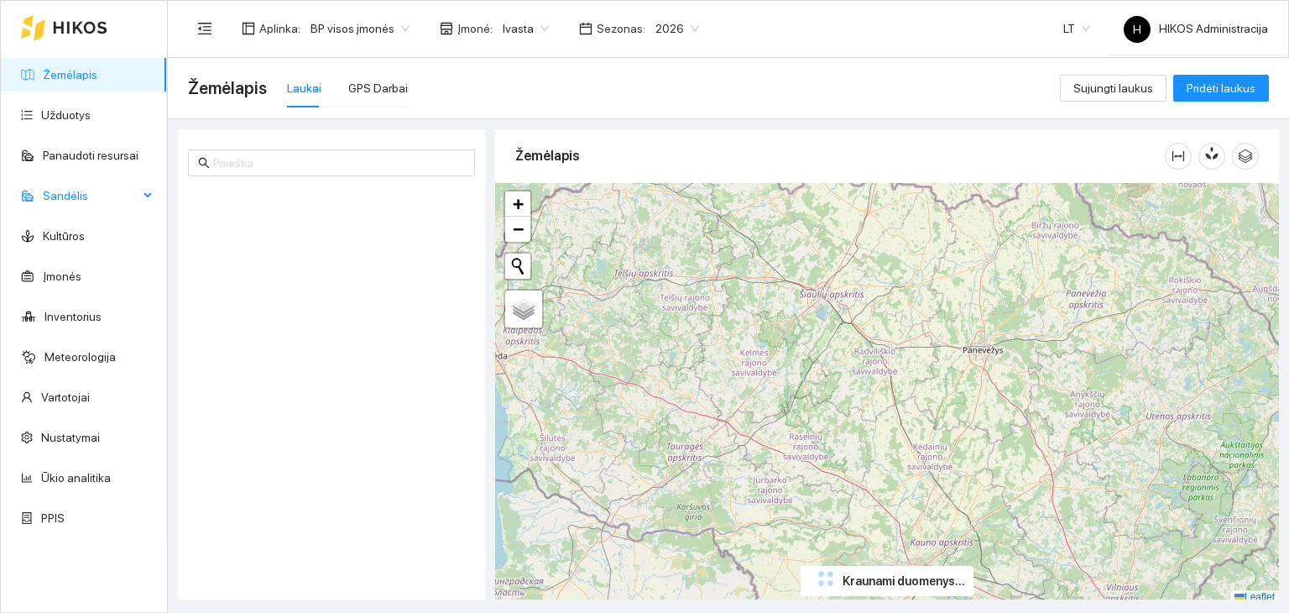
click at [123, 201] on span "Sandėlis" at bounding box center [91, 196] width 96 height 34
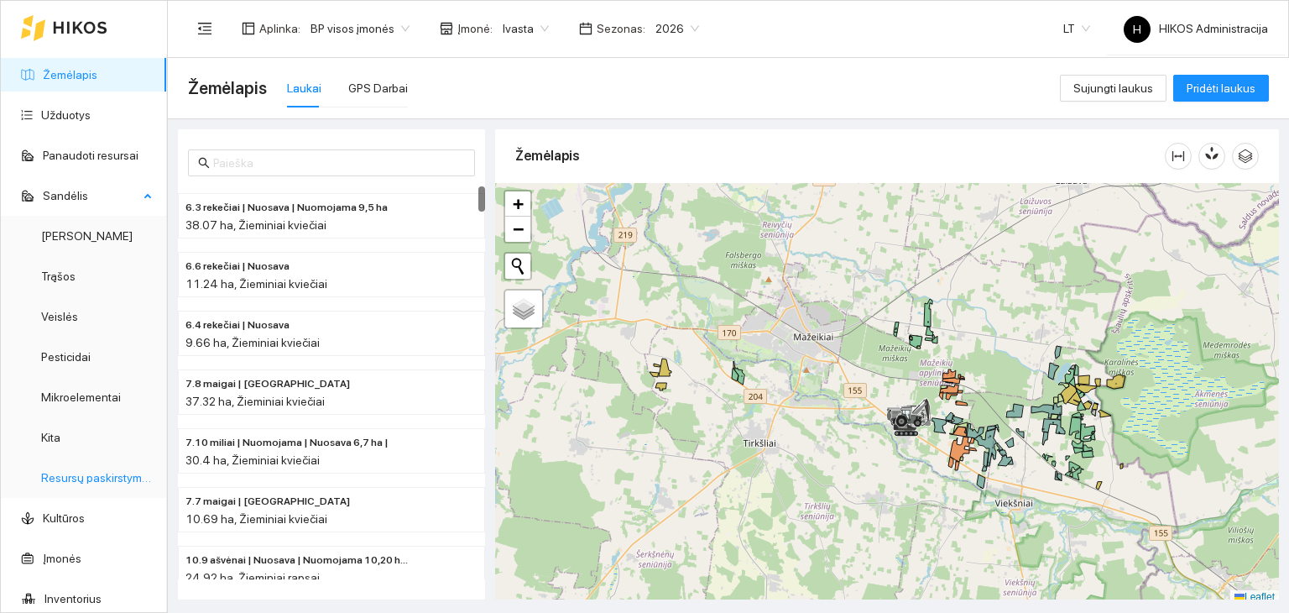
click at [98, 473] on link "Resursų paskirstymas" at bounding box center [97, 477] width 113 height 13
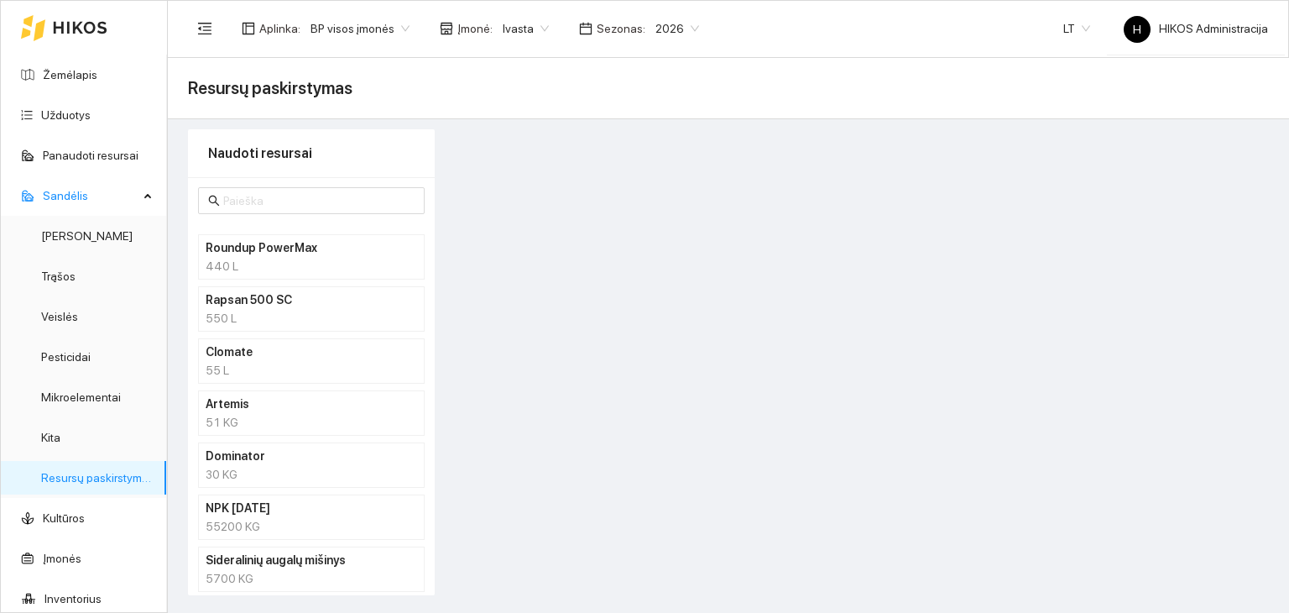
click at [388, 24] on span "BP visos įmonės" at bounding box center [360, 28] width 99 height 25
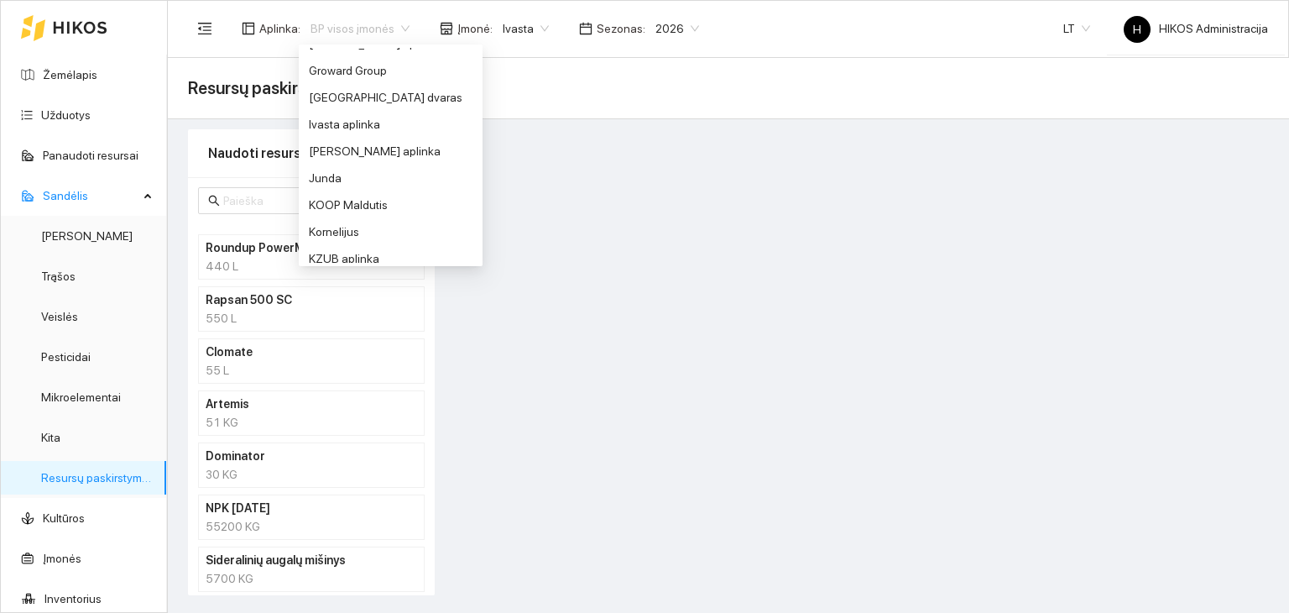
scroll to position [378, 0]
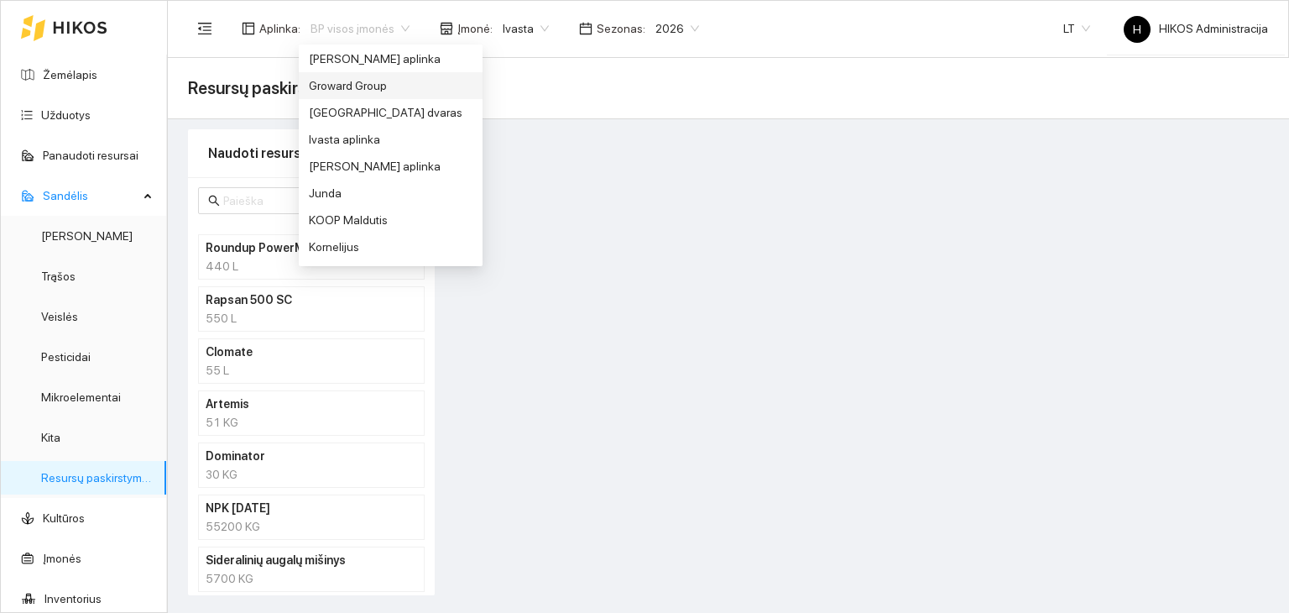
click at [341, 78] on div "Groward Group" at bounding box center [391, 85] width 164 height 18
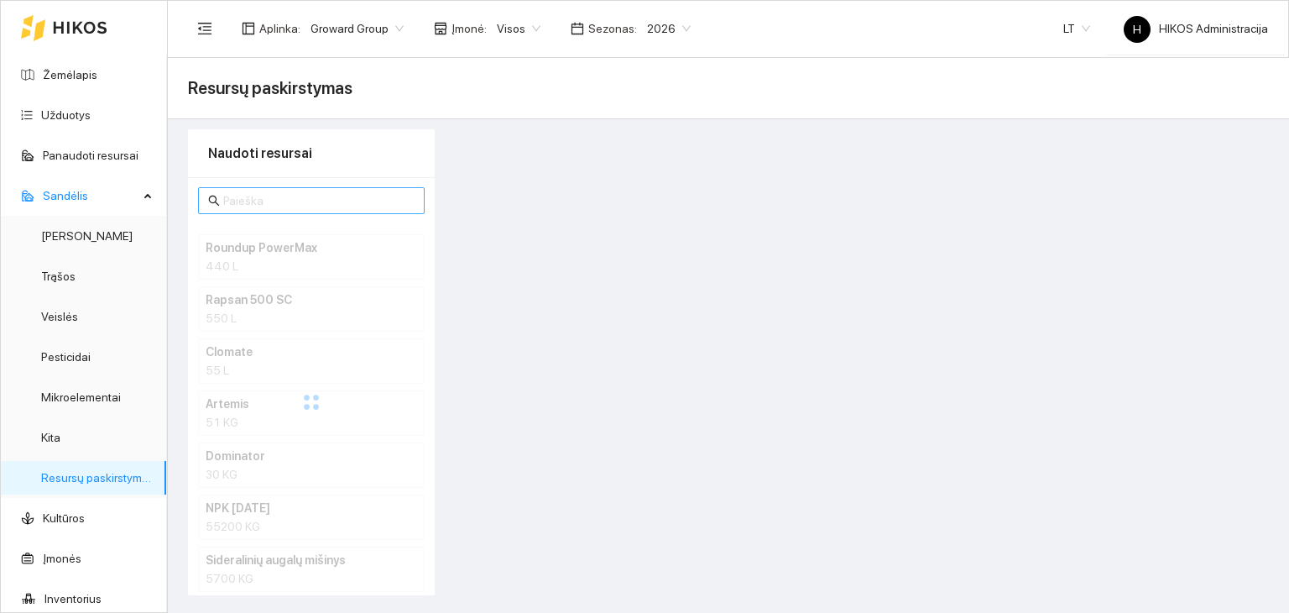
click at [313, 199] on input "text" at bounding box center [318, 200] width 191 height 18
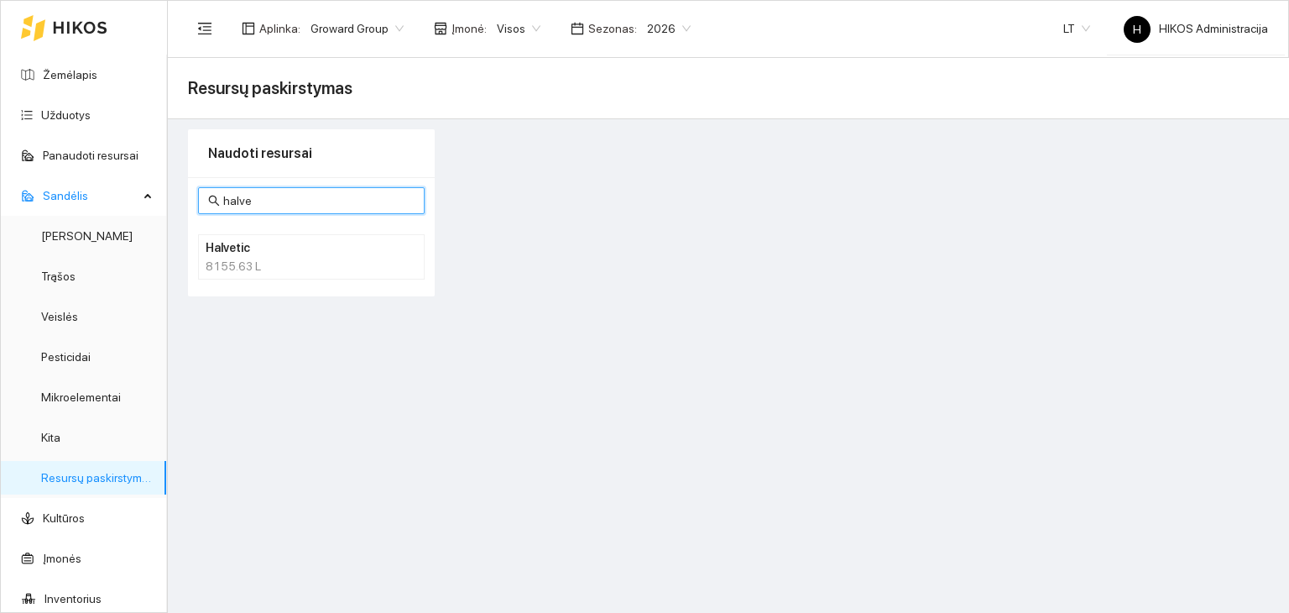
type input "halve"
click at [285, 248] on h4 "Halvetic" at bounding box center [290, 247] width 168 height 18
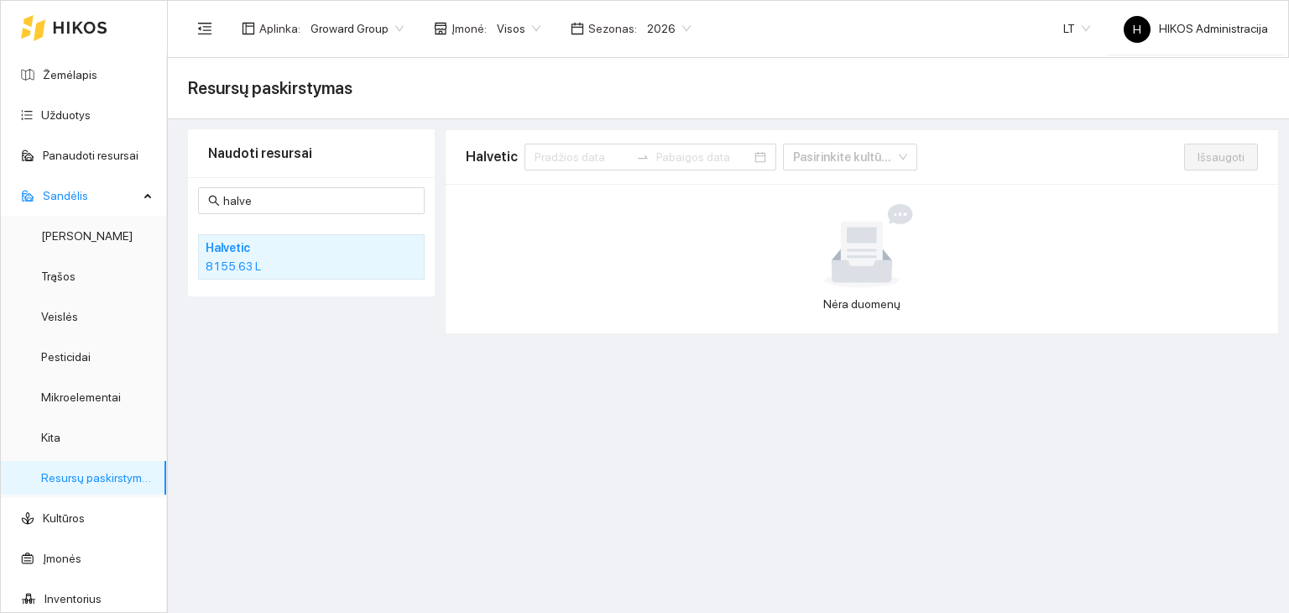
click at [497, 33] on span "Visos" at bounding box center [519, 28] width 44 height 25
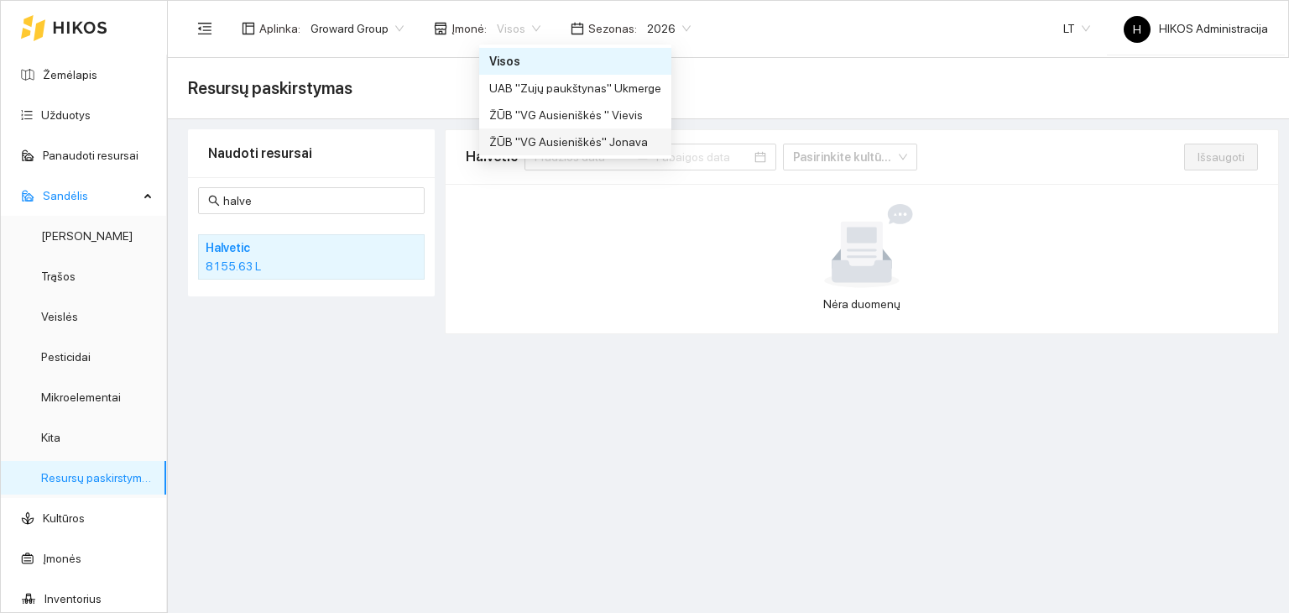
click at [533, 144] on div "ŽŪB "VG Ausieniškės" Jonava" at bounding box center [575, 142] width 172 height 18
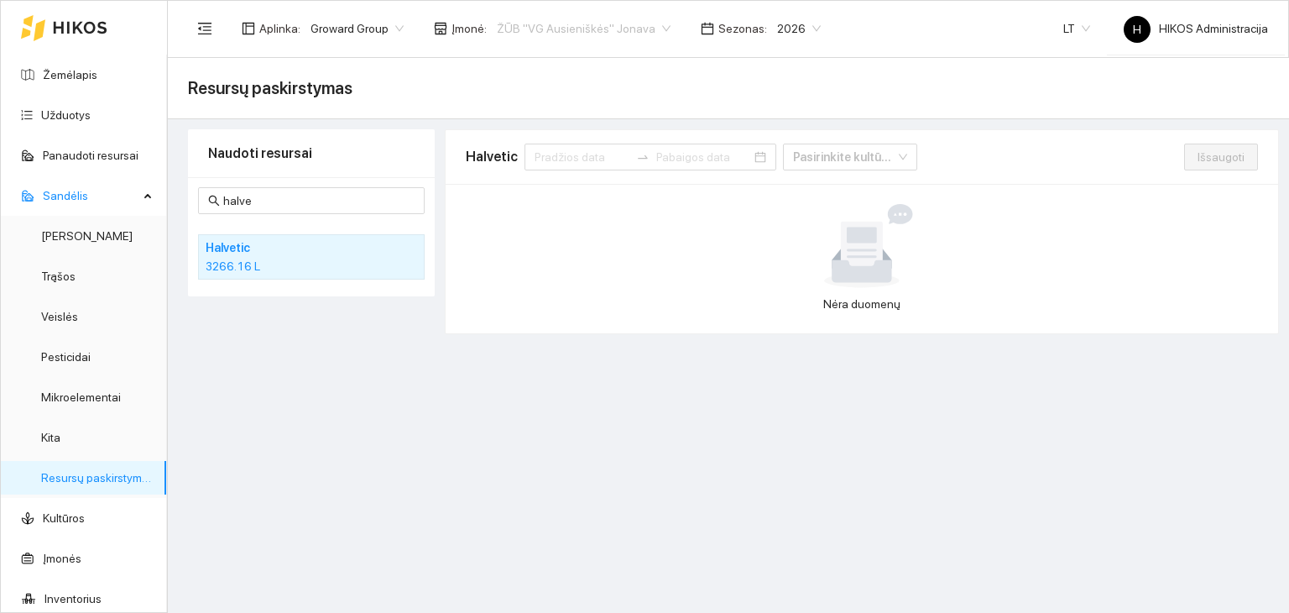
click at [545, 18] on span "ŽŪB "VG Ausieniškės" Jonava" at bounding box center [584, 28] width 174 height 25
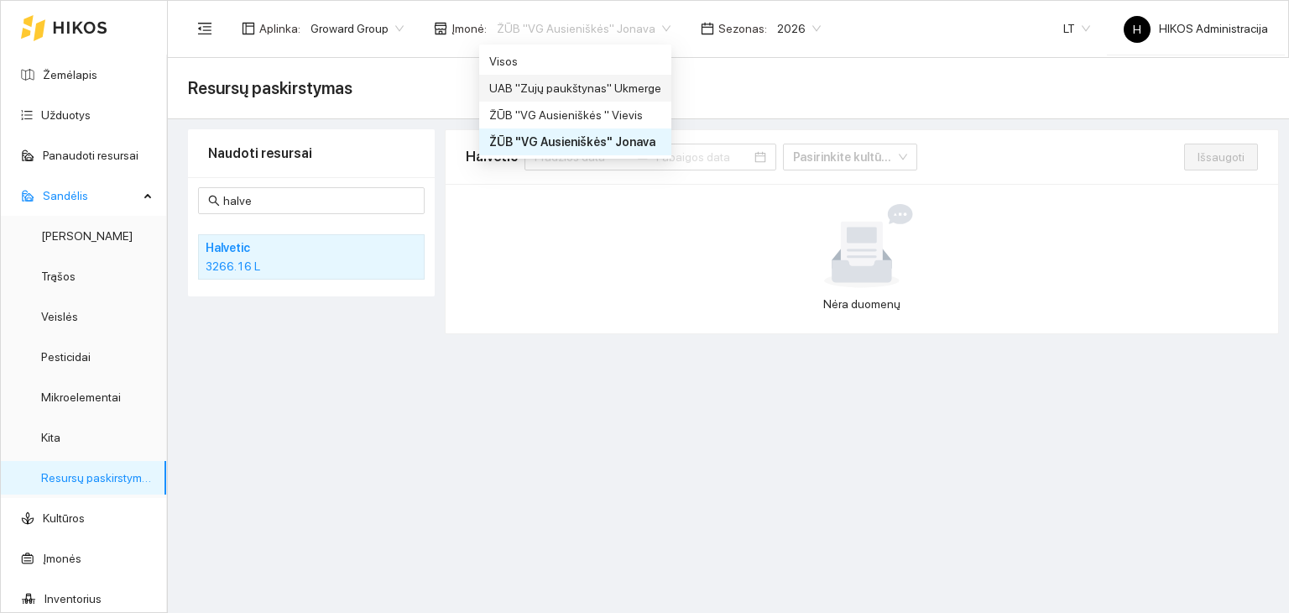
click at [600, 97] on div "UAB "Zujų paukštynas" Ukmerge" at bounding box center [575, 88] width 192 height 27
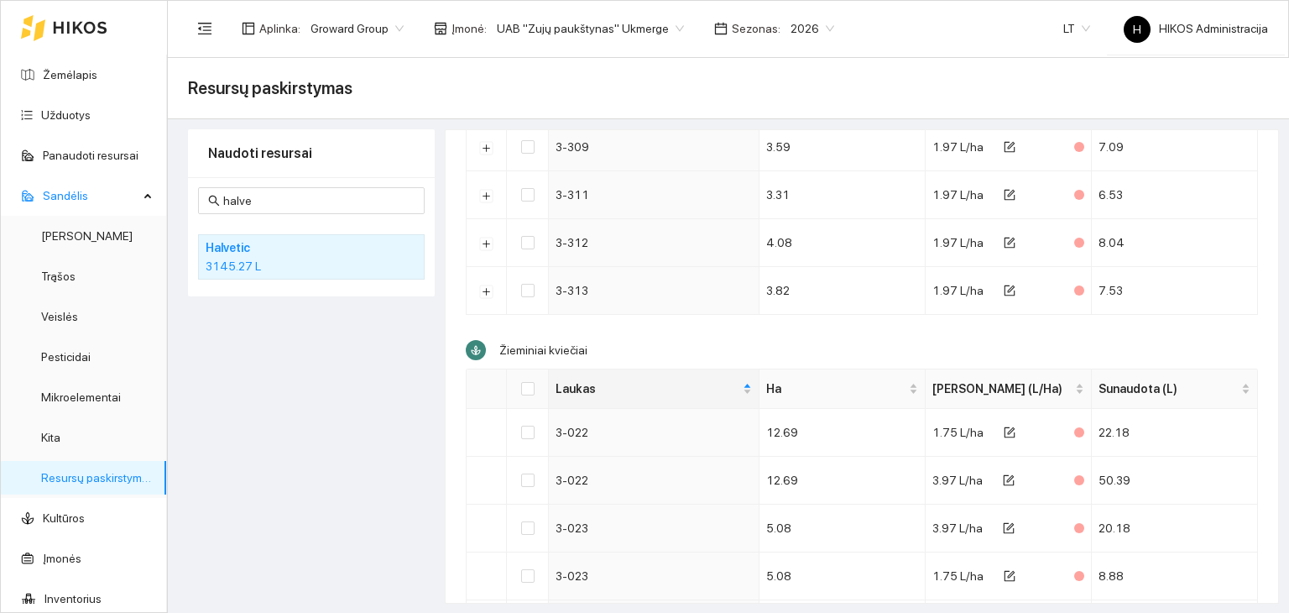
scroll to position [2476, 0]
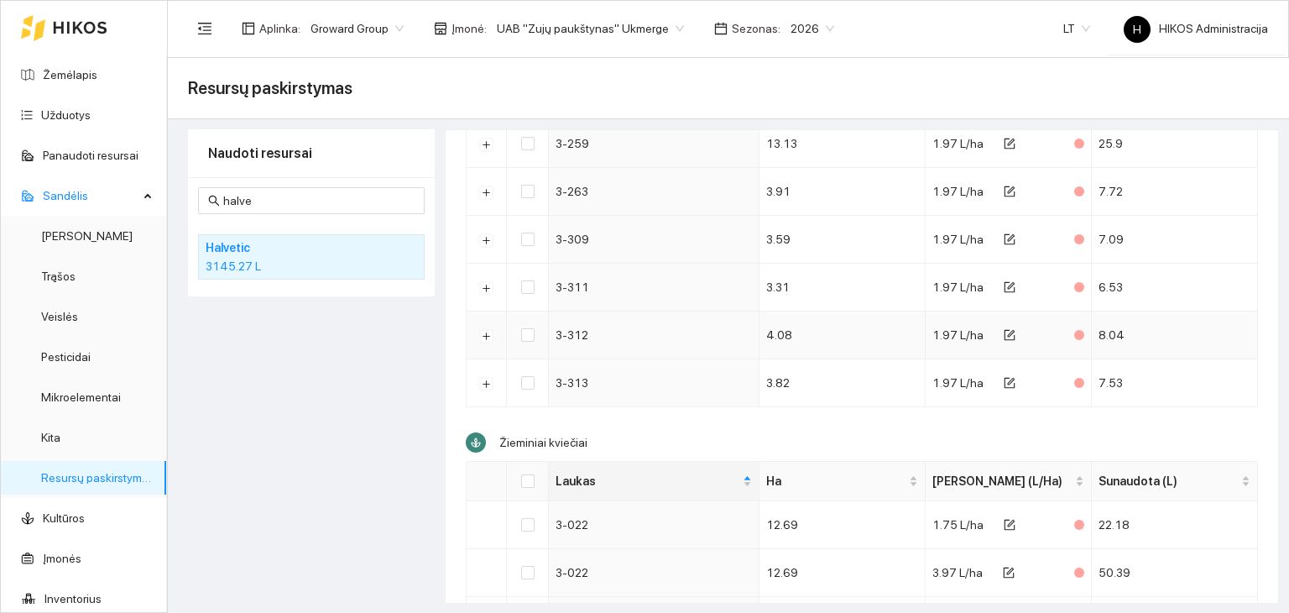
click at [557, 337] on td "3-312" at bounding box center [654, 335] width 211 height 48
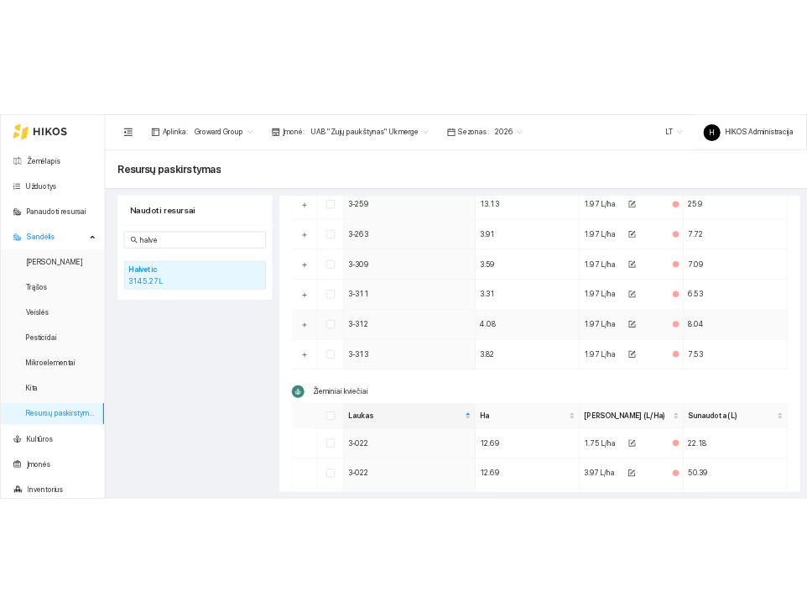
scroll to position [577, 0]
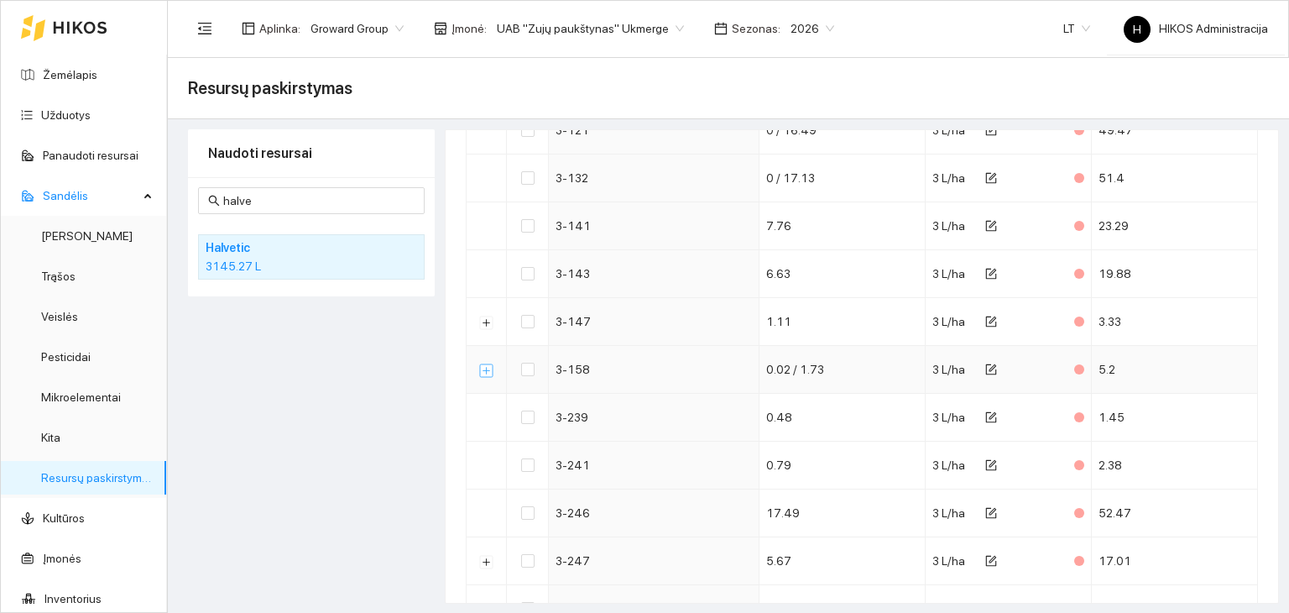
click at [491, 365] on button "Išskleisti" at bounding box center [486, 369] width 13 height 13
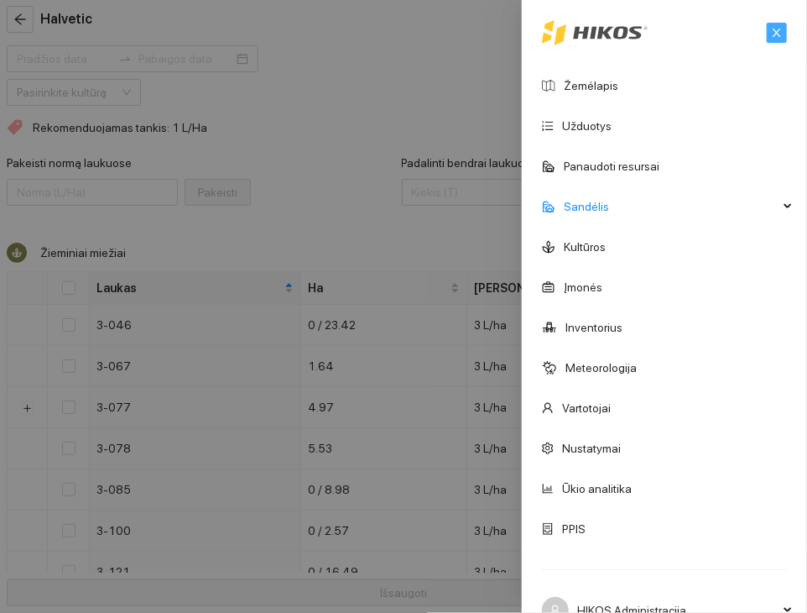
click at [771, 35] on icon "close" at bounding box center [777, 33] width 12 height 12
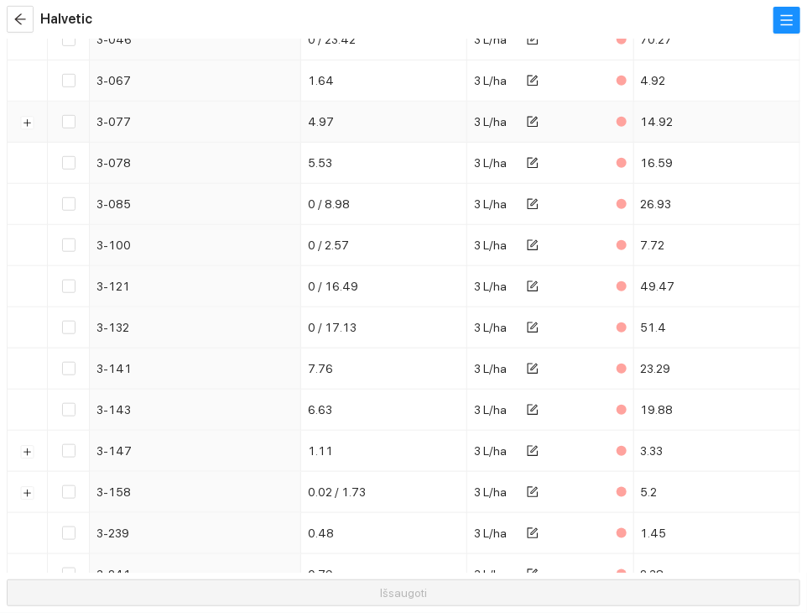
scroll to position [324, 0]
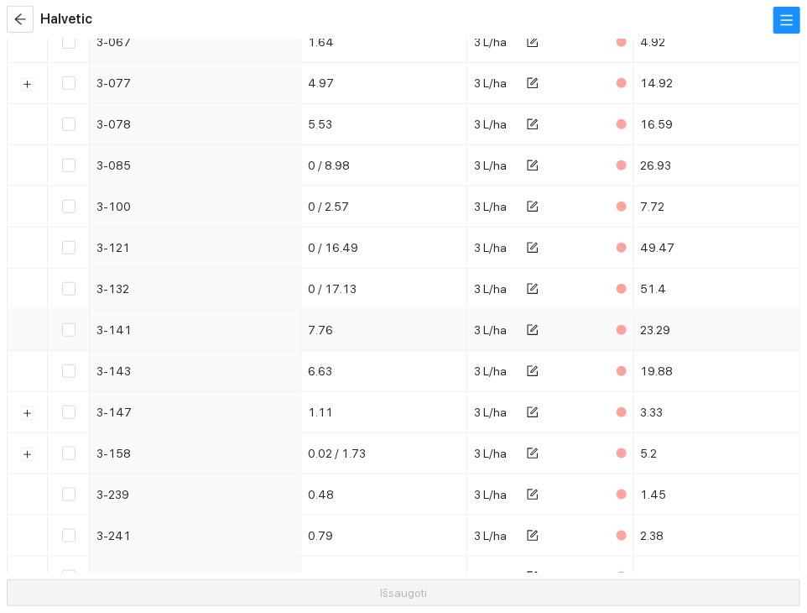
click at [567, 310] on td "3 L/ha" at bounding box center [550, 330] width 166 height 41
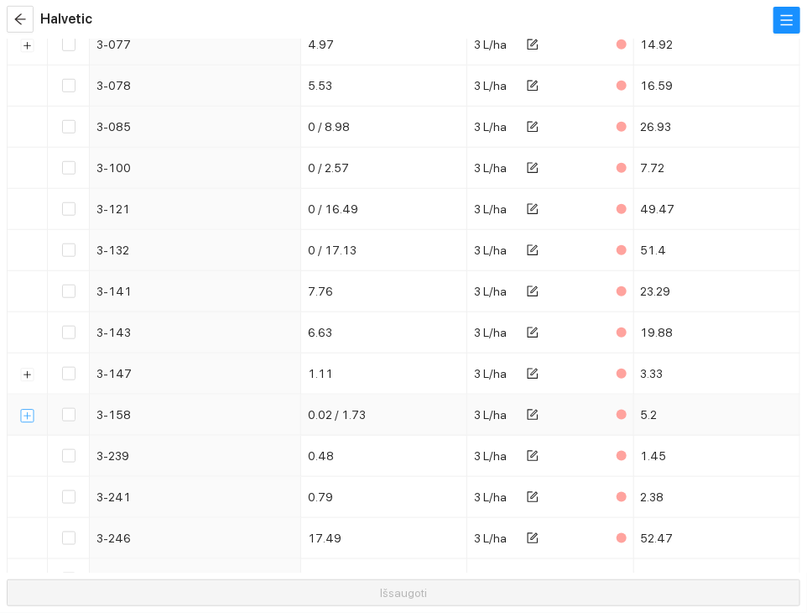
click at [27, 412] on button "Išskleisti" at bounding box center [27, 415] width 13 height 13
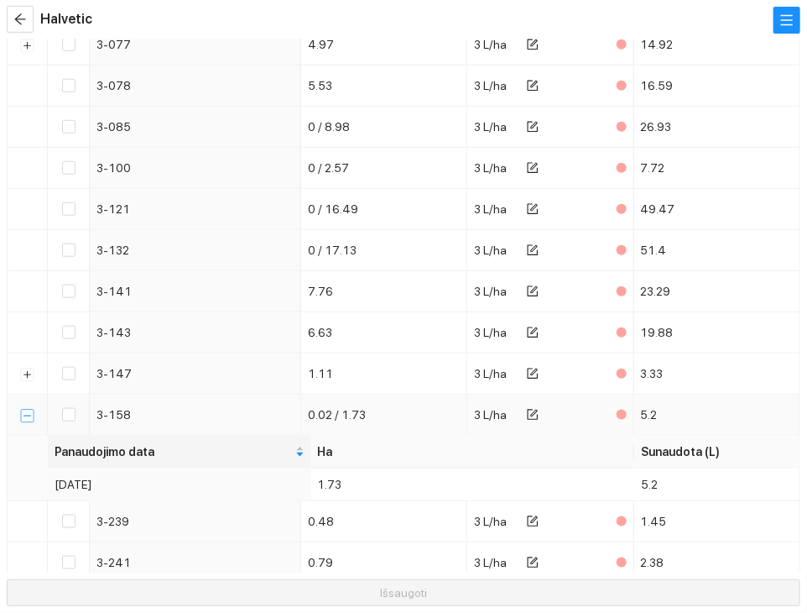
click at [23, 411] on button "Suskleisti" at bounding box center [27, 415] width 13 height 13
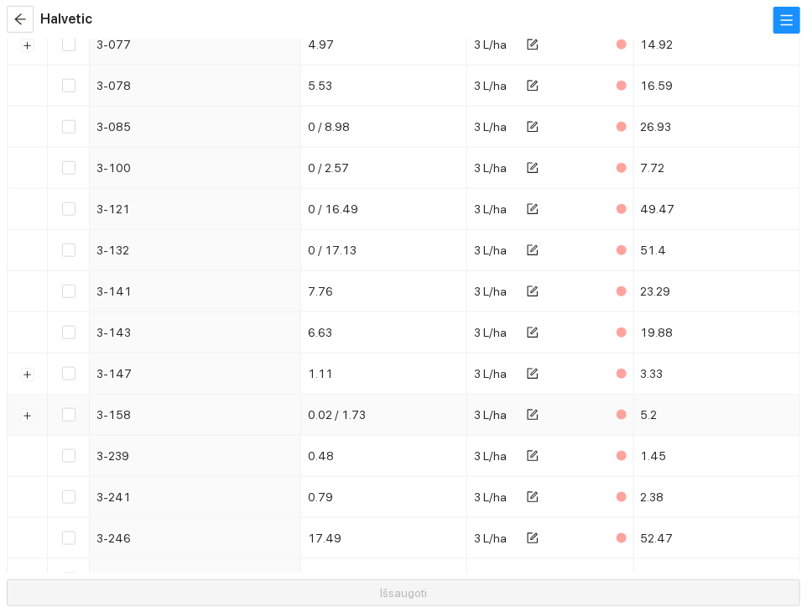
click at [34, 404] on td at bounding box center [28, 414] width 40 height 41
click at [27, 409] on button "Išskleisti" at bounding box center [27, 415] width 13 height 13
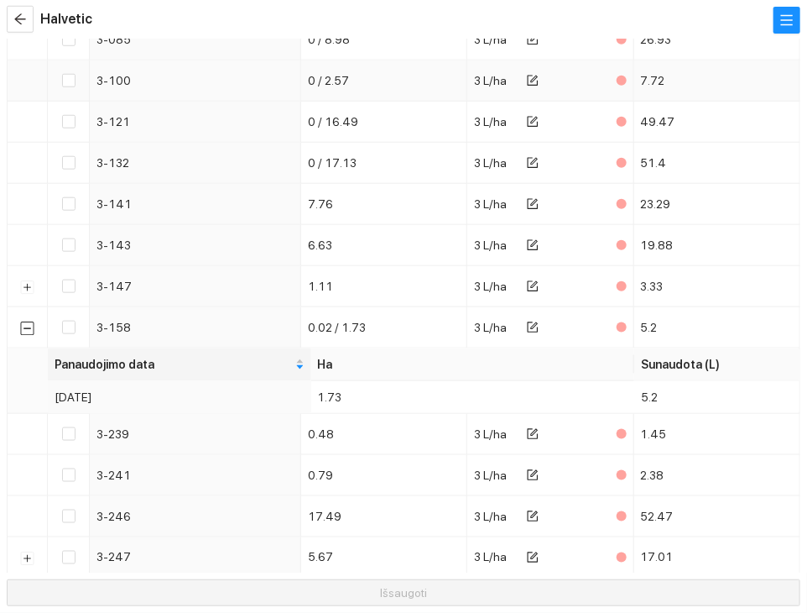
scroll to position [0, 0]
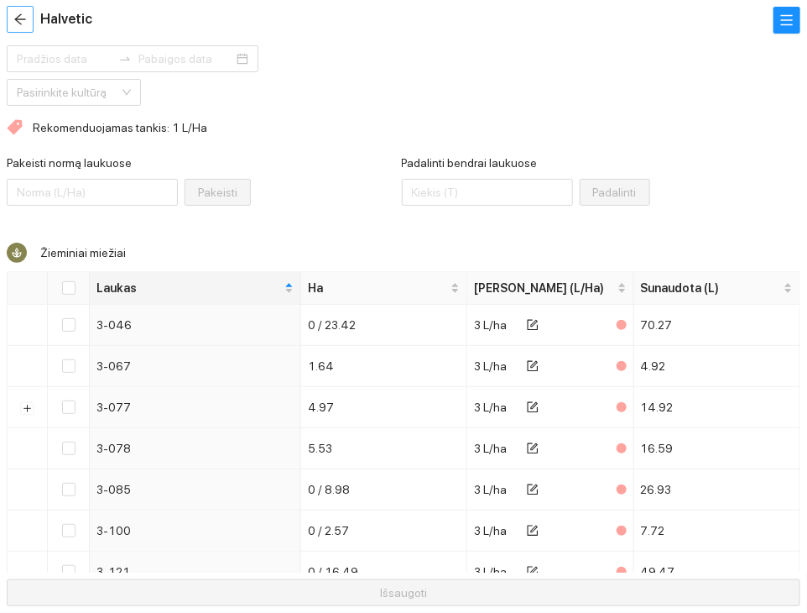
click at [24, 13] on icon "arrow-left" at bounding box center [19, 19] width 13 height 13
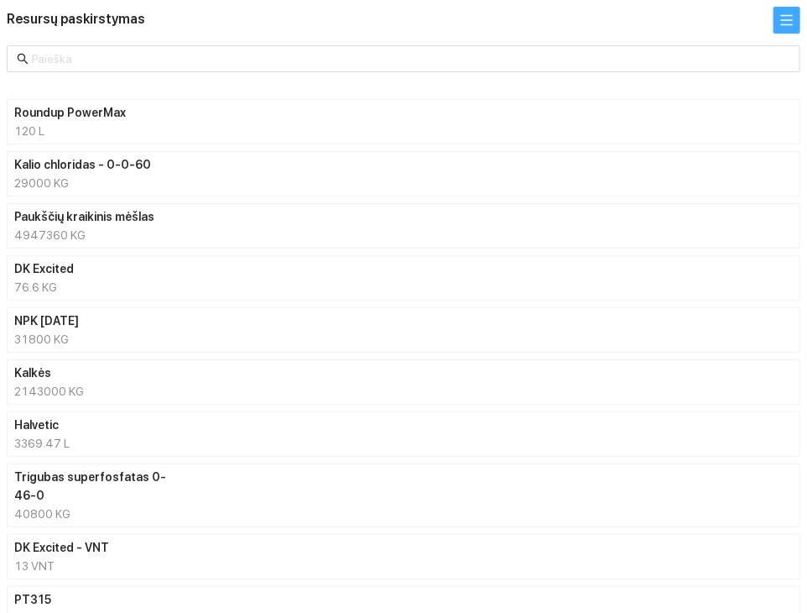
click at [781, 12] on button "button" at bounding box center [787, 20] width 27 height 27
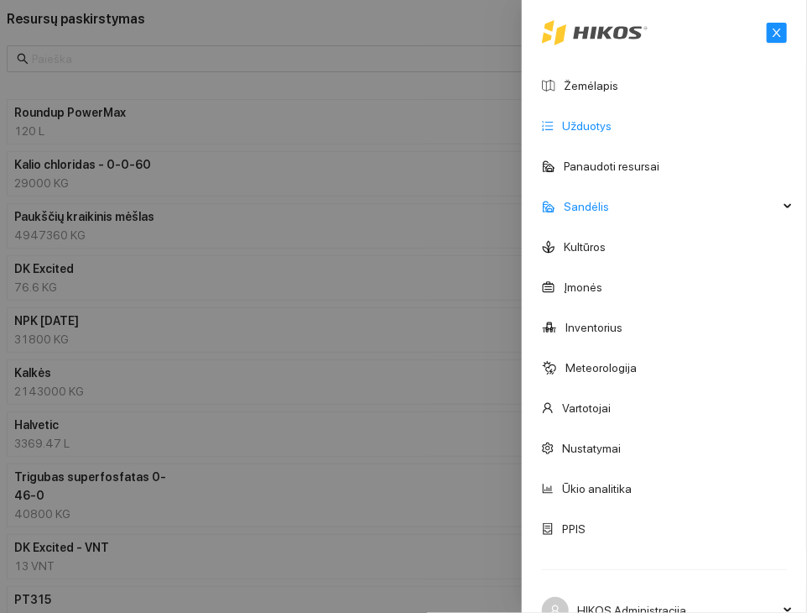
click at [612, 124] on link "Užduotys" at bounding box center [587, 125] width 50 height 13
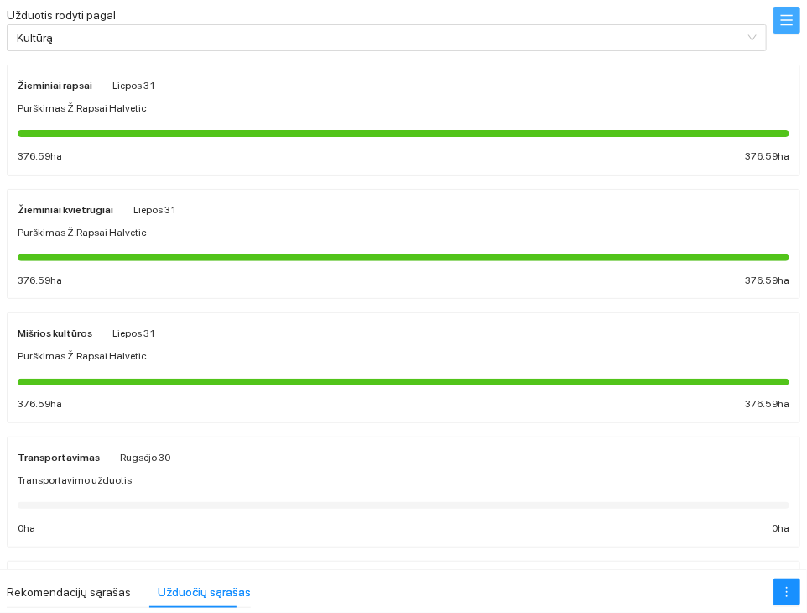
click at [779, 19] on span "menu" at bounding box center [787, 19] width 25 height 13
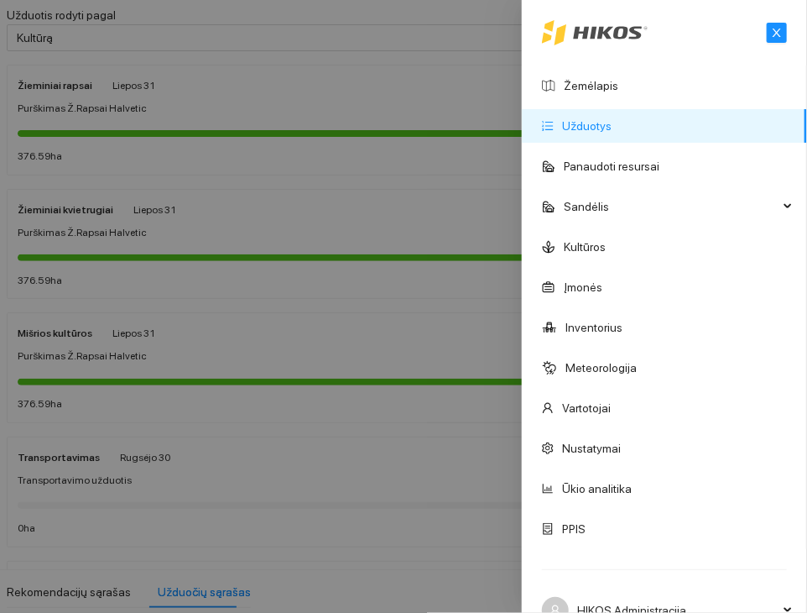
scroll to position [208, 0]
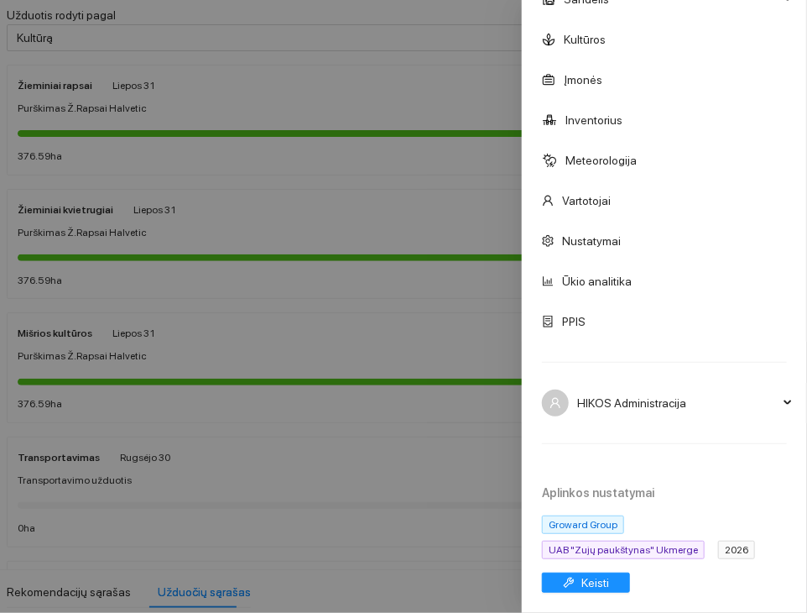
click at [630, 546] on span "UAB "Zujų paukštynas" Ukmerge" at bounding box center [623, 549] width 163 height 18
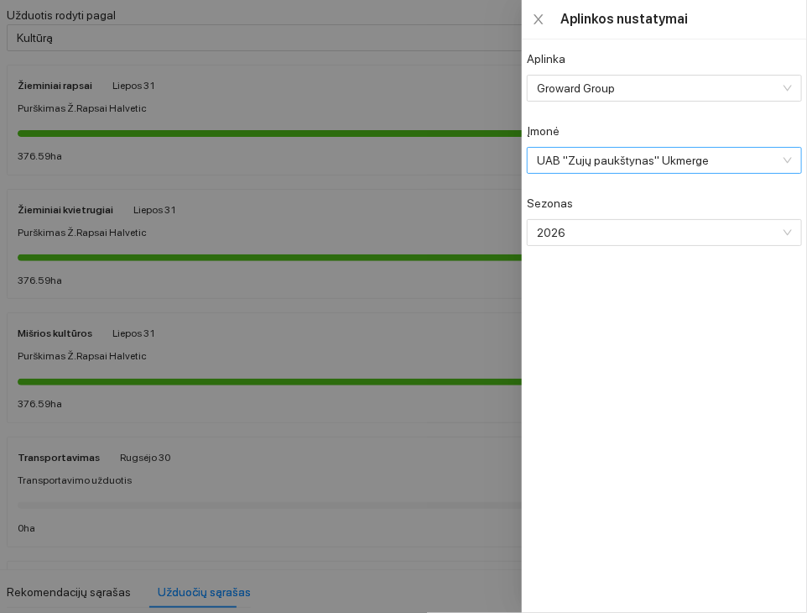
click at [662, 169] on span "UAB "Zujų paukštynas" Ukmerge" at bounding box center [663, 160] width 252 height 25
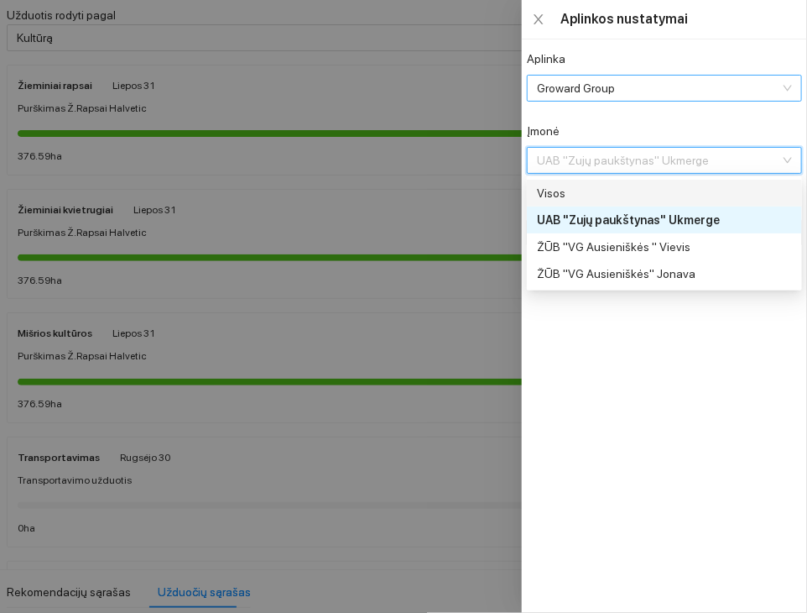
click at [630, 91] on span "Groward Group" at bounding box center [663, 88] width 252 height 25
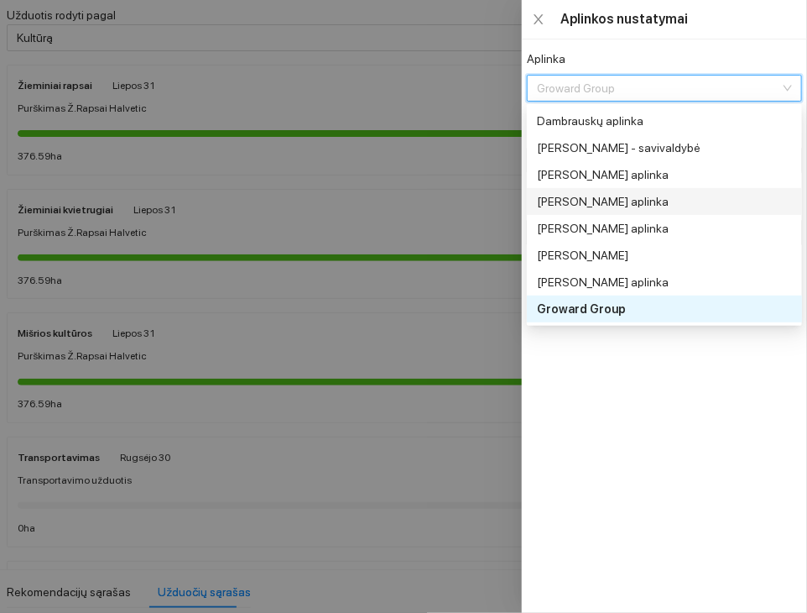
scroll to position [0, 0]
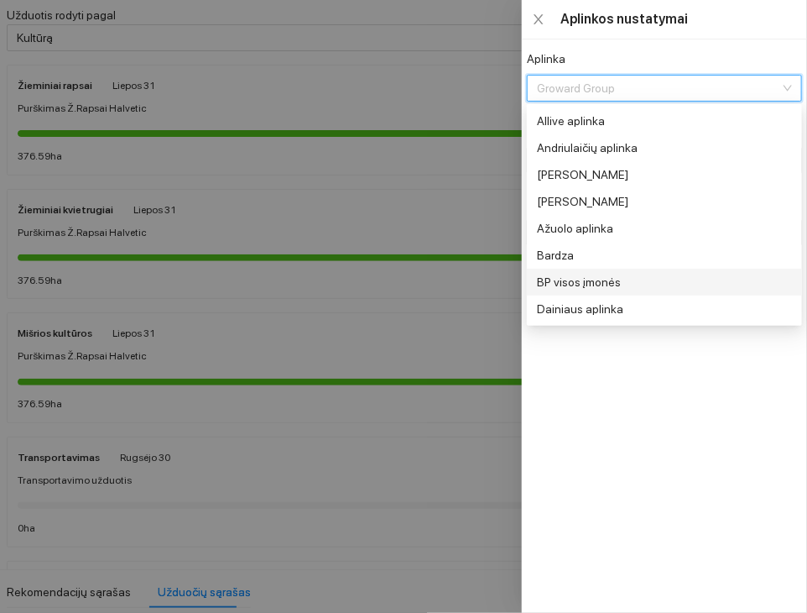
click at [589, 280] on div "BP visos įmonės" at bounding box center [663, 282] width 252 height 18
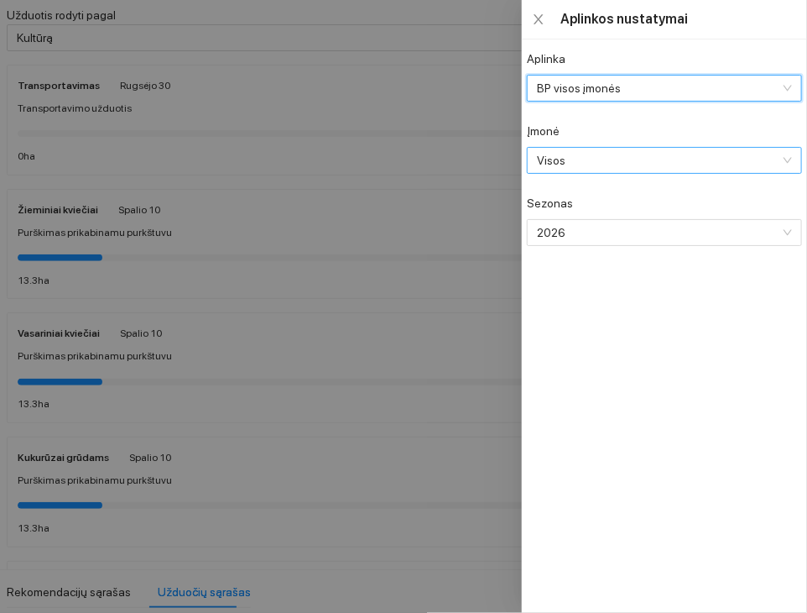
click at [625, 169] on span "Visos" at bounding box center [663, 160] width 252 height 25
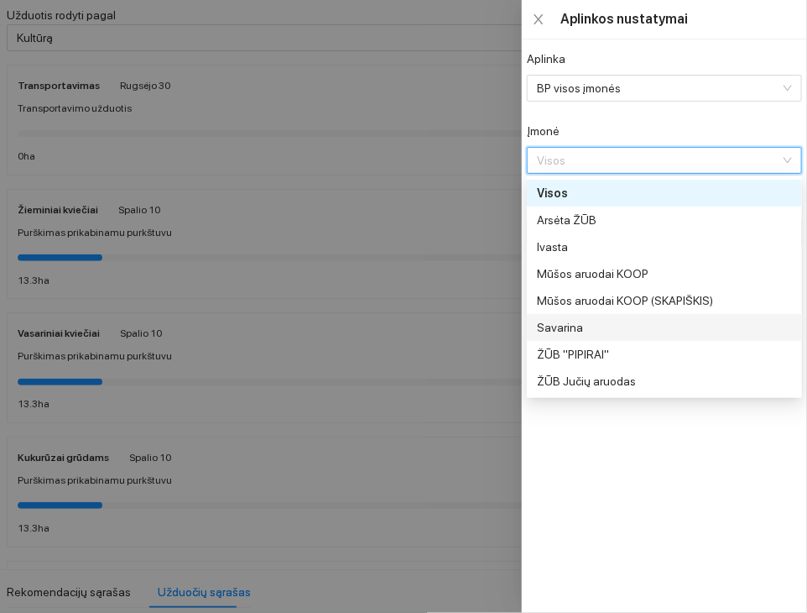
click at [607, 321] on div "Savarina" at bounding box center [663, 327] width 252 height 18
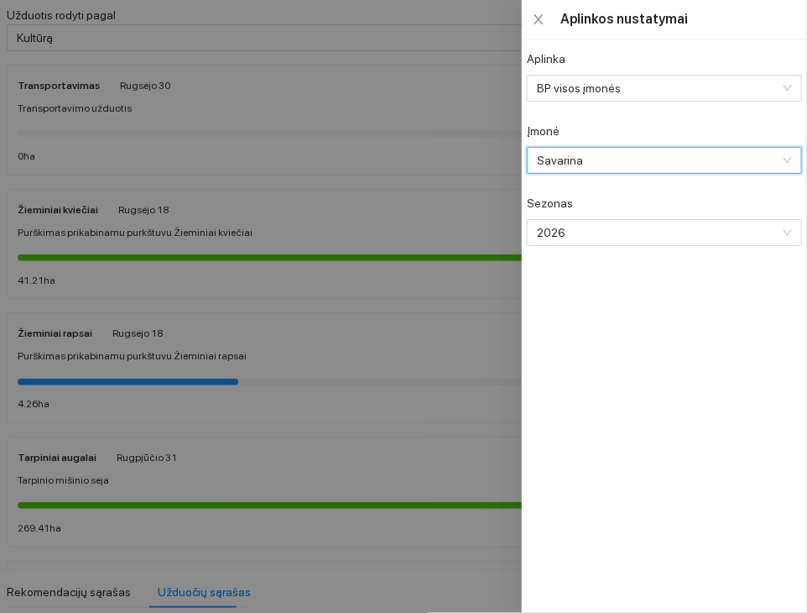
click at [596, 171] on span "Savarina" at bounding box center [663, 160] width 252 height 25
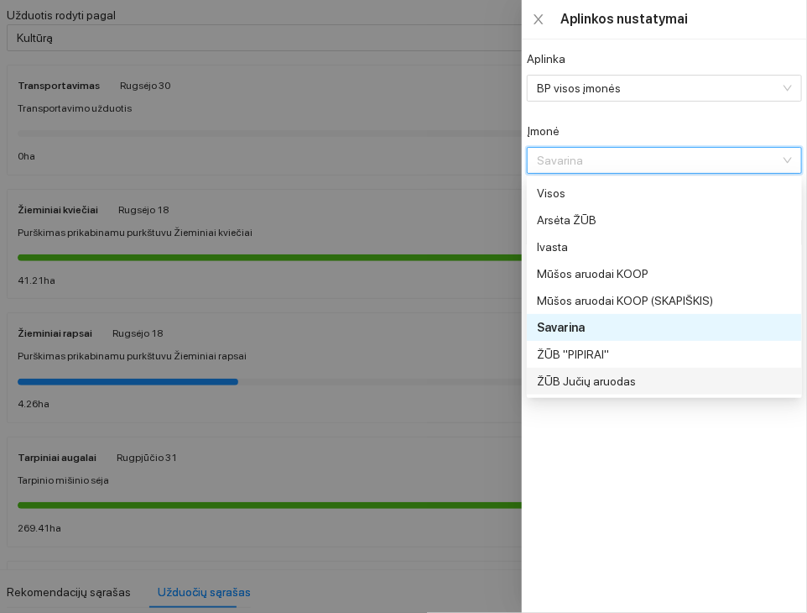
click at [623, 393] on div "ŽŪB Jučių aruodas" at bounding box center [664, 381] width 275 height 27
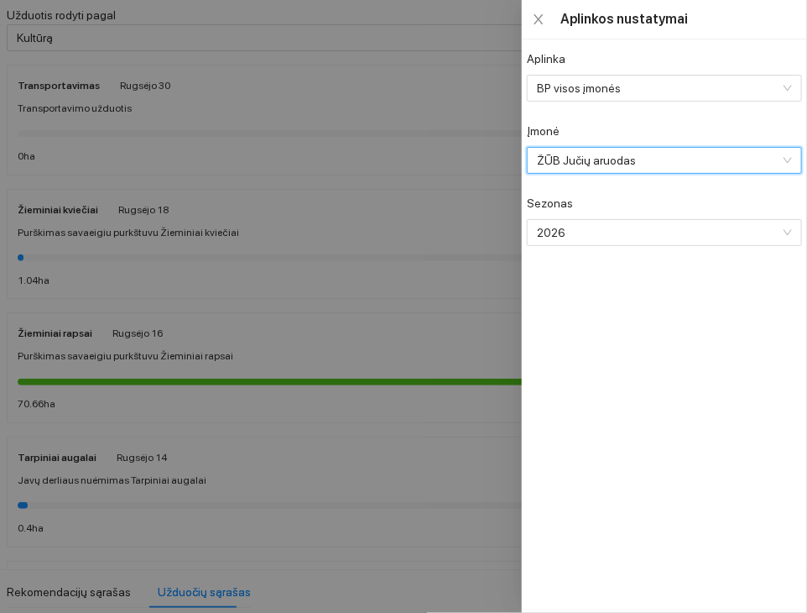
click at [285, 259] on div at bounding box center [403, 306] width 807 height 613
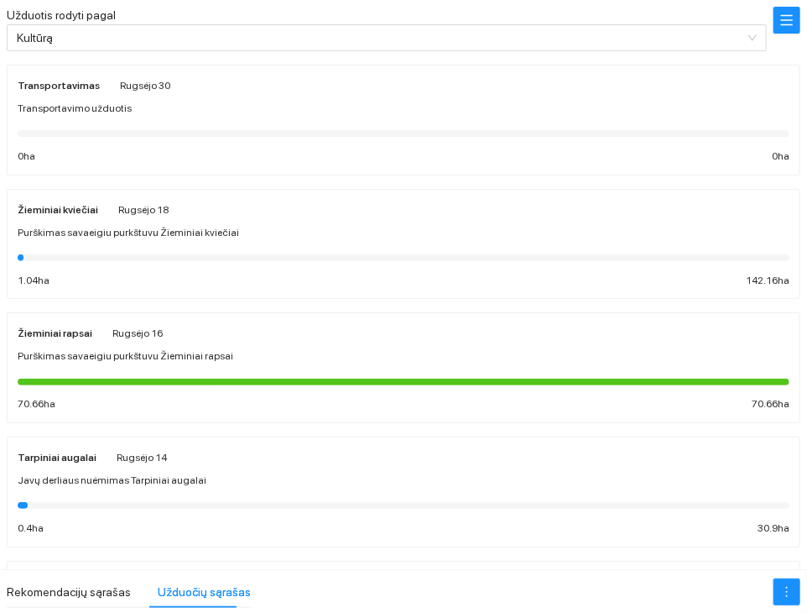
click at [158, 251] on div at bounding box center [404, 257] width 772 height 18
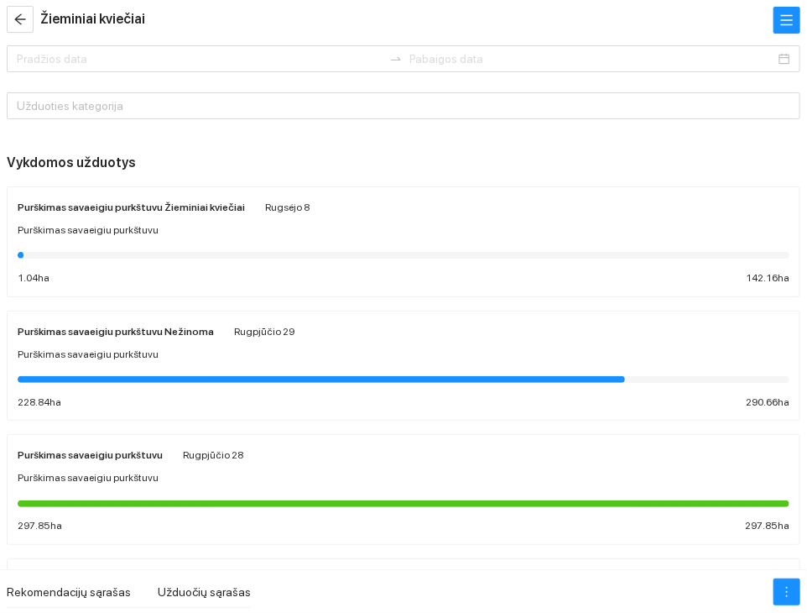
click at [173, 245] on div at bounding box center [404, 254] width 772 height 18
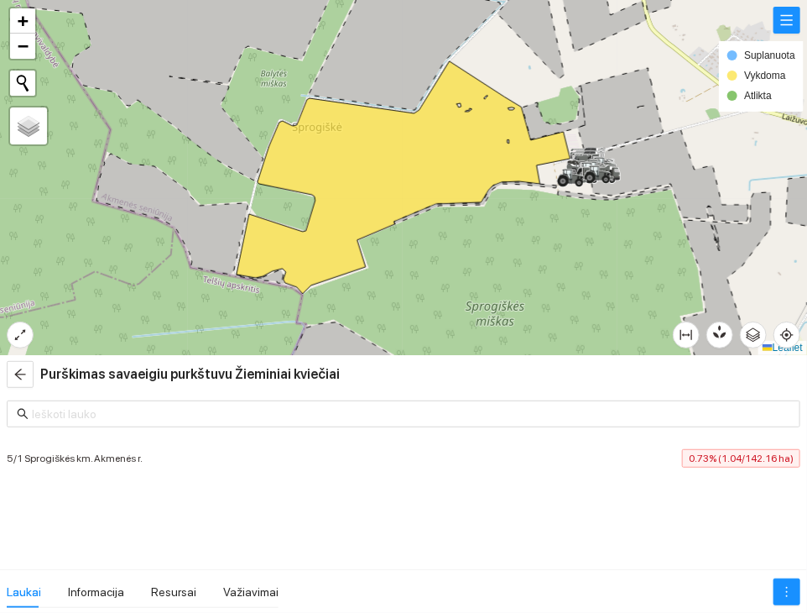
click at [184, 464] on div "5/1 Sprogiškės km. Akmenės r. 0.73% (1.04/142.16 ha)" at bounding box center [404, 458] width 794 height 18
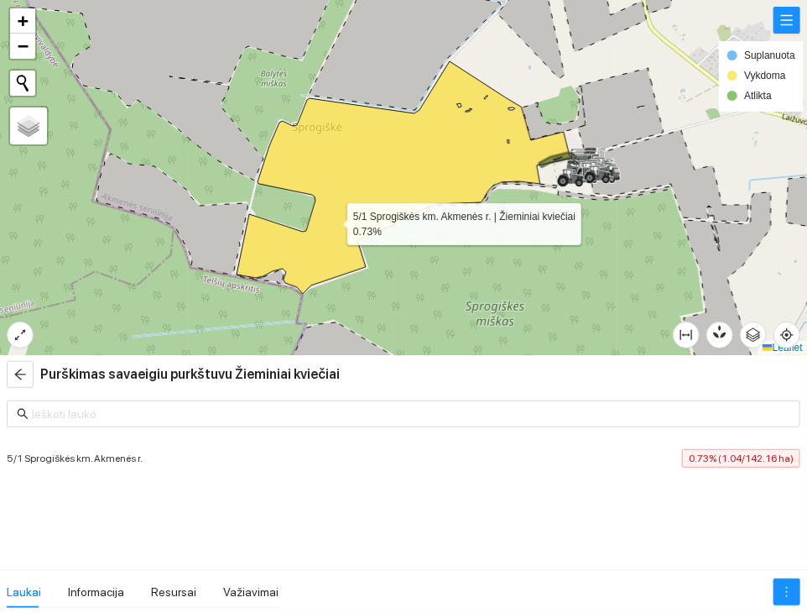
click at [332, 220] on icon at bounding box center [404, 177] width 334 height 232
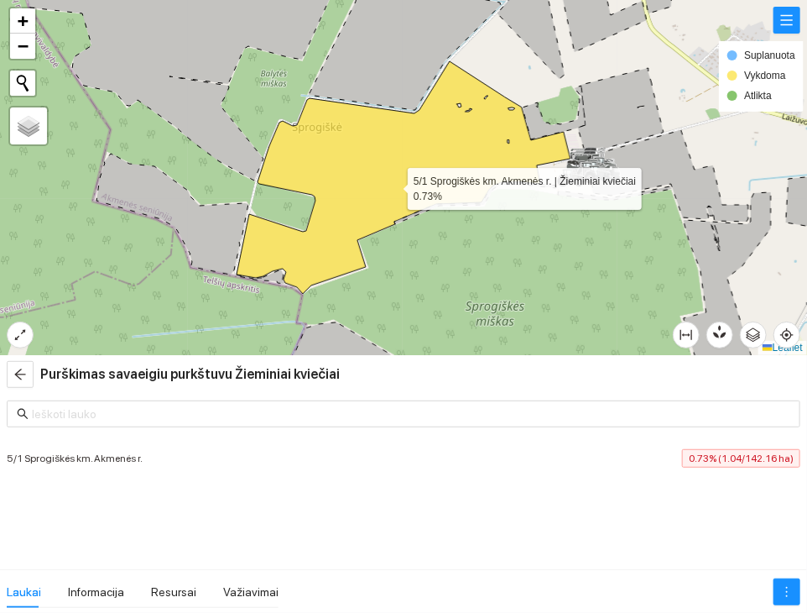
click at [393, 185] on icon at bounding box center [404, 177] width 334 height 232
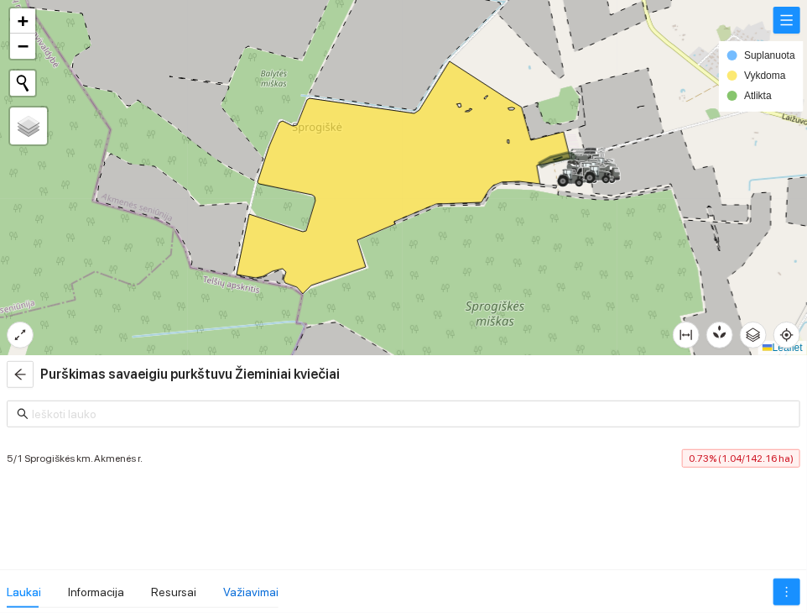
click at [241, 587] on div "Važiavimai" at bounding box center [250, 591] width 55 height 18
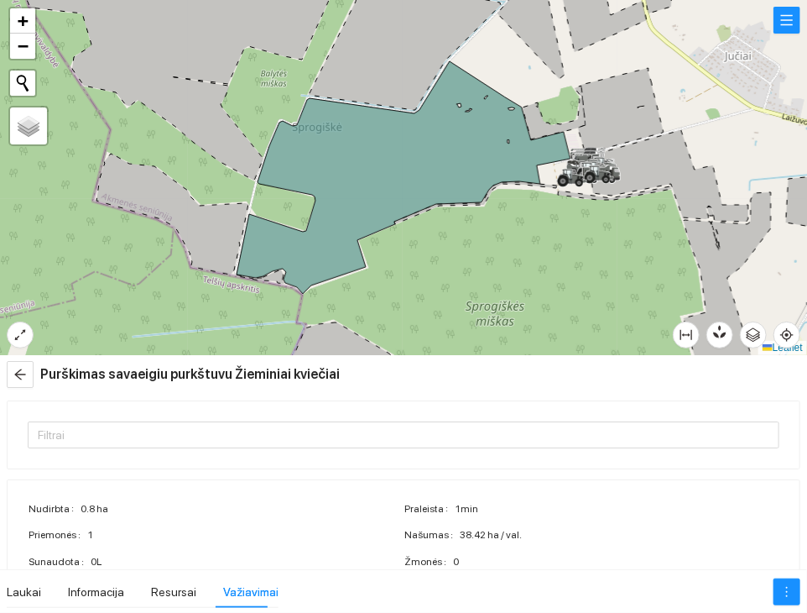
scroll to position [101, 0]
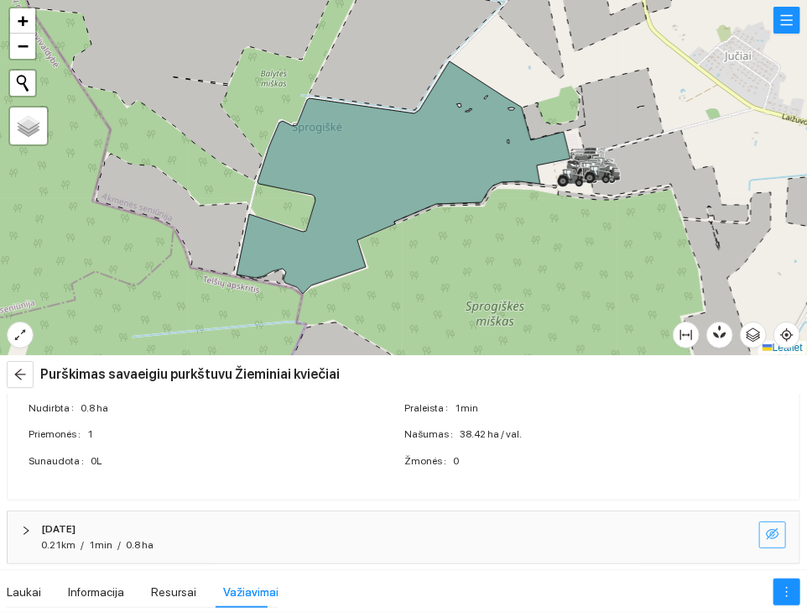
click at [766, 527] on icon "eye-invisible" at bounding box center [772, 533] width 13 height 13
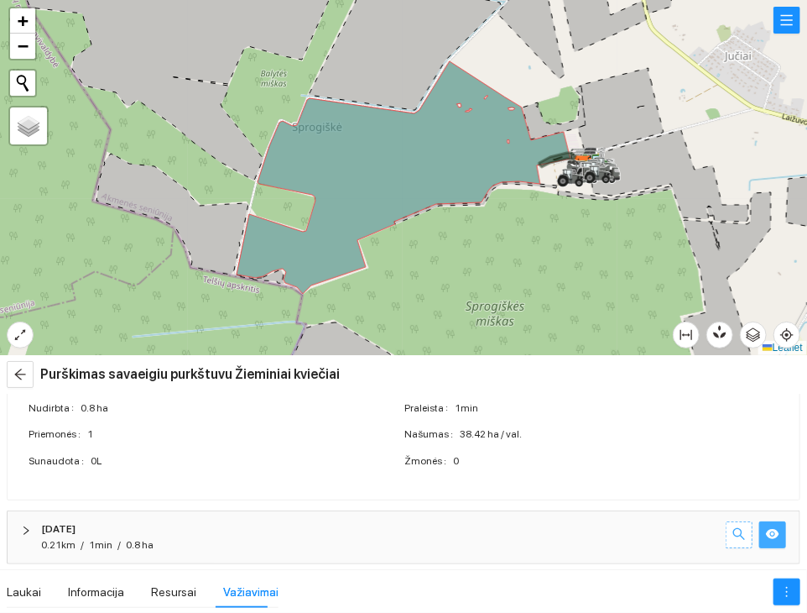
click at [733, 530] on icon "search" at bounding box center [739, 533] width 13 height 13
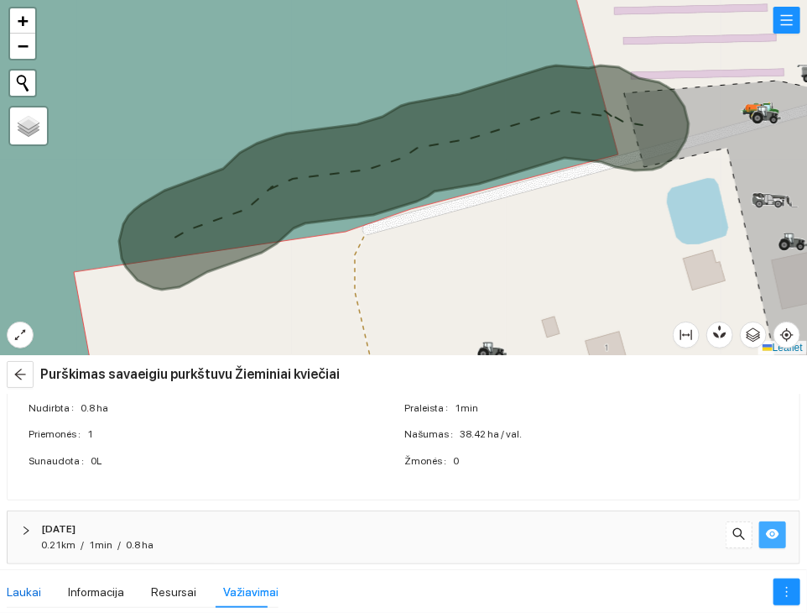
click at [23, 592] on div "Laukai" at bounding box center [24, 591] width 34 height 18
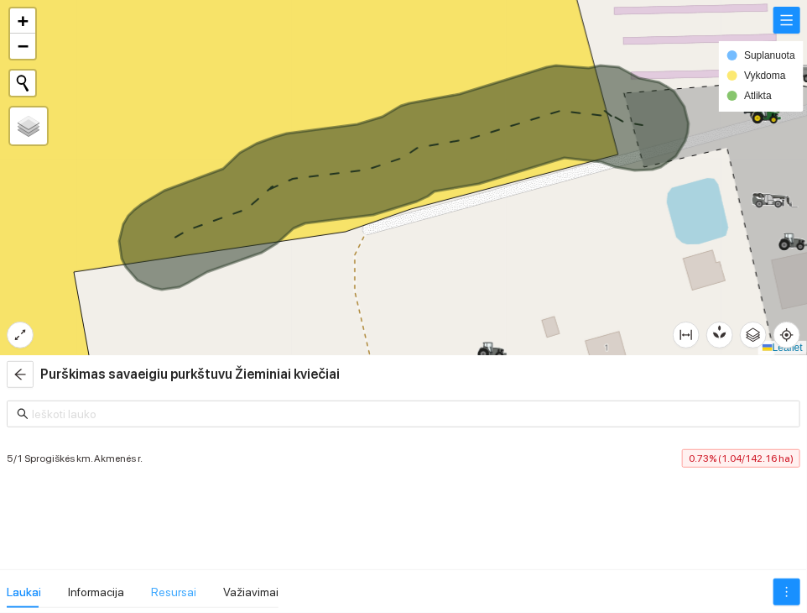
click at [171, 581] on div "Resursai" at bounding box center [173, 592] width 45 height 32
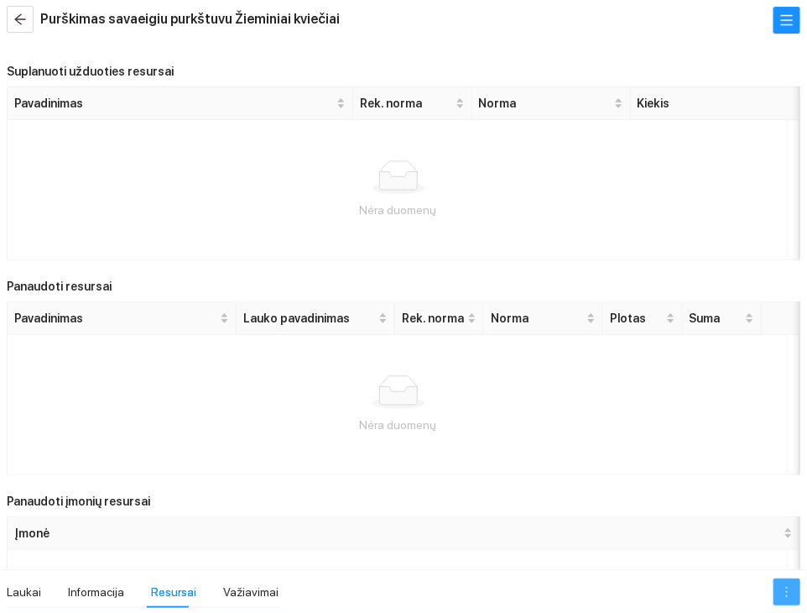
click at [790, 578] on button "button" at bounding box center [787, 591] width 27 height 27
click at [739, 536] on link "Redaguoti užduotį" at bounding box center [749, 530] width 95 height 13
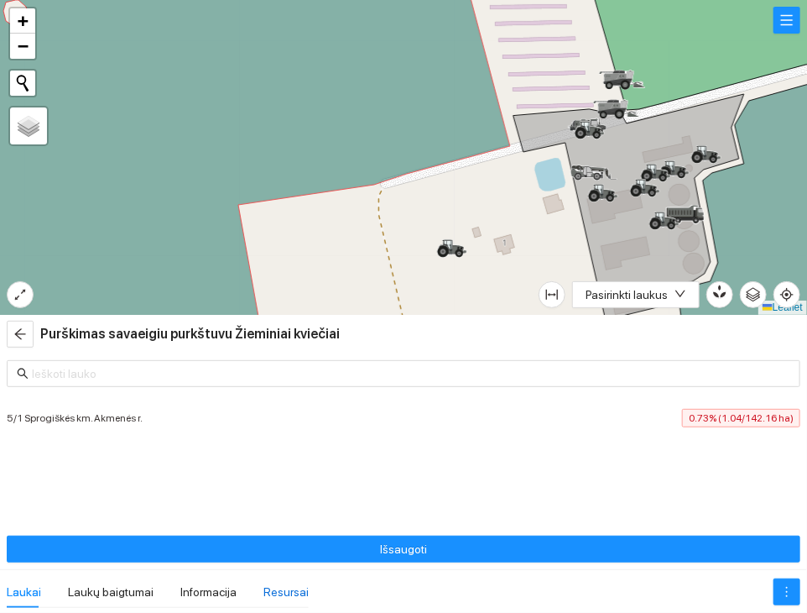
click at [264, 582] on div "Resursai" at bounding box center [286, 591] width 45 height 18
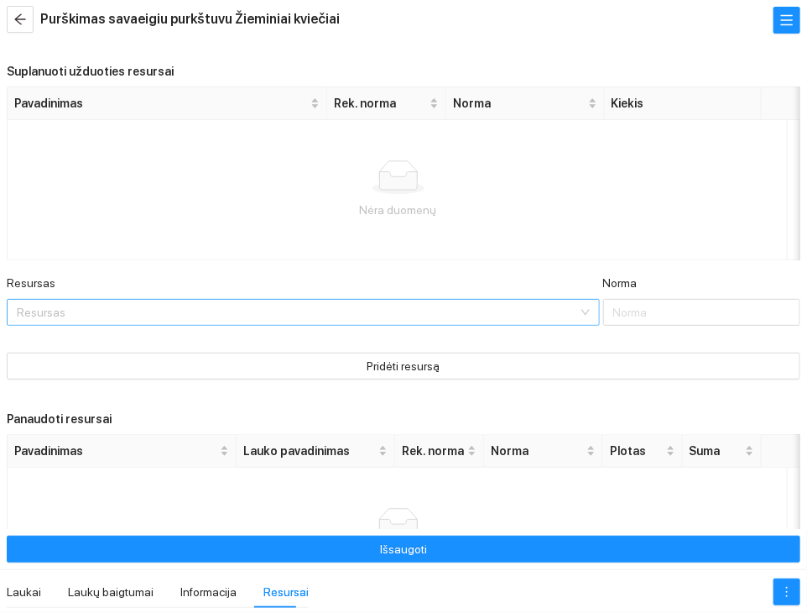
click at [228, 323] on input "Resursas" at bounding box center [297, 312] width 561 height 25
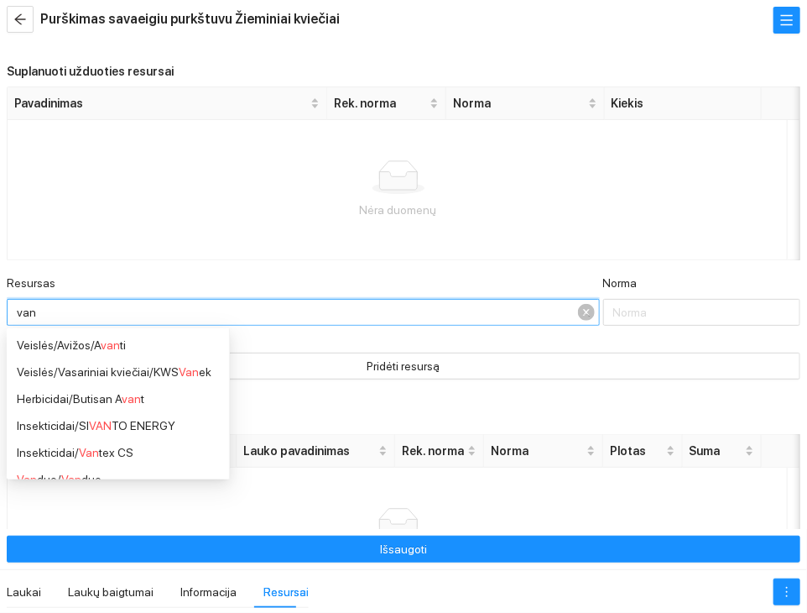
type input "vand"
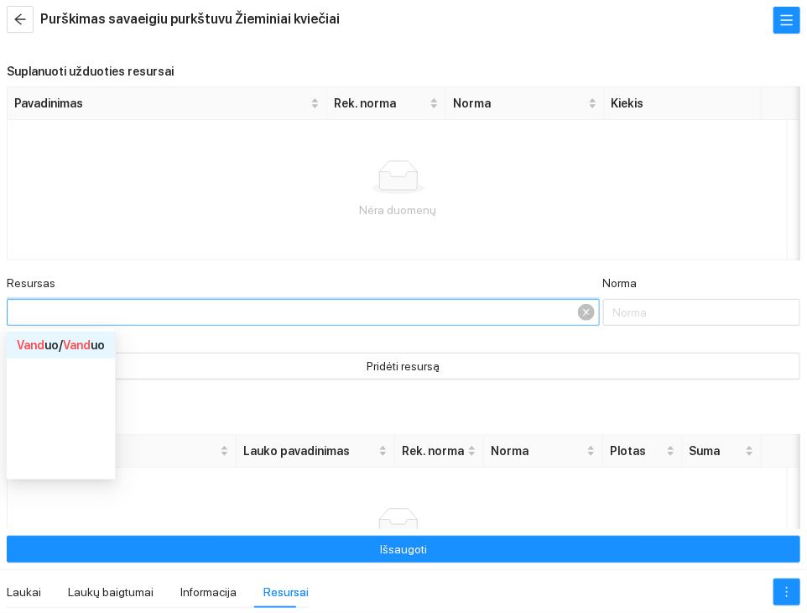
type input "1"
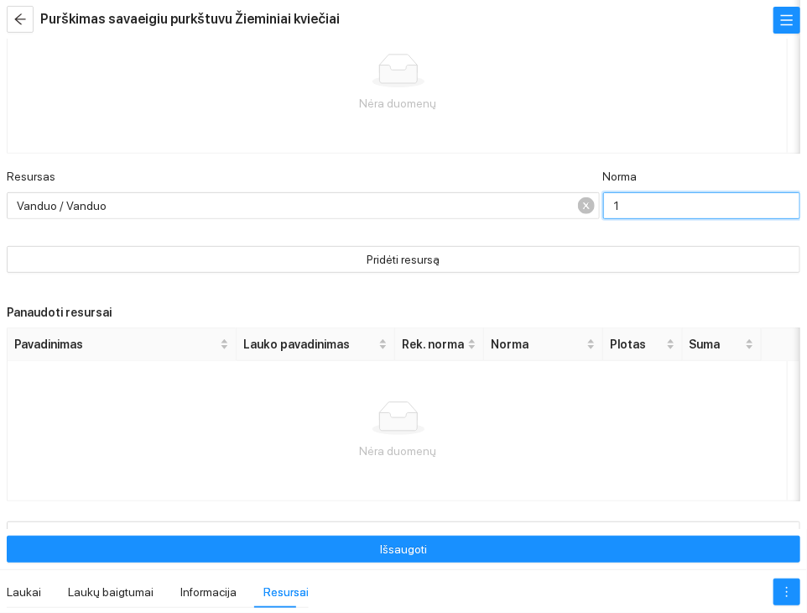
scroll to position [132, 0]
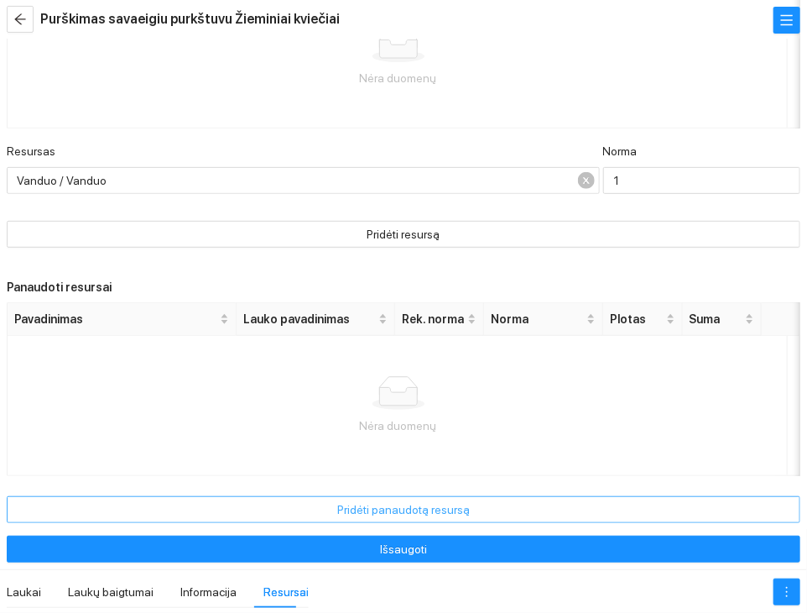
click at [312, 509] on button "Pridėti panaudotą resursą" at bounding box center [404, 509] width 794 height 27
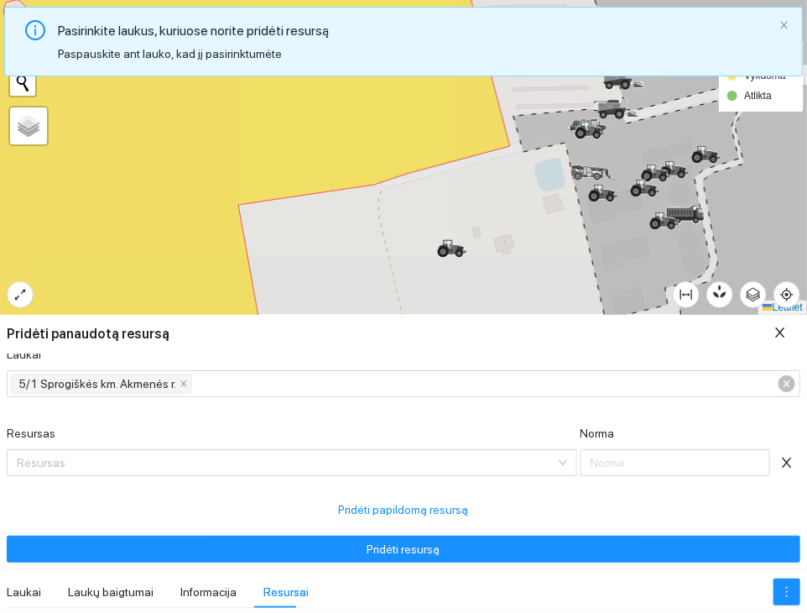
scroll to position [16, 0]
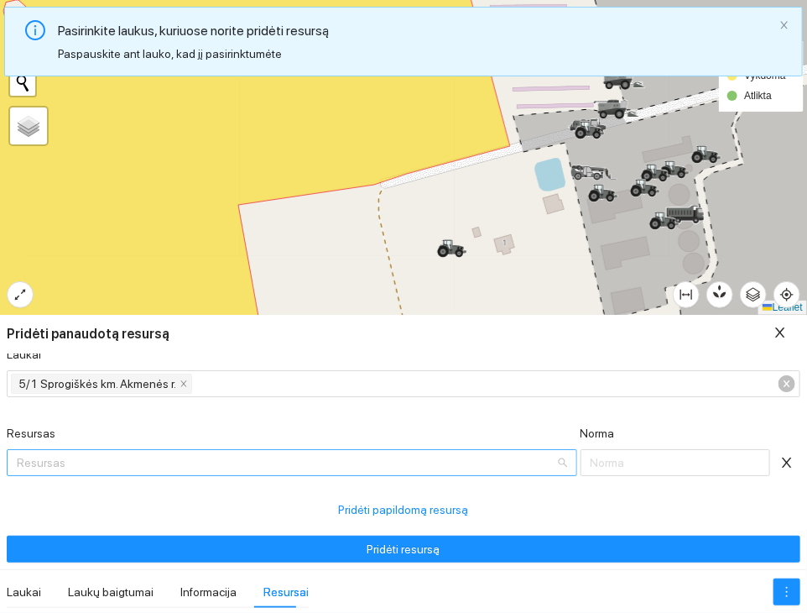
click at [253, 461] on input "Resursas" at bounding box center [286, 462] width 539 height 25
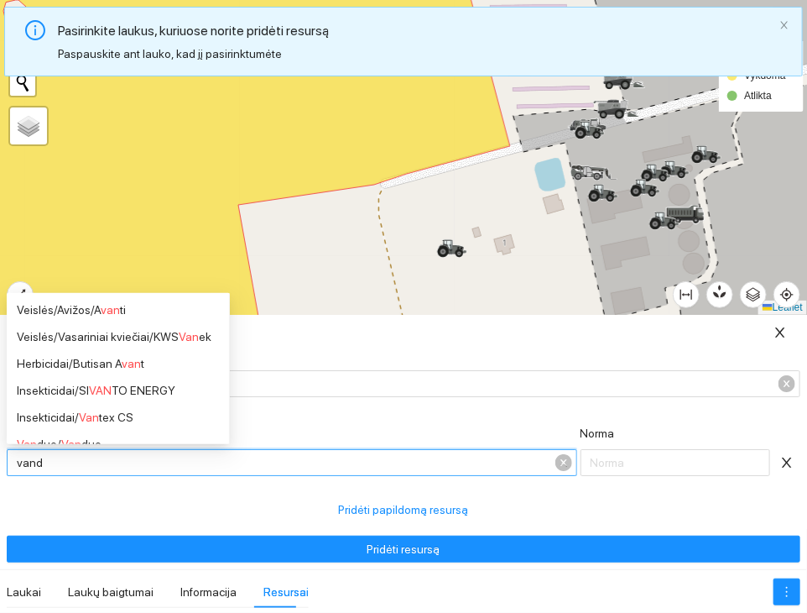
type input "vandu"
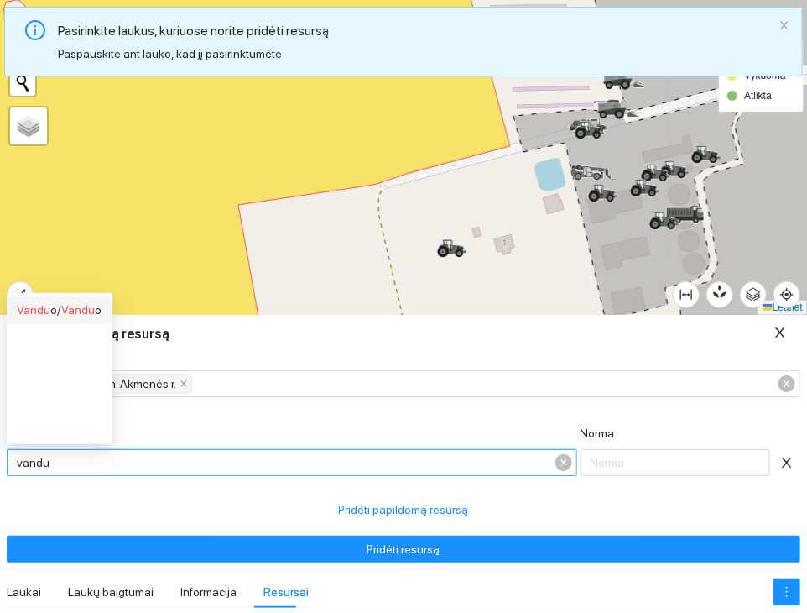
click at [56, 305] on div "Vandu o / Vandu o" at bounding box center [59, 309] width 85 height 18
type input "1"
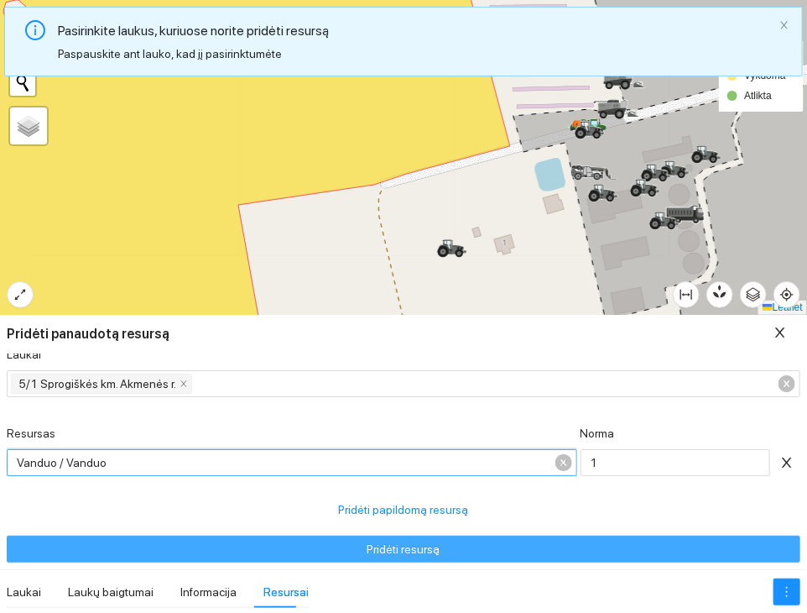
click at [460, 542] on button "Pridėti resursą" at bounding box center [404, 548] width 794 height 27
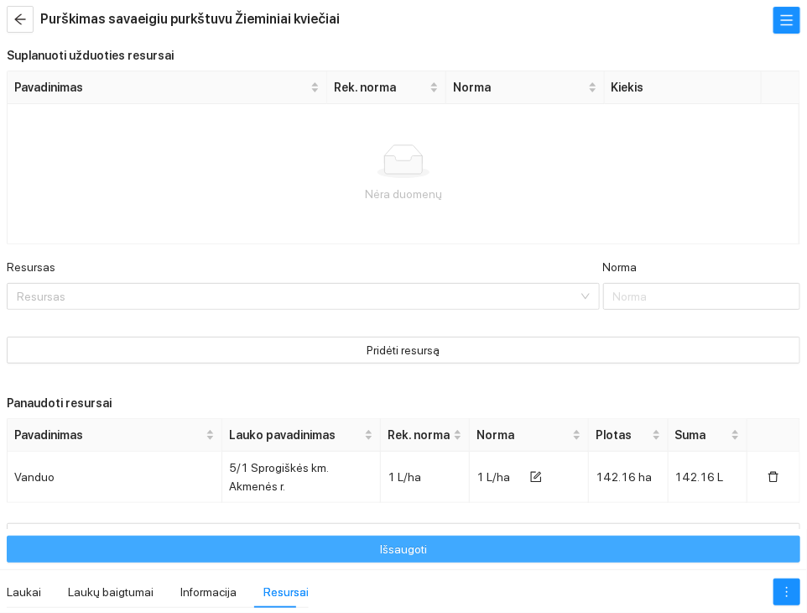
scroll to position [0, 0]
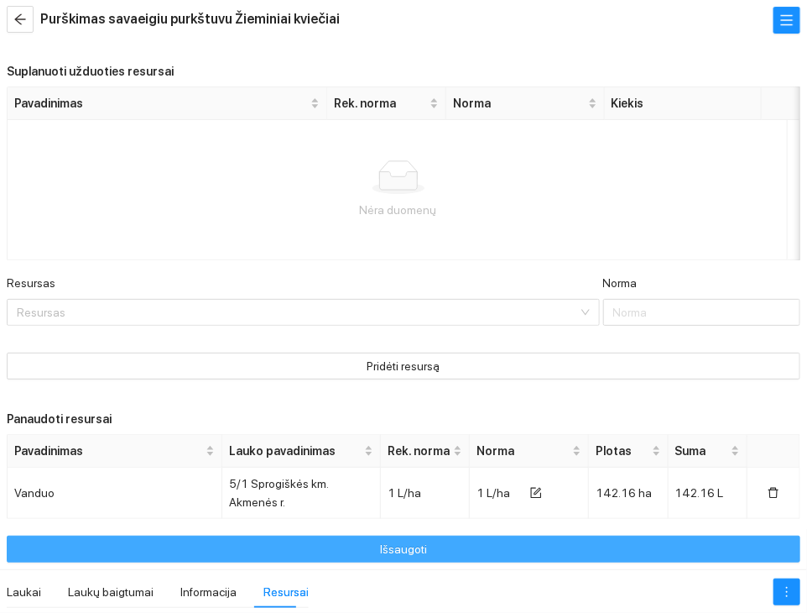
click at [507, 550] on button "Išsaugoti" at bounding box center [404, 548] width 794 height 27
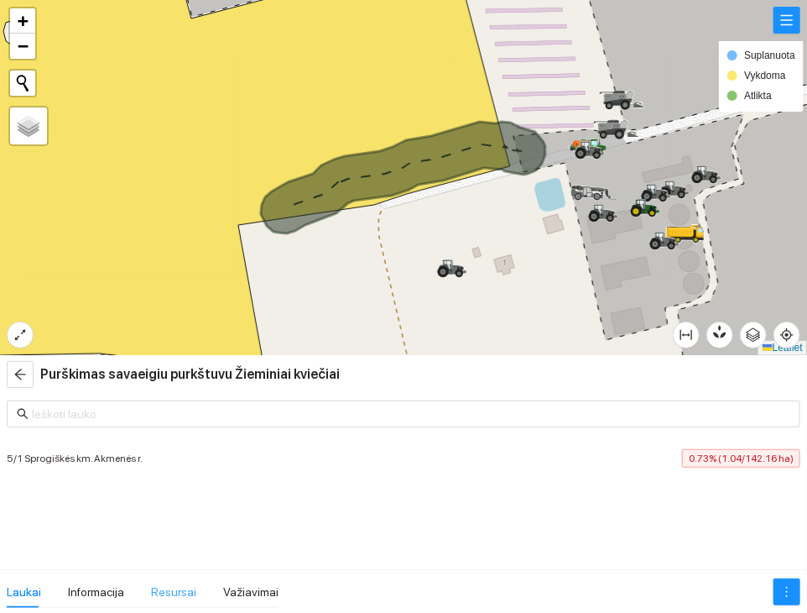
click at [163, 578] on div "Resursai" at bounding box center [173, 592] width 45 height 32
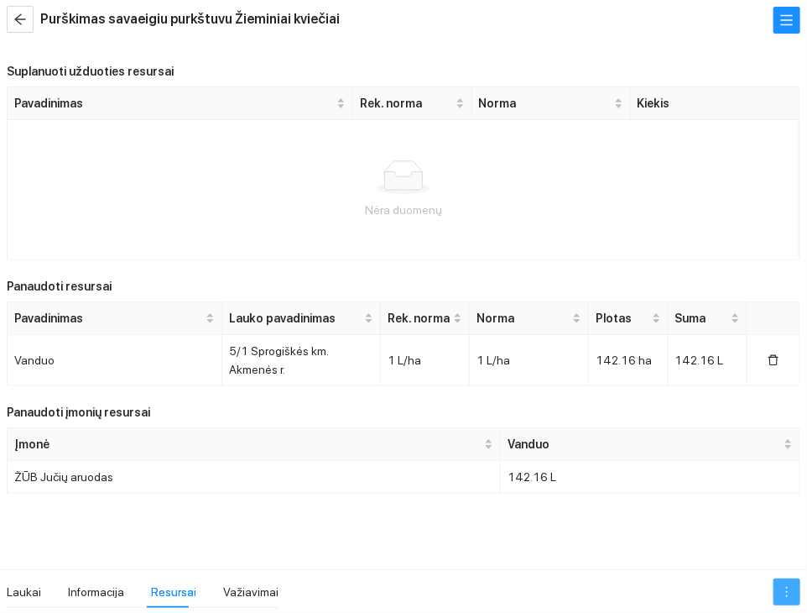
click at [775, 582] on button "button" at bounding box center [787, 591] width 27 height 27
click at [754, 535] on link "Redaguoti užduotį" at bounding box center [749, 530] width 95 height 13
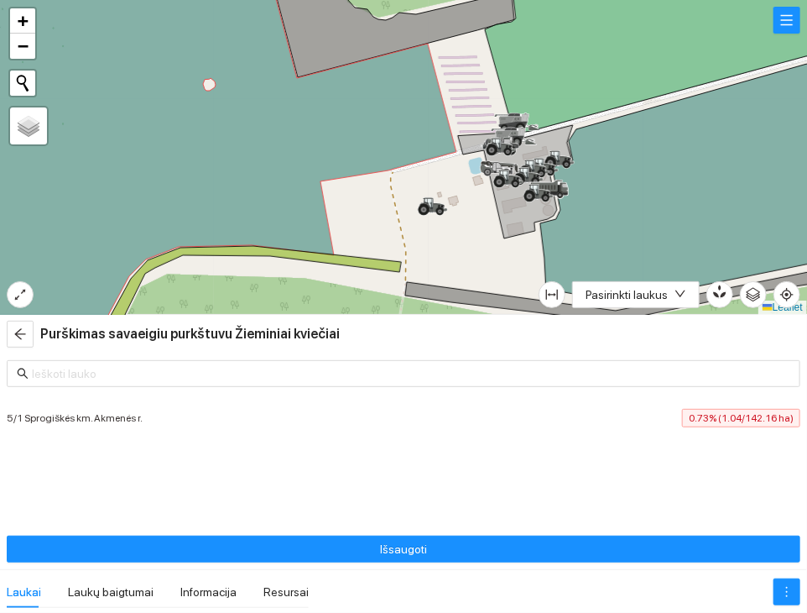
click at [578, 478] on div "5/1 Sprogiškės km. Akmenės r. 0.73% (1.04/142.16 ha)" at bounding box center [403, 441] width 807 height 176
click at [272, 582] on div "Resursai" at bounding box center [286, 591] width 45 height 18
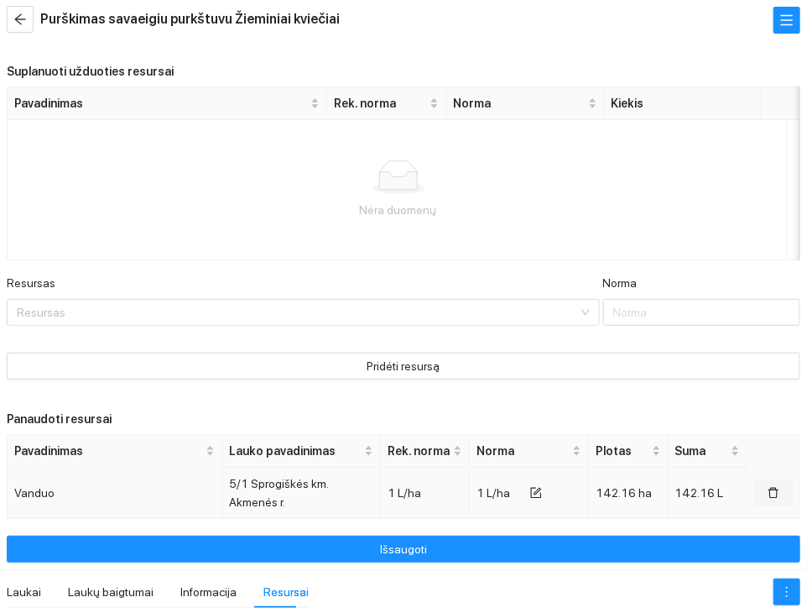
click at [754, 492] on button "button" at bounding box center [773, 492] width 39 height 27
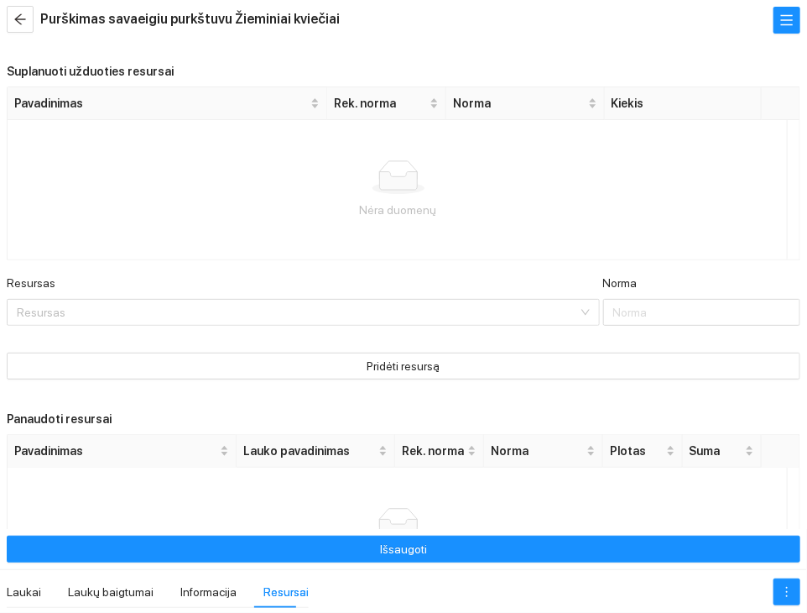
scroll to position [132, 0]
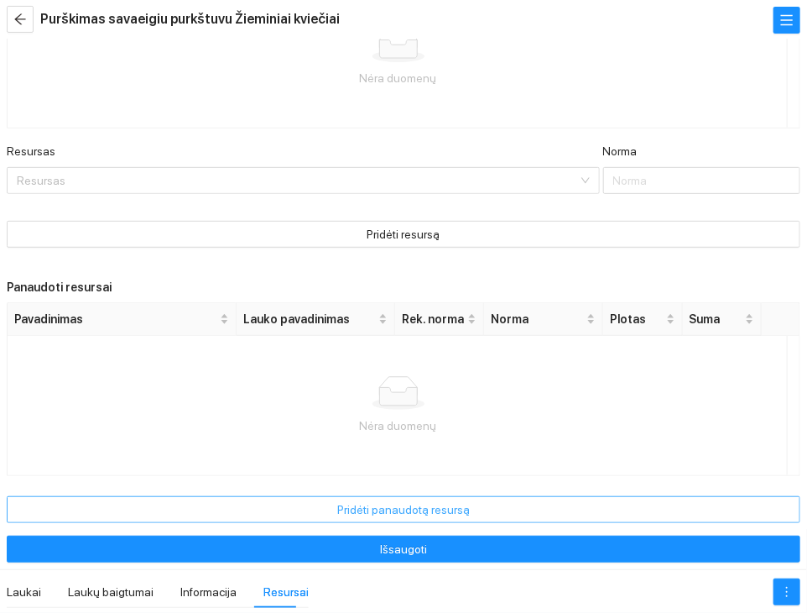
click at [367, 508] on span "Pridėti panaudotą resursą" at bounding box center [403, 509] width 133 height 18
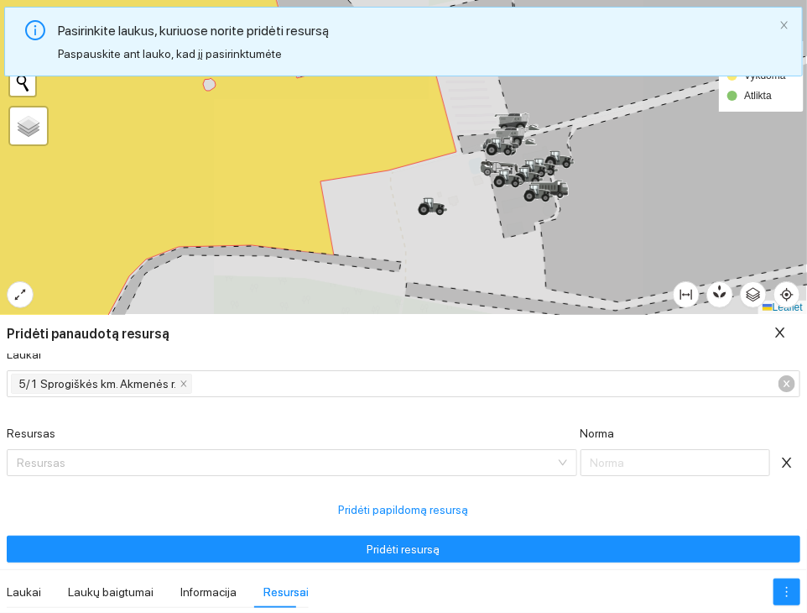
scroll to position [16, 0]
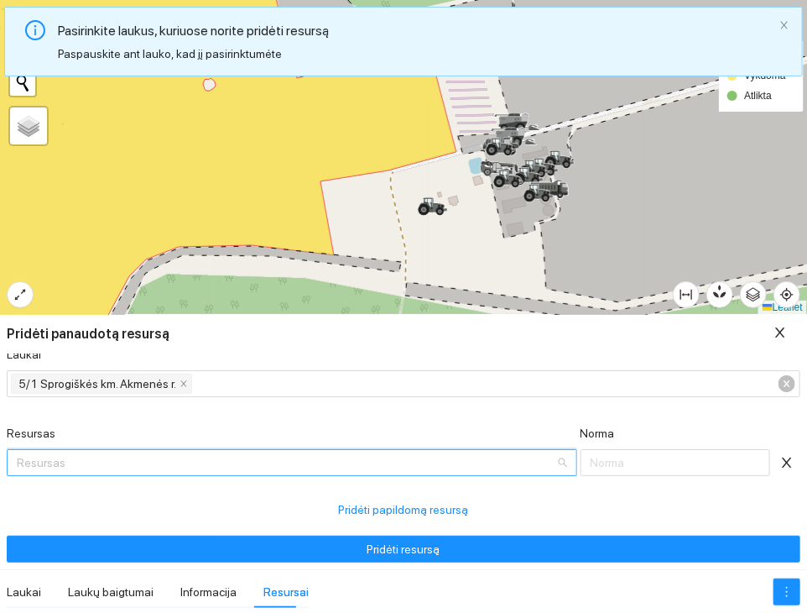
click at [262, 463] on input "Resursas" at bounding box center [286, 462] width 539 height 25
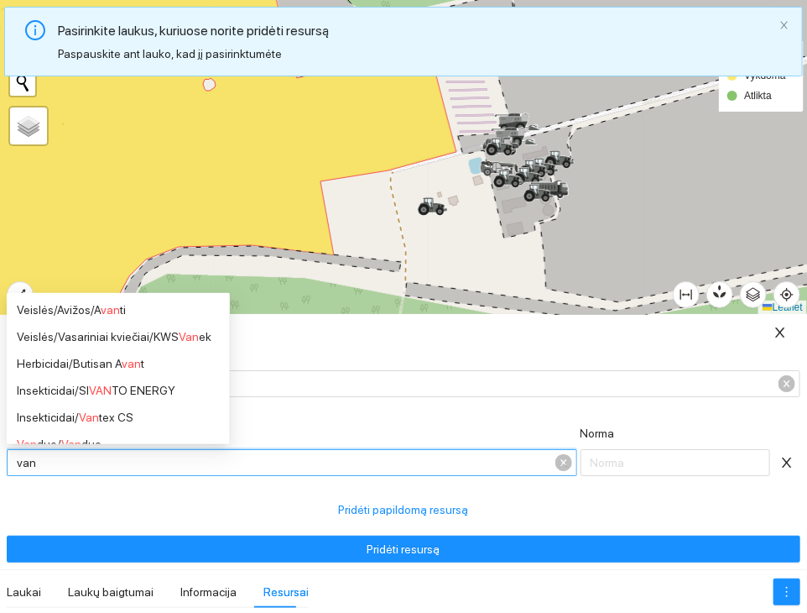
type input "vand"
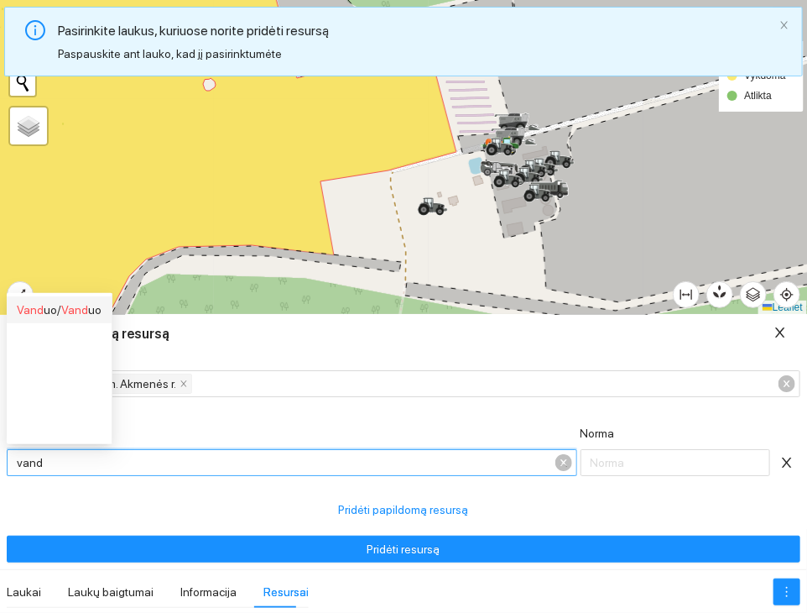
click at [84, 313] on span "Vand" at bounding box center [74, 309] width 27 height 13
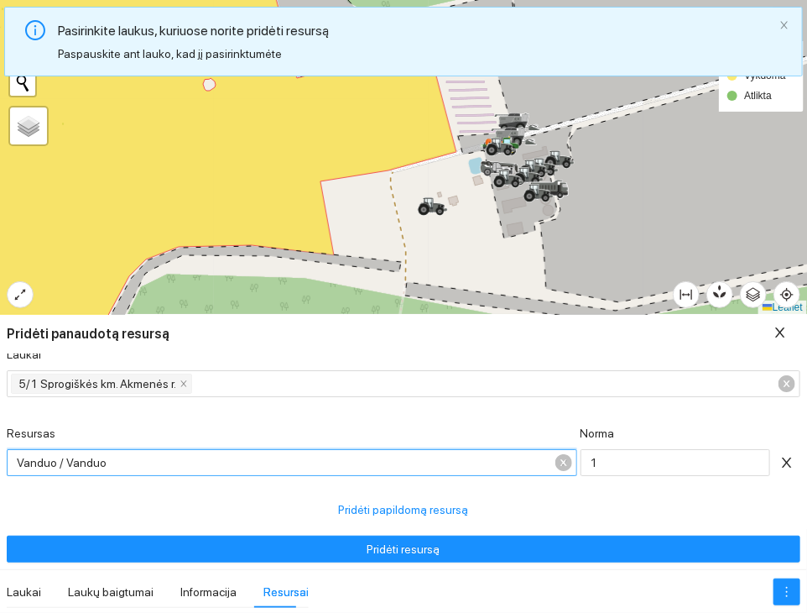
scroll to position [228, 0]
click at [616, 462] on input "1" at bounding box center [676, 462] width 190 height 27
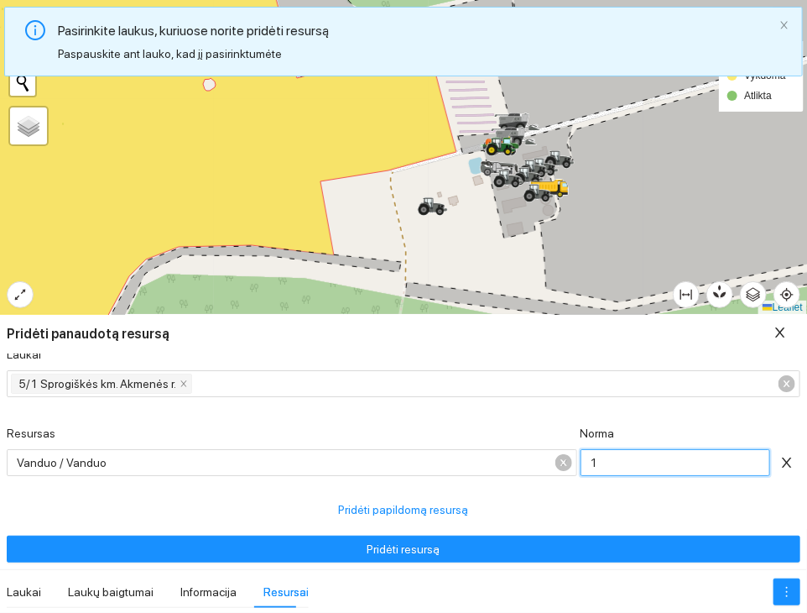
type input "5"
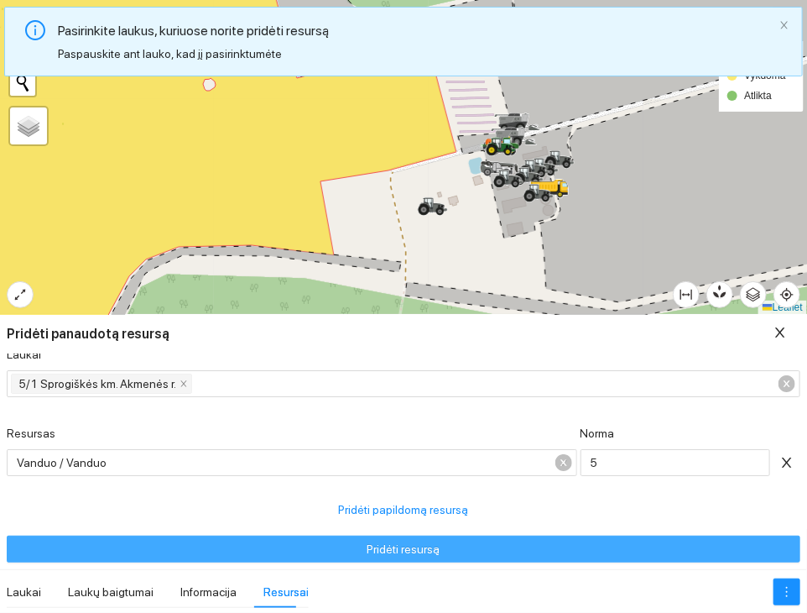
click at [520, 556] on button "Pridėti resursą" at bounding box center [404, 548] width 794 height 27
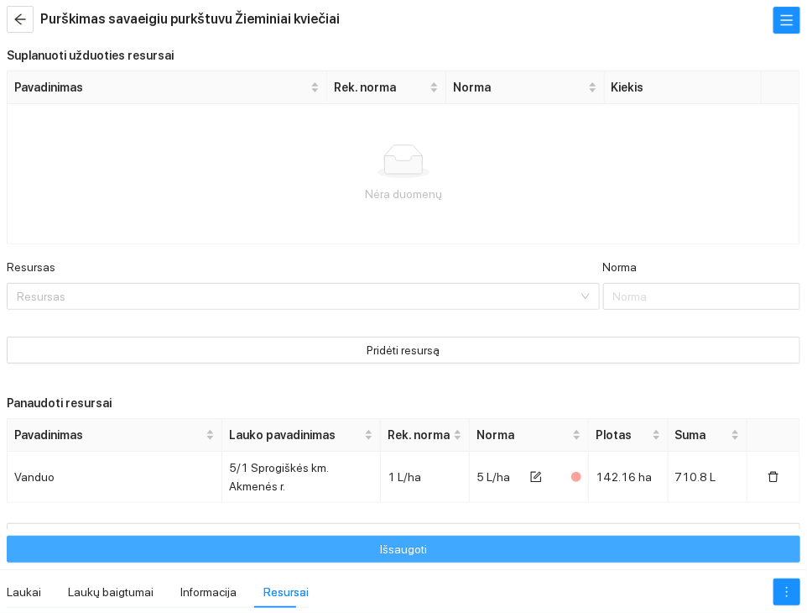
scroll to position [0, 0]
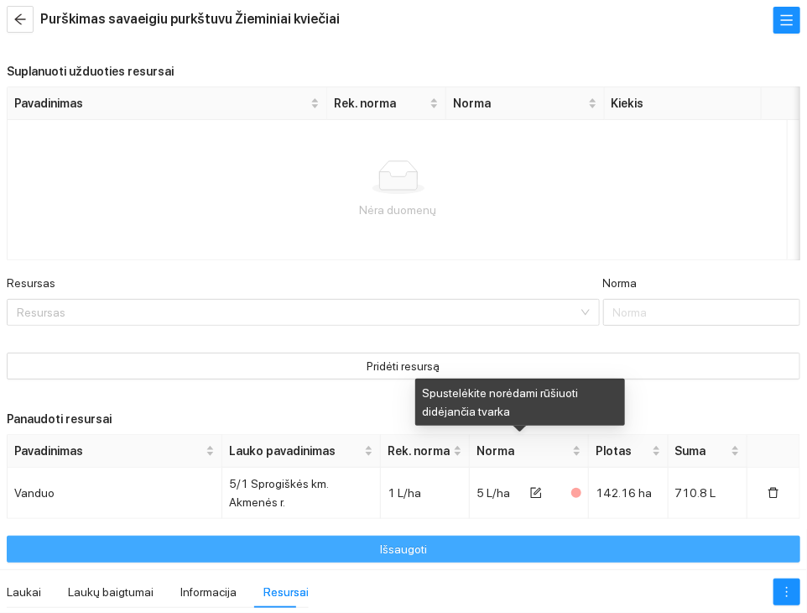
click at [530, 546] on button "Išsaugoti" at bounding box center [404, 548] width 794 height 27
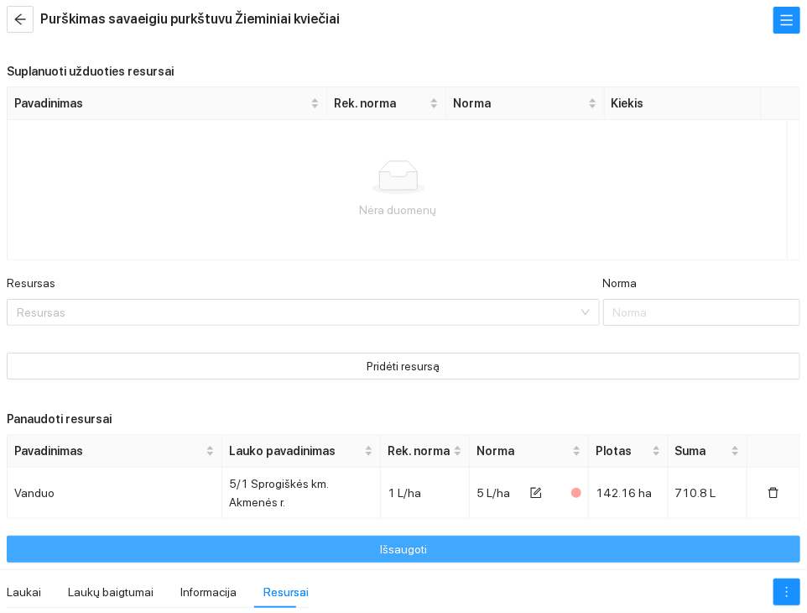
click at [524, 549] on button "Išsaugoti" at bounding box center [404, 548] width 794 height 27
click at [480, 556] on button "Išsaugoti" at bounding box center [404, 548] width 794 height 27
click at [511, 554] on button "Išsaugoti" at bounding box center [404, 548] width 794 height 27
click at [572, 540] on button "Išsaugoti" at bounding box center [404, 548] width 794 height 27
click at [512, 536] on button "Išsaugoti" at bounding box center [404, 548] width 794 height 27
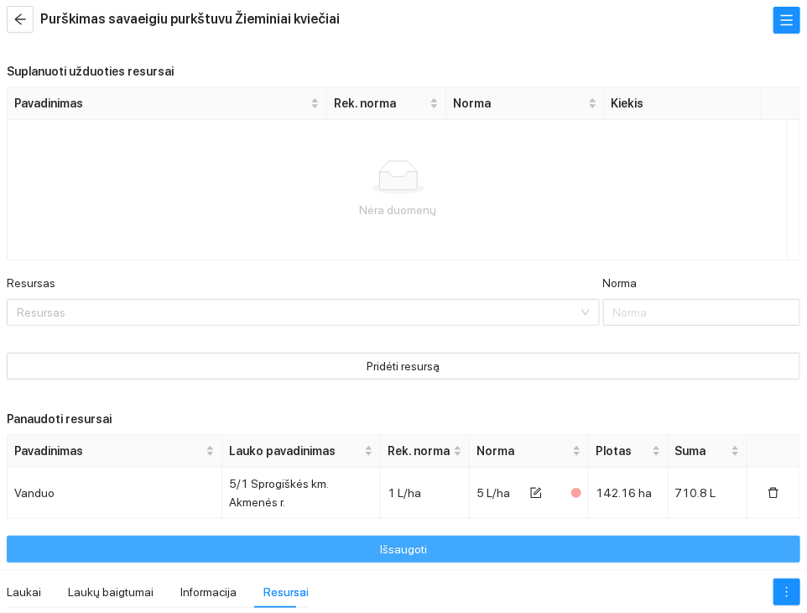
click at [592, 539] on button "Išsaugoti" at bounding box center [404, 548] width 794 height 27
click at [380, 540] on button "Išsaugoti" at bounding box center [404, 548] width 794 height 27
click at [387, 554] on span "Išsaugoti" at bounding box center [403, 549] width 47 height 18
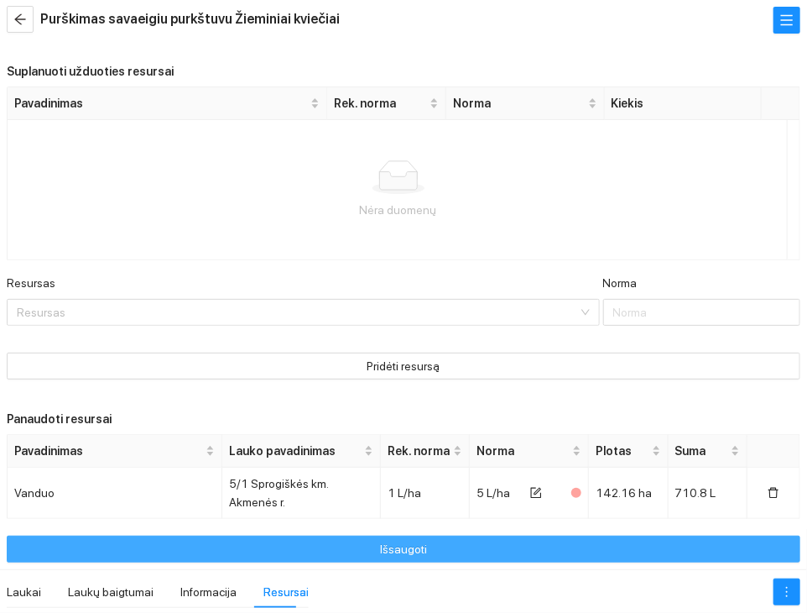
click at [511, 540] on button "Išsaugoti" at bounding box center [404, 548] width 794 height 27
click at [501, 537] on button "Išsaugoti" at bounding box center [404, 548] width 794 height 27
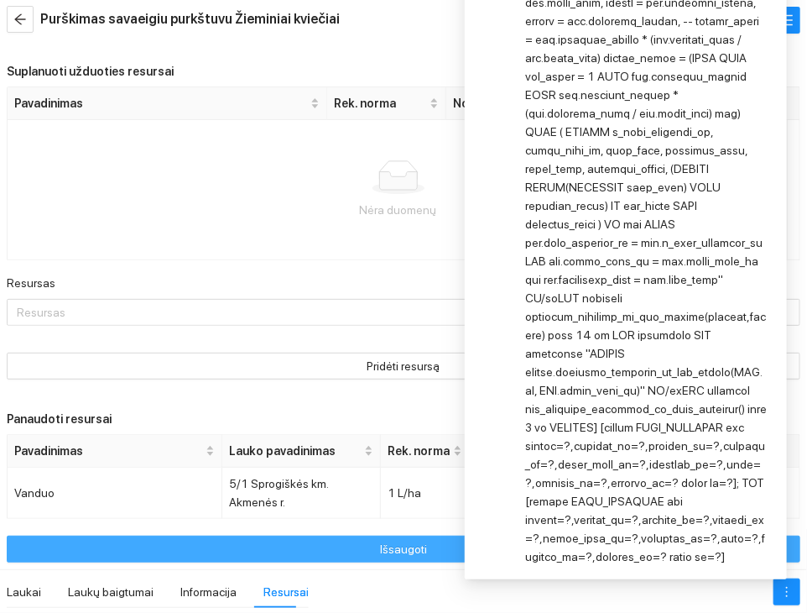
click at [399, 553] on span "Išsaugoti" at bounding box center [403, 549] width 47 height 18
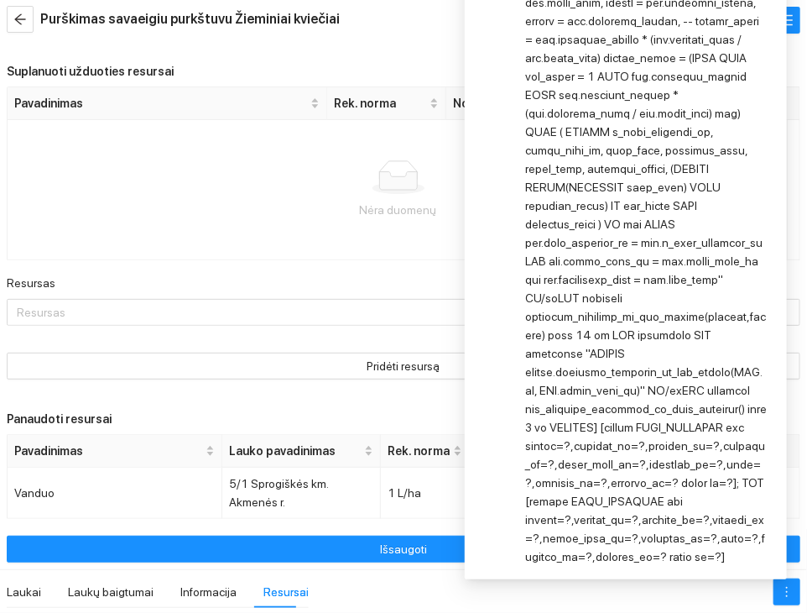
click at [664, 414] on div at bounding box center [646, 224] width 242 height 683
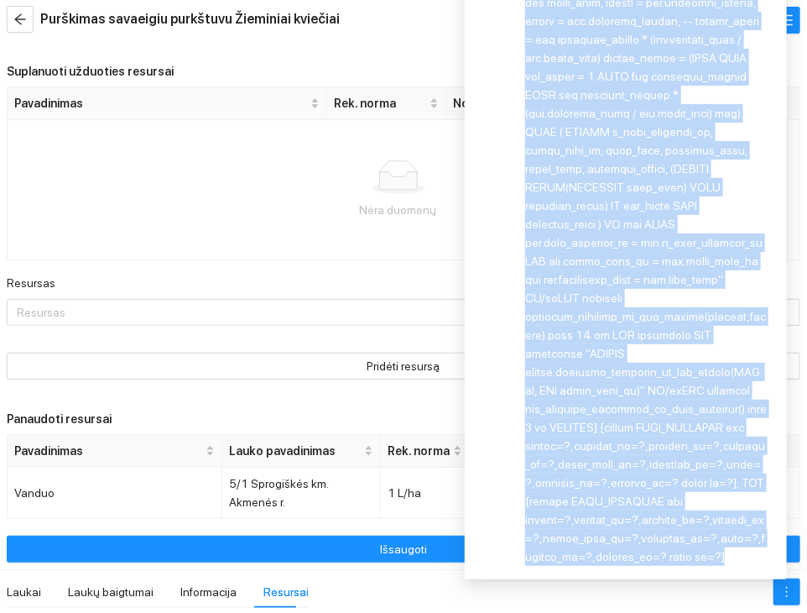
click at [664, 414] on div at bounding box center [646, 224] width 242 height 683
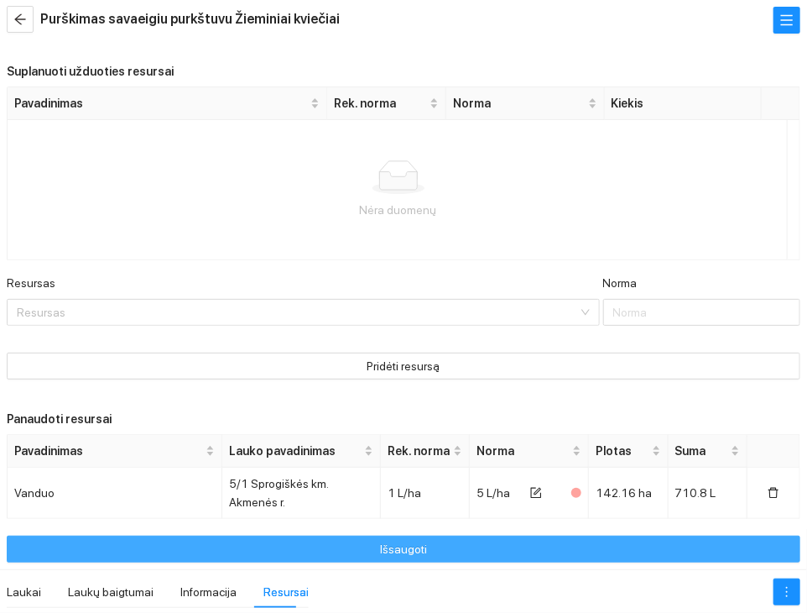
click at [462, 541] on button "Išsaugoti" at bounding box center [404, 548] width 794 height 27
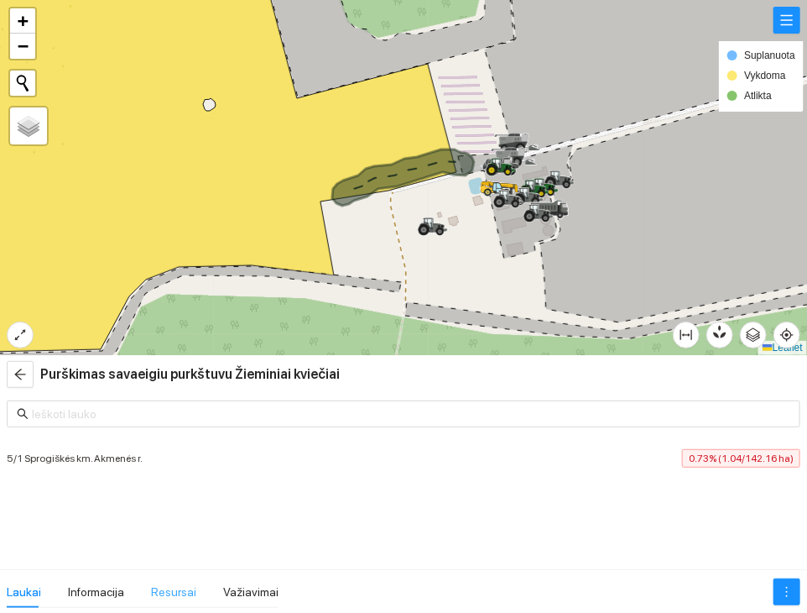
click at [164, 600] on div "Resursai" at bounding box center [173, 592] width 45 height 32
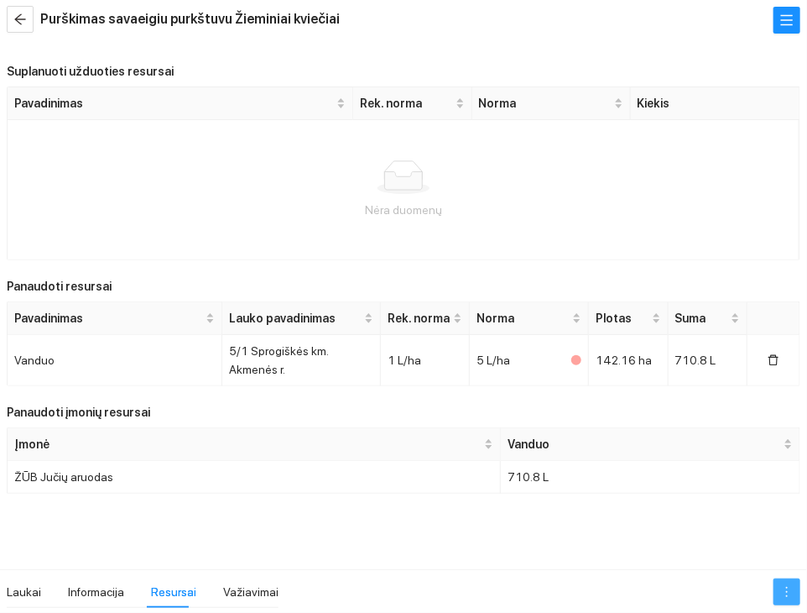
click at [785, 592] on icon "more" at bounding box center [786, 591] width 13 height 13
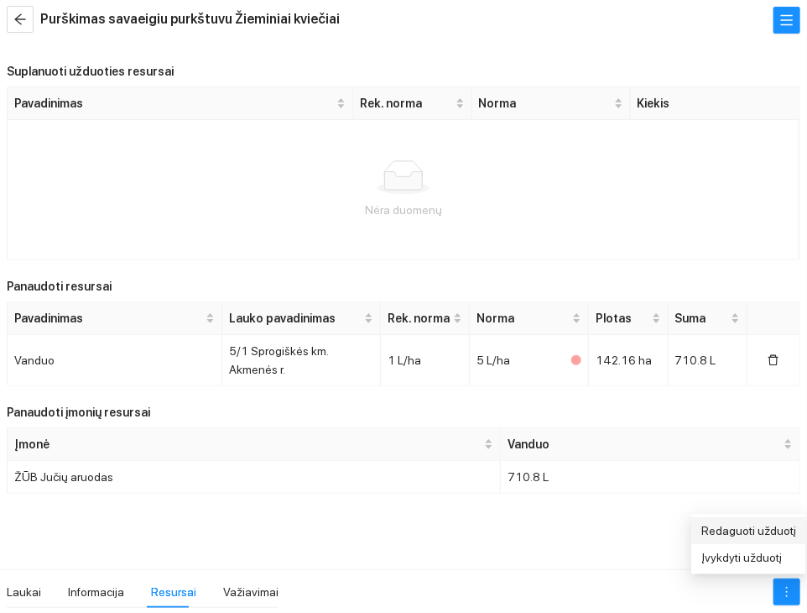
click at [744, 533] on link "Redaguoti užduotį" at bounding box center [749, 530] width 95 height 13
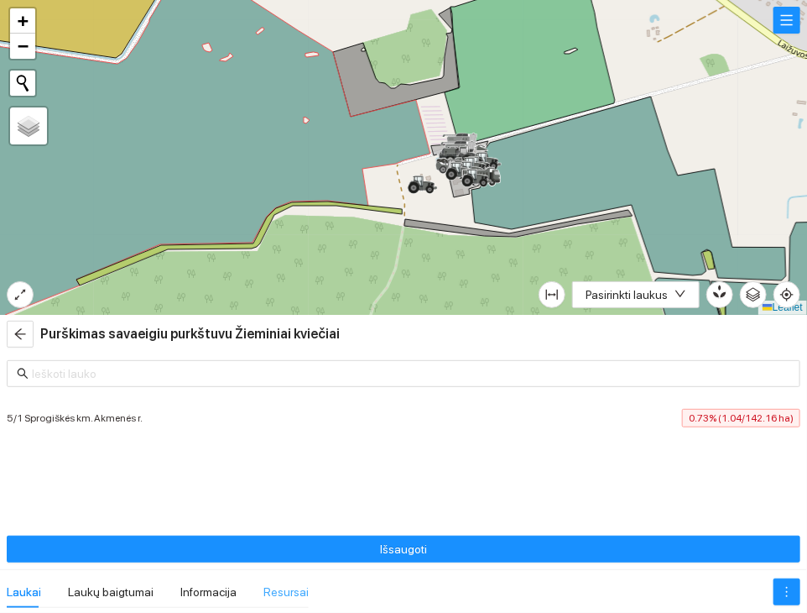
click at [283, 602] on div "Resursai" at bounding box center [286, 592] width 45 height 32
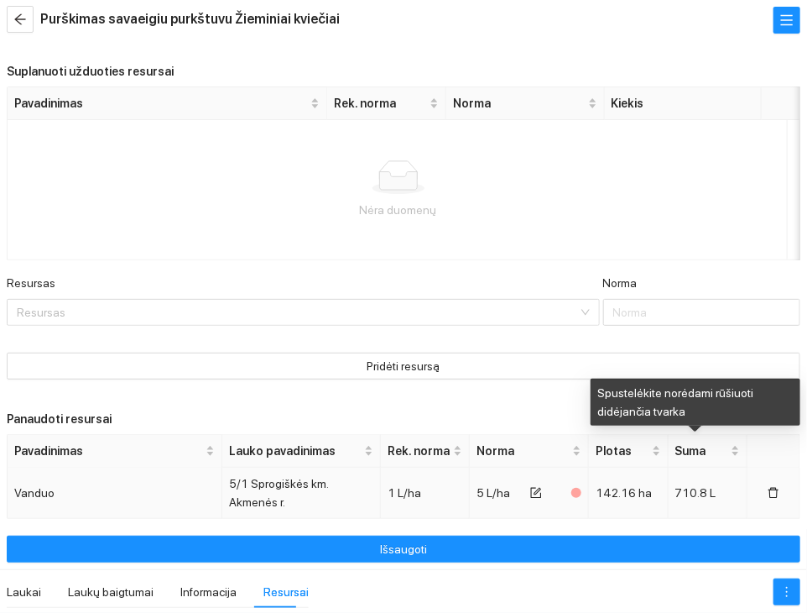
click at [748, 477] on td at bounding box center [774, 492] width 53 height 51
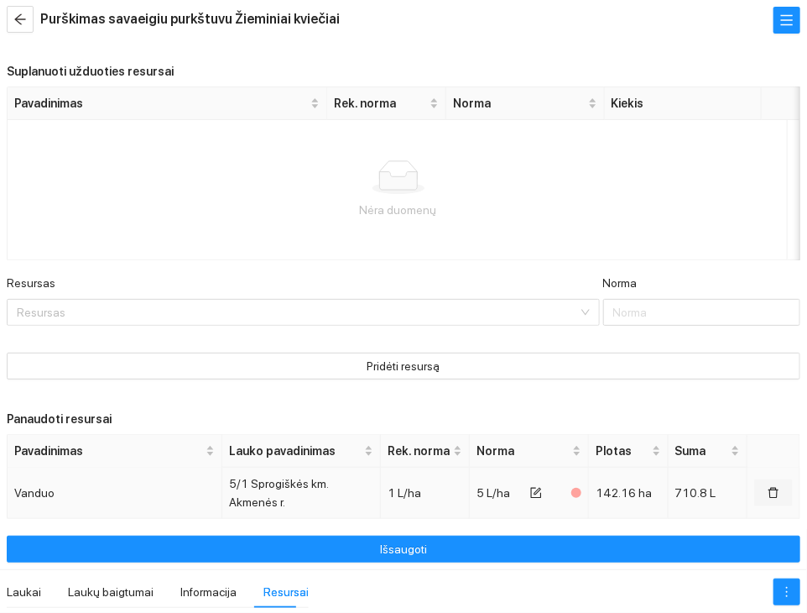
click at [765, 499] on button "button" at bounding box center [773, 492] width 39 height 27
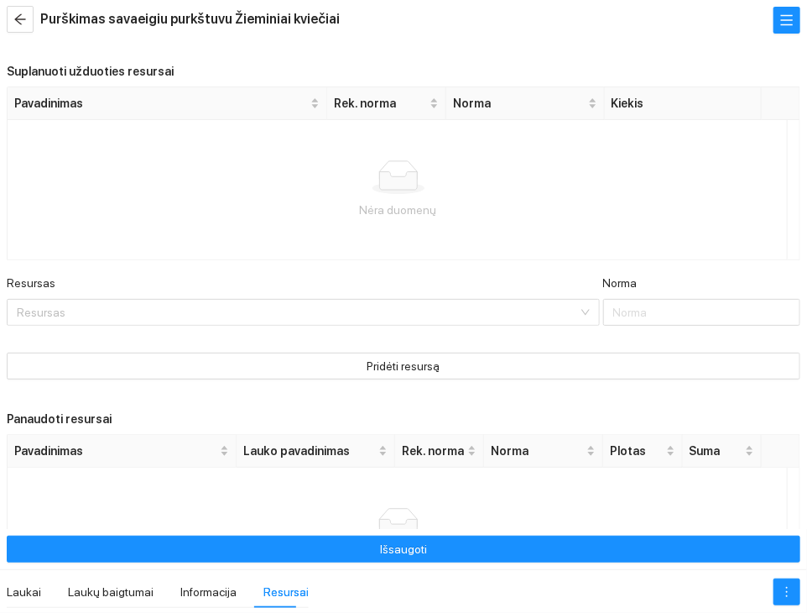
click at [653, 530] on div "Išsaugoti" at bounding box center [403, 549] width 807 height 40
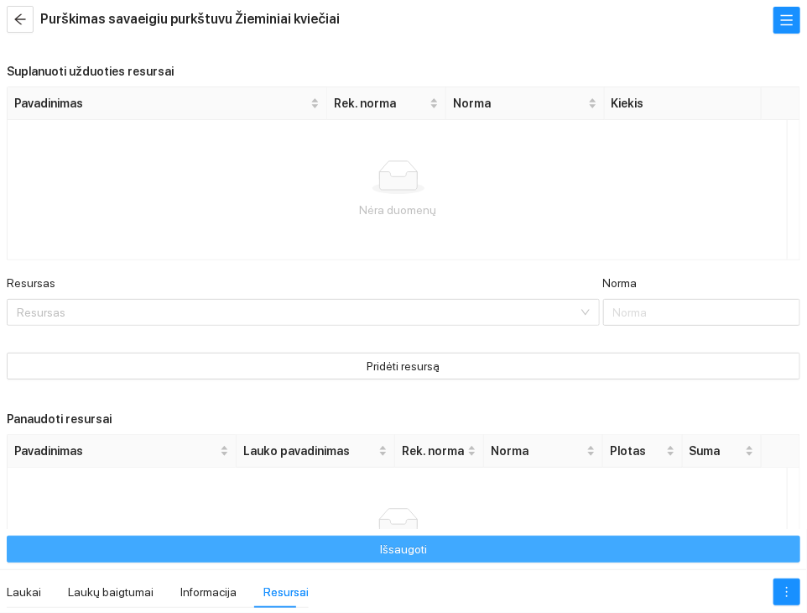
click at [635, 552] on button "Išsaugoti" at bounding box center [404, 548] width 794 height 27
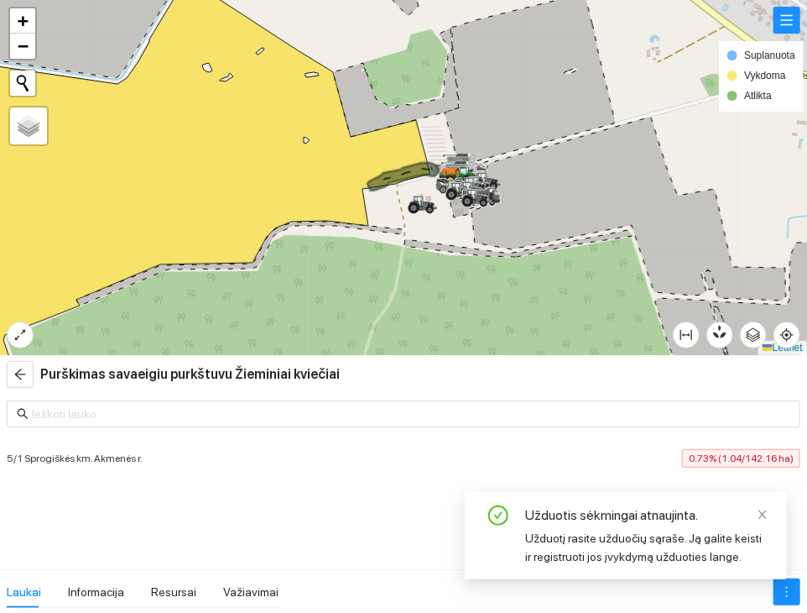
click at [184, 573] on div "Laukai Informacija Resursai Važiavimai" at bounding box center [403, 591] width 807 height 44
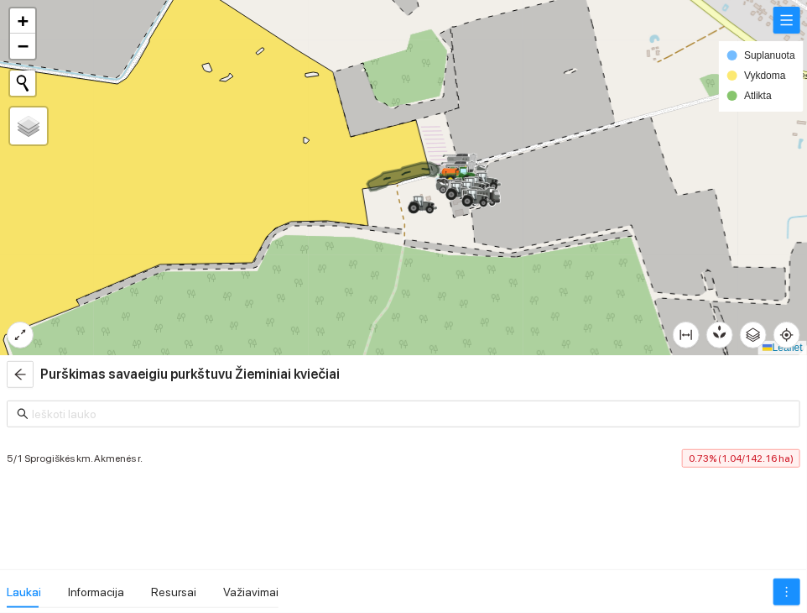
click at [154, 610] on div "Laukai Informacija Resursai Važiavimai" at bounding box center [143, 598] width 272 height 45
click at [173, 598] on div "Resursai" at bounding box center [173, 591] width 45 height 18
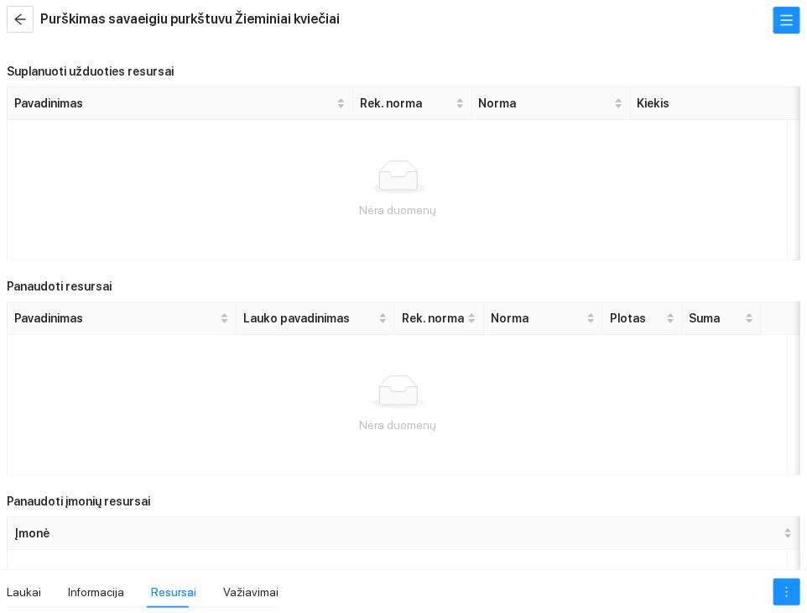
scroll to position [126, 0]
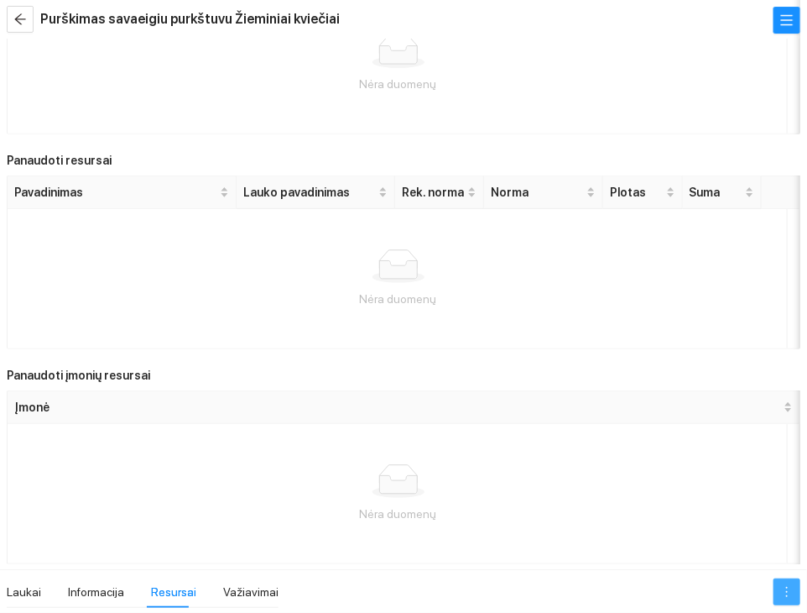
click at [788, 588] on icon "more" at bounding box center [786, 591] width 13 height 13
click at [742, 530] on link "Redaguoti užduotį" at bounding box center [749, 530] width 95 height 13
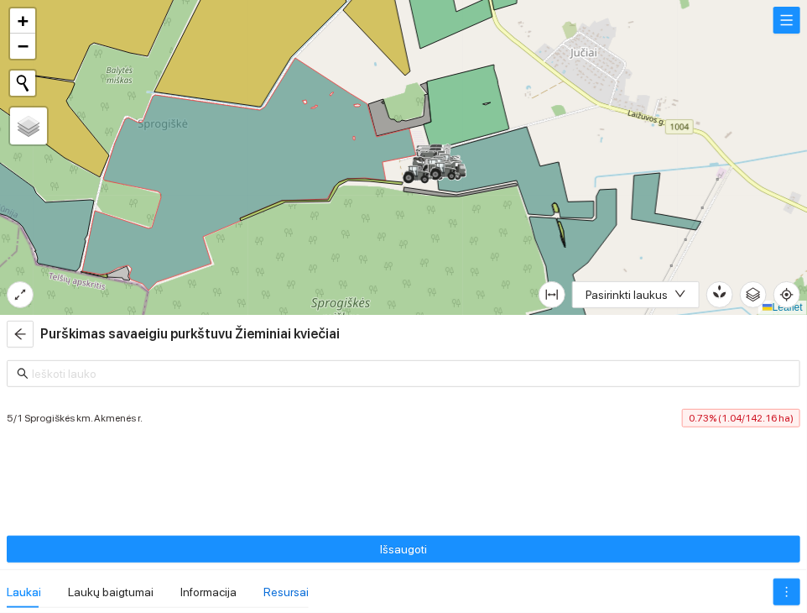
drag, startPoint x: 284, startPoint y: 587, endPoint x: 275, endPoint y: 587, distance: 8.4
click at [275, 587] on div "Resursai" at bounding box center [286, 591] width 45 height 18
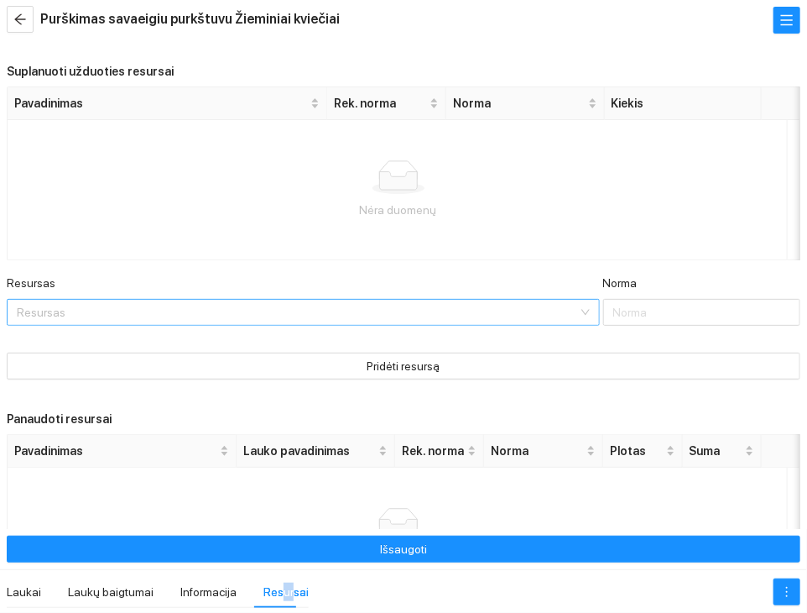
click at [253, 313] on input "Resursas" at bounding box center [297, 312] width 561 height 25
type input "vand"
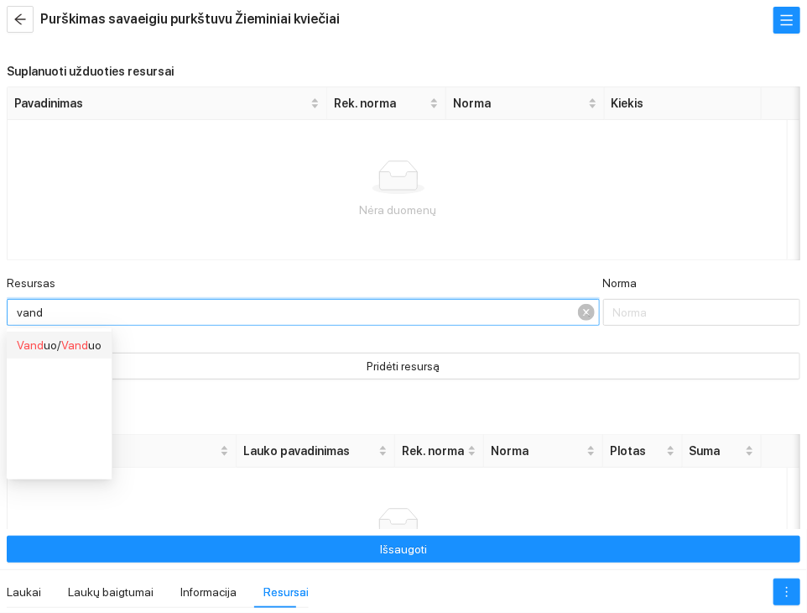
click at [74, 351] on span "Vand" at bounding box center [74, 344] width 27 height 13
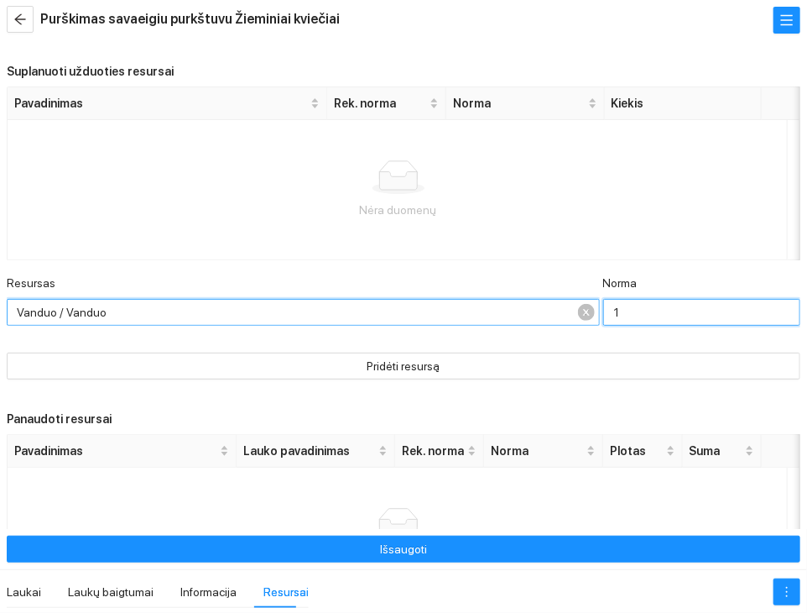
click at [614, 316] on input "1" at bounding box center [702, 312] width 198 height 27
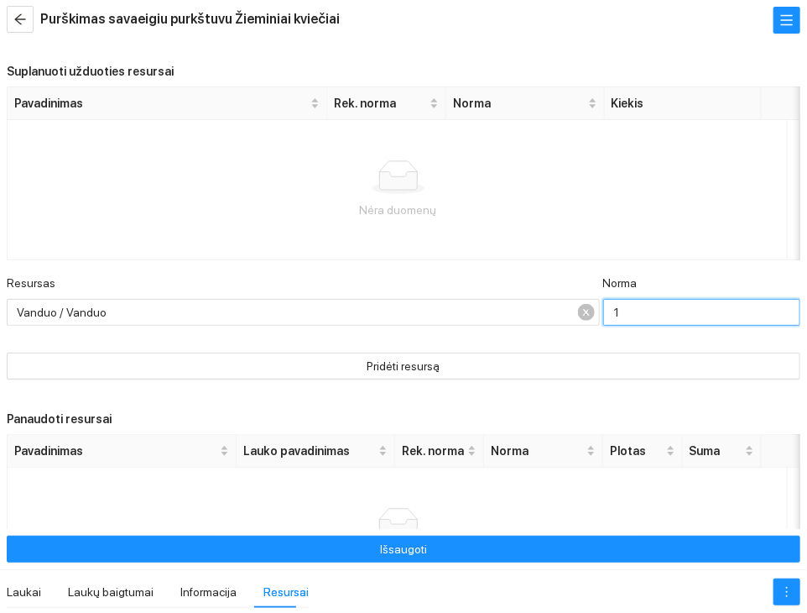
click at [614, 316] on input "1" at bounding box center [702, 312] width 198 height 27
type input "2"
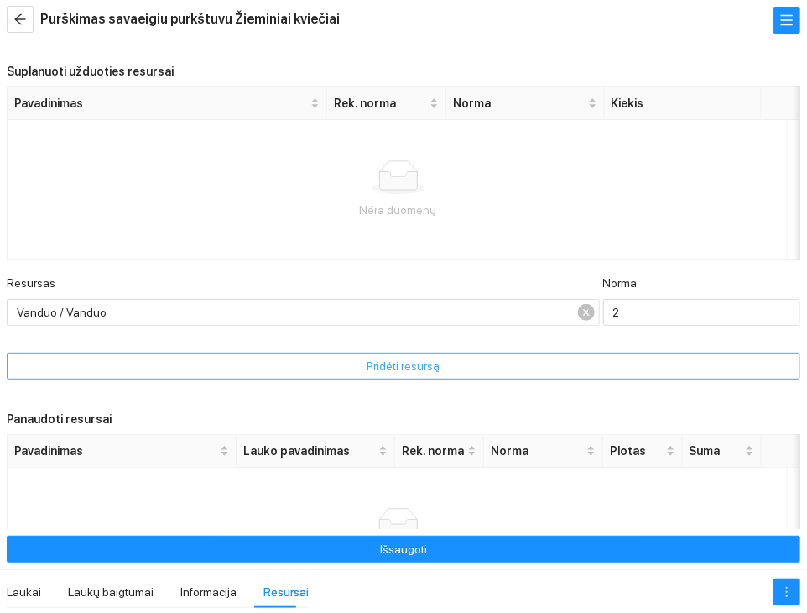
click at [497, 371] on button "Pridėti resursą" at bounding box center [404, 365] width 794 height 27
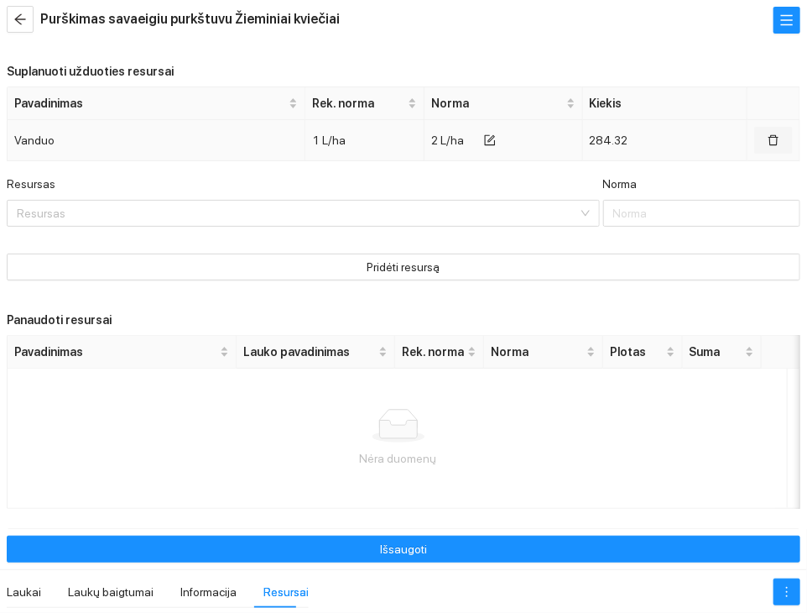
click at [759, 147] on button "button" at bounding box center [773, 140] width 39 height 27
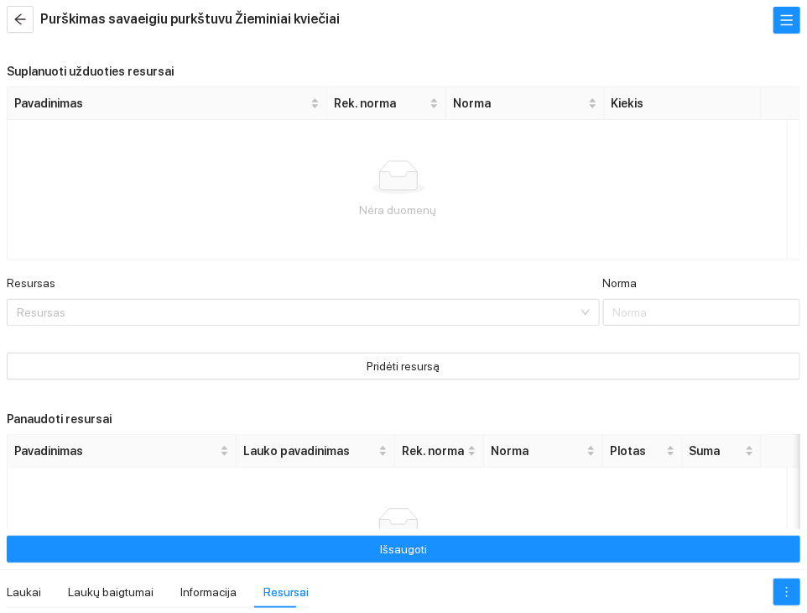
scroll to position [132, 0]
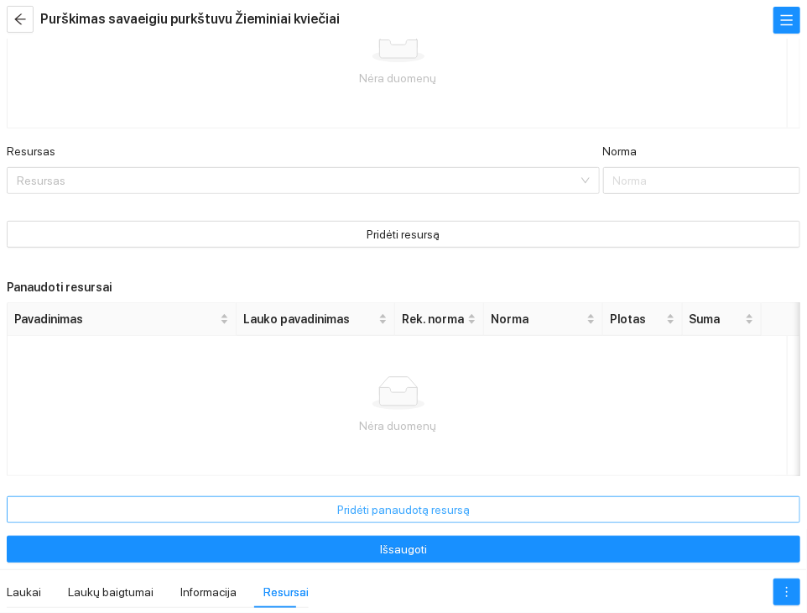
click at [352, 511] on span "Pridėti panaudotą resursą" at bounding box center [403, 509] width 133 height 18
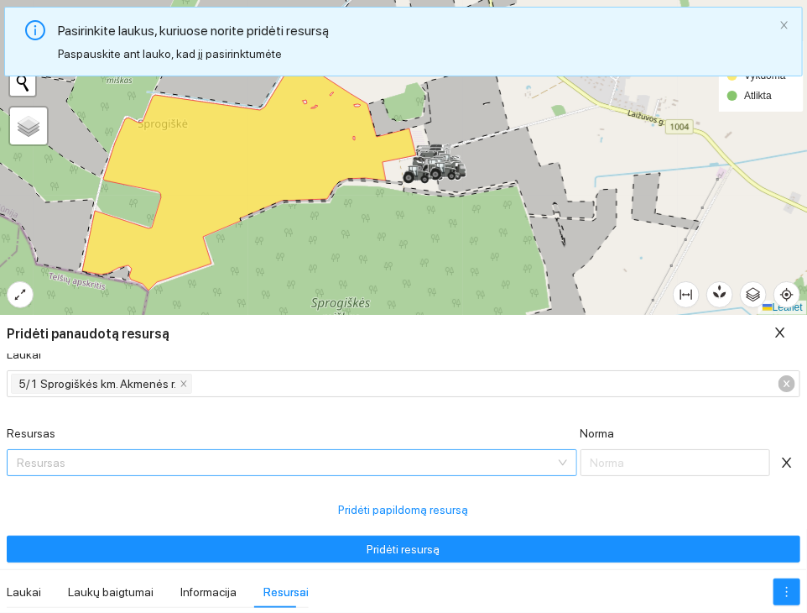
scroll to position [16, 0]
click at [349, 464] on input "Resursas" at bounding box center [286, 462] width 539 height 25
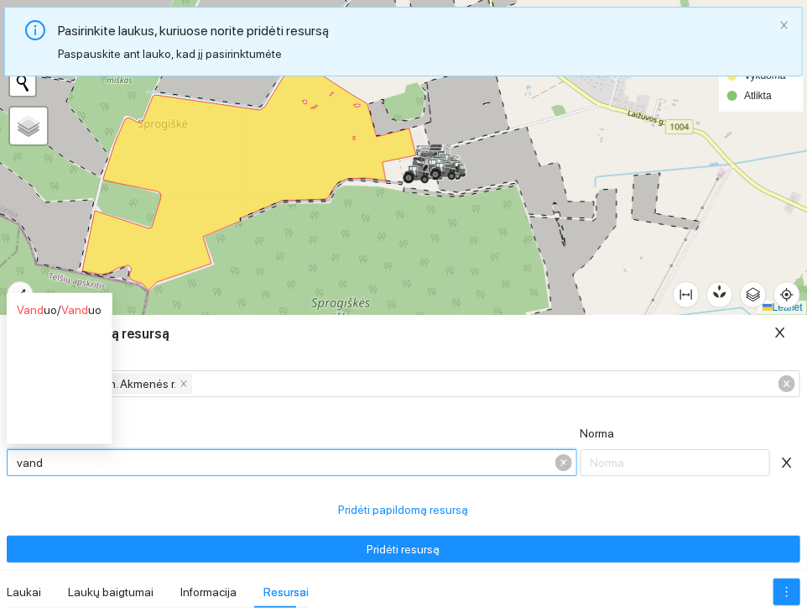
type input "vand"
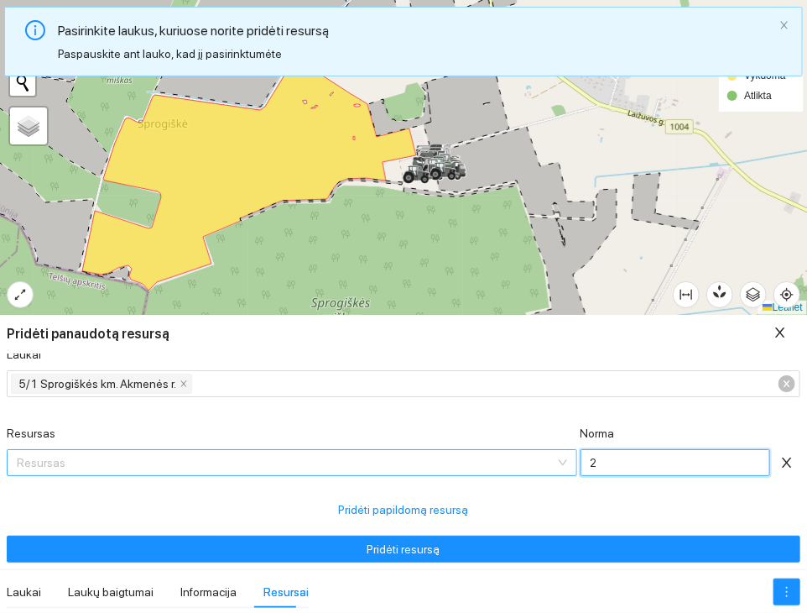
type input "2"
click at [134, 463] on input "Resursas" at bounding box center [286, 462] width 539 height 25
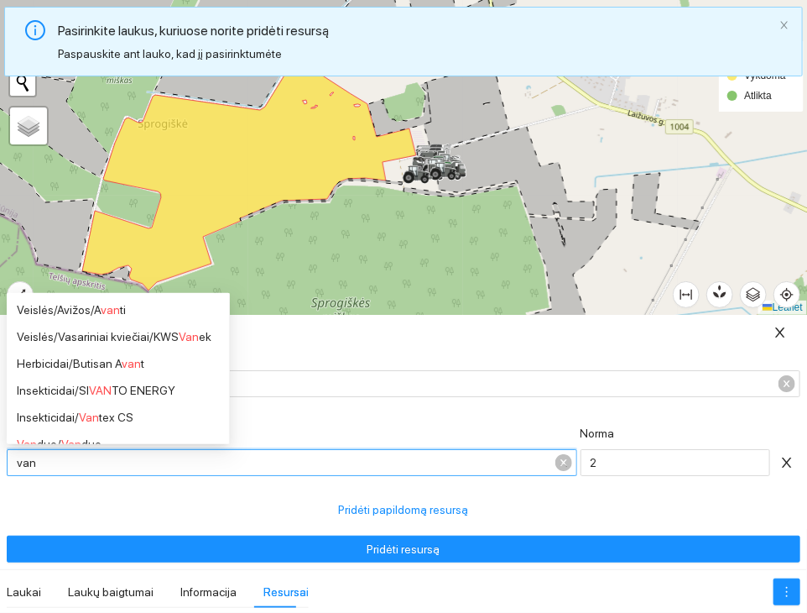
type input "vand"
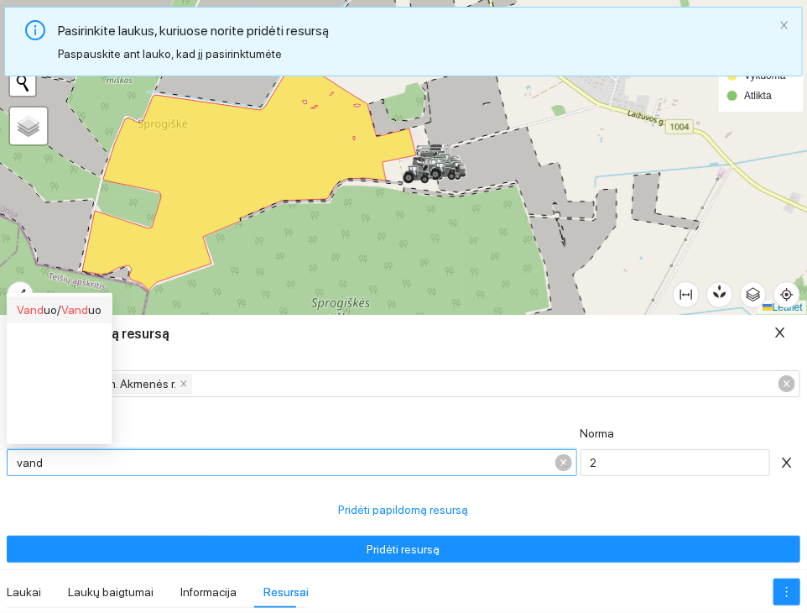
click at [64, 310] on span "Vand" at bounding box center [74, 309] width 27 height 13
type input "1"
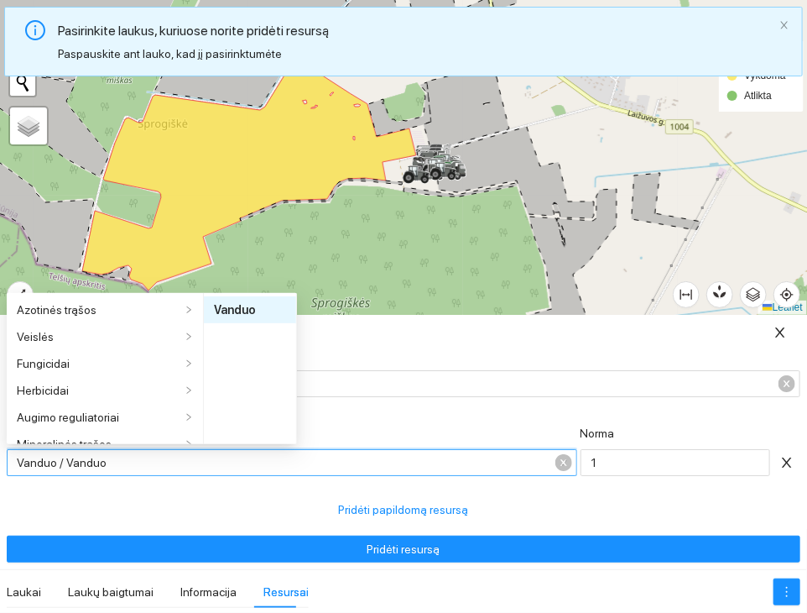
scroll to position [228, 0]
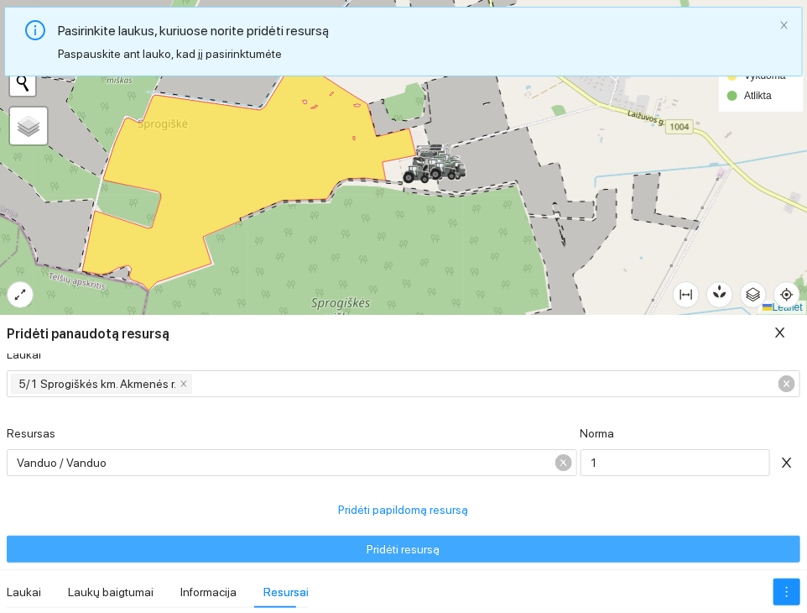
click at [379, 545] on span "Pridėti resursą" at bounding box center [404, 549] width 73 height 18
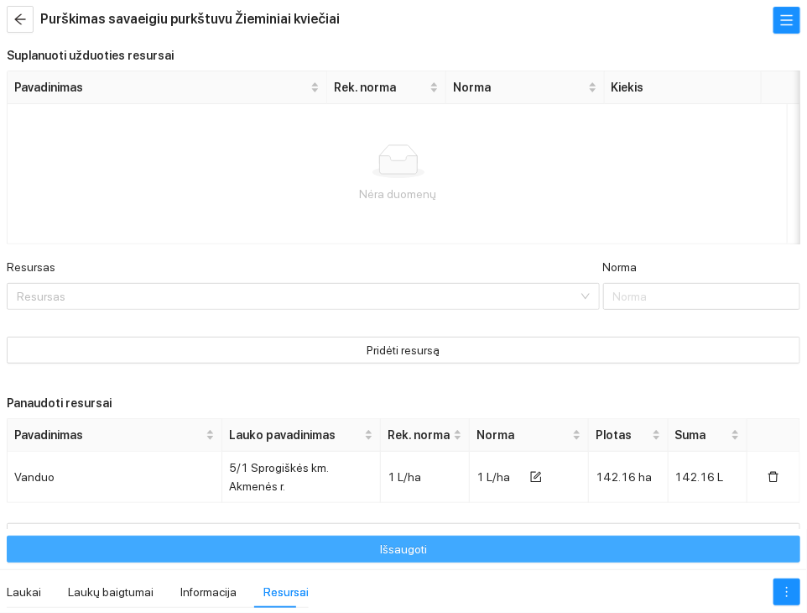
scroll to position [0, 0]
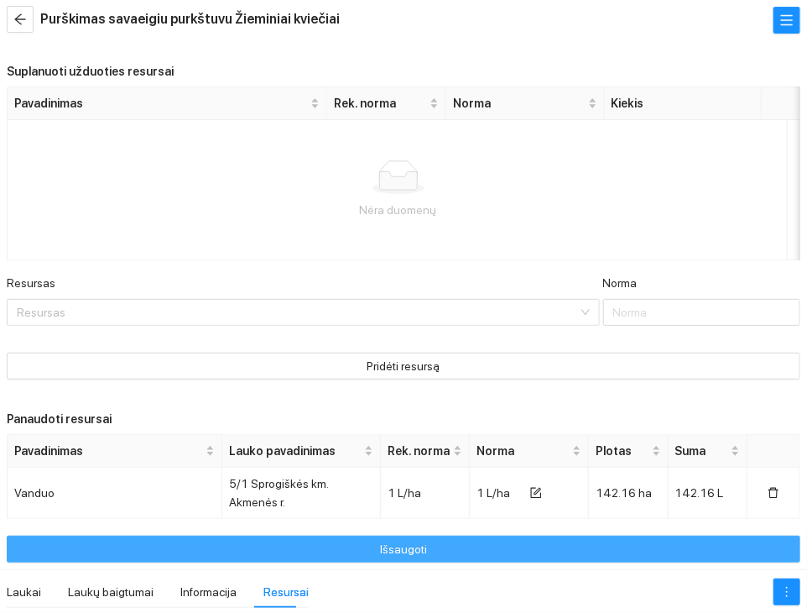
click at [477, 543] on button "Išsaugoti" at bounding box center [404, 548] width 794 height 27
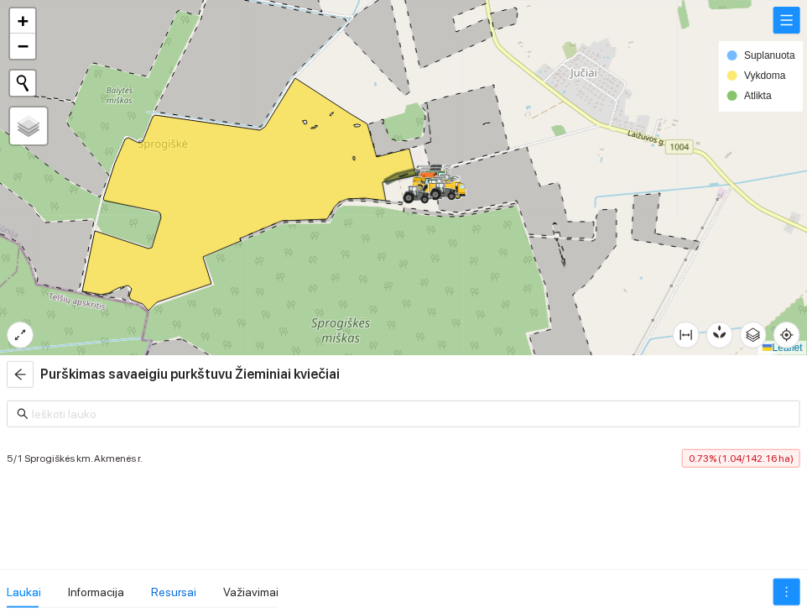
click at [164, 592] on div "Resursai" at bounding box center [173, 591] width 45 height 18
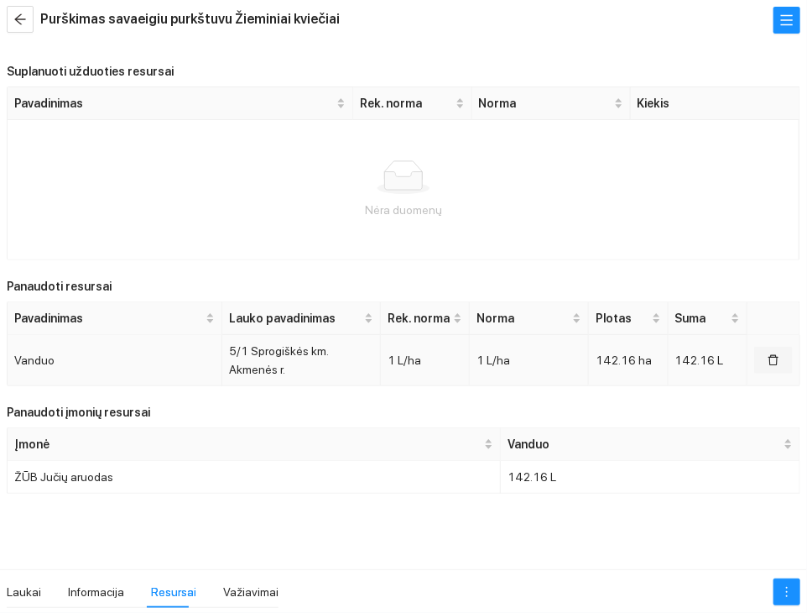
click at [766, 367] on button "button" at bounding box center [773, 360] width 39 height 27
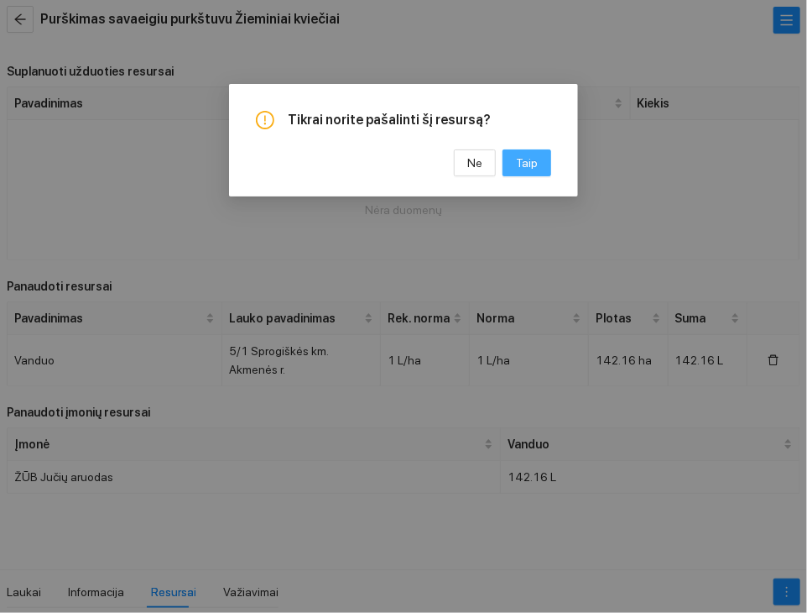
click at [535, 164] on span "Taip" at bounding box center [527, 163] width 22 height 18
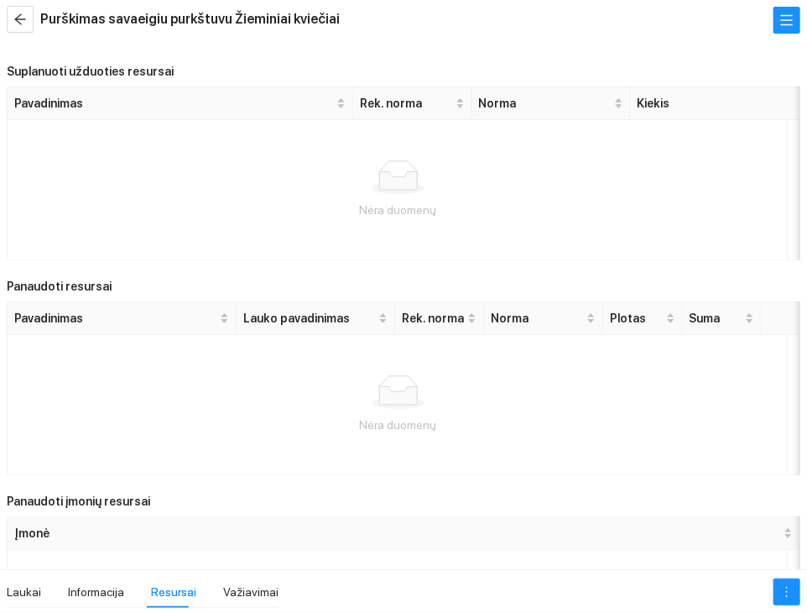
click at [785, 608] on div "Laukai Informacija Resursai Važiavimai" at bounding box center [403, 591] width 807 height 44
click at [779, 596] on span "more" at bounding box center [787, 591] width 25 height 13
click at [771, 530] on link "Redaguoti užduotį" at bounding box center [749, 530] width 95 height 13
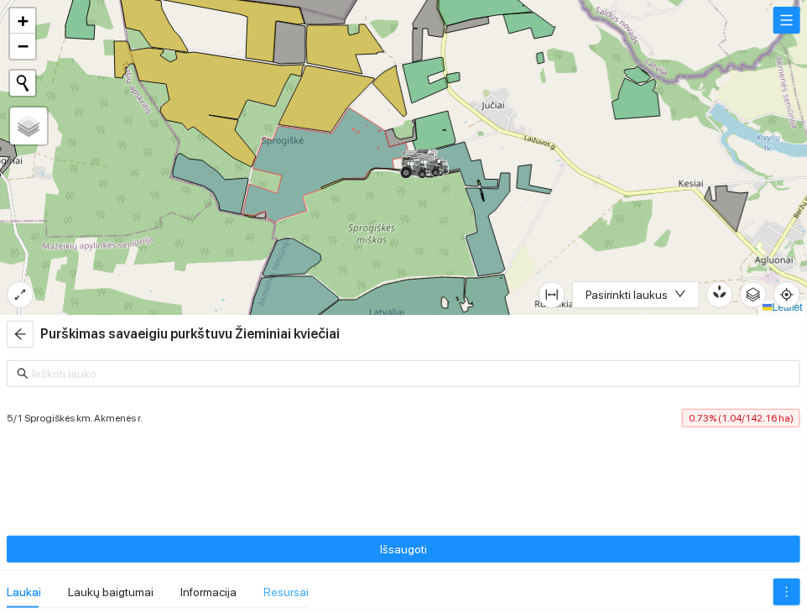
click at [279, 602] on div "Resursai" at bounding box center [286, 592] width 45 height 32
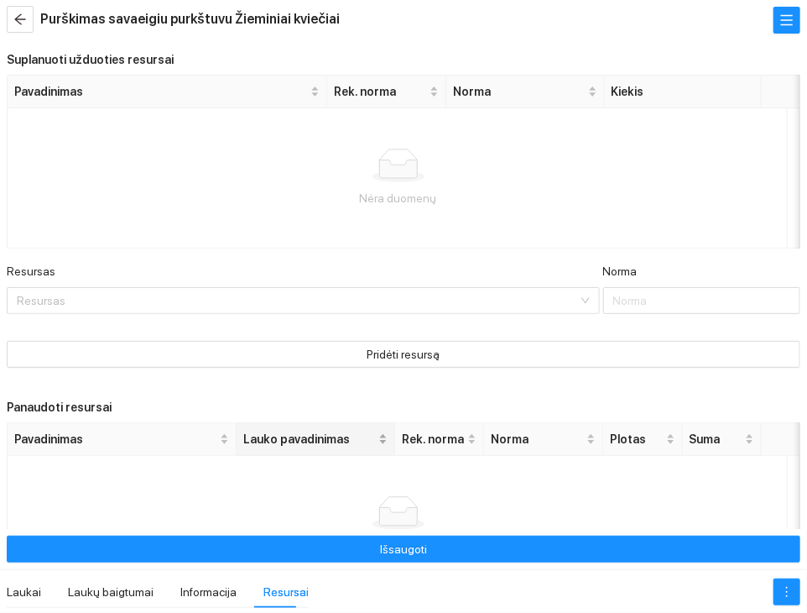
scroll to position [132, 0]
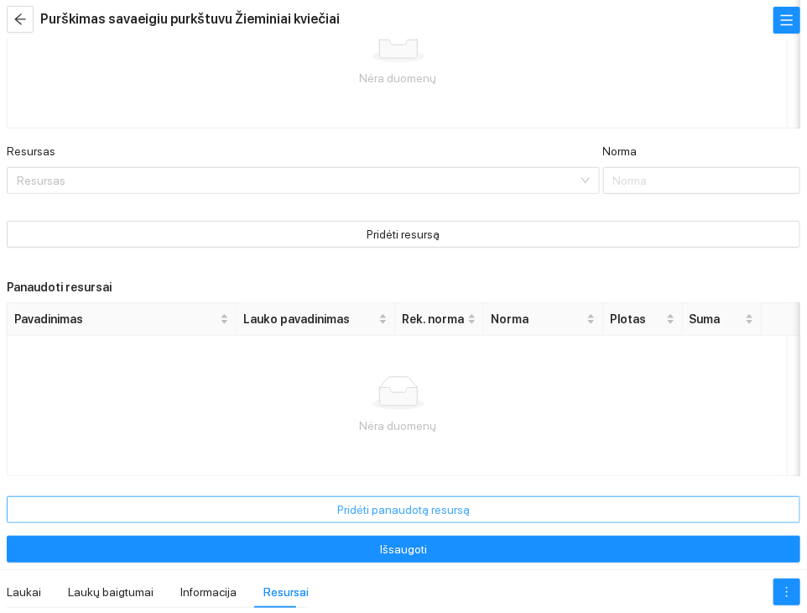
click at [246, 509] on button "Pridėti panaudotą resursą" at bounding box center [404, 509] width 794 height 27
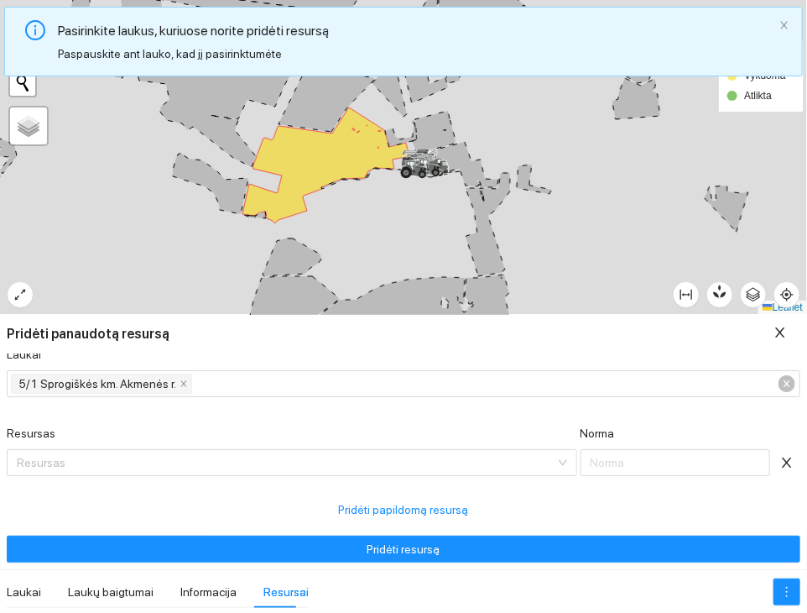
scroll to position [16, 0]
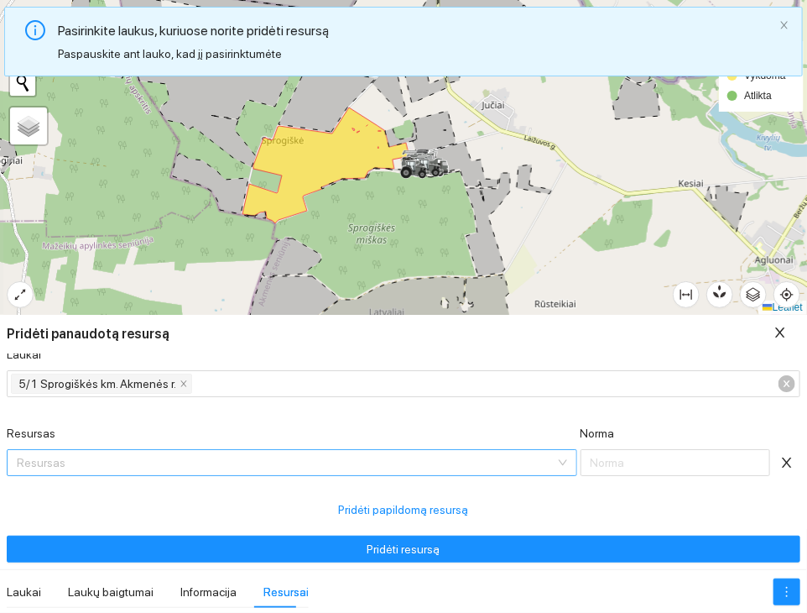
click at [265, 457] on input "Resursas" at bounding box center [286, 462] width 539 height 25
type input "va"
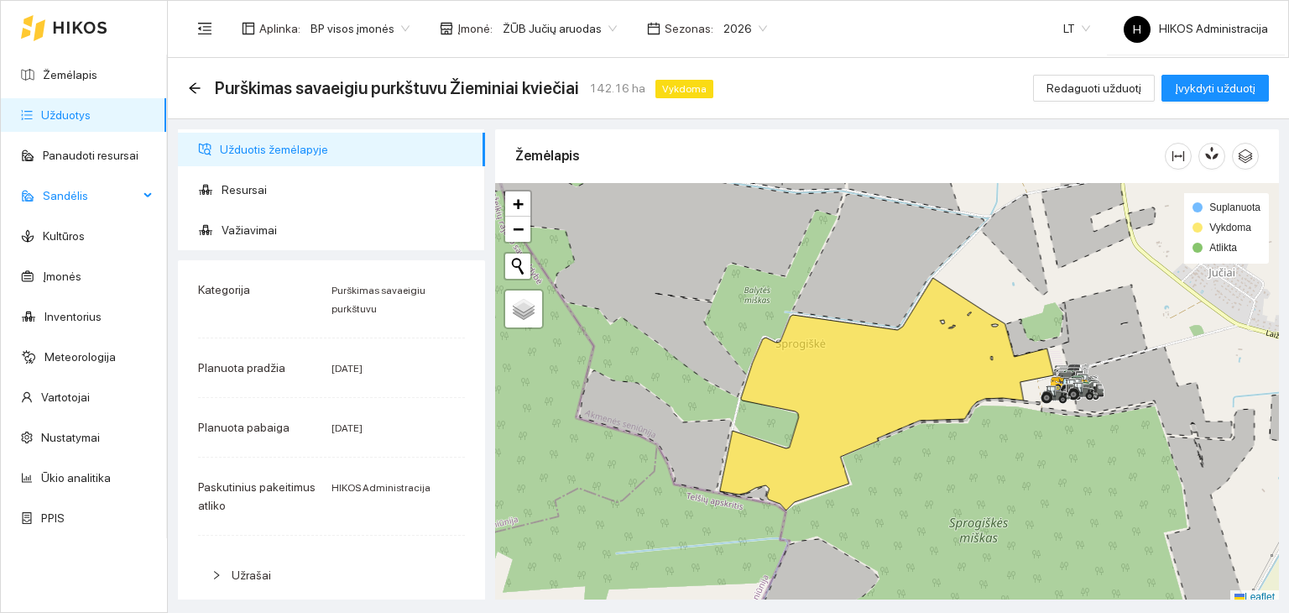
click at [97, 202] on span "Sandėlis" at bounding box center [91, 196] width 96 height 34
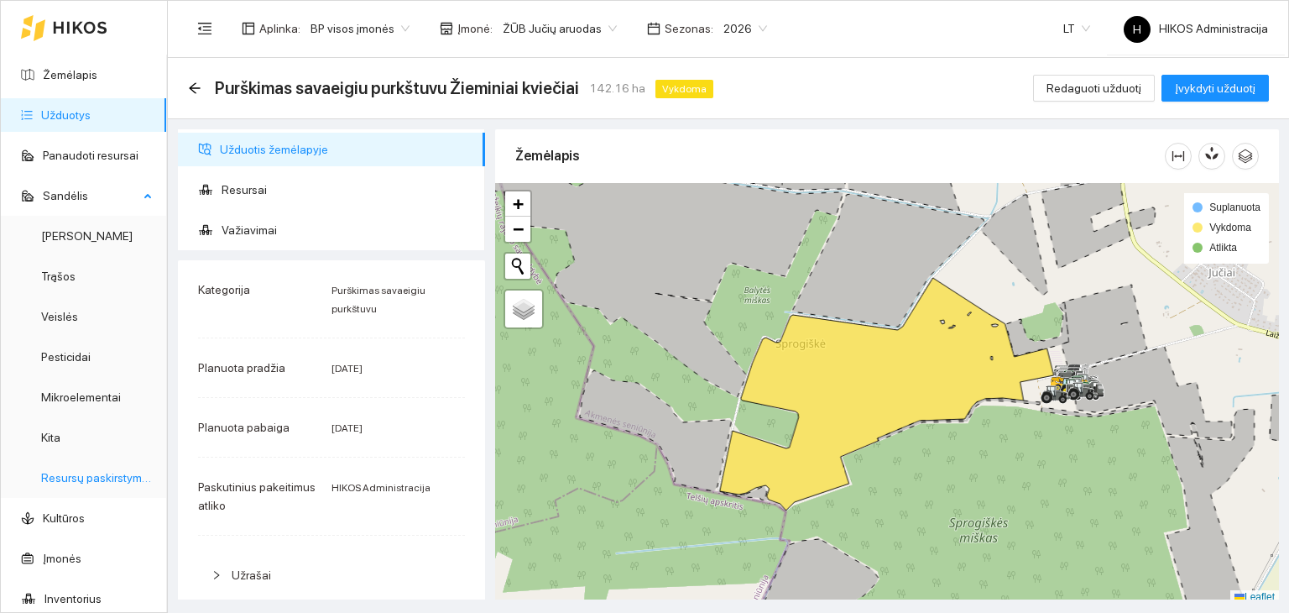
click at [95, 476] on link "Resursų paskirstymas" at bounding box center [97, 477] width 113 height 13
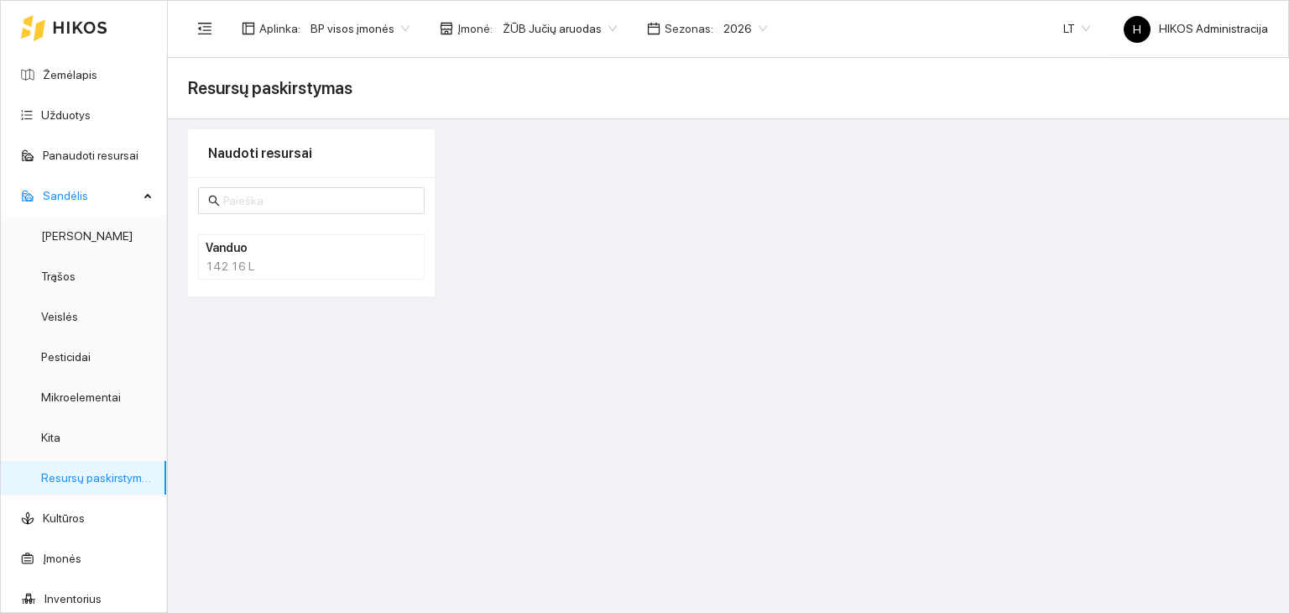
click at [237, 257] on div "142.16 L" at bounding box center [311, 266] width 211 height 18
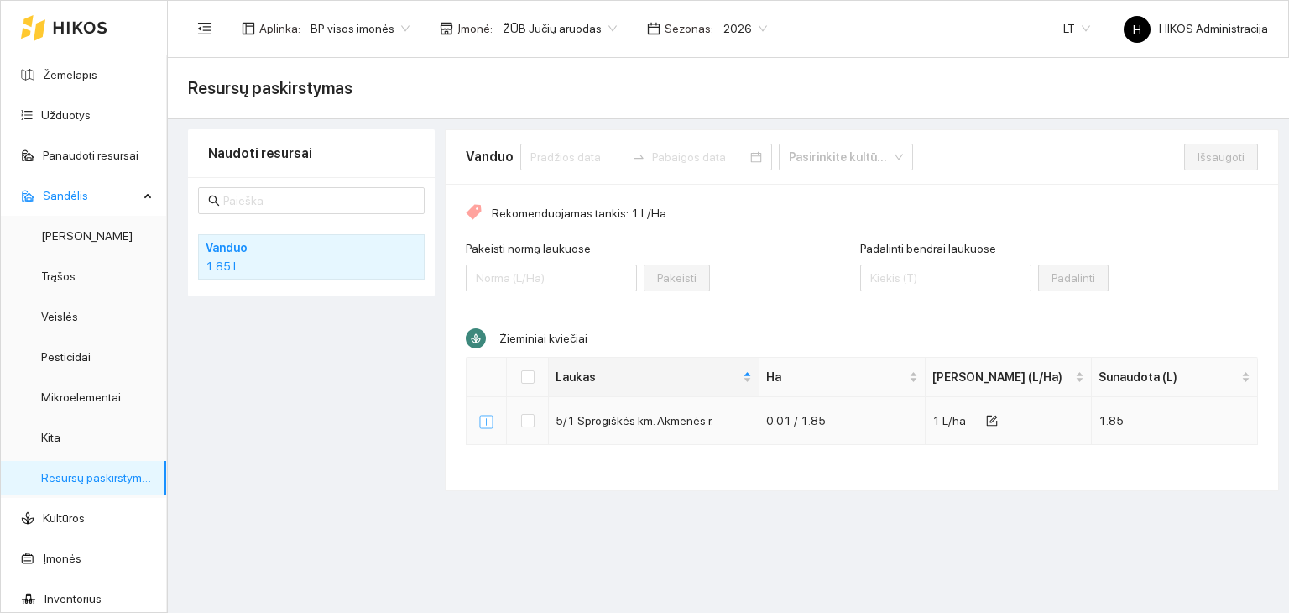
click at [490, 420] on button "Išskleisti" at bounding box center [486, 421] width 13 height 13
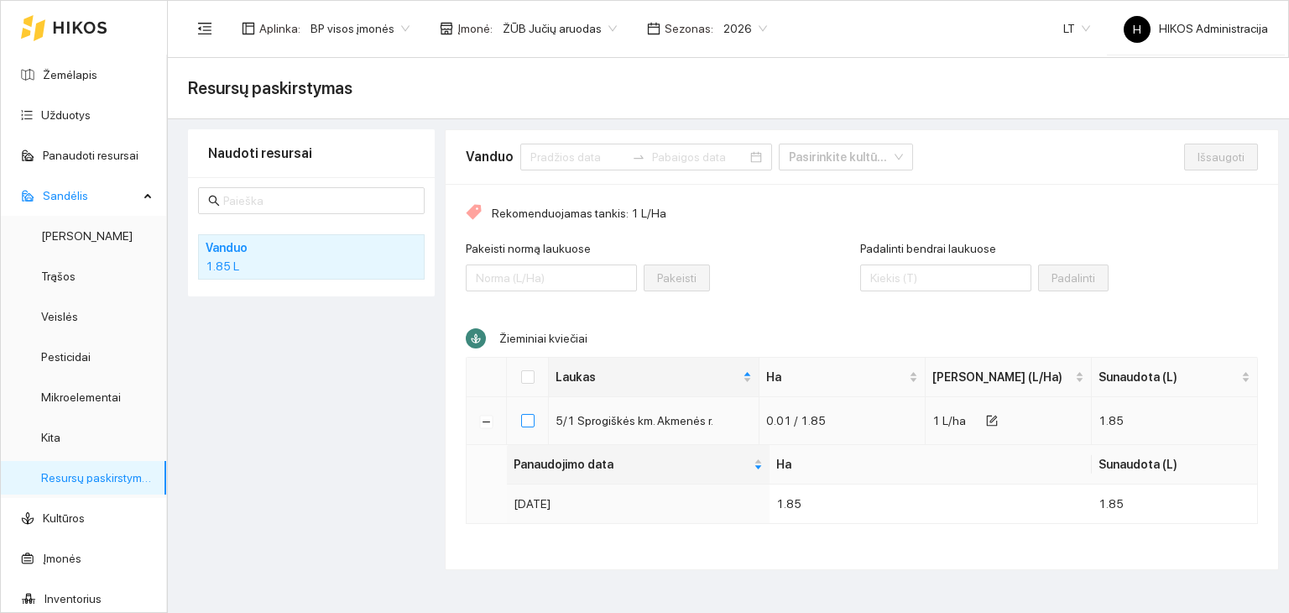
click at [530, 425] on input "checkbox" at bounding box center [527, 420] width 13 height 13
checkbox input "true"
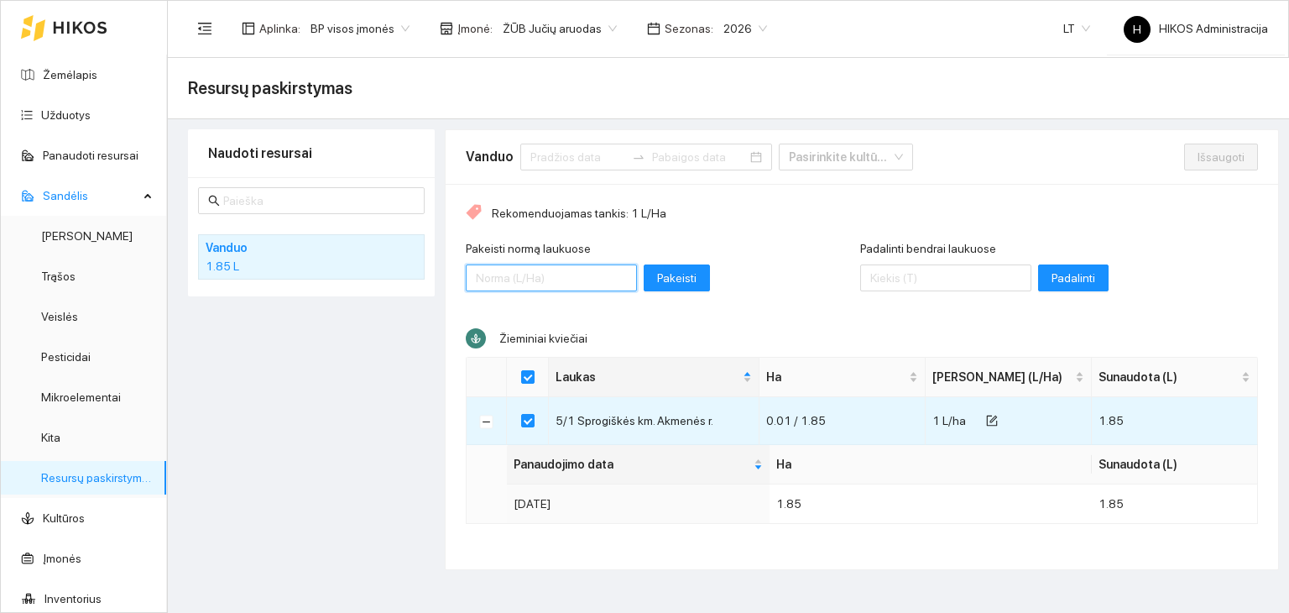
click at [552, 270] on input "Pakeisti normą laukuose" at bounding box center [551, 277] width 171 height 27
type input "2"
click at [657, 286] on span "Pakeisti" at bounding box center [676, 278] width 39 height 18
click at [586, 266] on input "Pakeisti normą laukuose" at bounding box center [551, 277] width 171 height 27
type input "1"
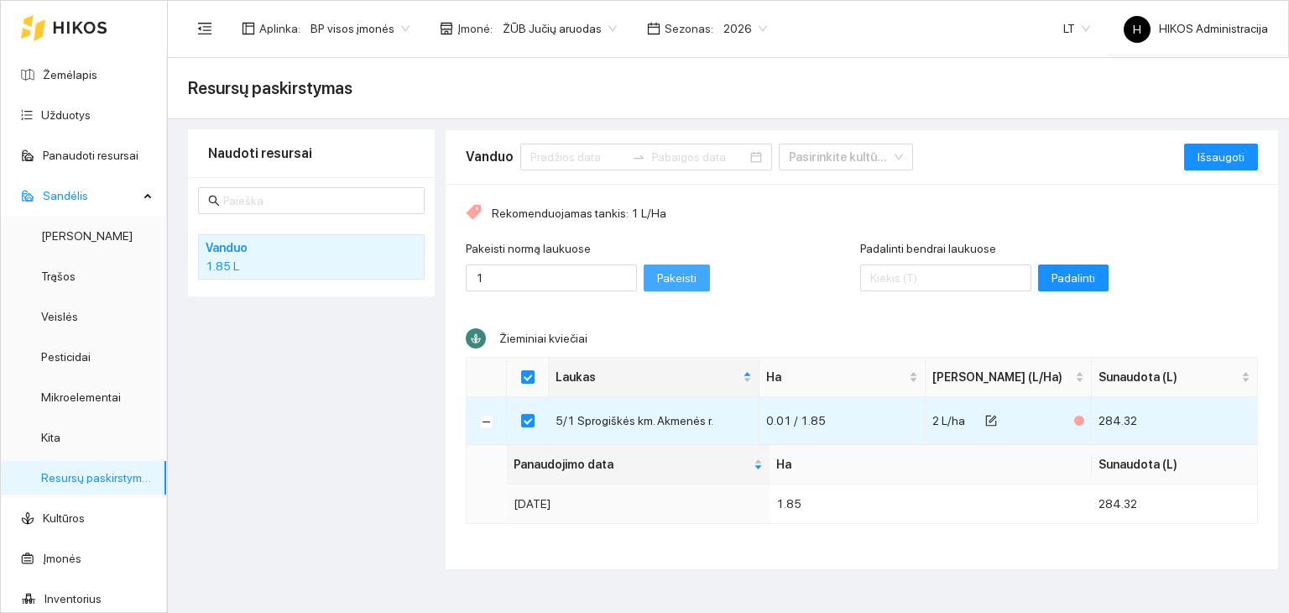
click at [658, 279] on span "Pakeisti" at bounding box center [676, 278] width 39 height 18
click at [1205, 149] on span "Išsaugoti" at bounding box center [1221, 157] width 47 height 18
checkbox input "false"
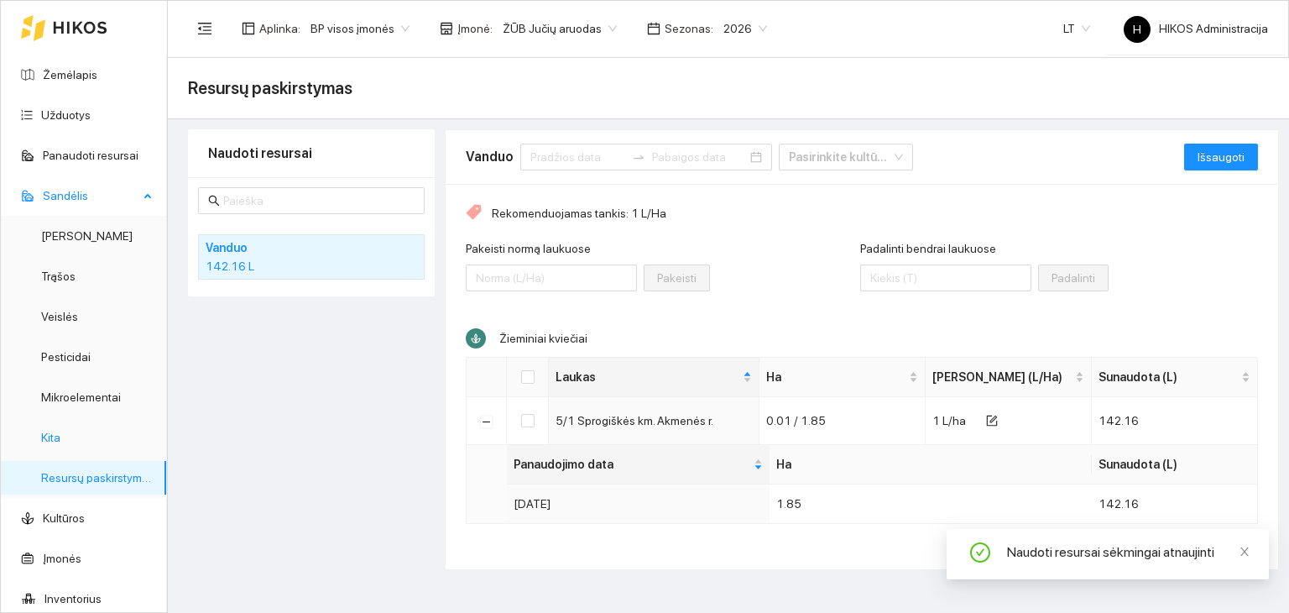
click at [60, 444] on link "Kita" at bounding box center [50, 437] width 19 height 13
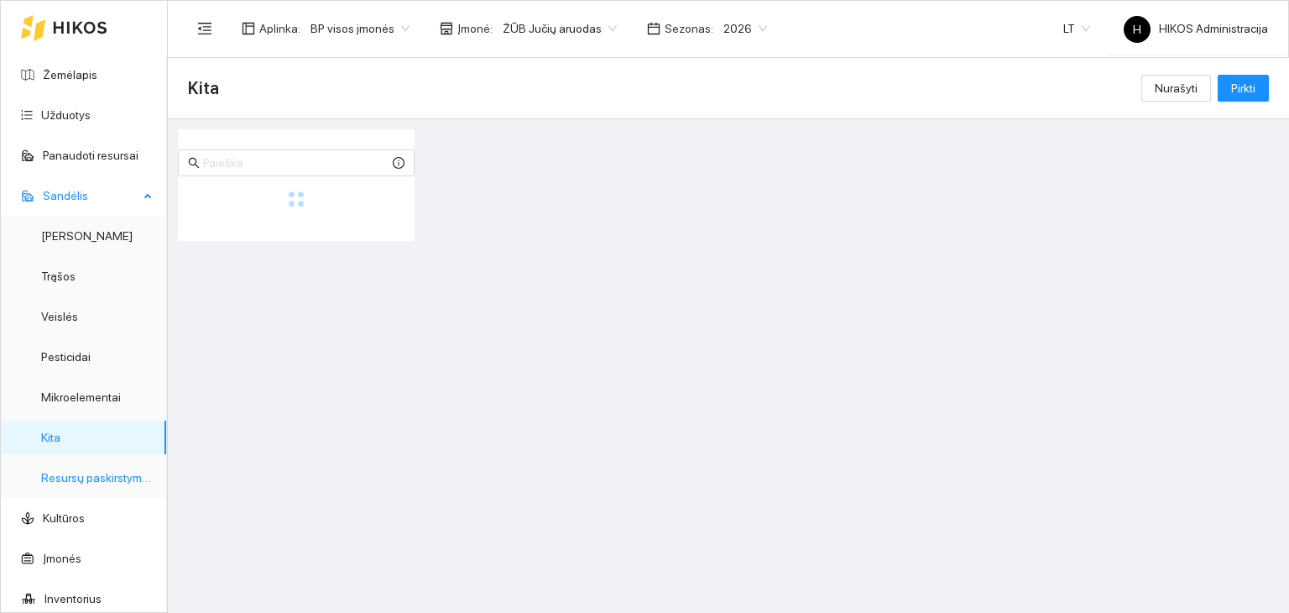
click at [103, 477] on link "Resursų paskirstymas" at bounding box center [97, 477] width 113 height 13
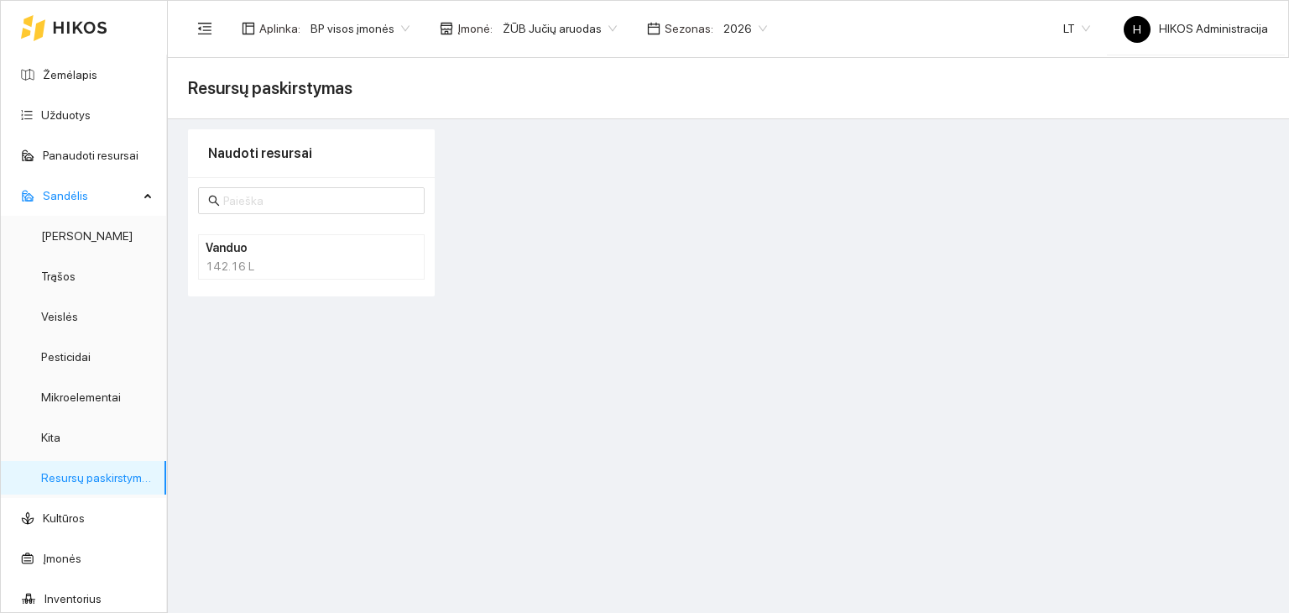
click at [237, 262] on div "142.16 L" at bounding box center [311, 266] width 211 height 18
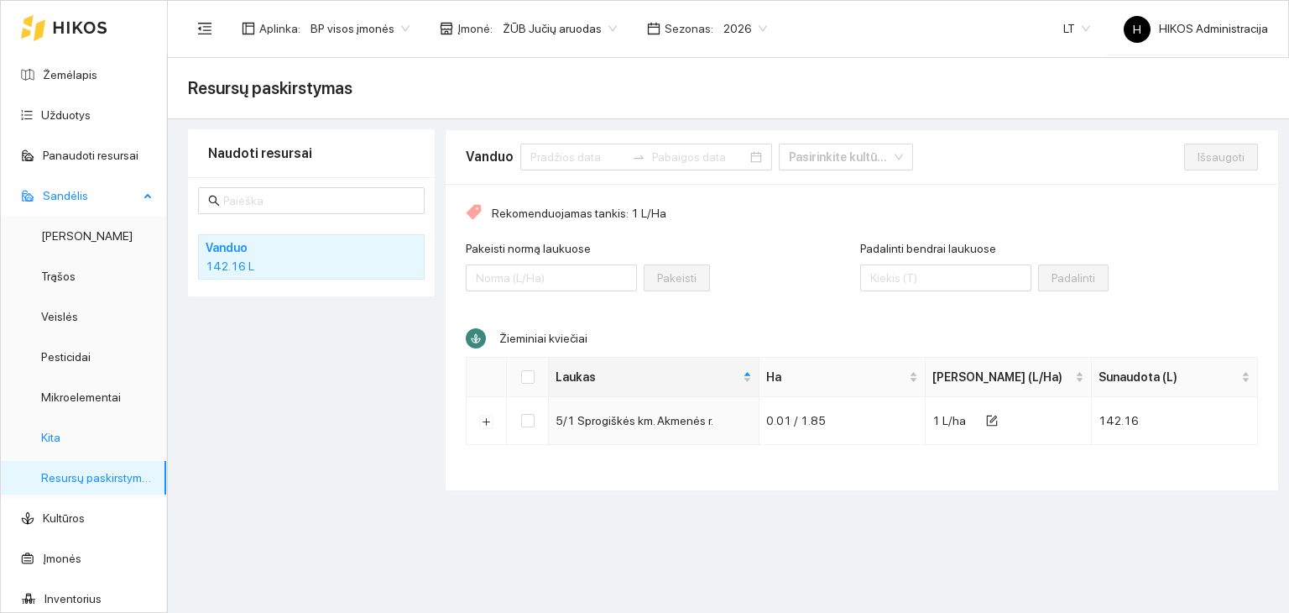
click at [60, 443] on link "Kita" at bounding box center [50, 437] width 19 height 13
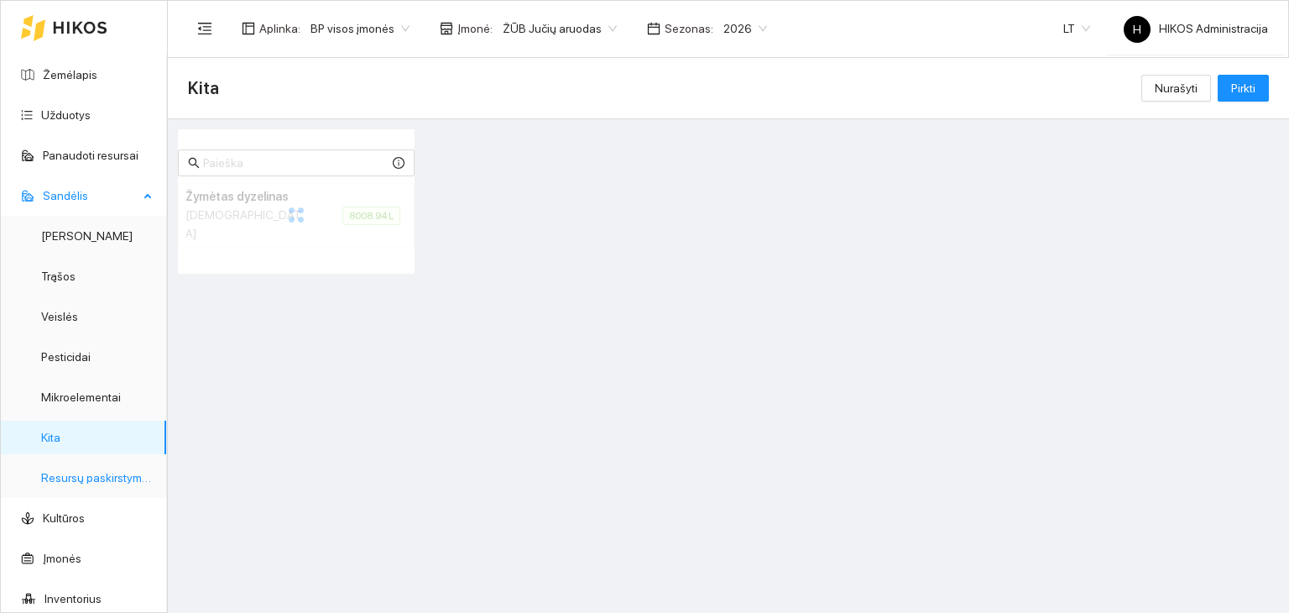
click at [88, 471] on link "Resursų paskirstymas" at bounding box center [97, 477] width 113 height 13
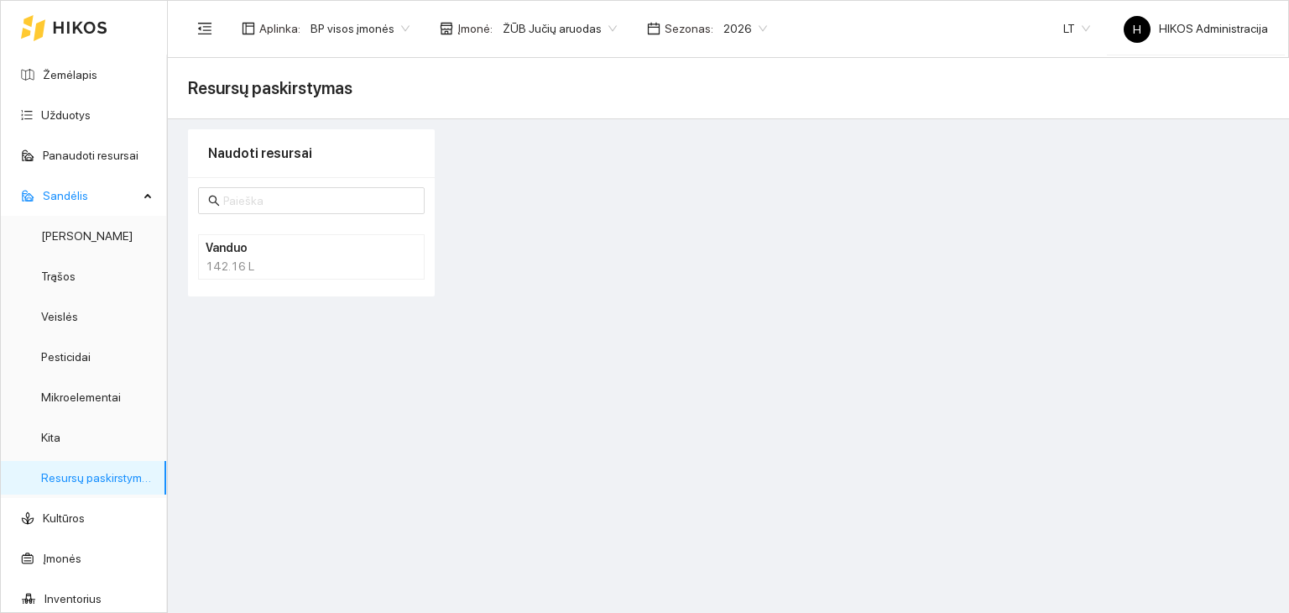
click at [279, 237] on li "Vanduo 142.16 L" at bounding box center [311, 256] width 227 height 45
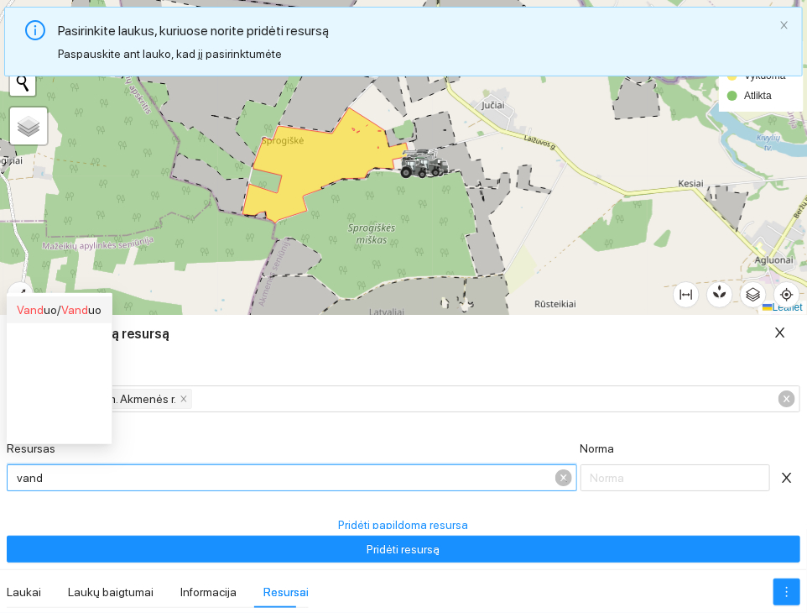
click at [41, 306] on div "Vand uo / Vand uo" at bounding box center [59, 309] width 85 height 18
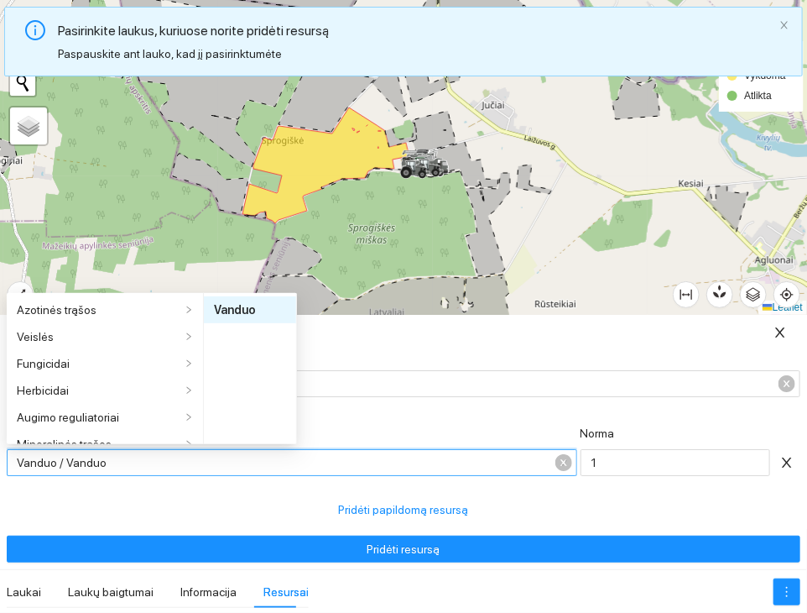
scroll to position [228, 0]
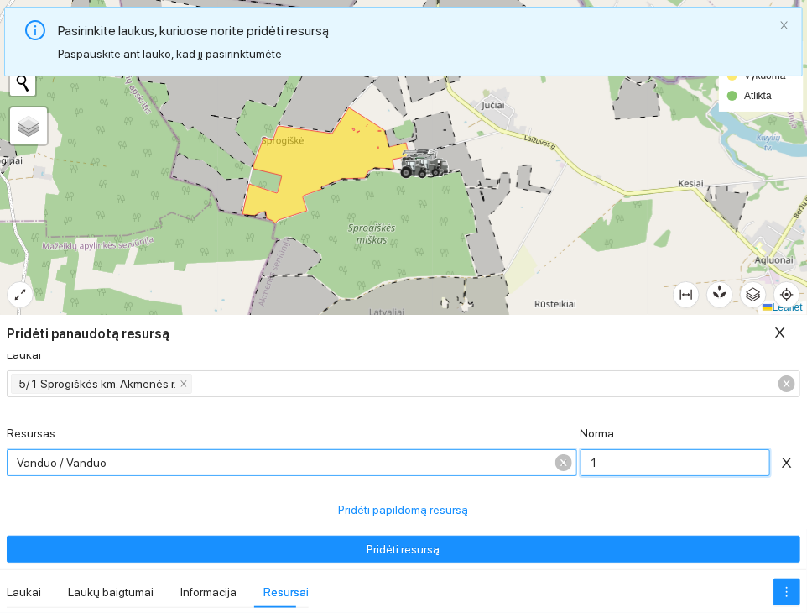
click at [615, 457] on input "Norma" at bounding box center [676, 462] width 190 height 27
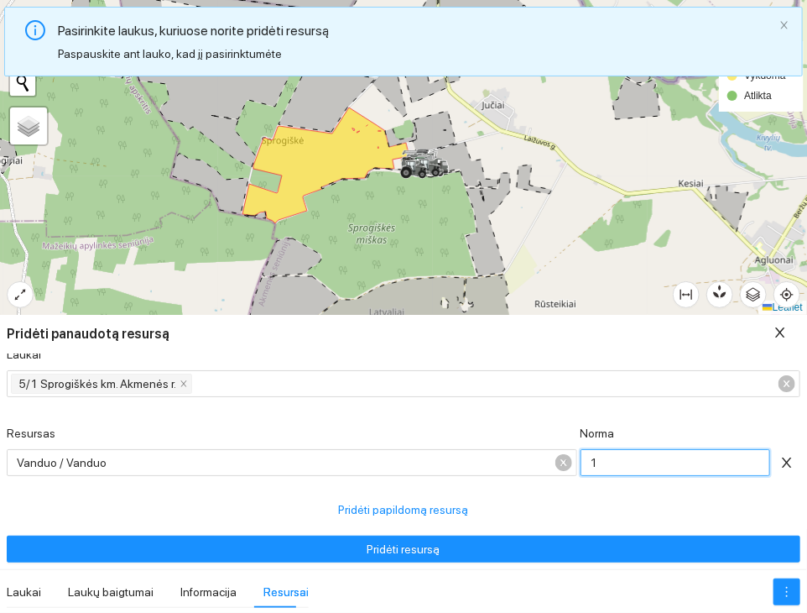
click at [615, 457] on input "Norma" at bounding box center [676, 462] width 190 height 27
type input "3"
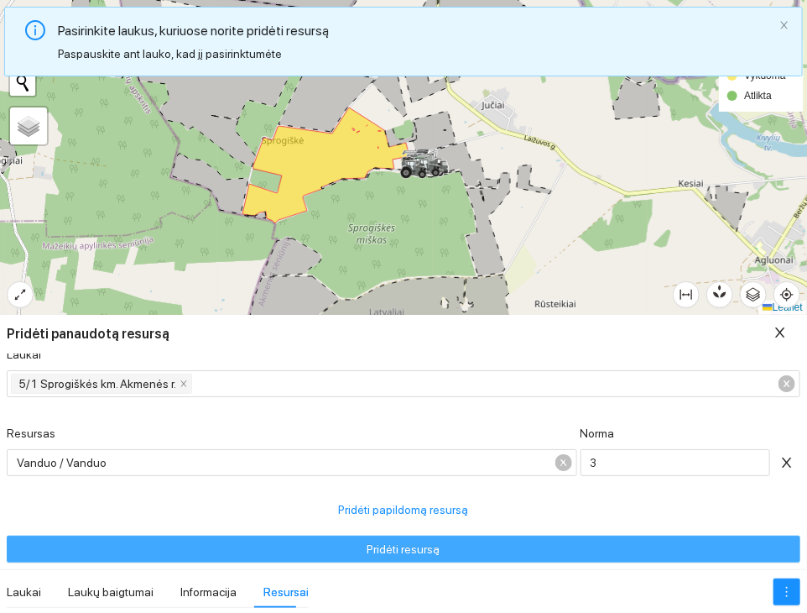
click at [552, 545] on button "Pridėti resursą" at bounding box center [404, 548] width 794 height 27
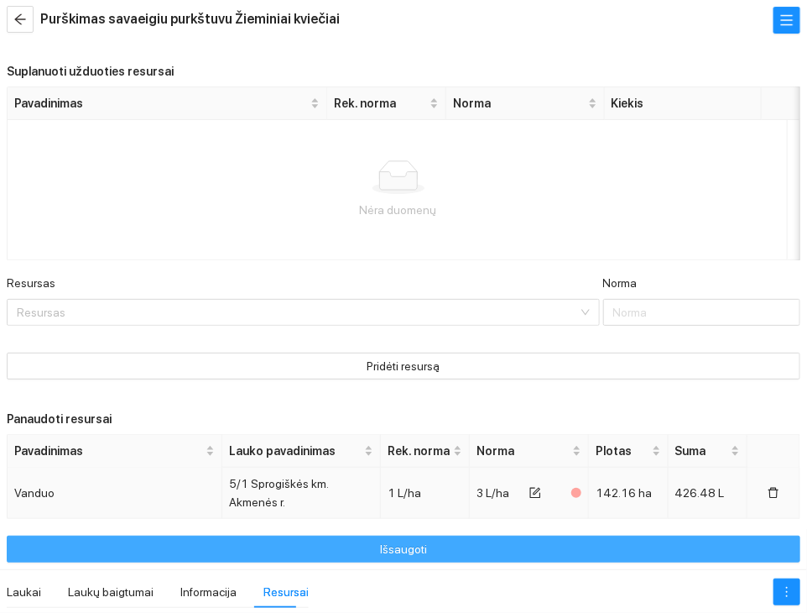
scroll to position [43, 0]
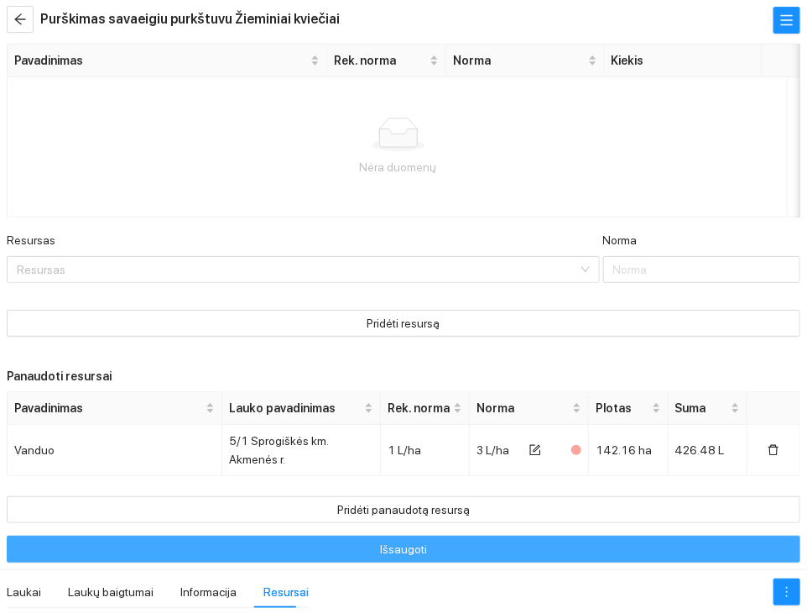
click at [468, 548] on button "Išsaugoti" at bounding box center [404, 548] width 794 height 27
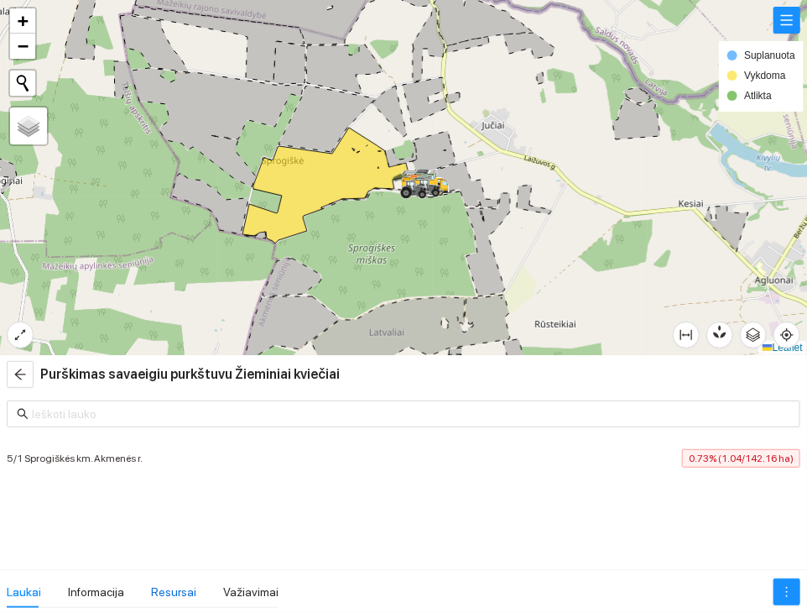
click at [169, 591] on div "Resursai" at bounding box center [173, 591] width 45 height 18
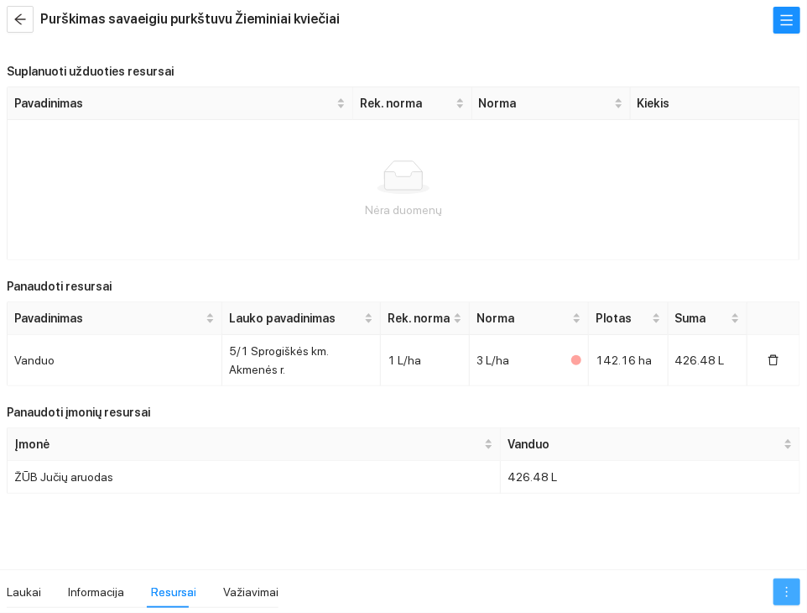
click at [785, 596] on icon "more" at bounding box center [786, 591] width 13 height 13
click at [781, 534] on link "Redaguoti užduotį" at bounding box center [749, 530] width 95 height 13
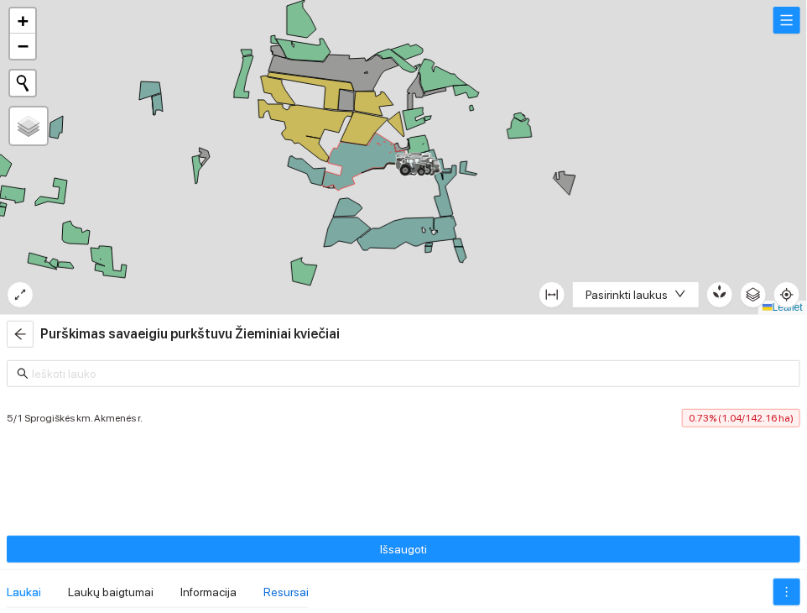
click at [274, 587] on div "Resursai" at bounding box center [286, 591] width 45 height 18
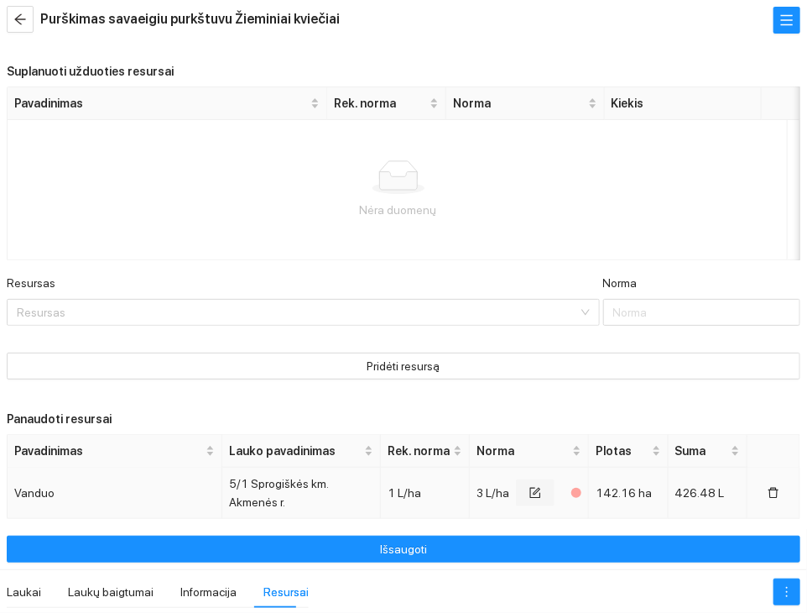
click at [516, 491] on button "button" at bounding box center [535, 492] width 39 height 27
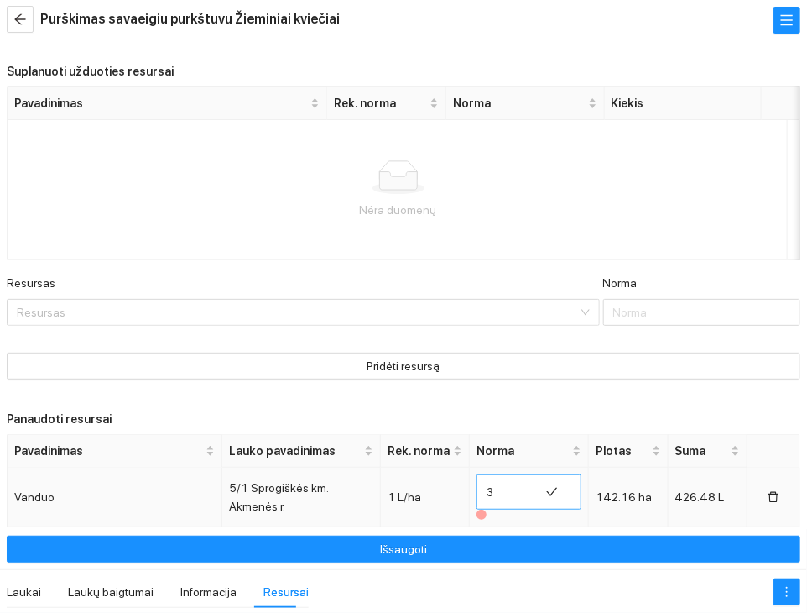
click at [497, 493] on input "3" at bounding box center [508, 491] width 43 height 27
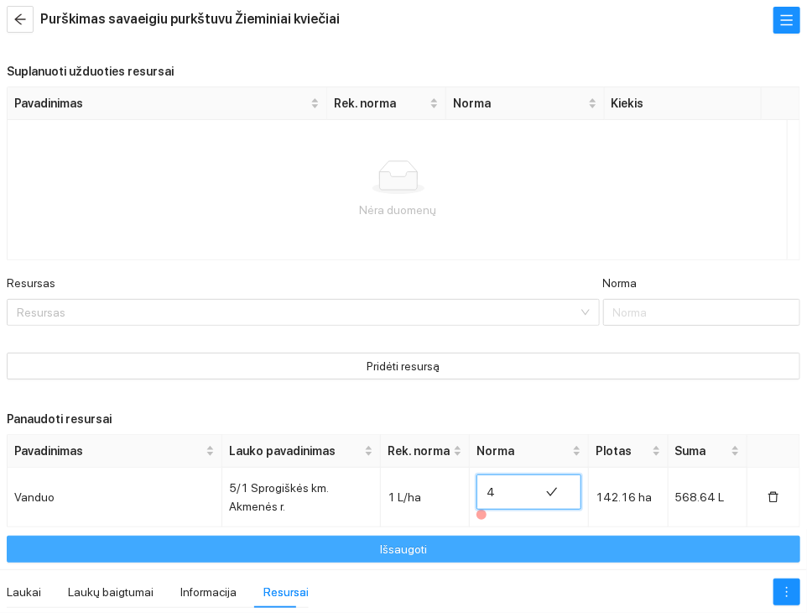
type input "4"
click at [500, 542] on button "Išsaugoti" at bounding box center [404, 548] width 794 height 27
click at [463, 544] on button "Išsaugoti" at bounding box center [404, 548] width 794 height 27
click at [544, 544] on button "Išsaugoti" at bounding box center [404, 548] width 794 height 27
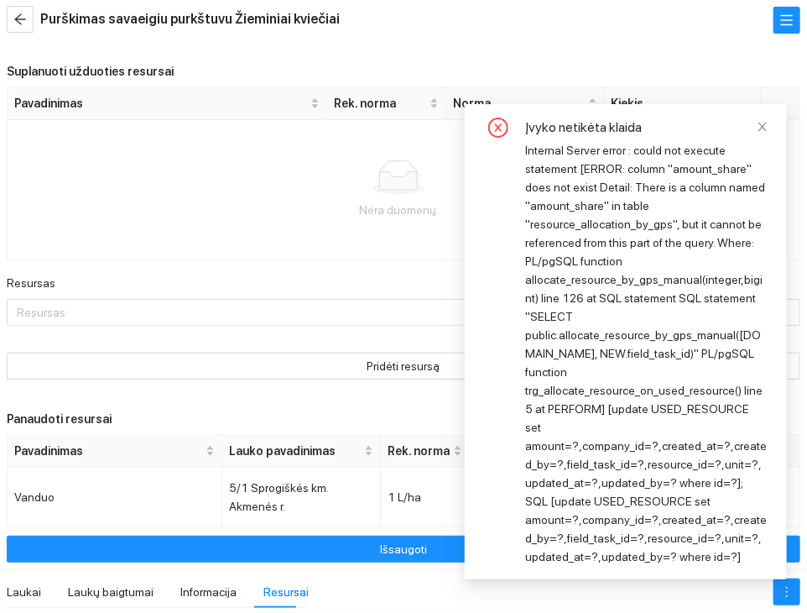
click at [623, 266] on div "Internal Server error : could not execute statement [ERROR: column "amount_shar…" at bounding box center [646, 353] width 242 height 425
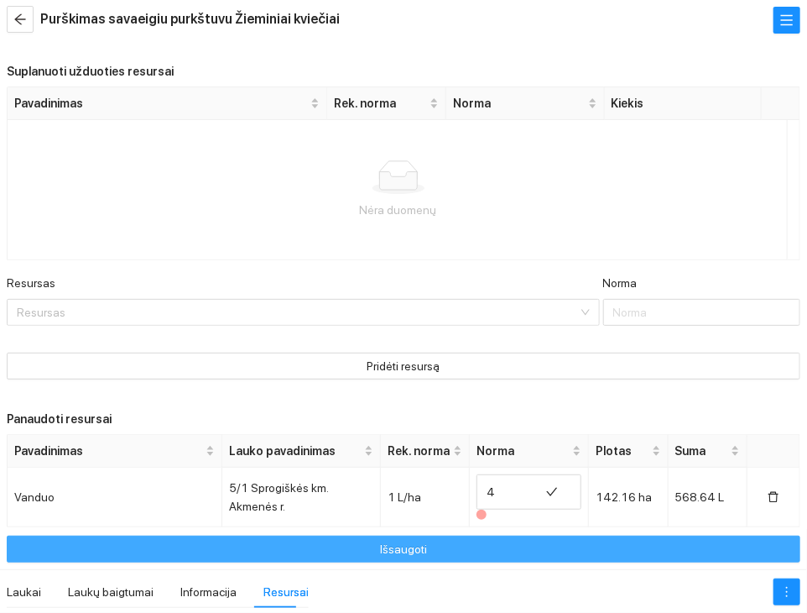
click at [544, 558] on button "Išsaugoti" at bounding box center [404, 548] width 794 height 27
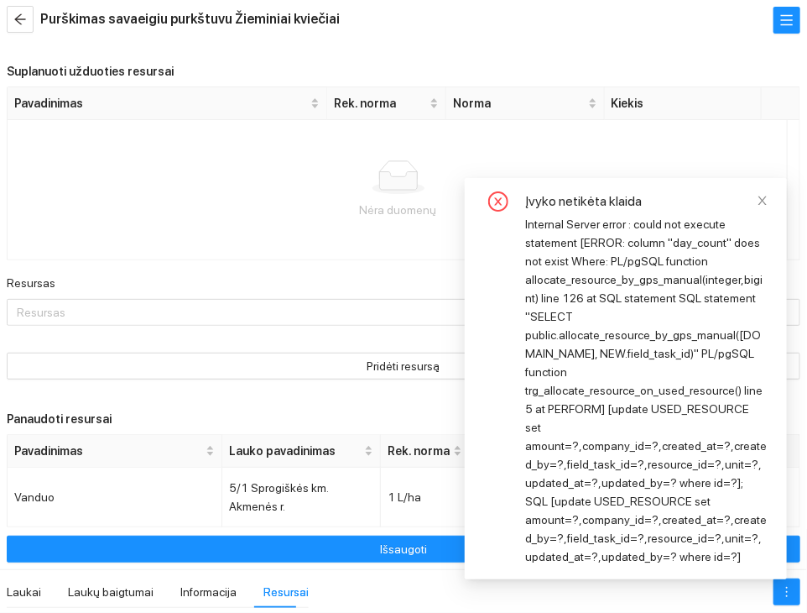
click at [592, 359] on div "Internal Server error : could not execute statement [ERROR: column "day_count" …" at bounding box center [646, 390] width 242 height 351
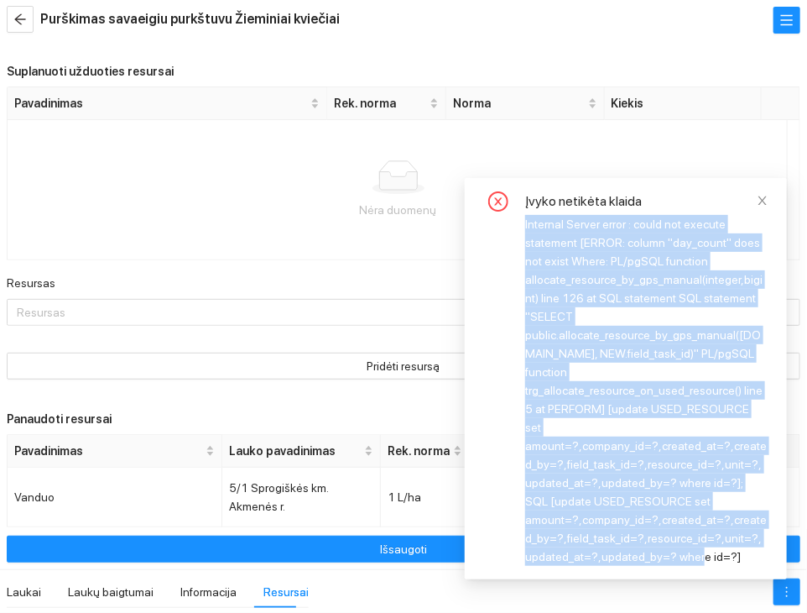
click at [592, 359] on div "Internal Server error : could not execute statement [ERROR: column "day_count" …" at bounding box center [646, 390] width 242 height 351
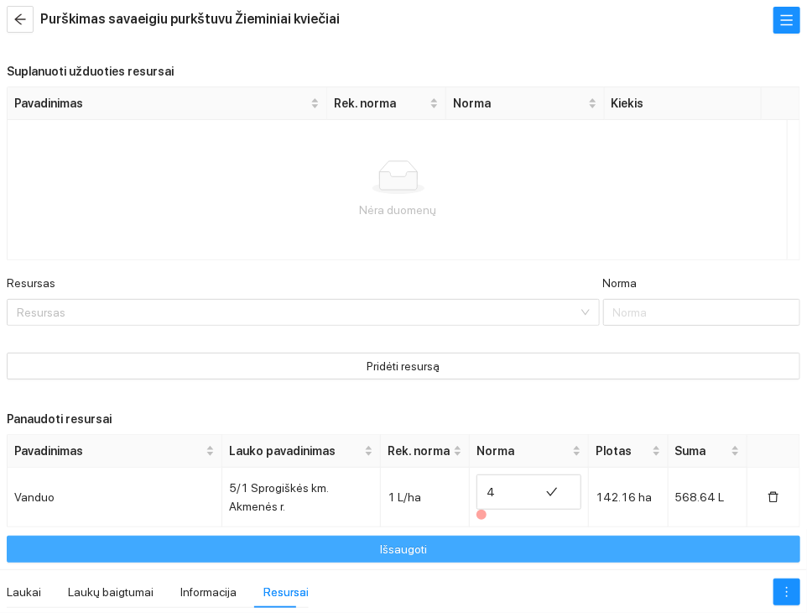
click at [491, 551] on button "Išsaugoti" at bounding box center [404, 548] width 794 height 27
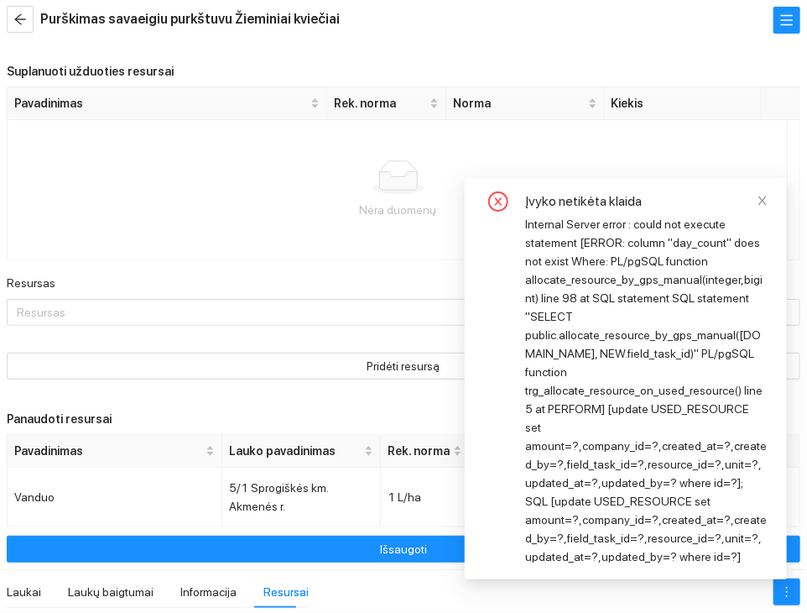
click at [598, 346] on div "Internal Server error : could not execute statement [ERROR: column "day_count" …" at bounding box center [646, 390] width 242 height 351
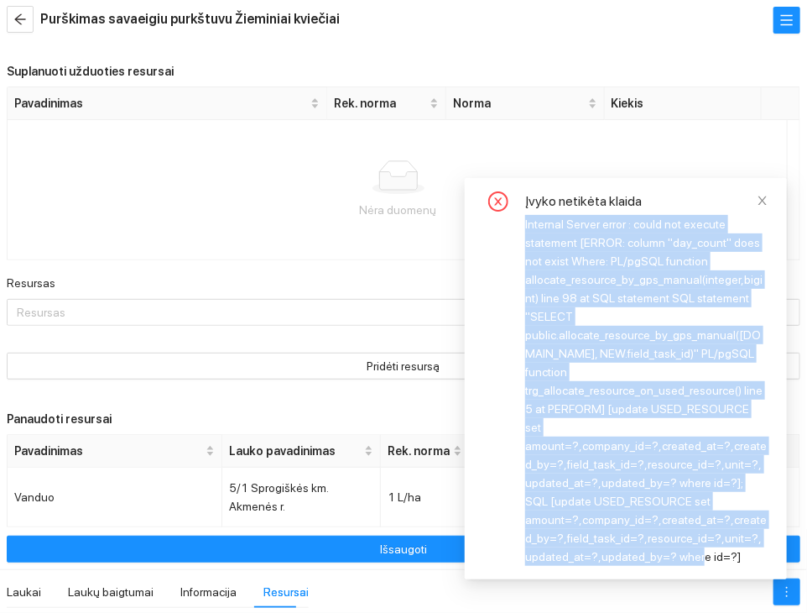
click at [598, 346] on div "Internal Server error : could not execute statement [ERROR: column "day_count" …" at bounding box center [646, 390] width 242 height 351
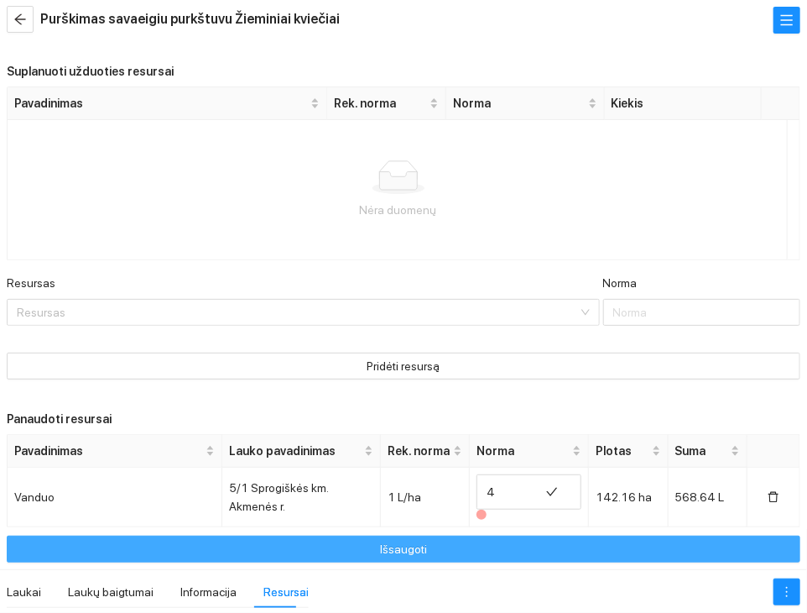
click at [502, 541] on button "Išsaugoti" at bounding box center [404, 548] width 794 height 27
click at [578, 558] on button "Išsaugoti" at bounding box center [404, 548] width 794 height 27
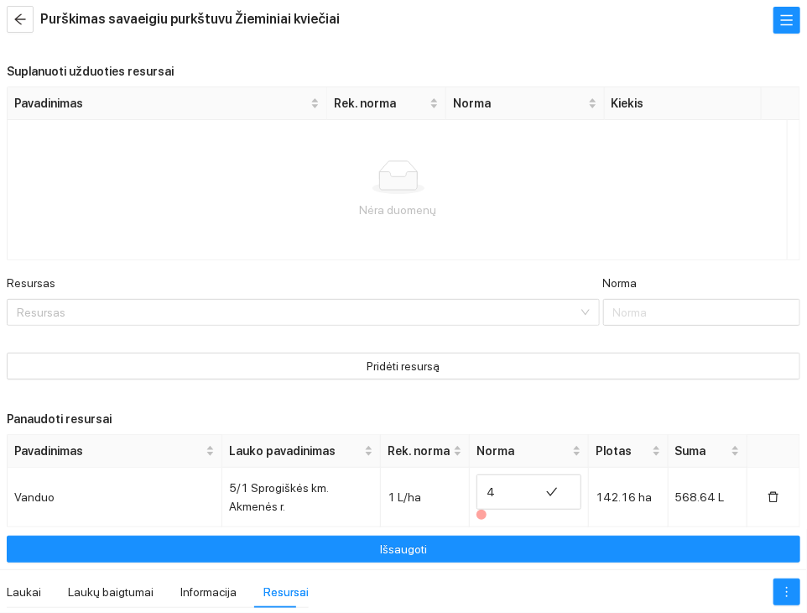
click at [601, 531] on div "Išsaugoti" at bounding box center [403, 549] width 807 height 40
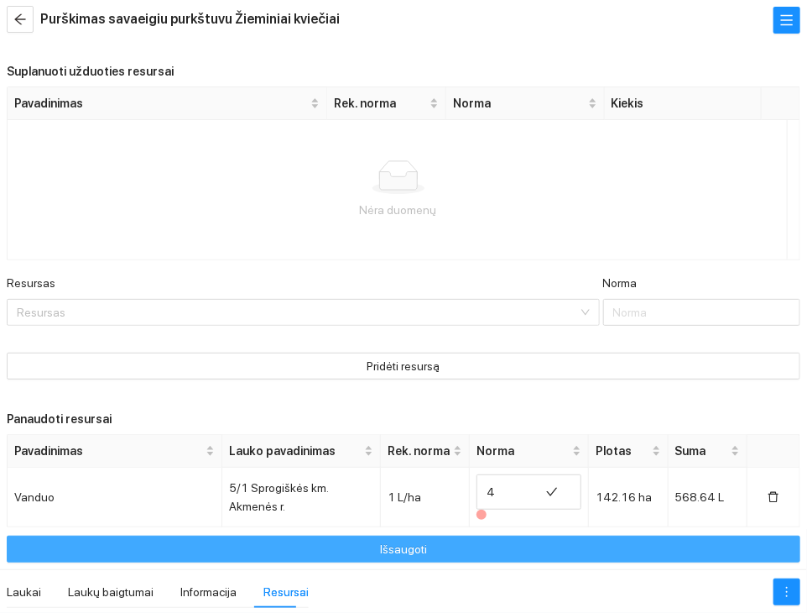
click at [570, 548] on button "Išsaugoti" at bounding box center [404, 548] width 794 height 27
click at [474, 551] on button "Išsaugoti" at bounding box center [404, 548] width 794 height 27
click at [472, 541] on button "Išsaugoti" at bounding box center [404, 548] width 794 height 27
click at [532, 539] on button "Išsaugoti" at bounding box center [404, 548] width 794 height 27
click at [468, 550] on button "Išsaugoti" at bounding box center [404, 548] width 794 height 27
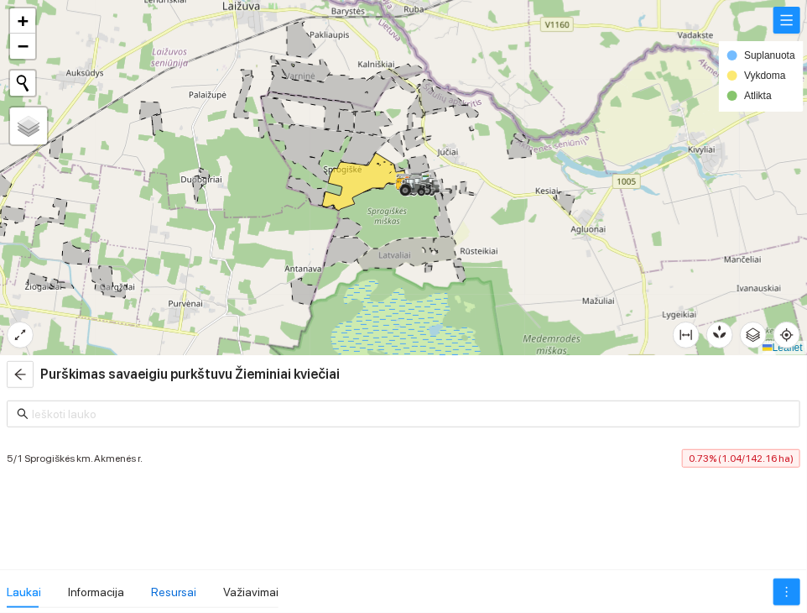
click at [156, 587] on div "Resursai" at bounding box center [173, 591] width 45 height 18
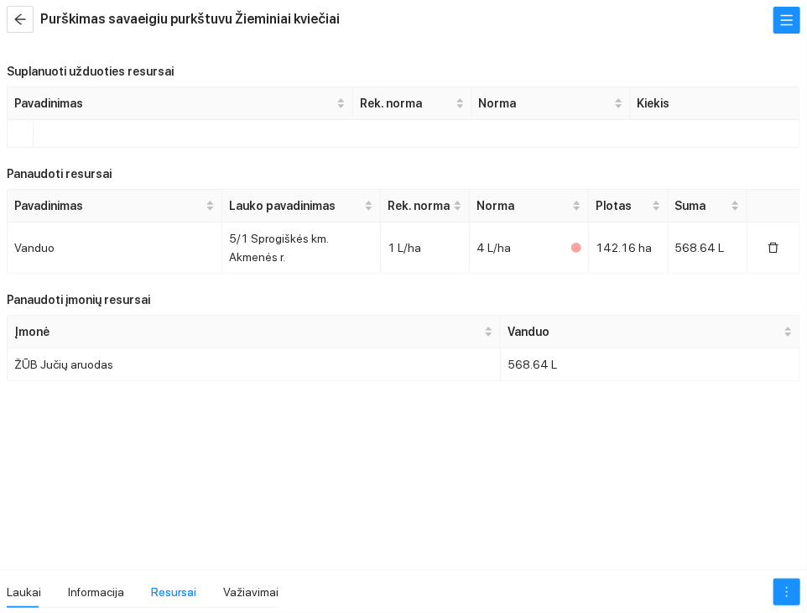
click at [156, 587] on div "Resursai" at bounding box center [173, 591] width 45 height 18
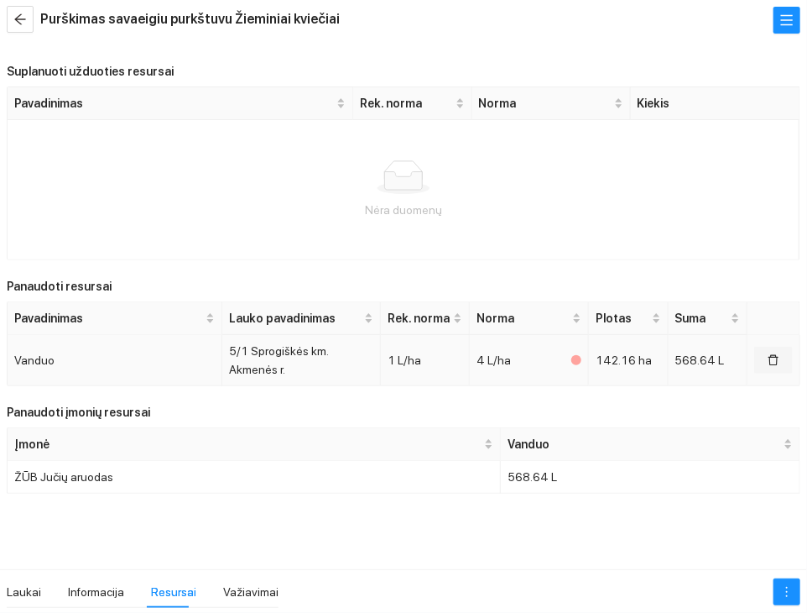
click at [777, 364] on icon "delete" at bounding box center [774, 360] width 12 height 12
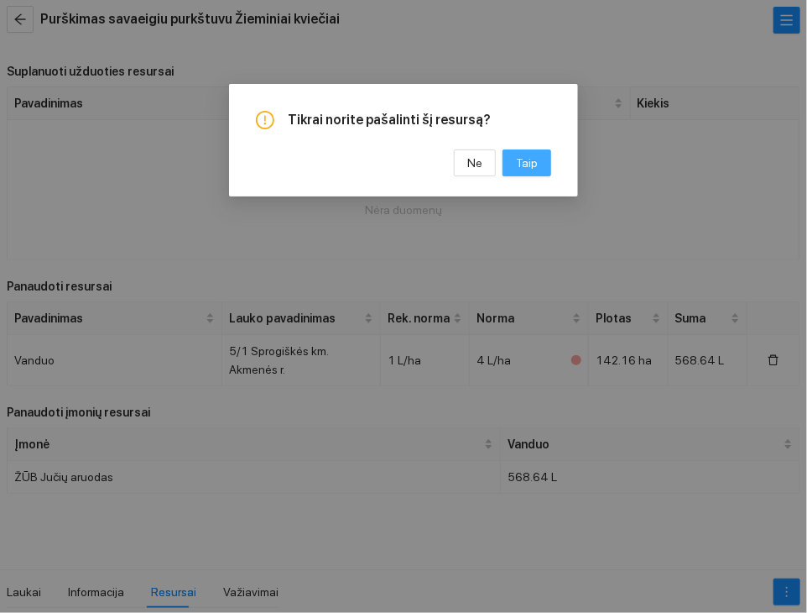
click at [534, 166] on span "Taip" at bounding box center [527, 163] width 22 height 18
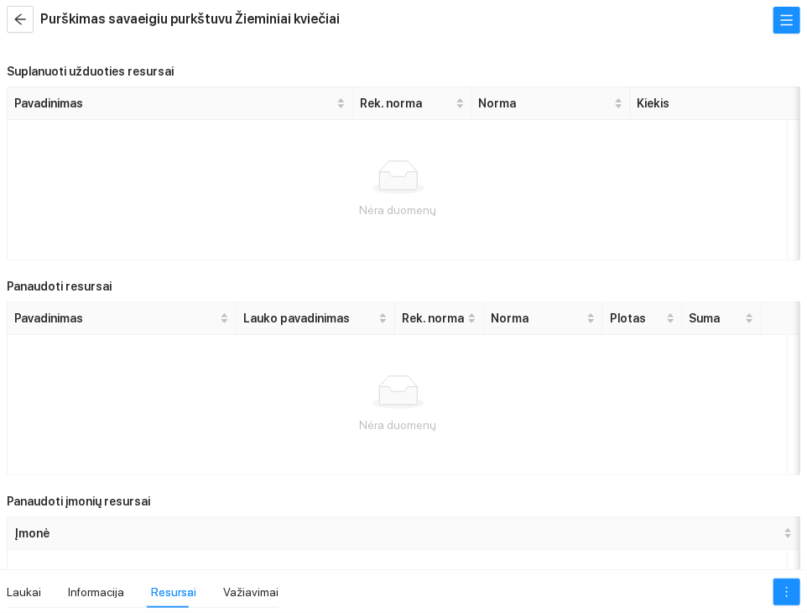
drag, startPoint x: 778, startPoint y: 599, endPoint x: 759, endPoint y: 581, distance: 26.1
click at [759, 581] on div "Laukai Informacija Resursai Važiavimai" at bounding box center [403, 591] width 807 height 44
click at [777, 590] on span "more" at bounding box center [787, 591] width 25 height 13
click at [764, 528] on link "Redaguoti užduotį" at bounding box center [749, 530] width 95 height 13
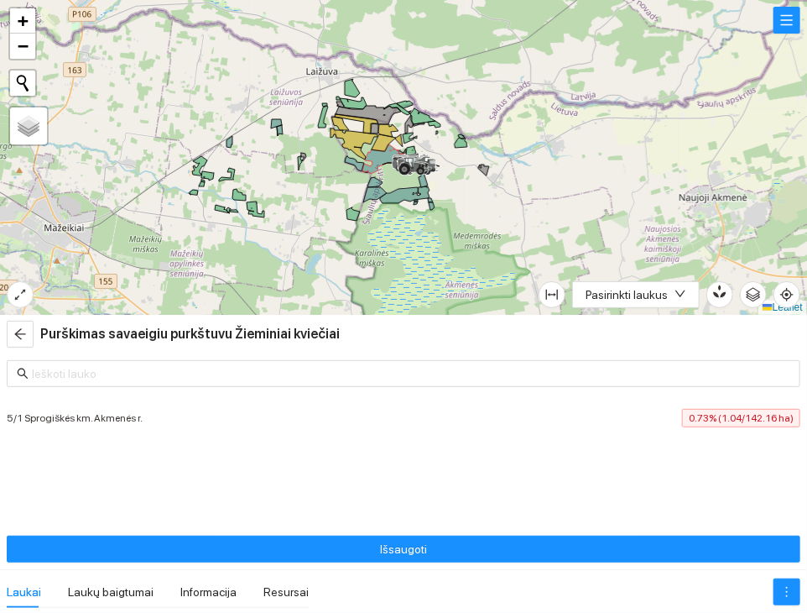
click at [252, 592] on div "Laukai Laukų baigtumai Informacija Resursai" at bounding box center [158, 592] width 302 height 32
click at [270, 591] on div "Resursai" at bounding box center [286, 591] width 45 height 18
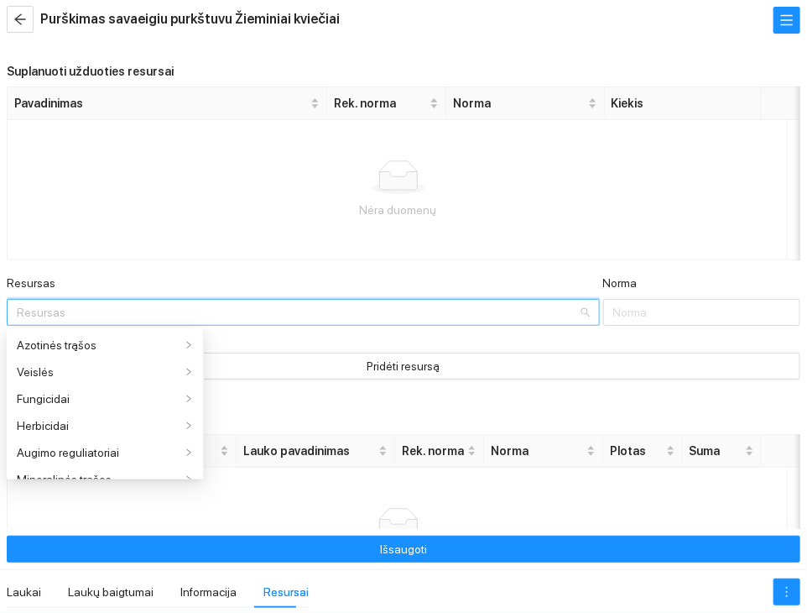
drag, startPoint x: 279, startPoint y: 306, endPoint x: 180, endPoint y: 239, distance: 118.9
click at [180, 239] on div "Nėra duomenų" at bounding box center [398, 189] width 781 height 139
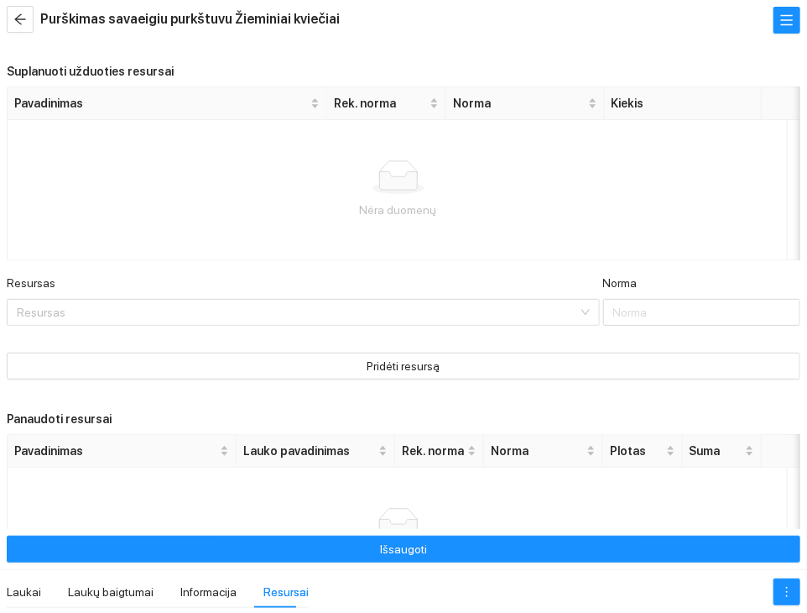
click at [177, 243] on div "Pavadinimas Rek. norma Norma Kiekis Nėra duomenų Resursas Resursas Norma Pridėt…" at bounding box center [404, 239] width 794 height 306
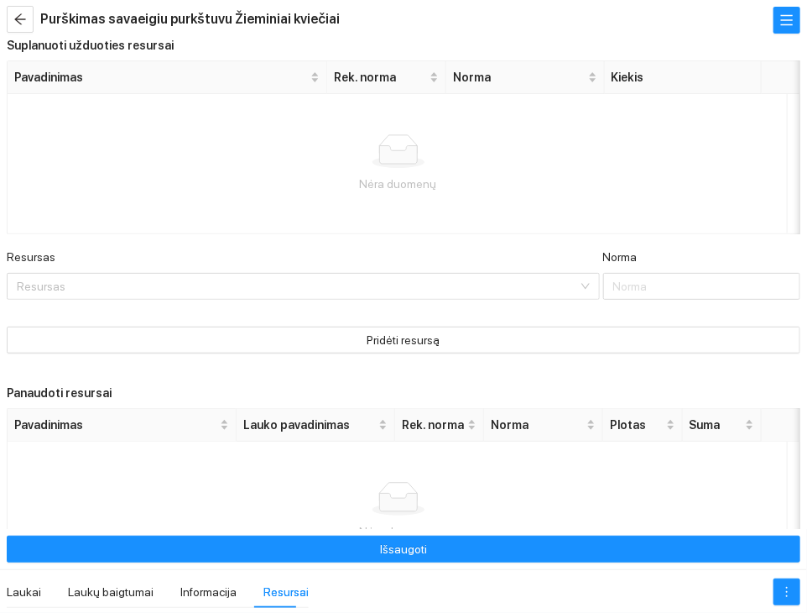
scroll to position [132, 0]
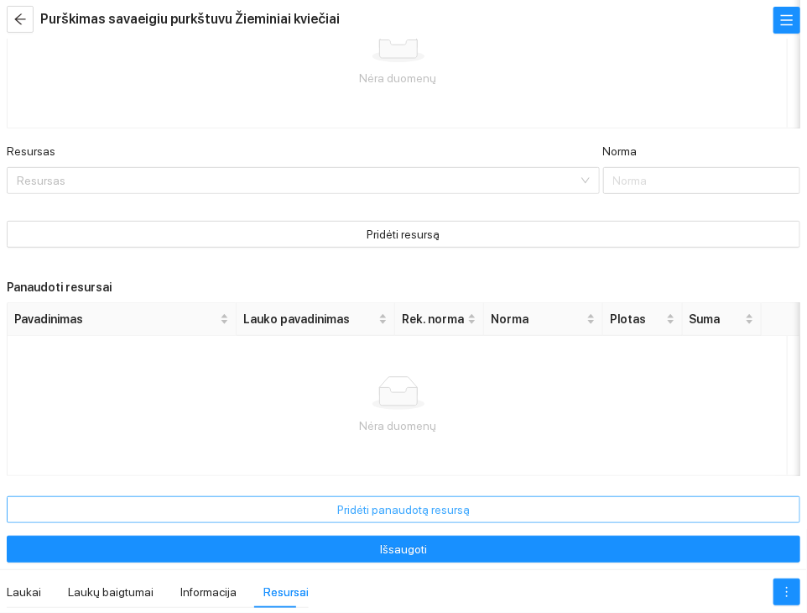
click at [195, 507] on button "Pridėti panaudotą resursą" at bounding box center [404, 509] width 794 height 27
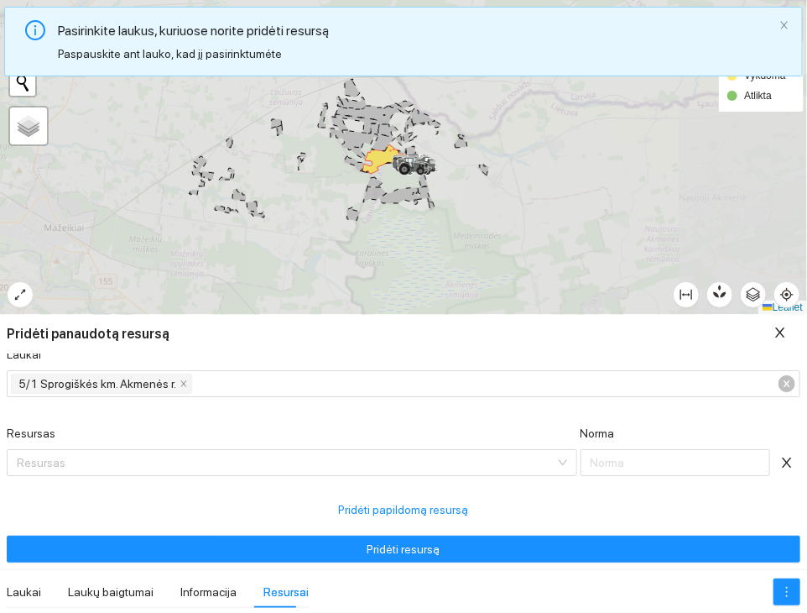
scroll to position [16, 0]
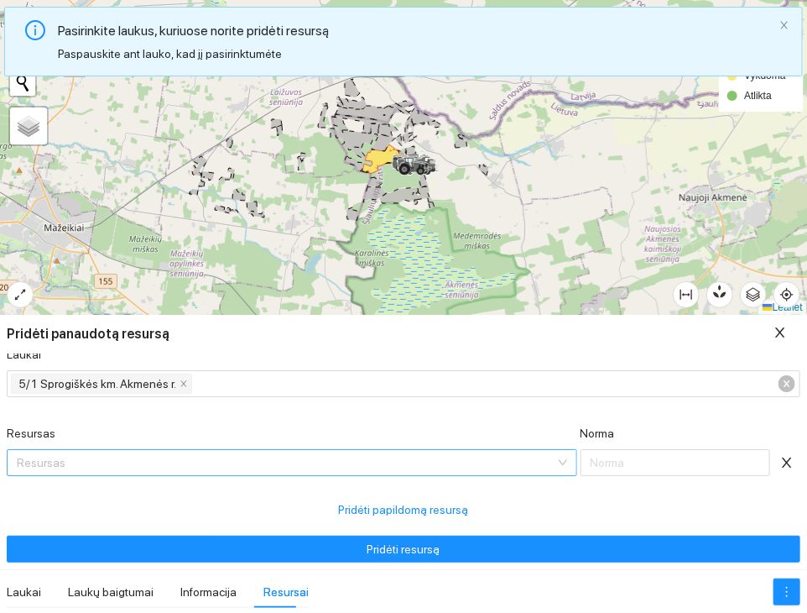
click at [129, 462] on input "Resursas" at bounding box center [286, 462] width 539 height 25
click at [129, 462] on input "van" at bounding box center [286, 462] width 539 height 25
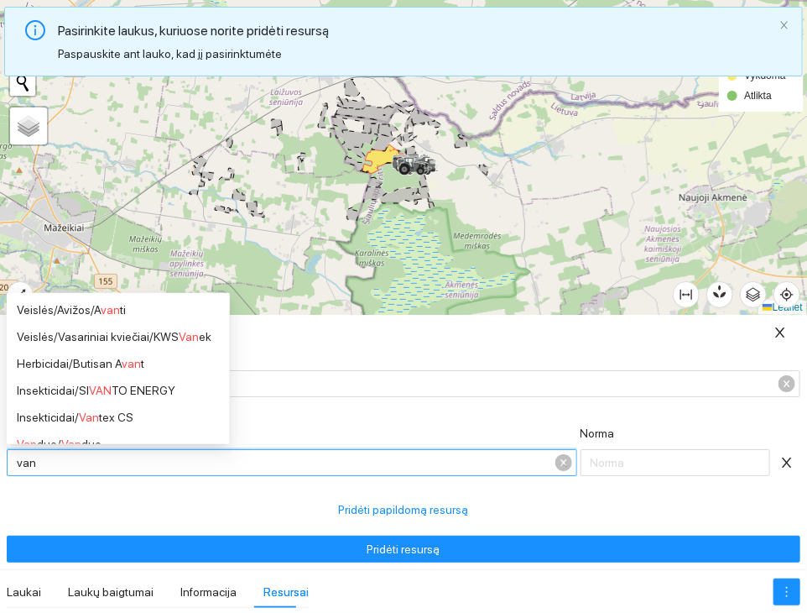
type input "vand"
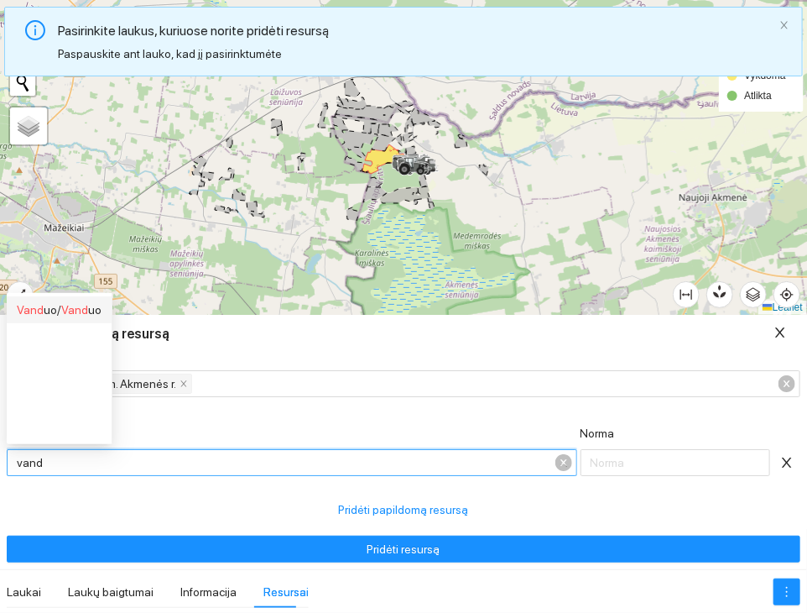
click at [64, 316] on span "Vand" at bounding box center [74, 309] width 27 height 13
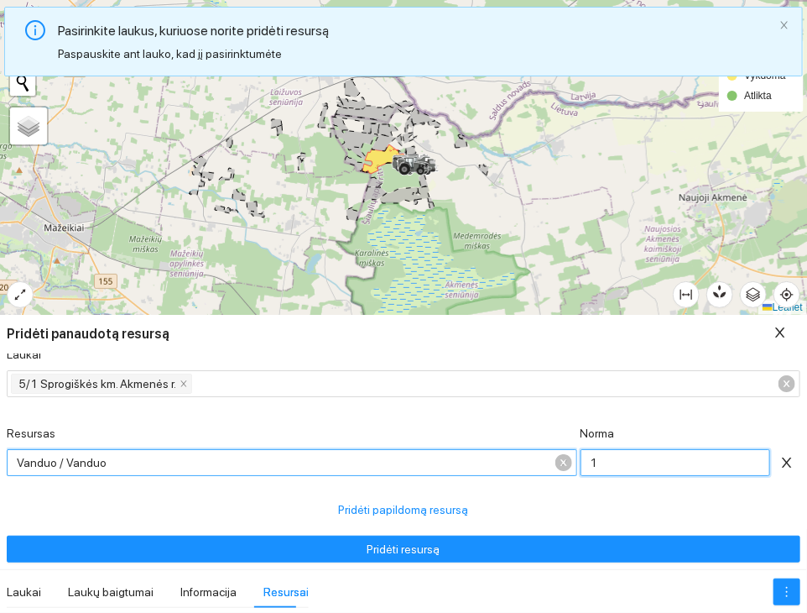
click at [598, 462] on input "1" at bounding box center [676, 462] width 190 height 27
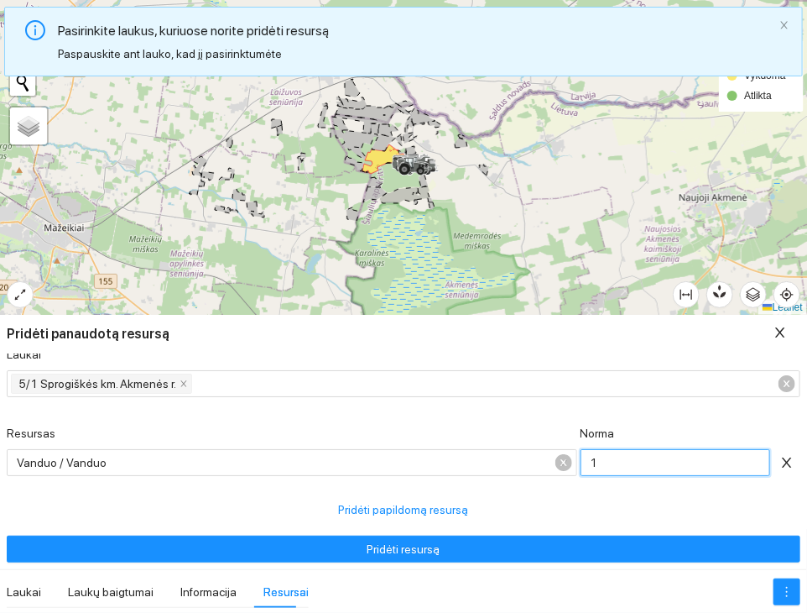
click at [598, 462] on input "1" at bounding box center [676, 462] width 190 height 27
type input "4"
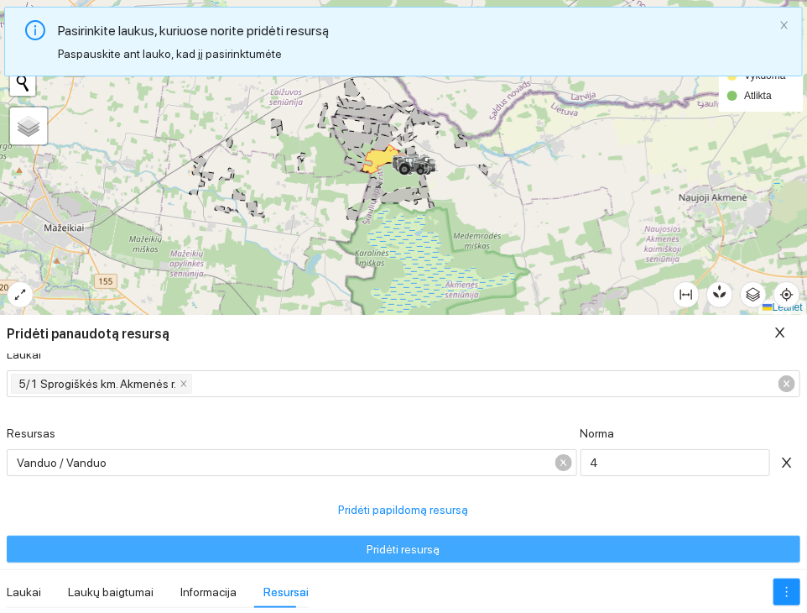
click at [446, 551] on button "Pridėti resursą" at bounding box center [404, 548] width 794 height 27
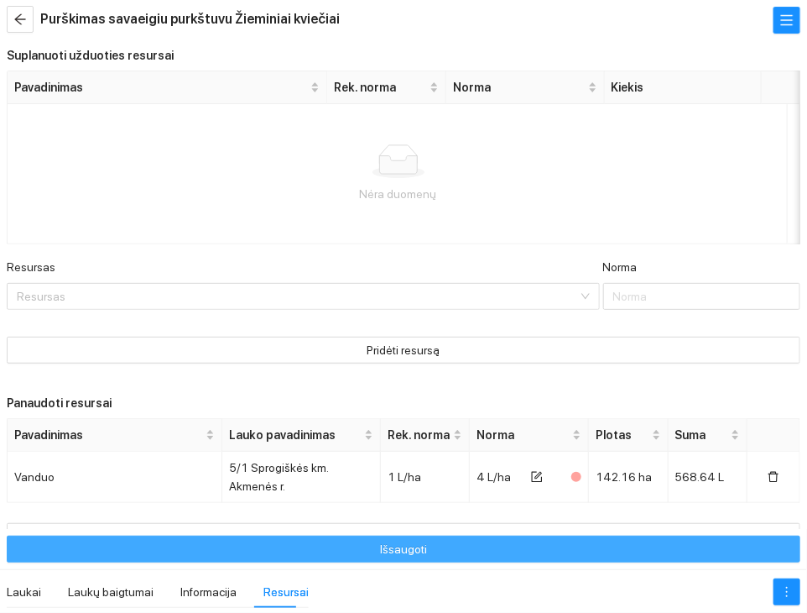
scroll to position [0, 0]
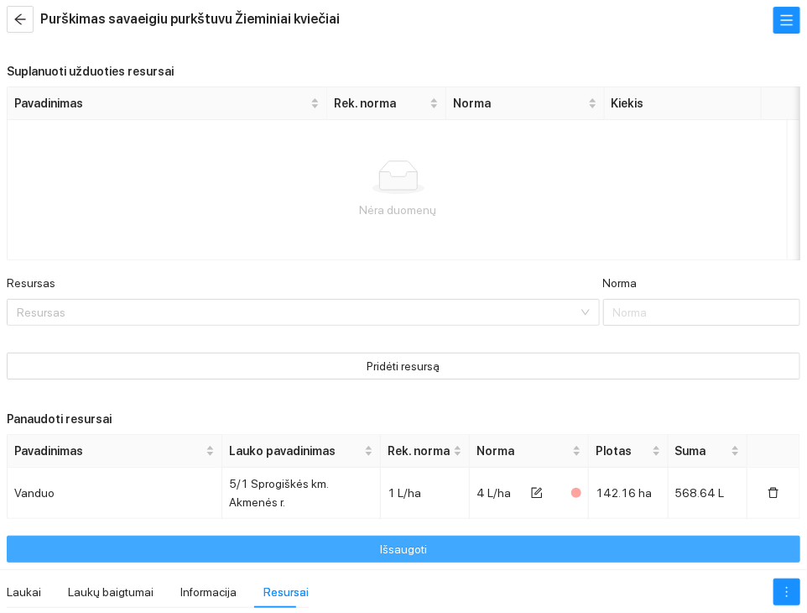
click at [507, 545] on button "Išsaugoti" at bounding box center [404, 548] width 794 height 27
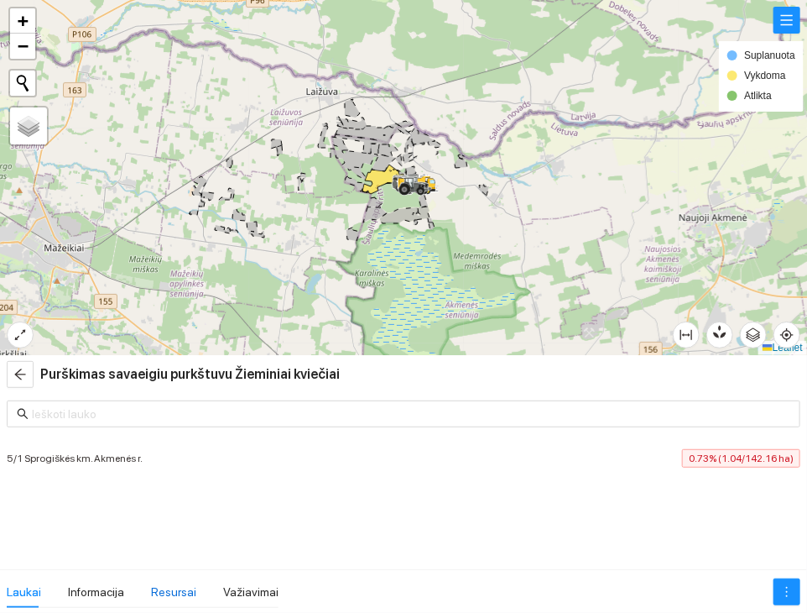
click at [160, 589] on div "Resursai" at bounding box center [173, 591] width 45 height 18
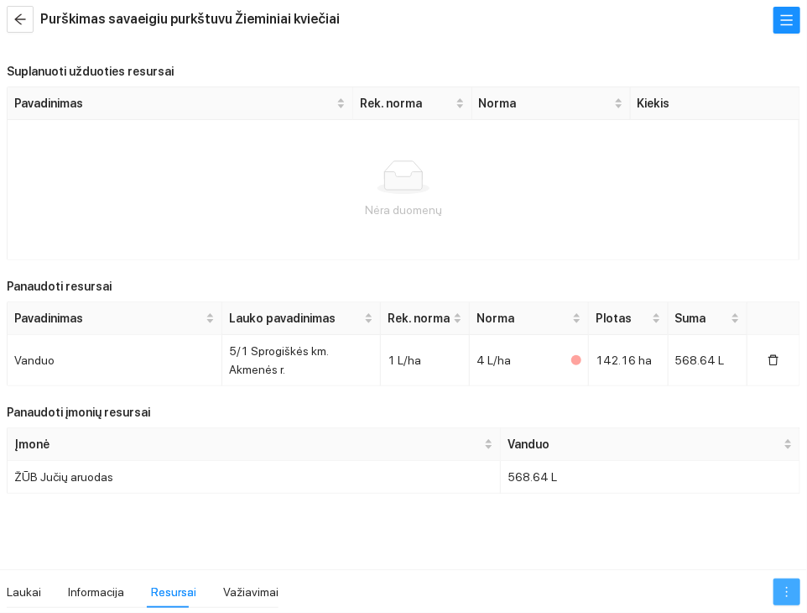
click at [792, 592] on icon "more" at bounding box center [786, 591] width 13 height 13
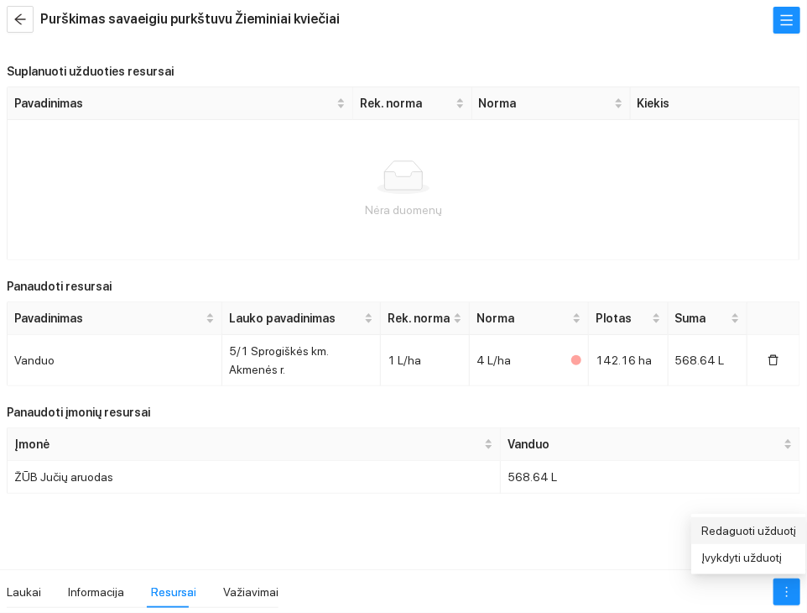
click at [770, 533] on link "Redaguoti užduotį" at bounding box center [749, 530] width 95 height 13
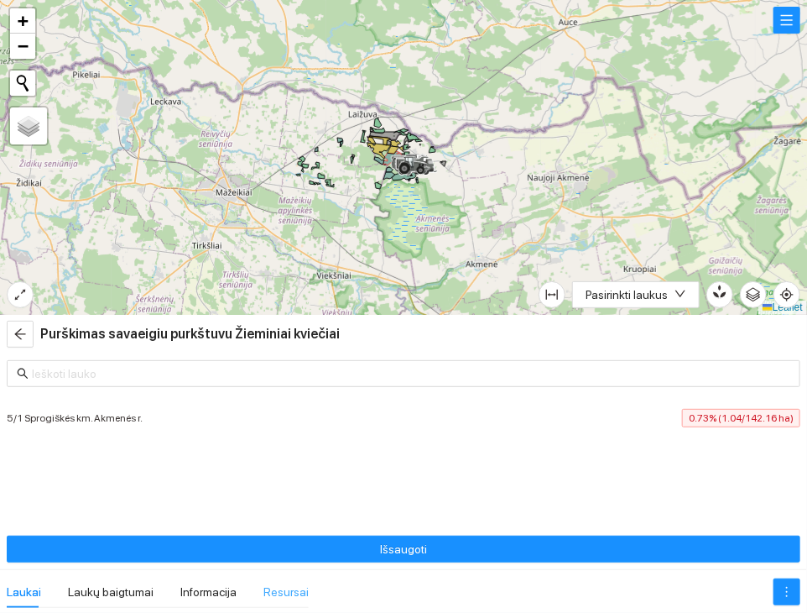
click at [264, 578] on div "Resursai" at bounding box center [286, 592] width 45 height 32
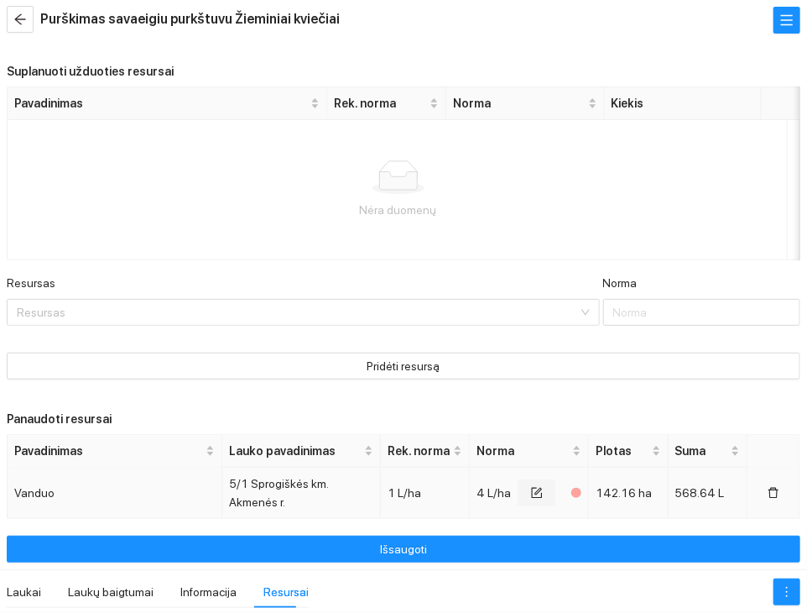
click at [518, 493] on button "button" at bounding box center [537, 492] width 39 height 27
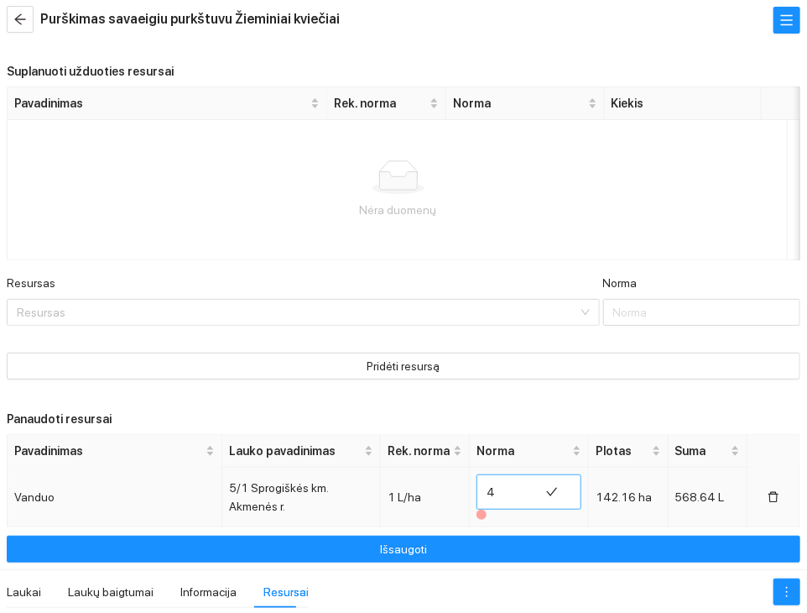
type input "5"
click at [514, 483] on input "5" at bounding box center [508, 491] width 43 height 27
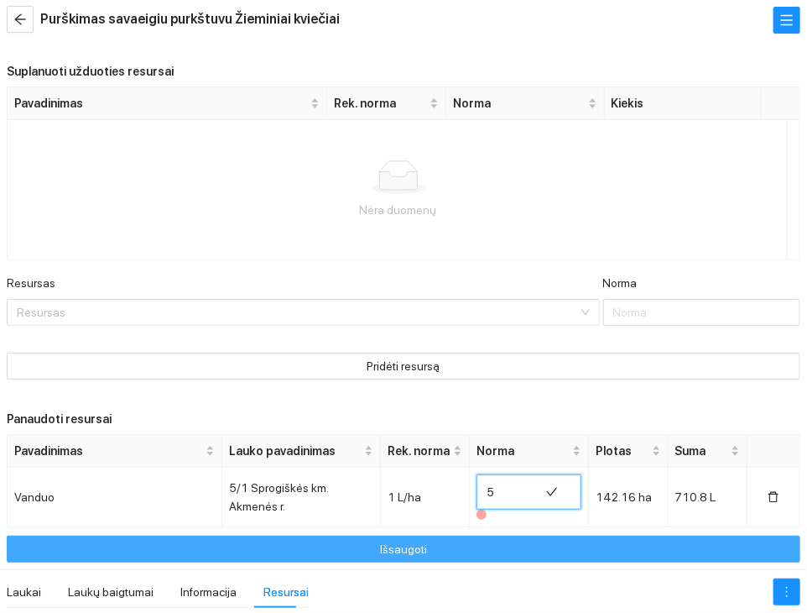
click at [510, 547] on button "Išsaugoti" at bounding box center [404, 548] width 794 height 27
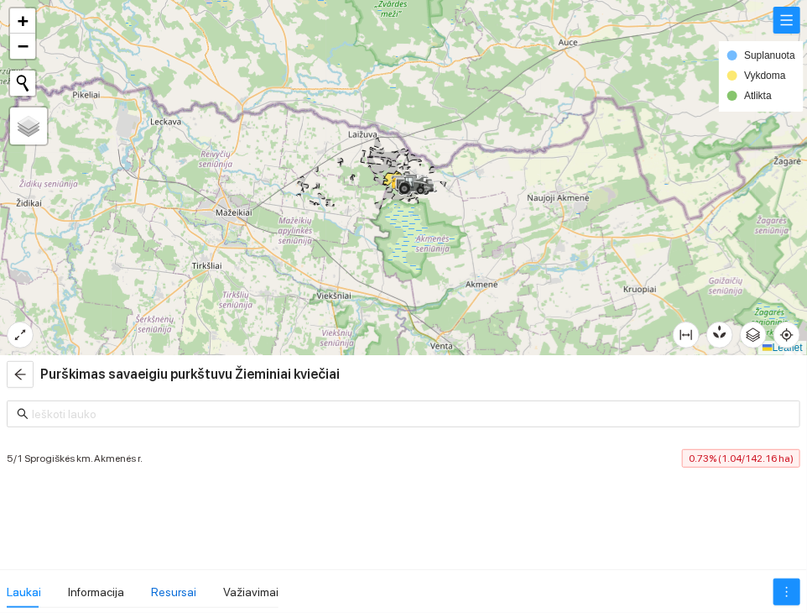
click at [183, 595] on div "Resursai" at bounding box center [173, 591] width 45 height 18
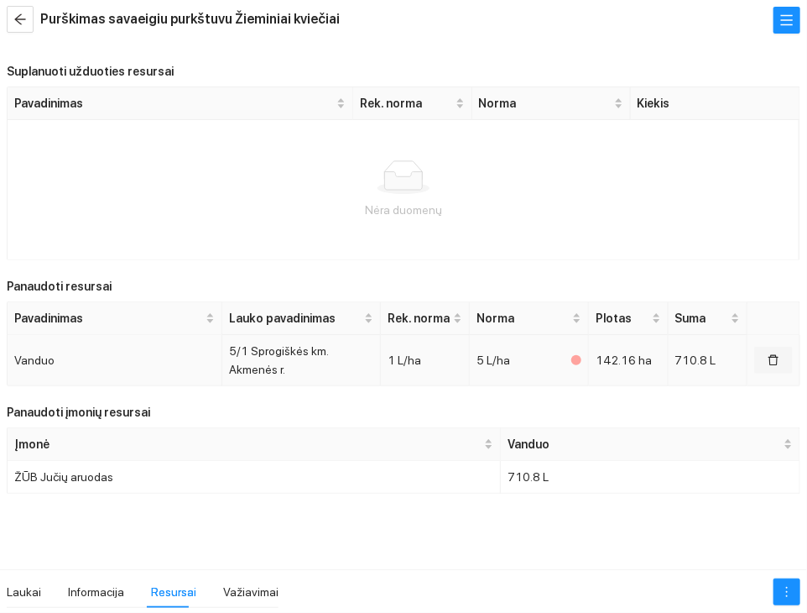
click at [770, 367] on button "button" at bounding box center [773, 360] width 39 height 27
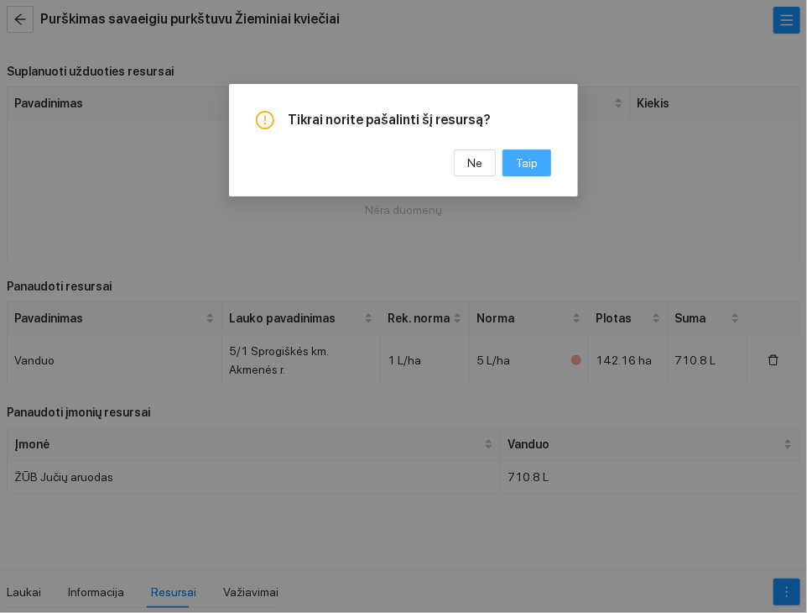
click at [526, 170] on span "Taip" at bounding box center [527, 163] width 22 height 18
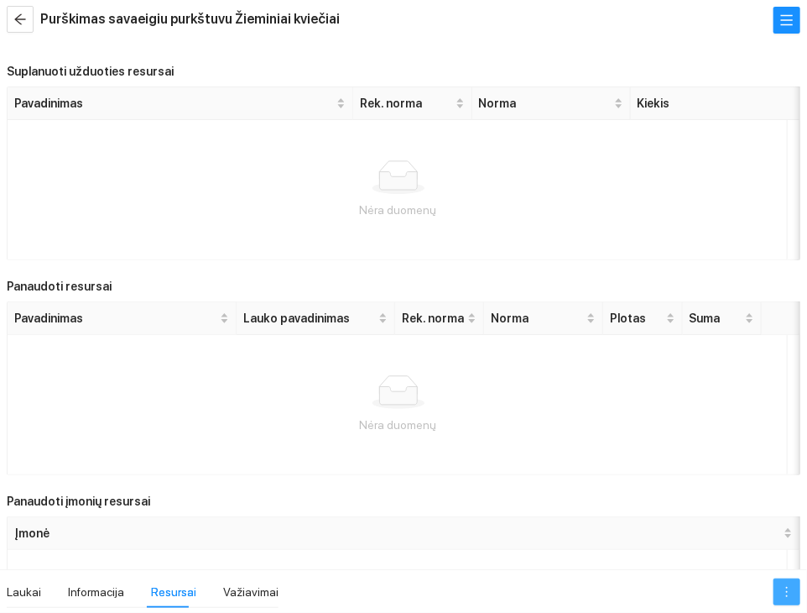
scroll to position [6, 0]
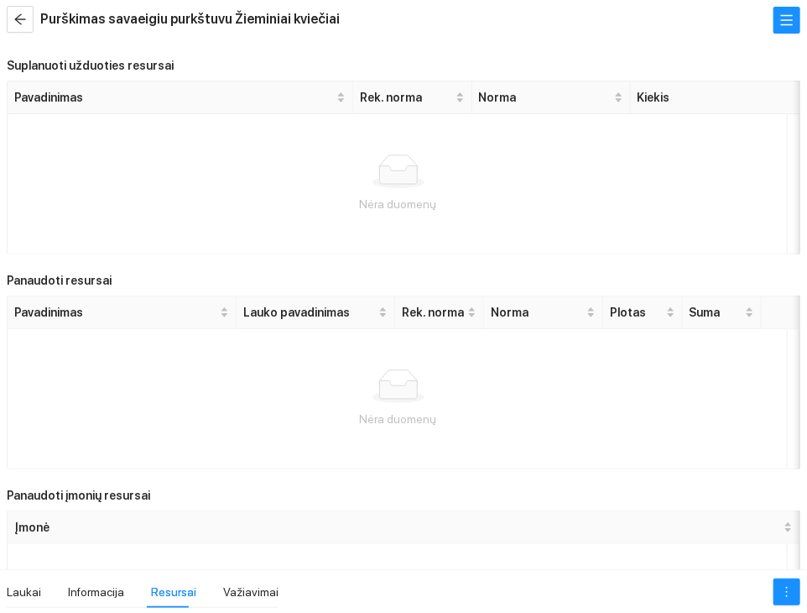
drag, startPoint x: 785, startPoint y: 601, endPoint x: 727, endPoint y: 556, distance: 73.7
click at [727, 556] on div "Nėra duomenų" at bounding box center [398, 613] width 781 height 139
click at [785, 593] on icon "more" at bounding box center [786, 591] width 13 height 13
click at [765, 537] on link "Redaguoti užduotį" at bounding box center [749, 530] width 95 height 13
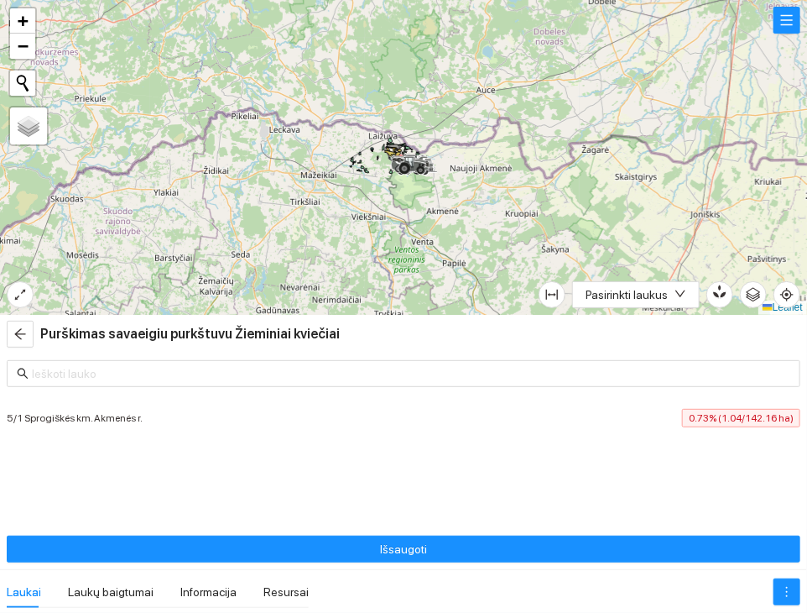
click at [247, 595] on div "Laukai Laukų baigtumai Informacija Resursai" at bounding box center [158, 592] width 302 height 32
click at [270, 594] on div "Resursai" at bounding box center [286, 591] width 45 height 18
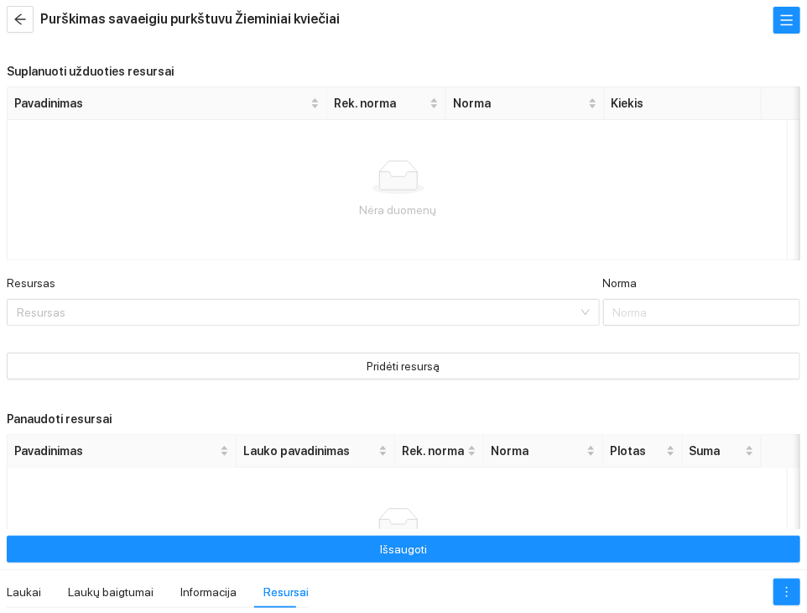
scroll to position [132, 0]
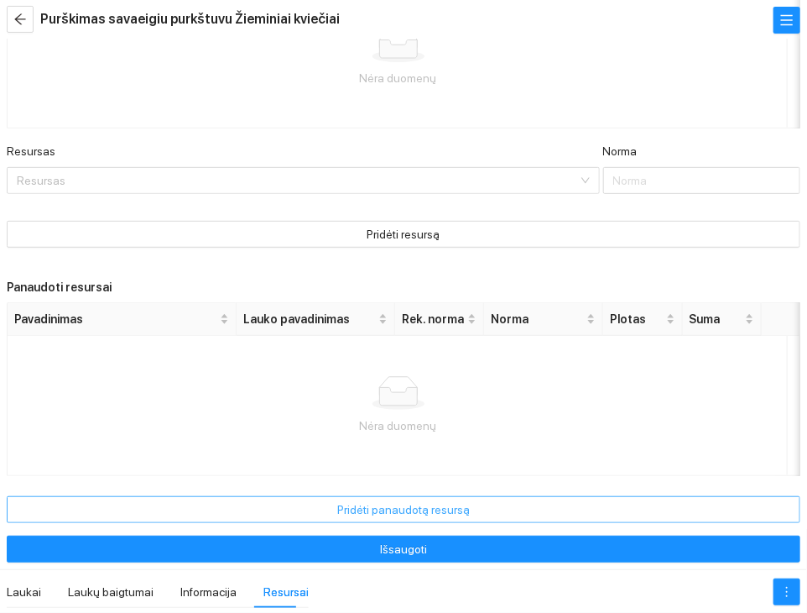
click at [289, 508] on button "Pridėti panaudotą resursą" at bounding box center [404, 509] width 794 height 27
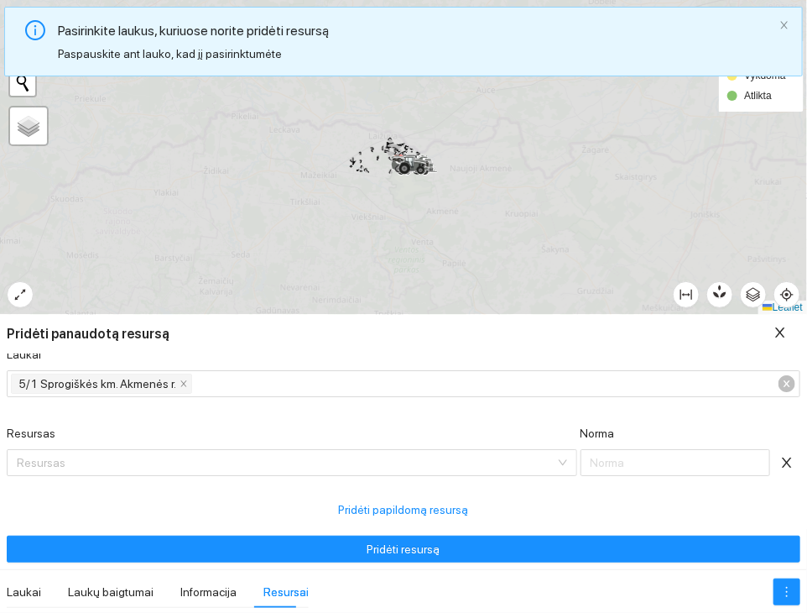
scroll to position [16, 0]
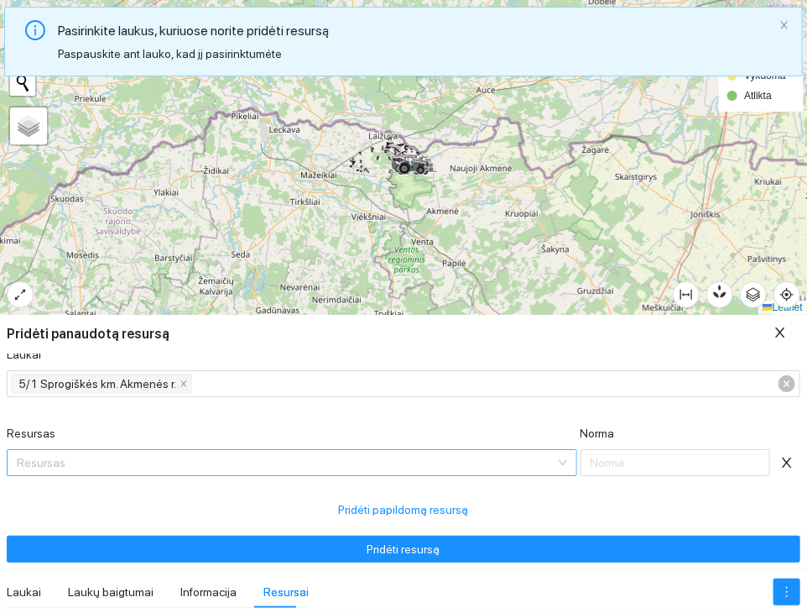
click at [245, 462] on input "Resursas" at bounding box center [286, 462] width 539 height 25
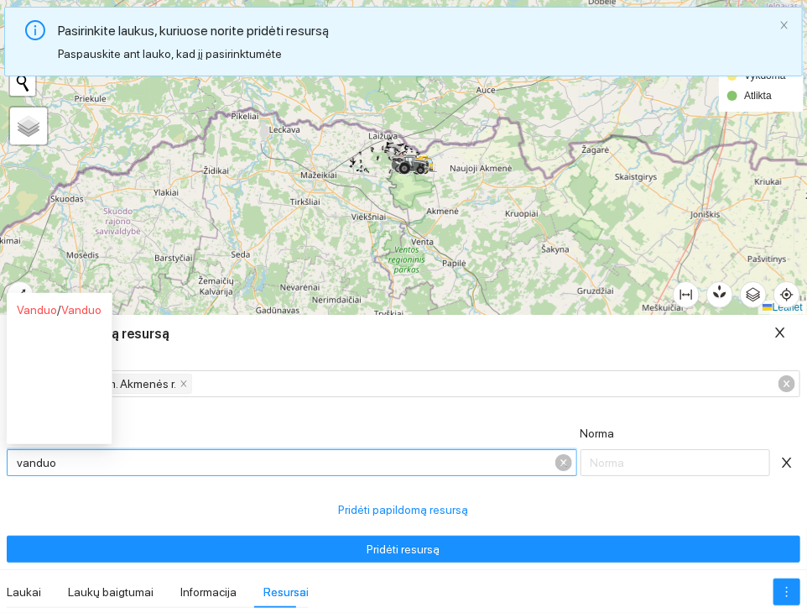
type input "vanduo"
click at [42, 325] on ul "Vanduo / Vanduo" at bounding box center [60, 368] width 106 height 151
click at [47, 309] on span "Vanduo" at bounding box center [37, 309] width 40 height 13
type input "1"
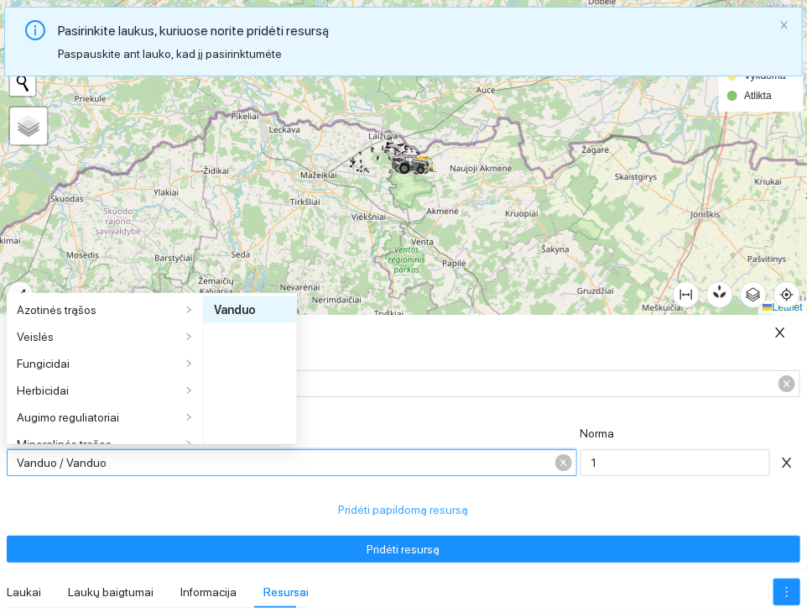
scroll to position [228, 0]
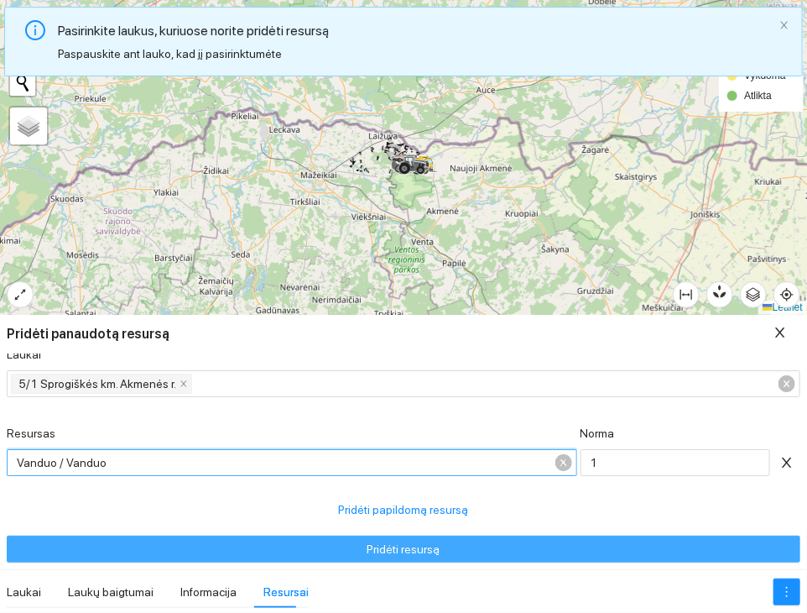
click at [393, 547] on span "Pridėti resursą" at bounding box center [404, 549] width 73 height 18
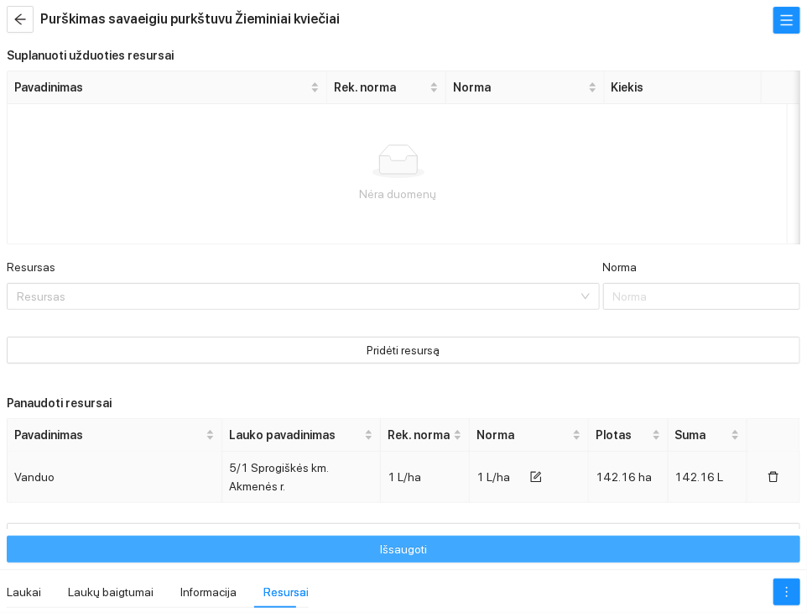
scroll to position [0, 0]
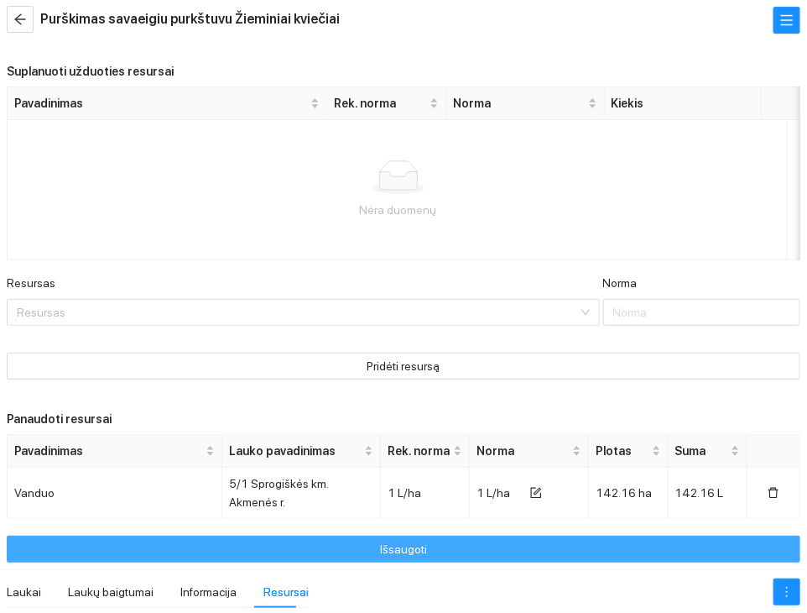
click at [456, 553] on button "Išsaugoti" at bounding box center [404, 548] width 794 height 27
click at [625, 549] on button "Išsaugoti" at bounding box center [404, 548] width 794 height 27
click at [547, 558] on button "Išsaugoti" at bounding box center [404, 548] width 794 height 27
click at [529, 551] on button "Išsaugoti" at bounding box center [404, 548] width 794 height 27
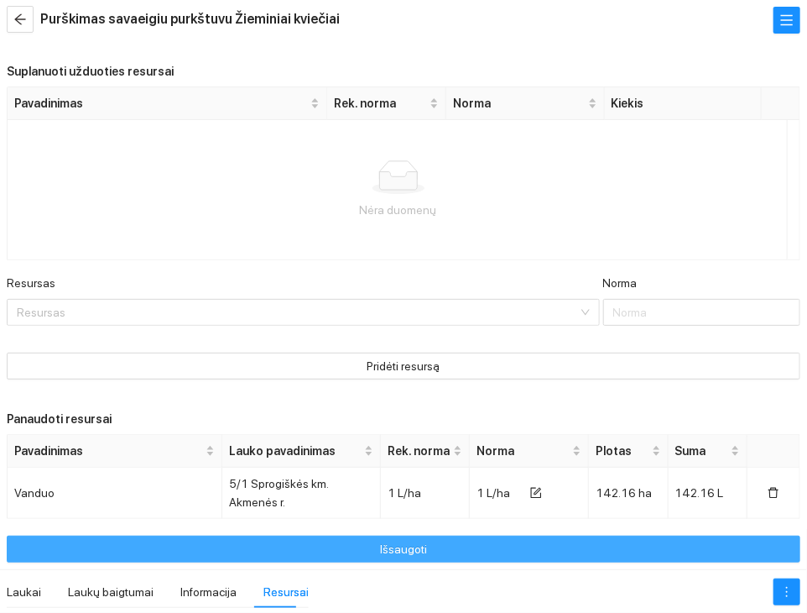
click at [554, 548] on button "Išsaugoti" at bounding box center [404, 548] width 794 height 27
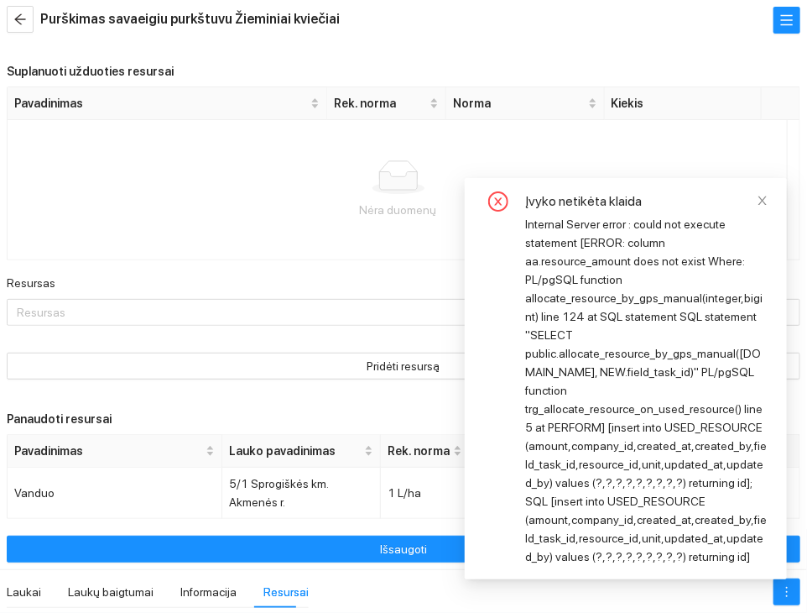
click at [621, 293] on div "Internal Server error : could not execute statement [ERROR: column aa.resource_…" at bounding box center [646, 390] width 242 height 351
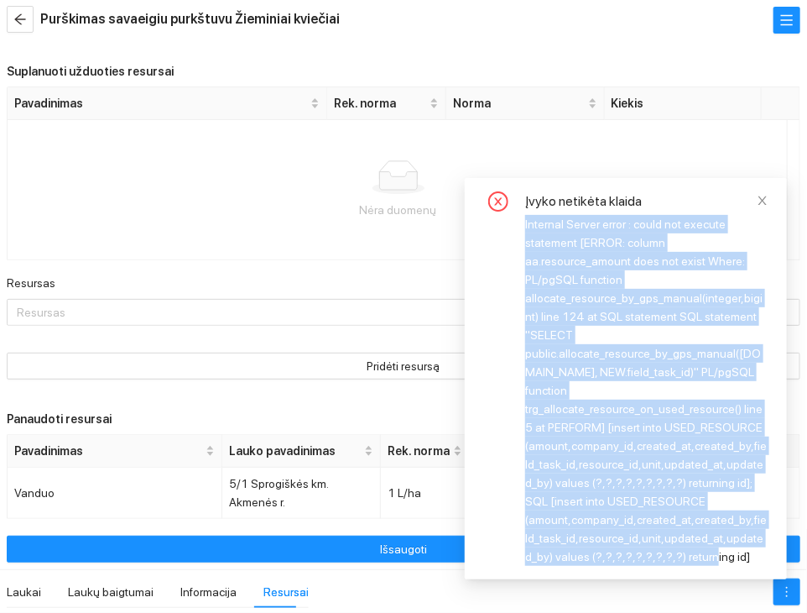
click at [621, 293] on div "Internal Server error : could not execute statement [ERROR: column aa.resource_…" at bounding box center [646, 390] width 242 height 351
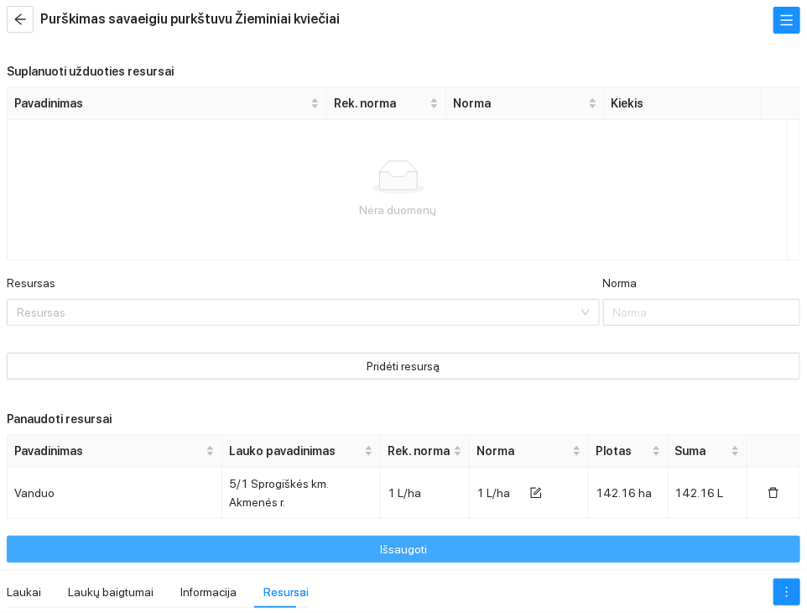
click at [507, 547] on button "Išsaugoti" at bounding box center [404, 548] width 794 height 27
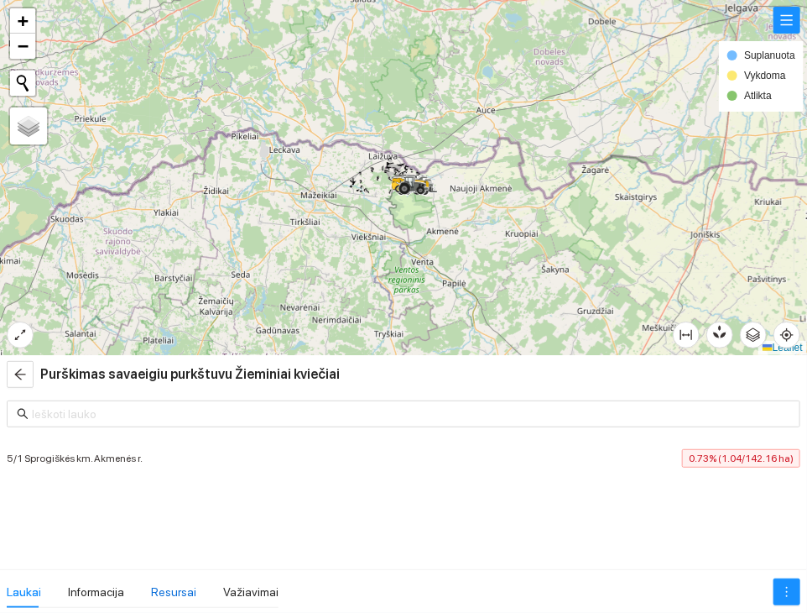
click at [178, 593] on div "Resursai" at bounding box center [173, 591] width 45 height 18
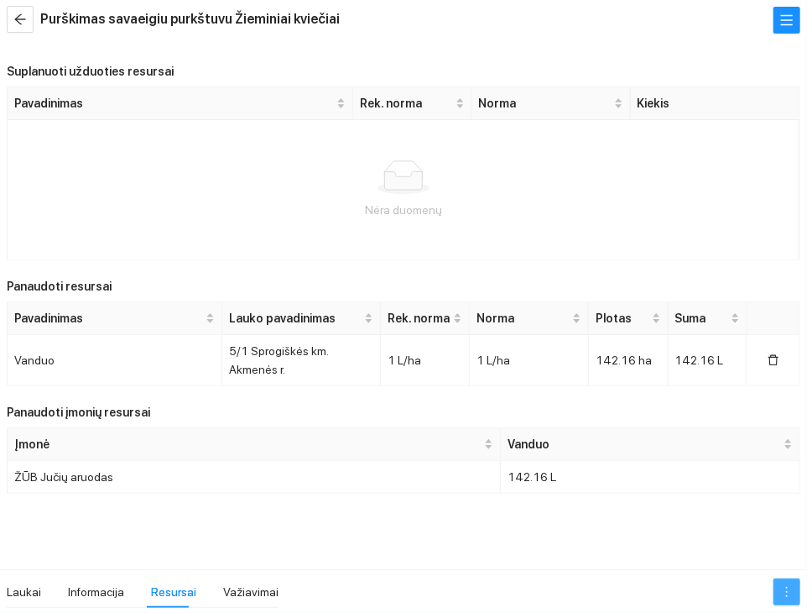
click at [792, 598] on button "button" at bounding box center [787, 591] width 27 height 27
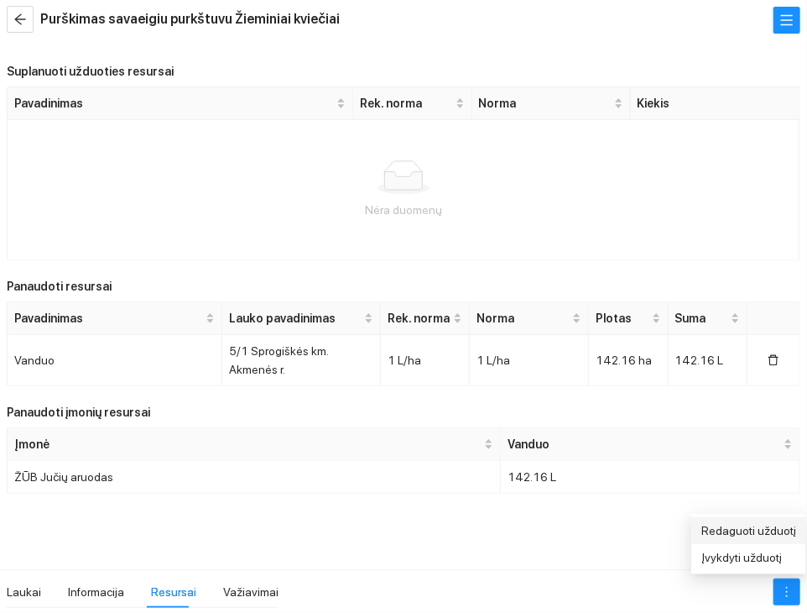
click at [768, 535] on link "Redaguoti užduotį" at bounding box center [749, 530] width 95 height 13
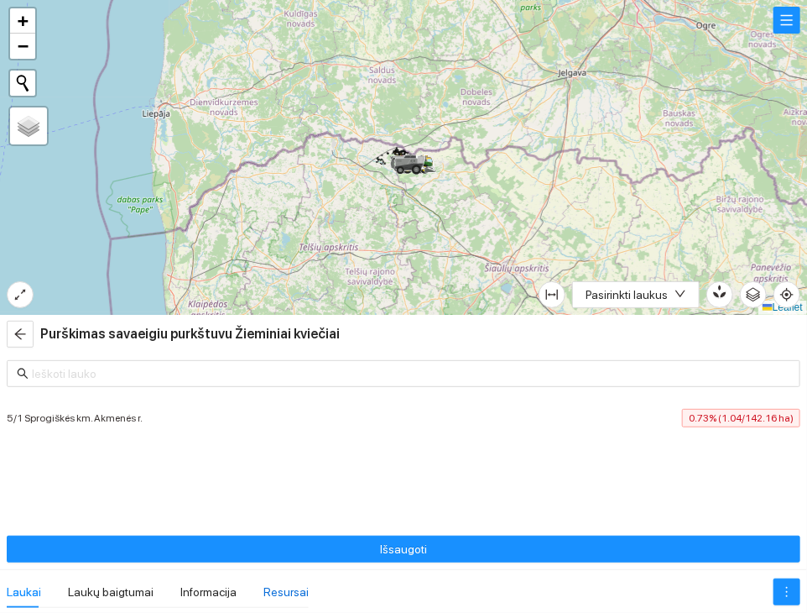
click at [264, 585] on div "Resursai" at bounding box center [286, 591] width 45 height 18
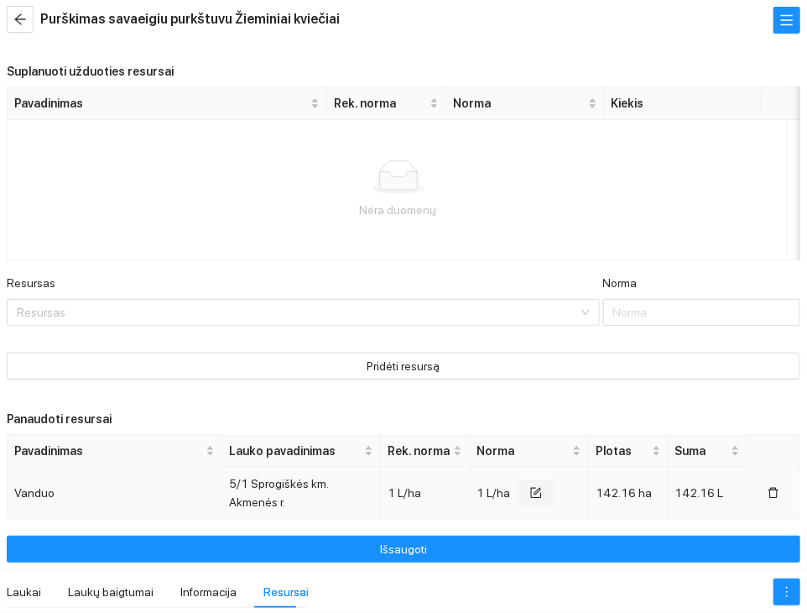
click at [517, 484] on button "button" at bounding box center [536, 492] width 39 height 27
type input "2"
click at [514, 488] on input "2" at bounding box center [508, 492] width 43 height 27
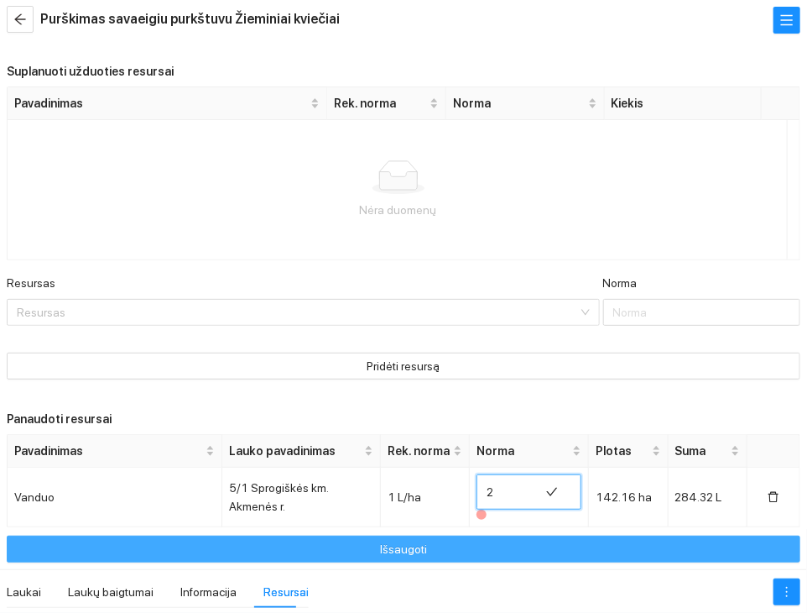
click at [514, 541] on button "Išsaugoti" at bounding box center [404, 548] width 794 height 27
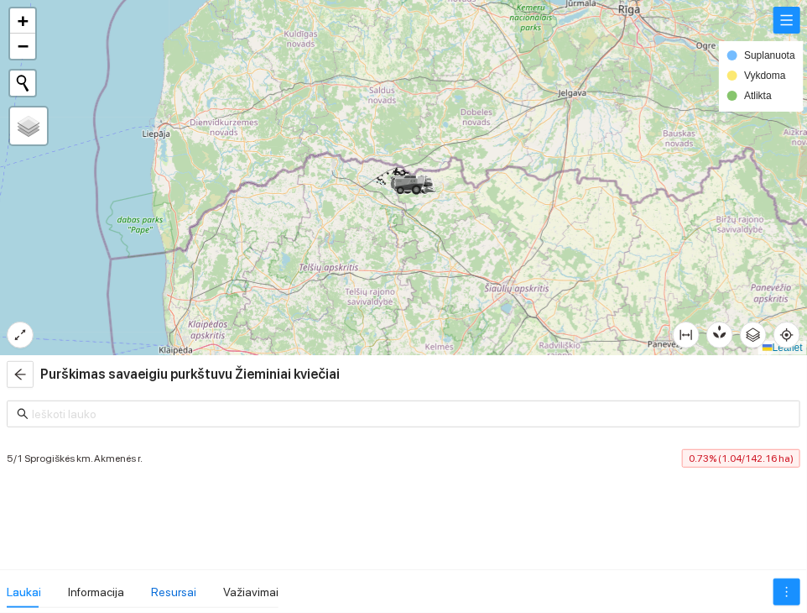
click at [182, 587] on div "Resursai" at bounding box center [173, 591] width 45 height 18
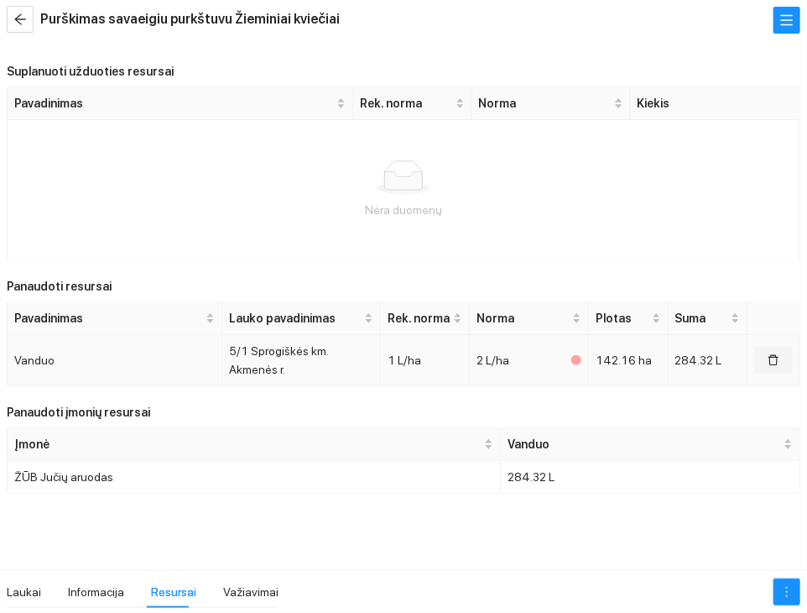
click at [772, 360] on icon "delete" at bounding box center [774, 360] width 12 height 12
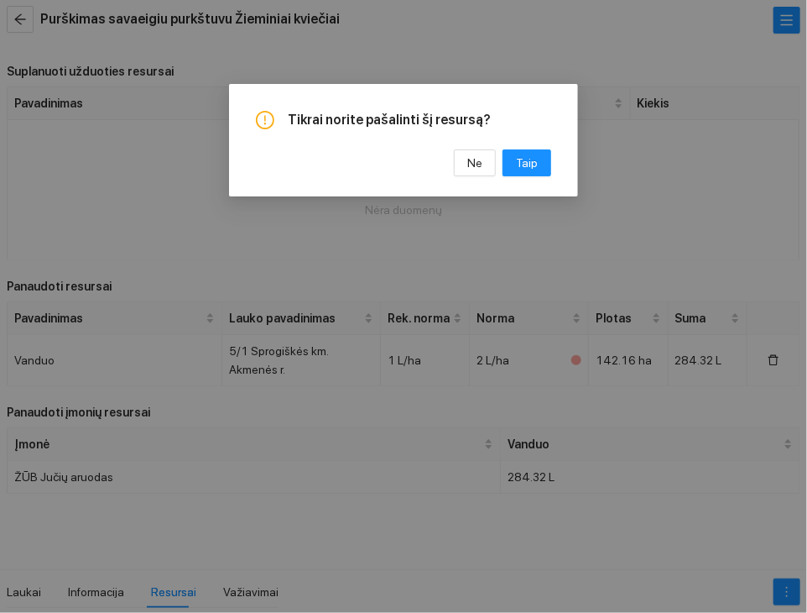
click at [530, 176] on div "Tikrai norite pašalinti šį resursą? Ne Taip" at bounding box center [403, 140] width 349 height 112
click at [516, 162] on button "Taip" at bounding box center [527, 162] width 49 height 27
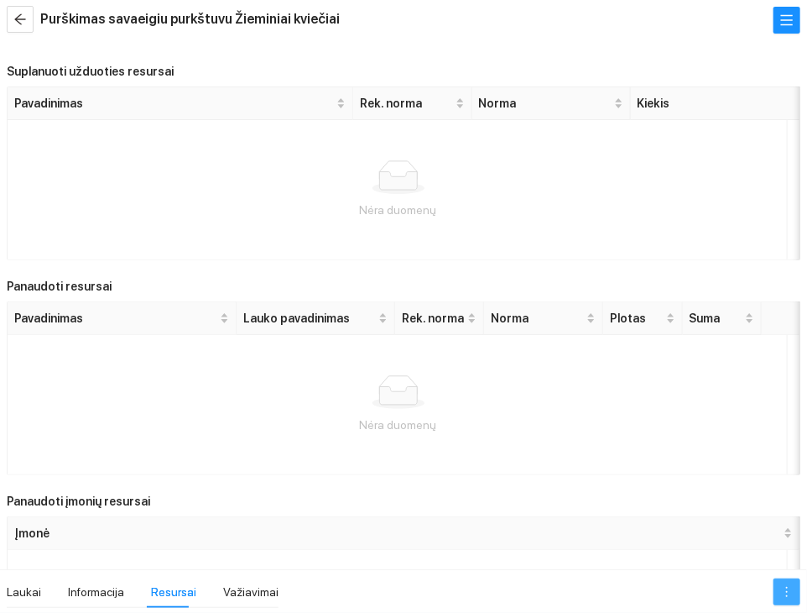
click at [777, 582] on button "button" at bounding box center [787, 591] width 27 height 27
click at [765, 514] on div "Redaguoti užduotį Įvykdyti užduotį" at bounding box center [748, 544] width 115 height 60
click at [759, 524] on link "Redaguoti užduotį" at bounding box center [749, 530] width 95 height 13
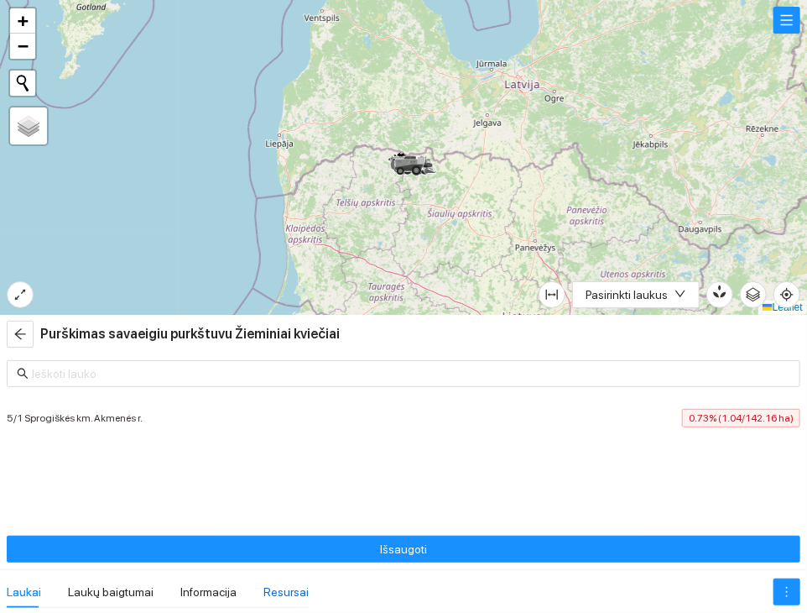
click at [279, 585] on div "Resursai" at bounding box center [286, 591] width 45 height 18
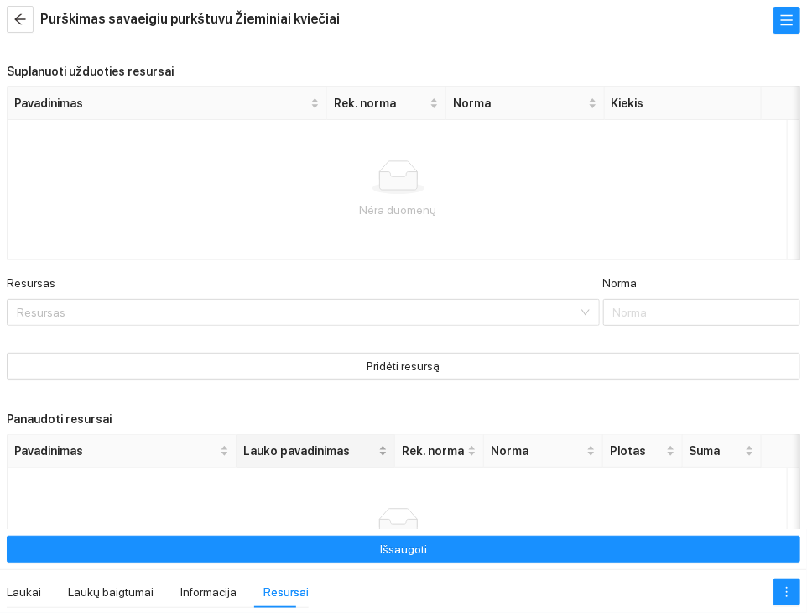
scroll to position [132, 0]
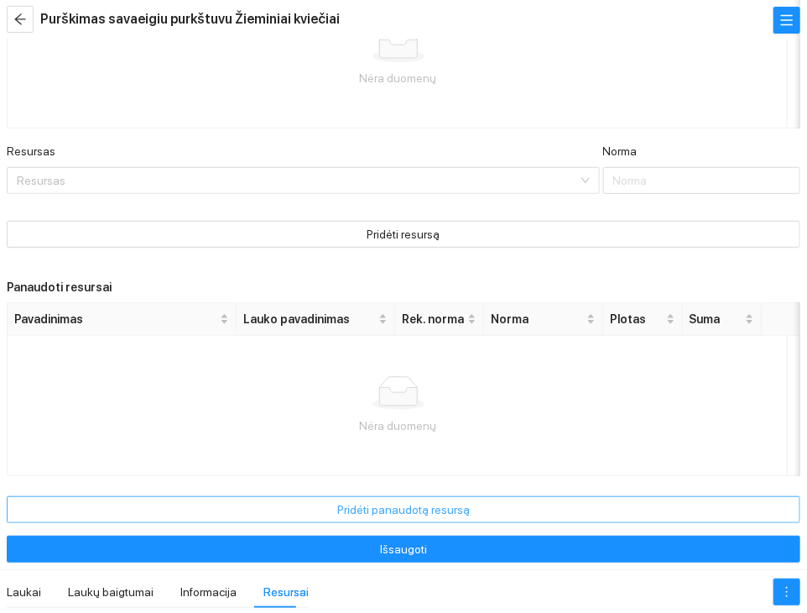
click at [260, 509] on button "Pridėti panaudotą resursą" at bounding box center [404, 509] width 794 height 27
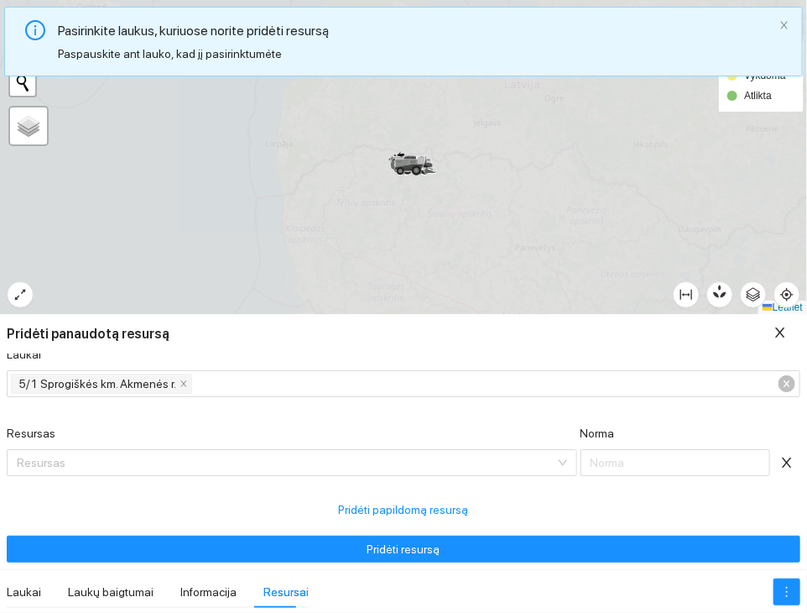
scroll to position [16, 0]
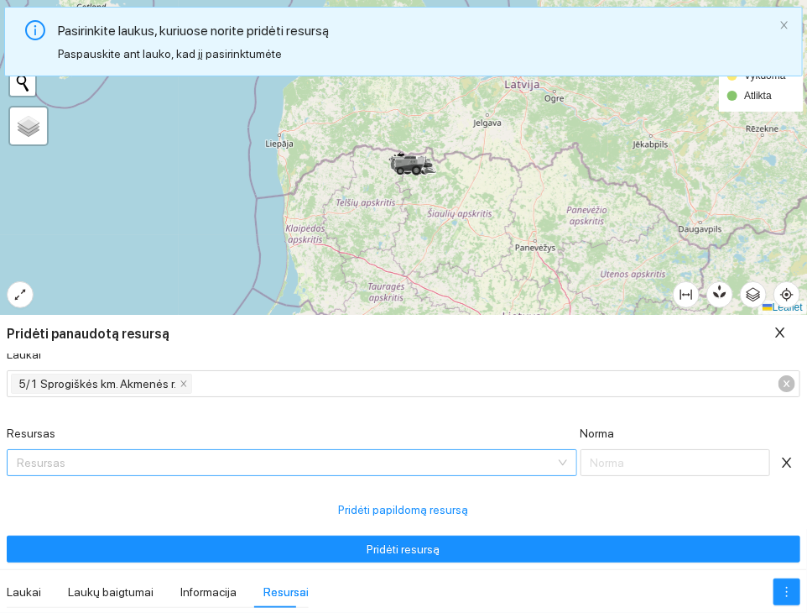
click at [191, 462] on input "Resursas" at bounding box center [286, 462] width 539 height 25
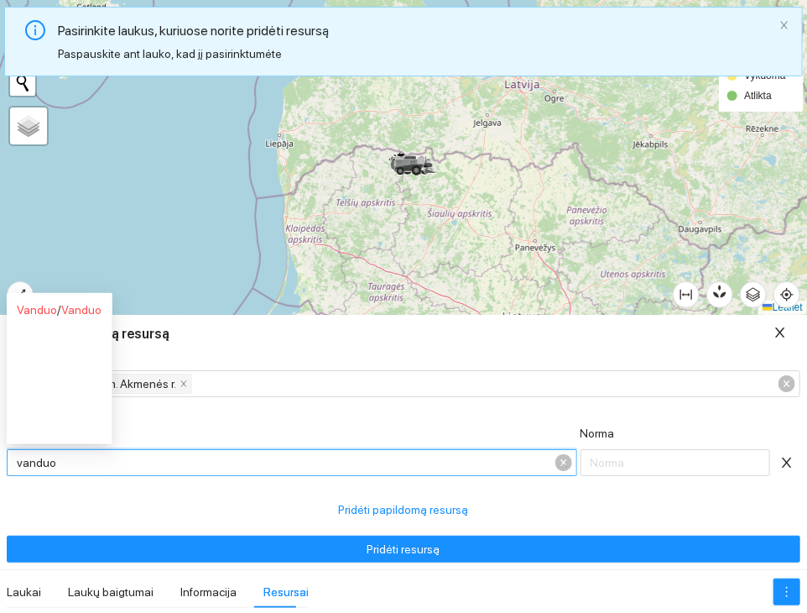
type input "vanduo"
click at [50, 327] on ul "Vanduo / Vanduo" at bounding box center [60, 368] width 106 height 151
click at [74, 305] on span "Vanduo" at bounding box center [81, 309] width 40 height 13
type input "1"
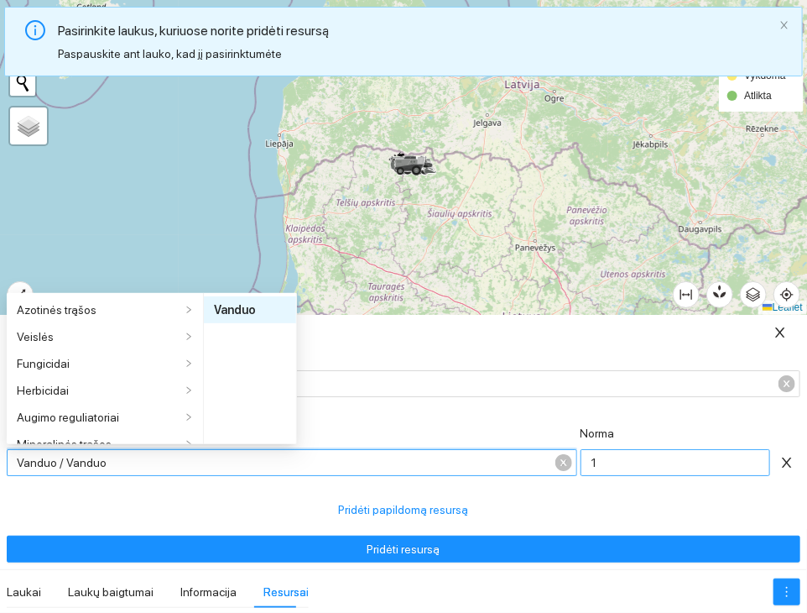
scroll to position [228, 0]
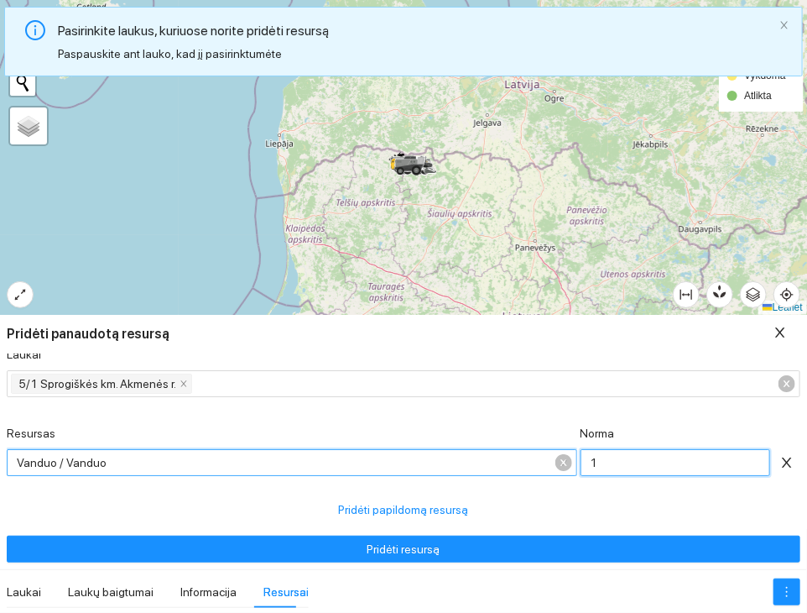
click at [684, 472] on input "1" at bounding box center [676, 462] width 190 height 27
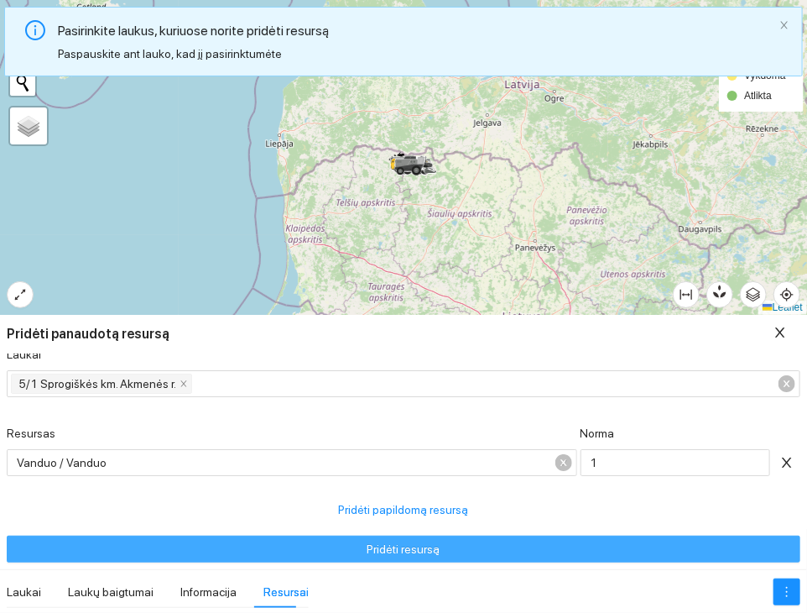
click at [584, 540] on button "Pridėti resursą" at bounding box center [404, 548] width 794 height 27
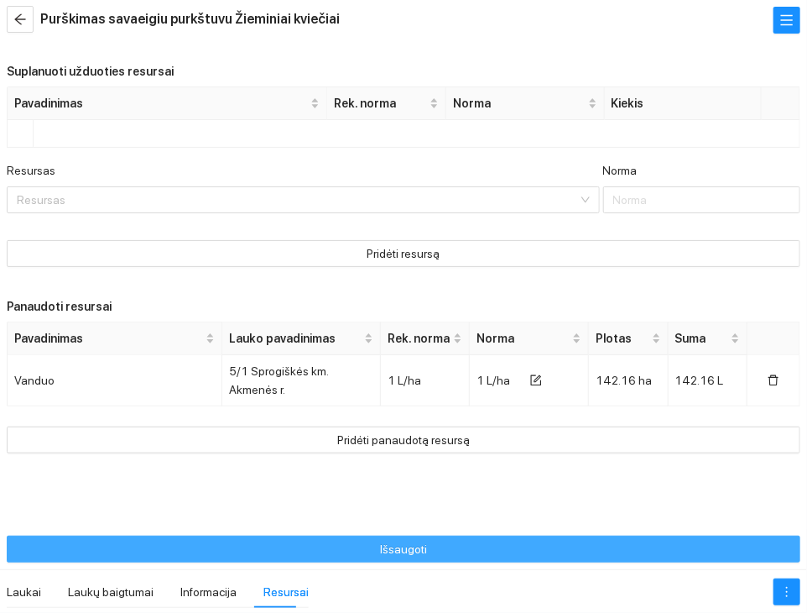
scroll to position [0, 0]
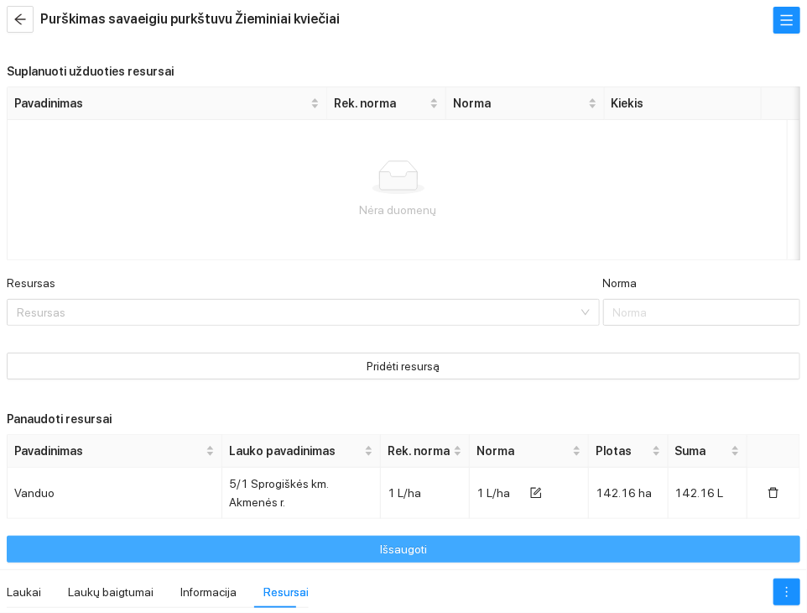
click at [518, 548] on button "Išsaugoti" at bounding box center [404, 548] width 794 height 27
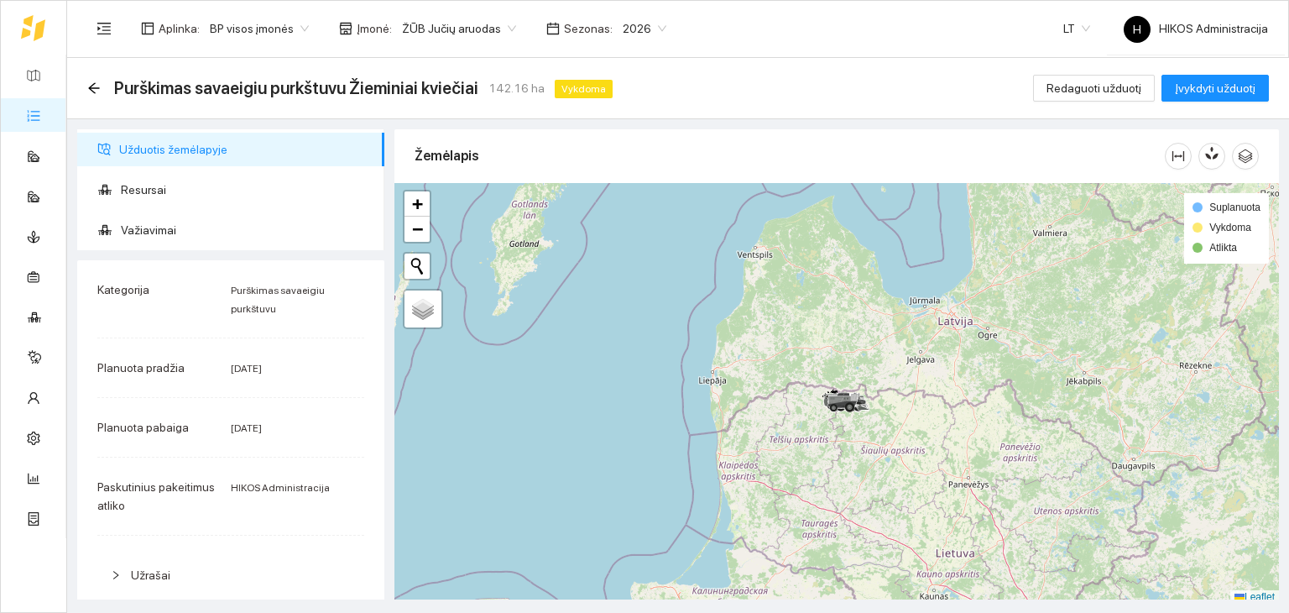
click at [438, 23] on span "ŽŪB Jučių aruodas" at bounding box center [459, 28] width 114 height 25
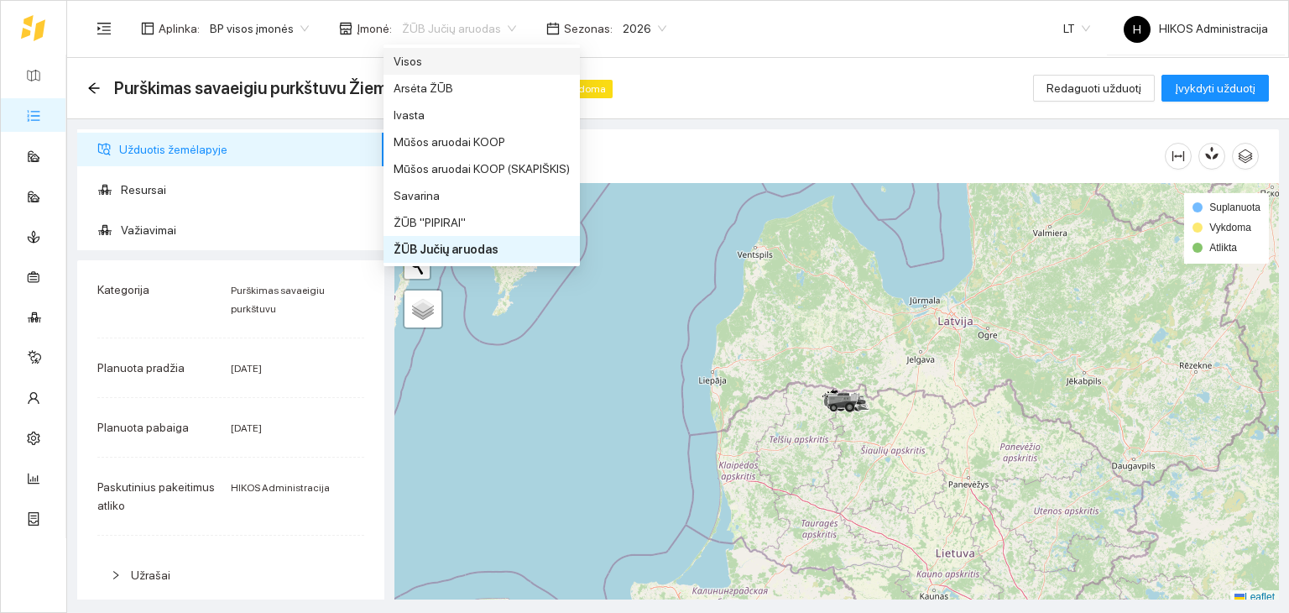
click at [457, 52] on div "Visos" at bounding box center [482, 61] width 176 height 18
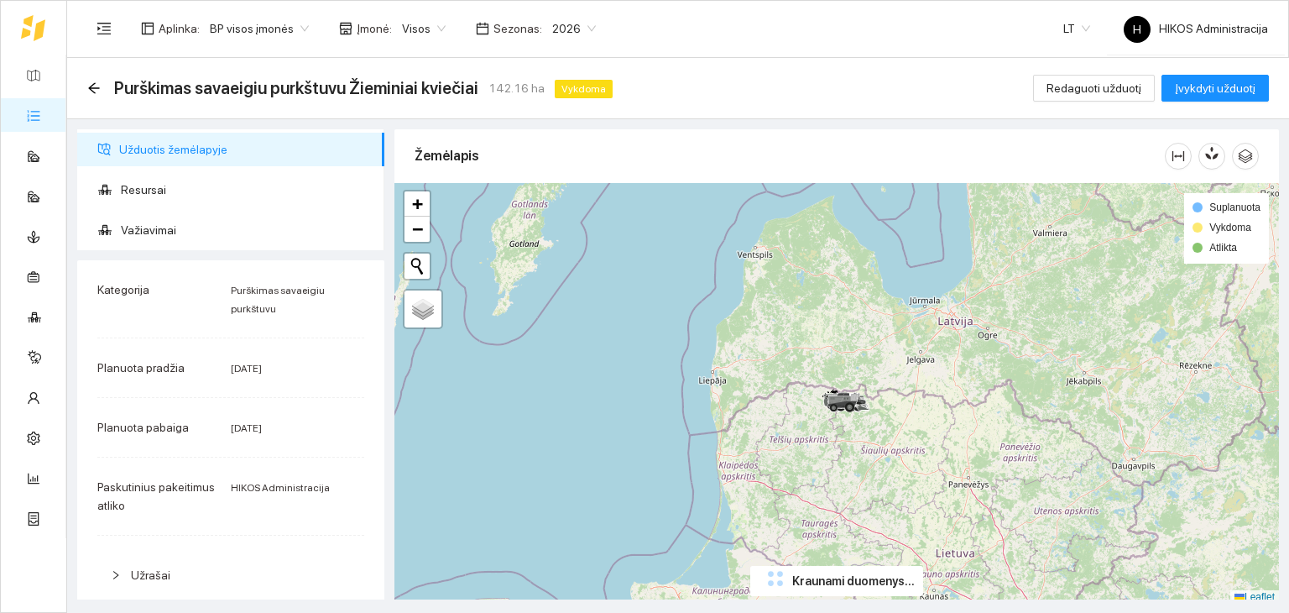
click at [534, 105] on div "Purškimas savaeigiu purkštuvu Žieminiai kviečiai 142.16 ha Vykdoma Redaguoti už…" at bounding box center [678, 88] width 1222 height 61
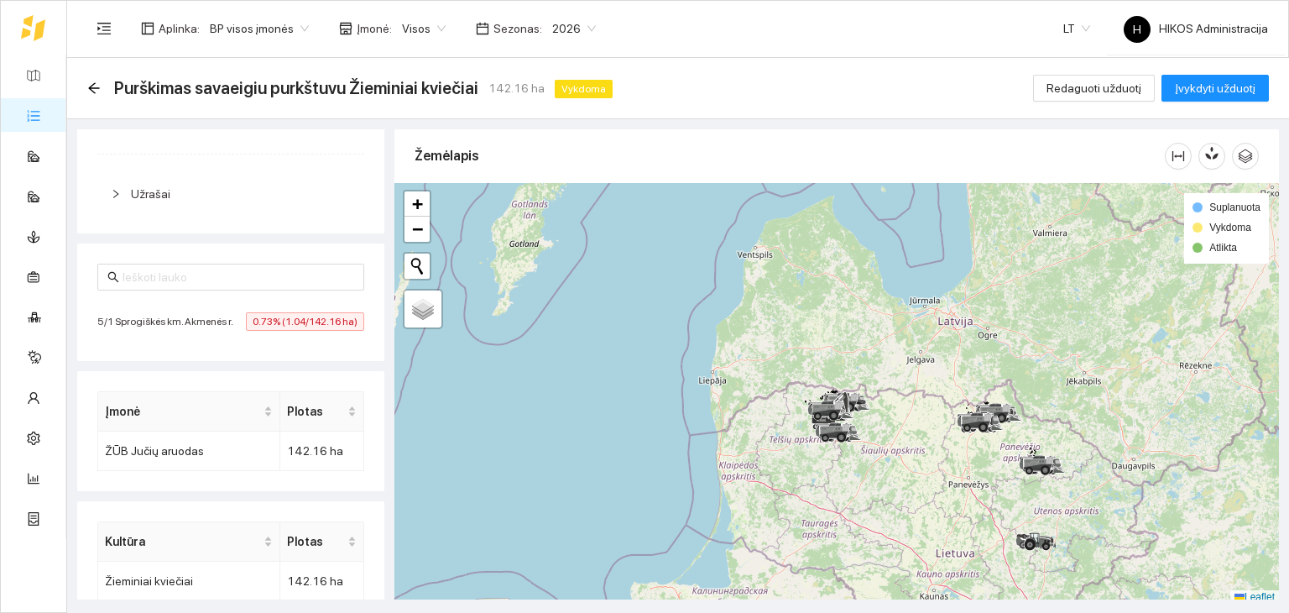
scroll to position [396, 0]
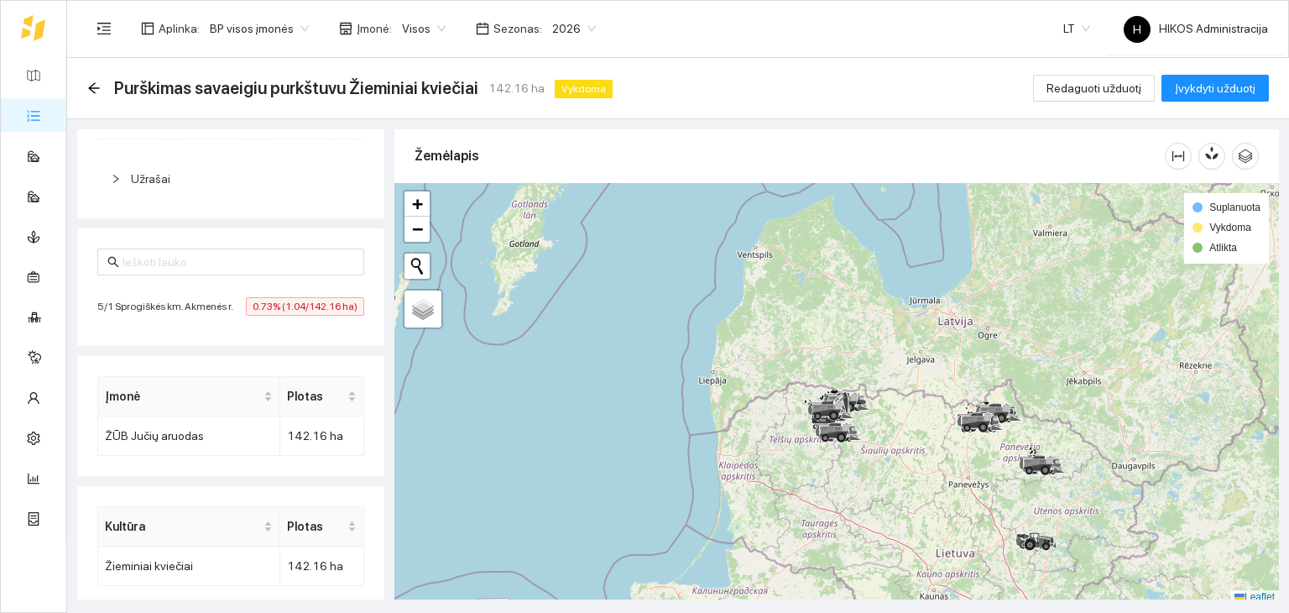
click at [253, 316] on span "0.73% (1.04/142.16 ha)" at bounding box center [305, 306] width 118 height 18
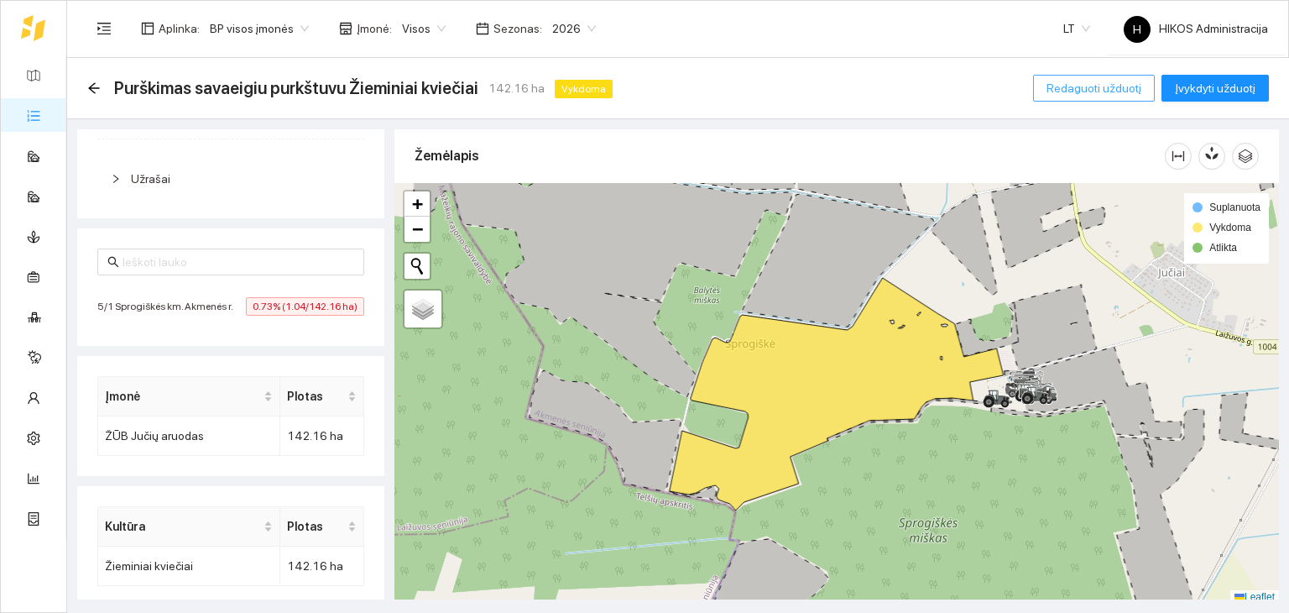
click at [806, 85] on span "Redaguoti užduotį" at bounding box center [1093, 88] width 95 height 18
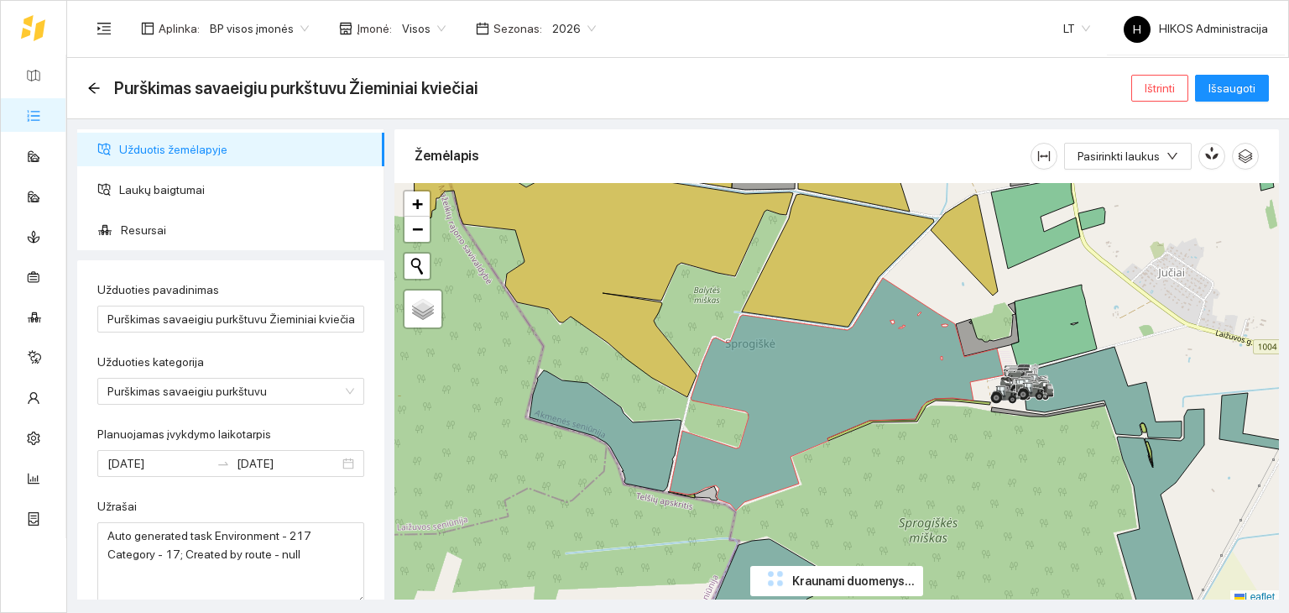
type input "[DATE]"
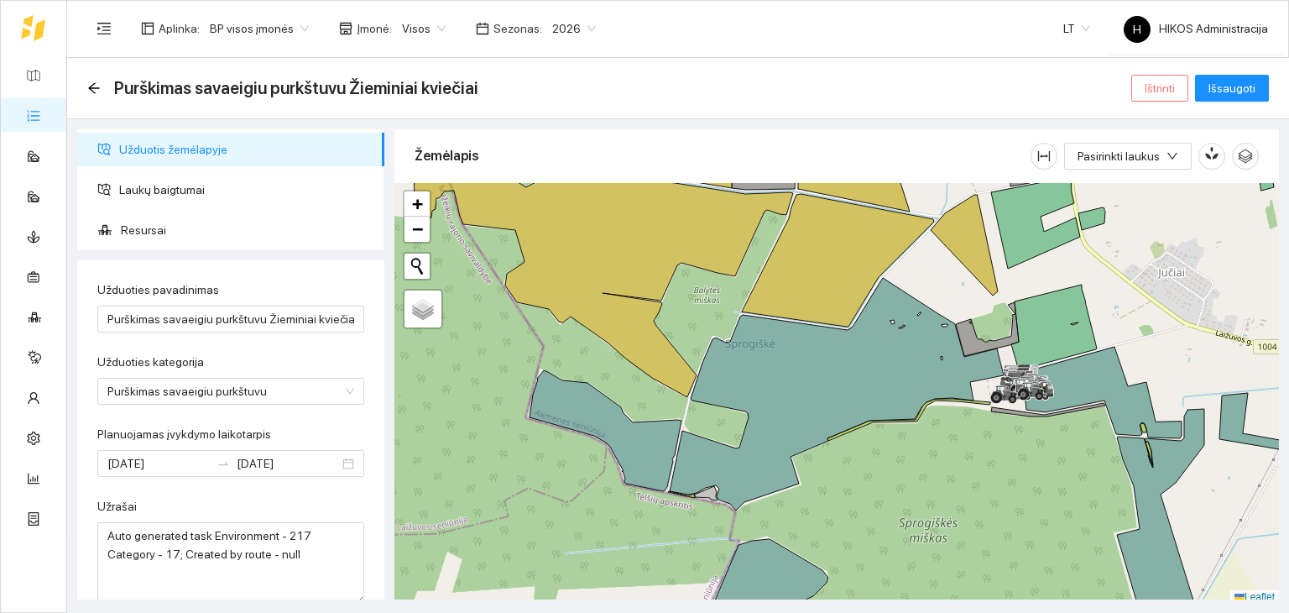
click at [806, 84] on button "Ištrinti" at bounding box center [1159, 88] width 57 height 27
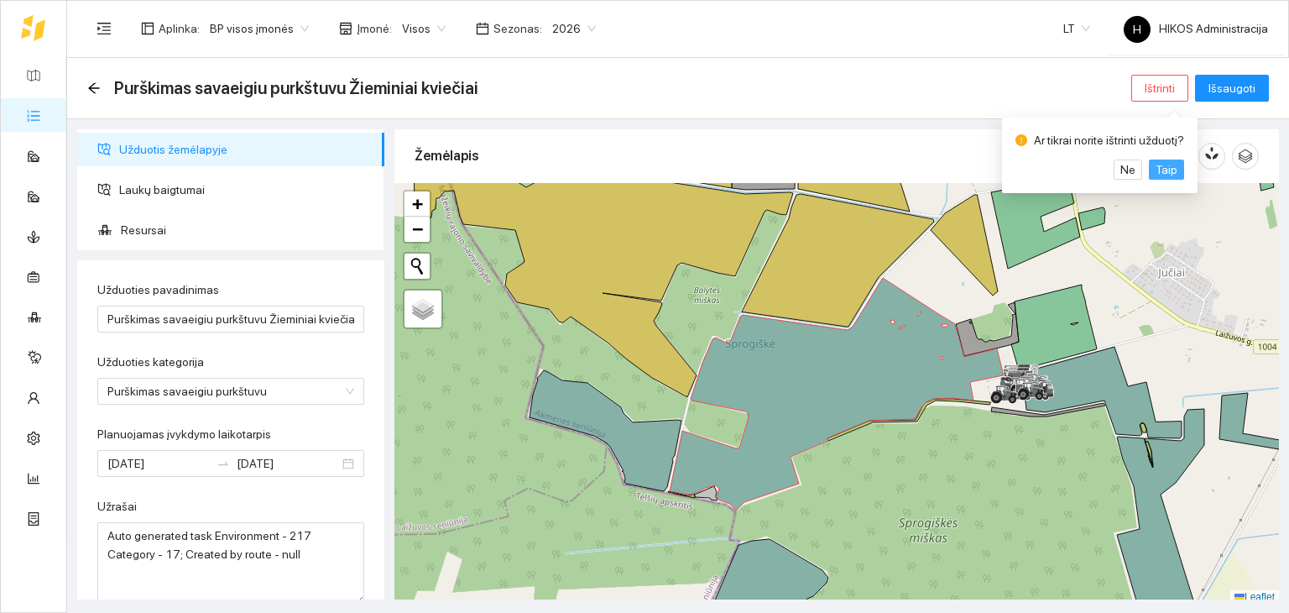
click at [806, 173] on span "Taip" at bounding box center [1167, 169] width 22 height 18
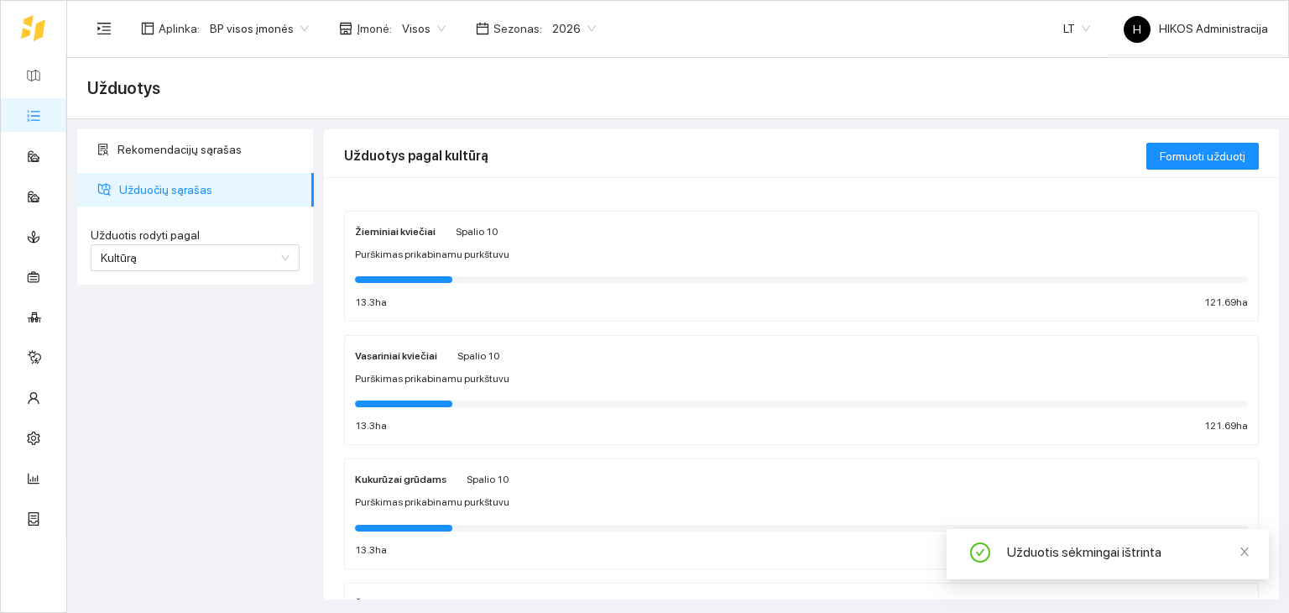
click at [256, 21] on span "BP visos įmonės" at bounding box center [259, 28] width 99 height 25
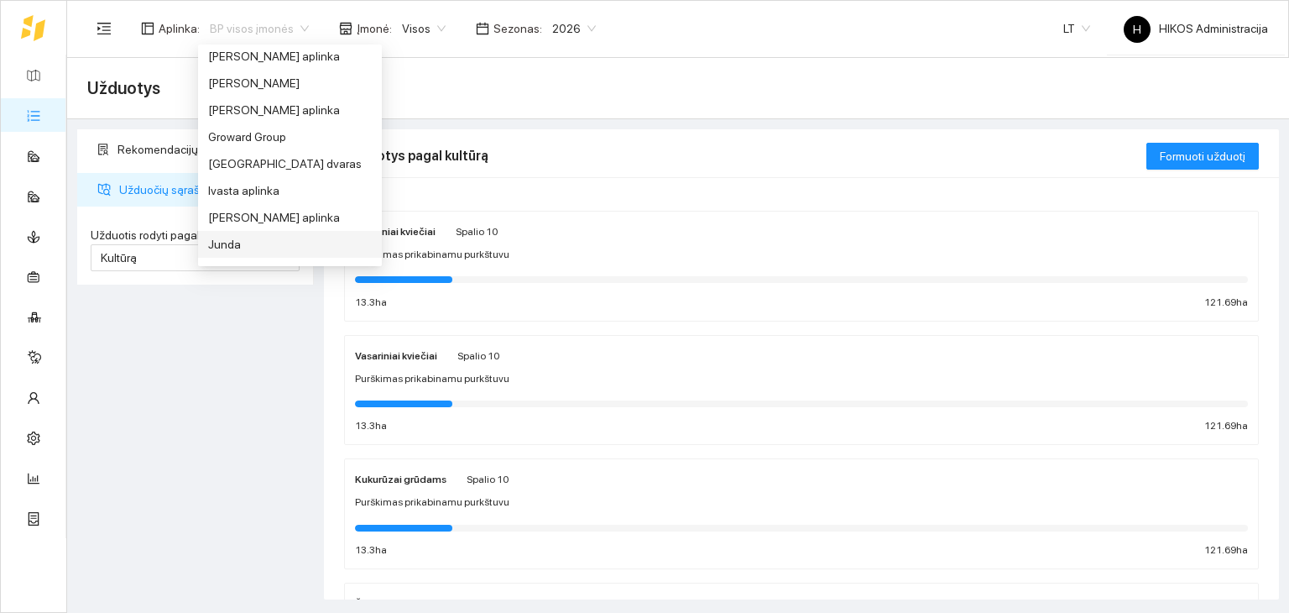
scroll to position [326, 0]
click at [241, 133] on div "Groward Group" at bounding box center [290, 137] width 164 height 18
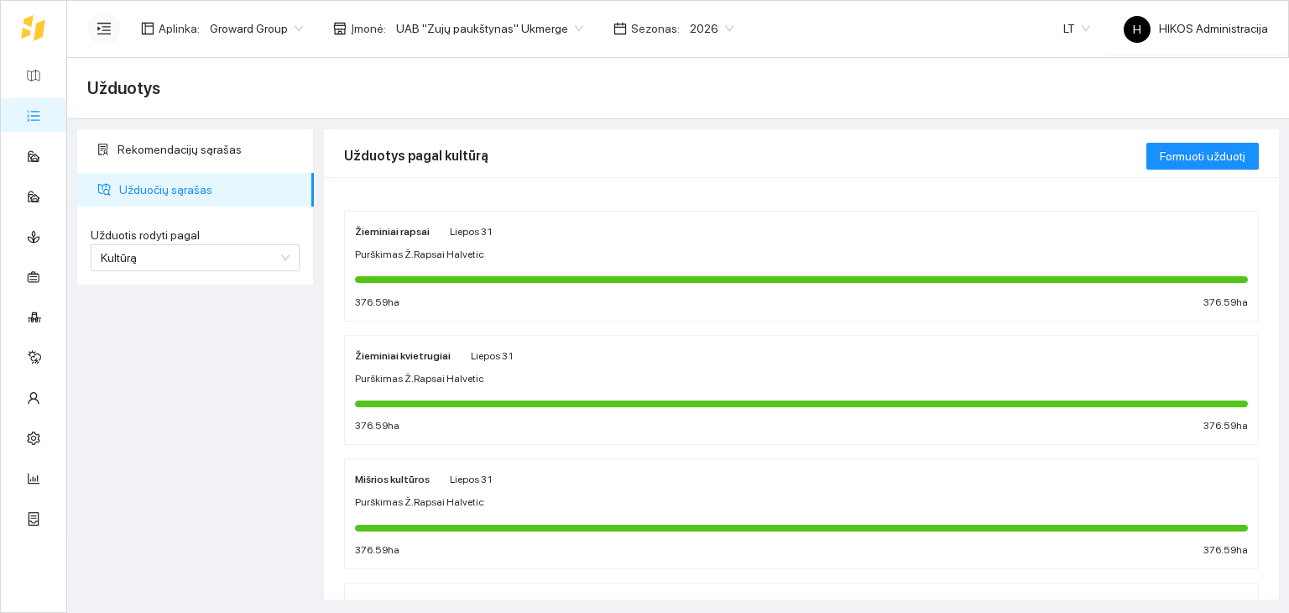
click at [102, 35] on button "button" at bounding box center [104, 29] width 34 height 34
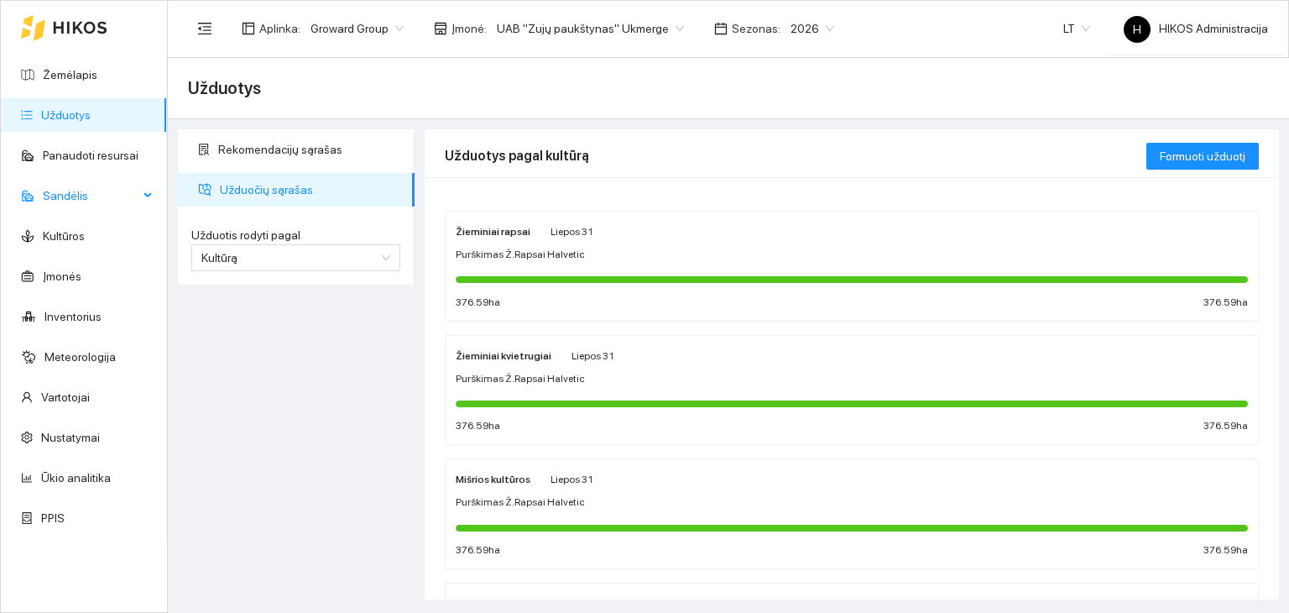
click at [98, 205] on span "Sandėlis" at bounding box center [91, 196] width 96 height 34
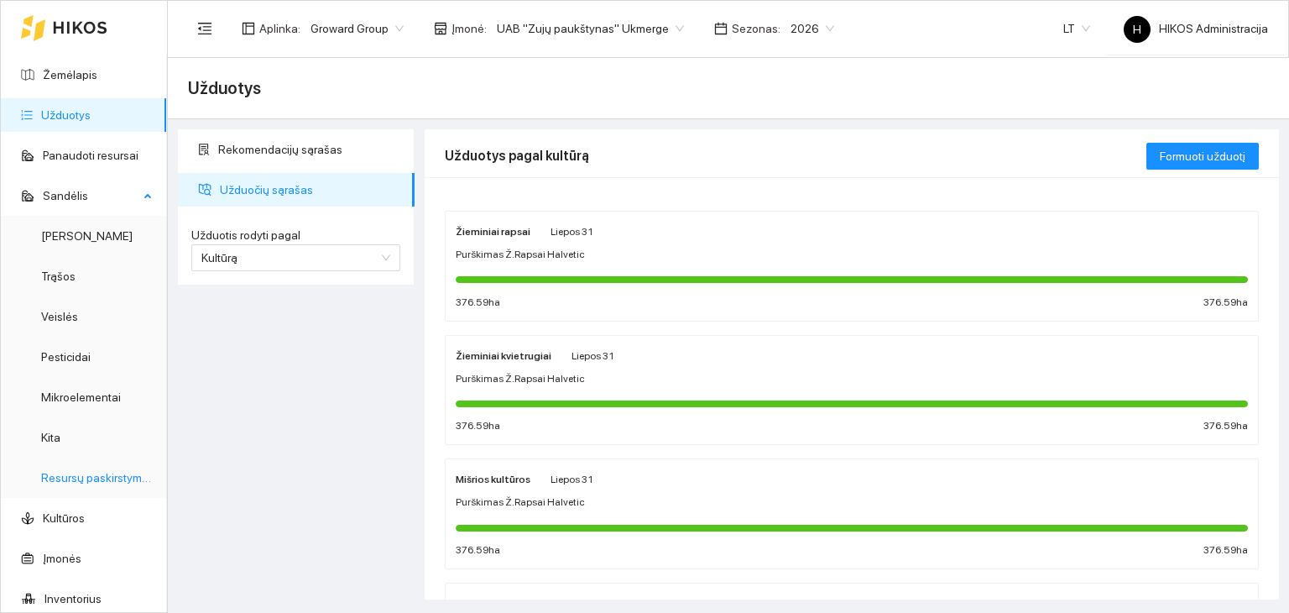
click at [110, 484] on link "Resursų paskirstymas" at bounding box center [97, 477] width 113 height 13
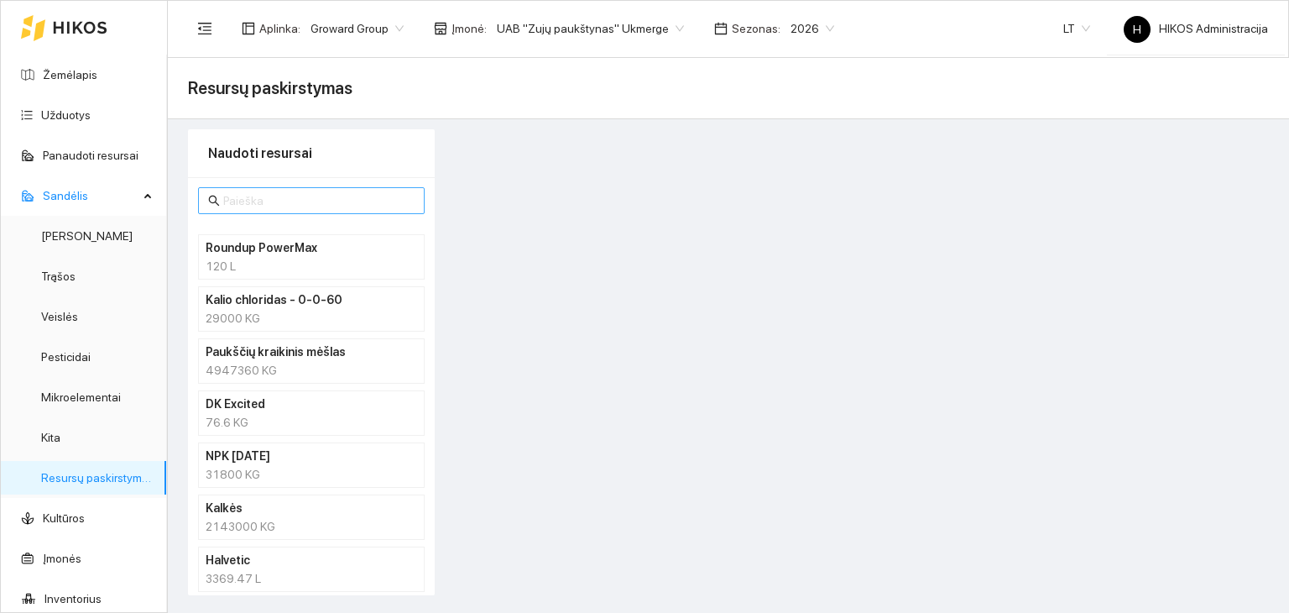
click at [363, 205] on input "text" at bounding box center [318, 200] width 191 height 18
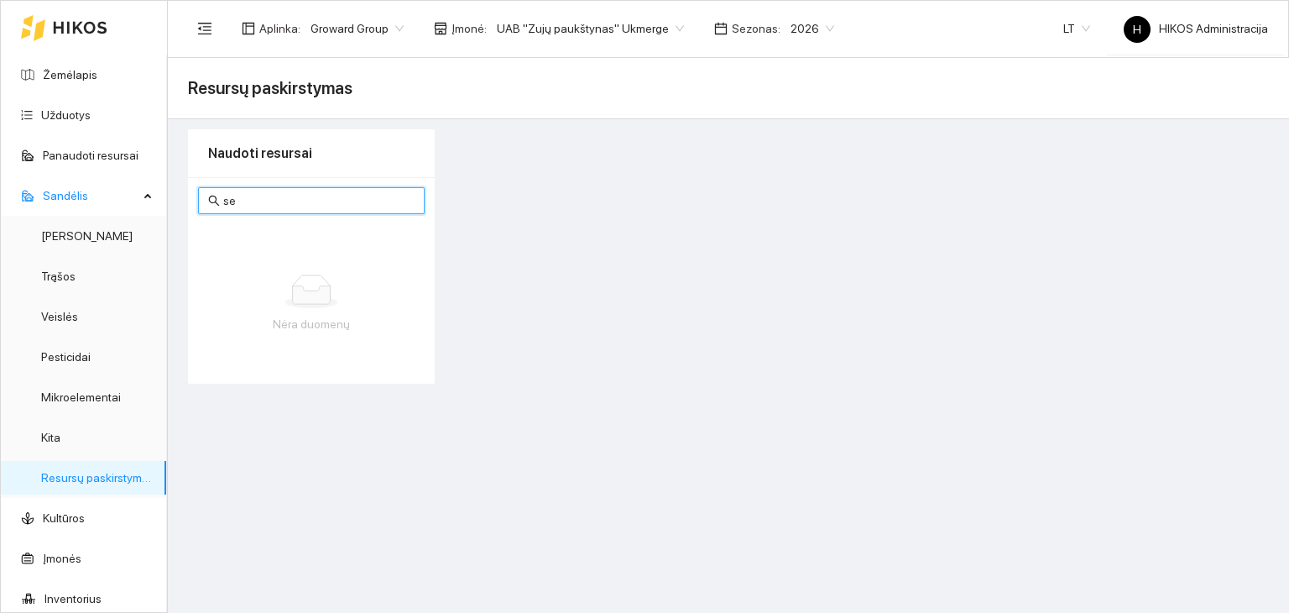
type input "s"
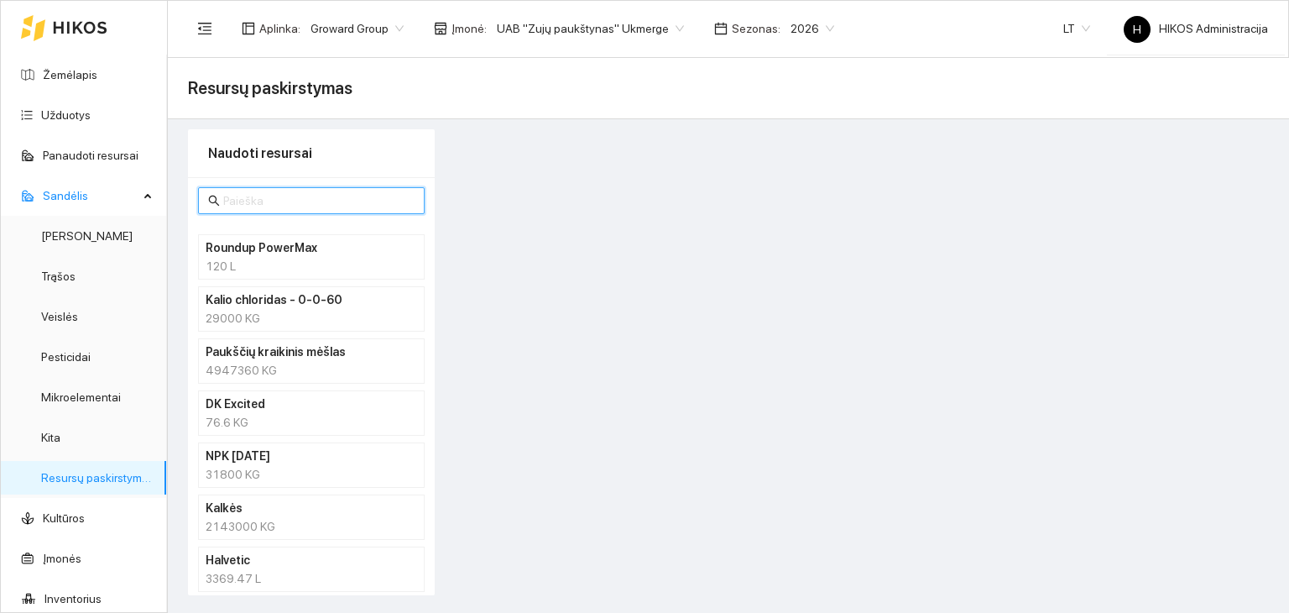
click at [556, 29] on span "UAB "Zujų paukštynas" Ukmerge" at bounding box center [590, 28] width 187 height 25
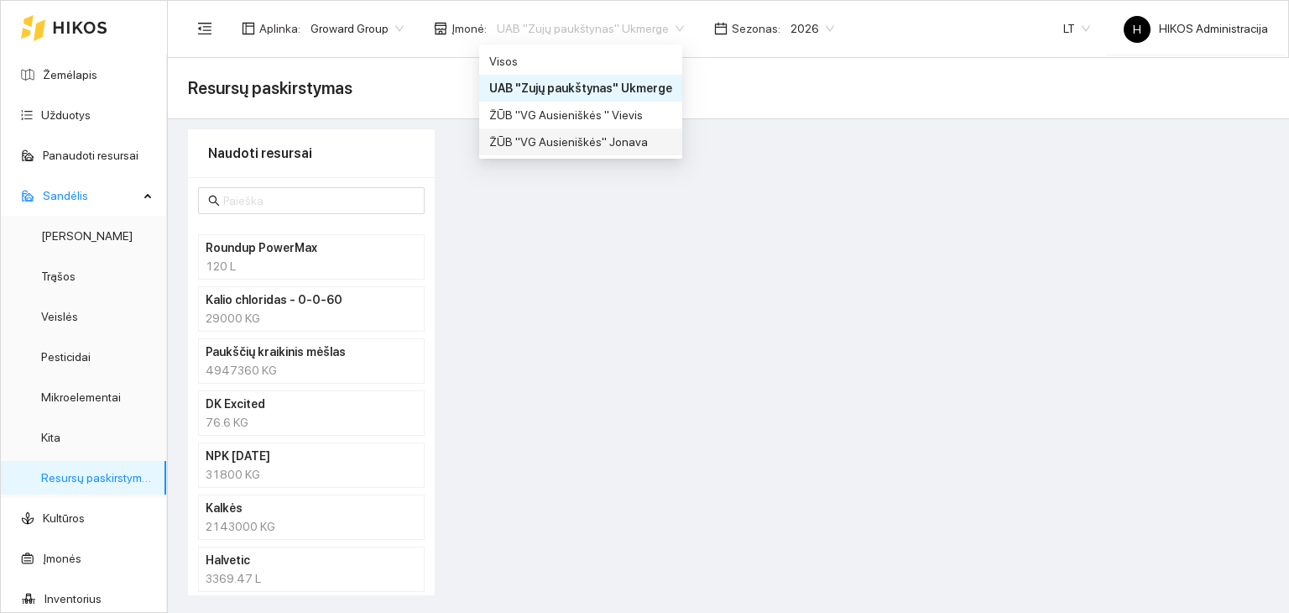
click at [568, 134] on div "ŽŪB "VG Ausieniškės" Jonava" at bounding box center [580, 142] width 183 height 18
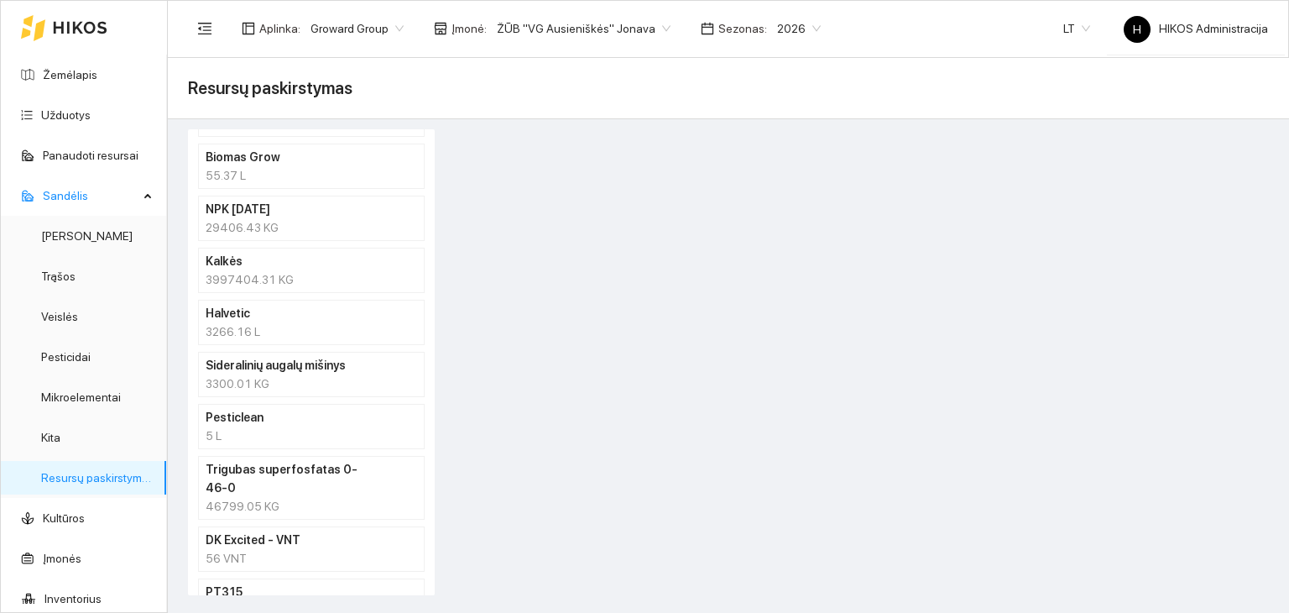
scroll to position [373, 0]
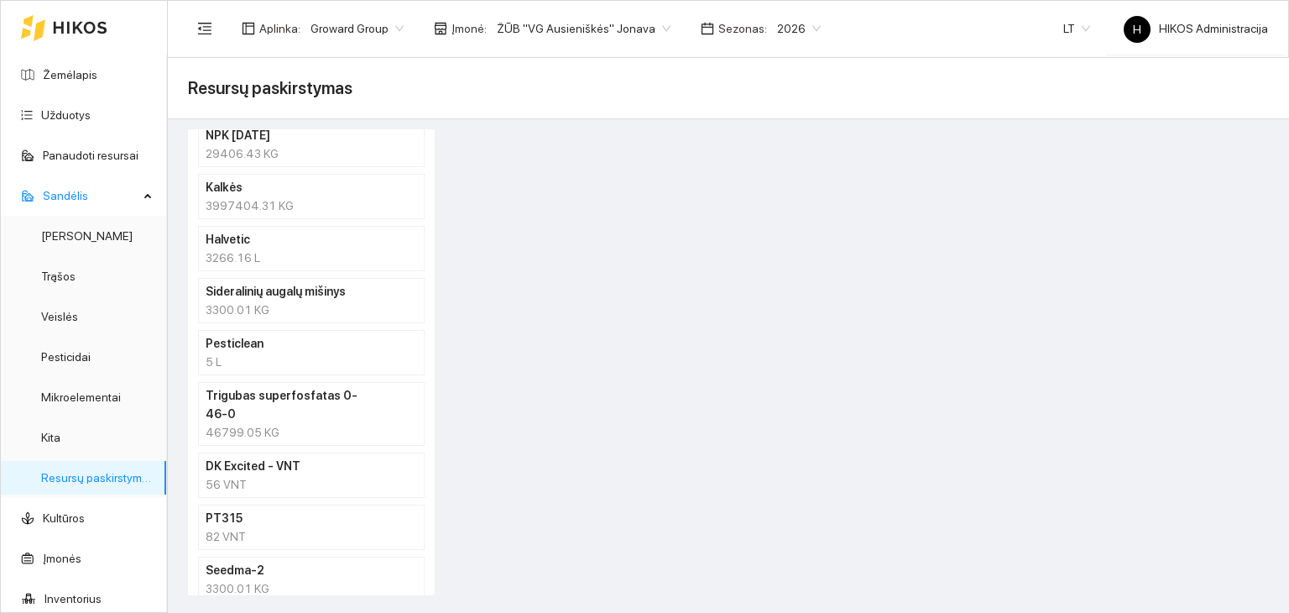
click at [257, 561] on h4 "Seedma-2" at bounding box center [290, 570] width 168 height 18
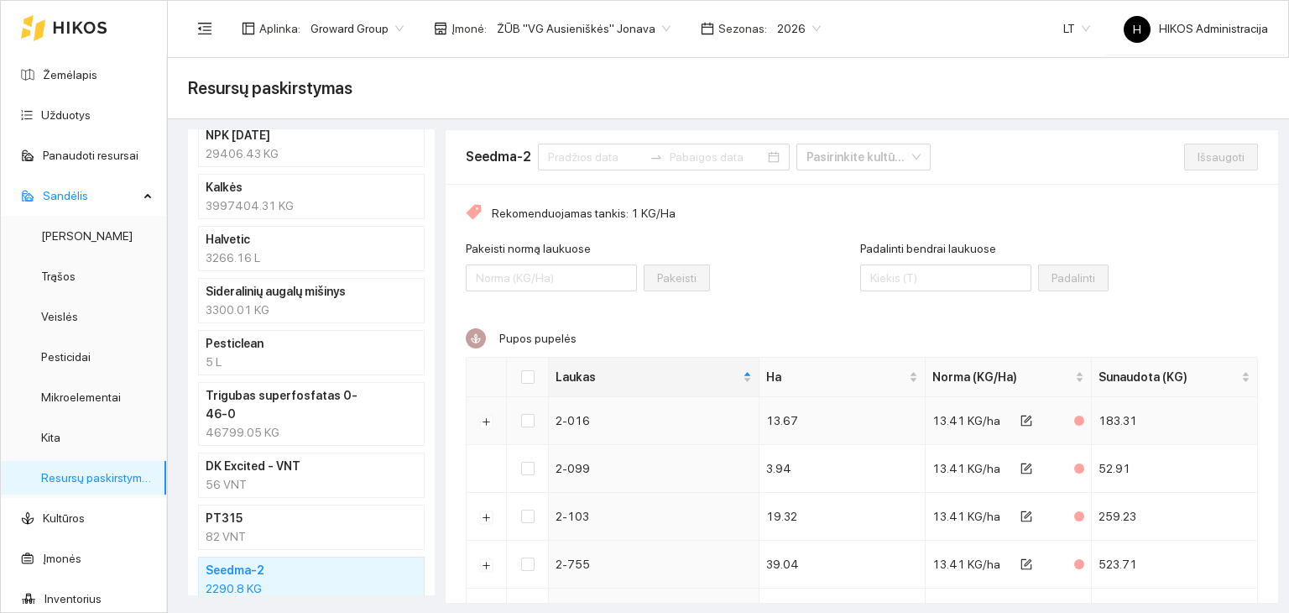
scroll to position [112, 0]
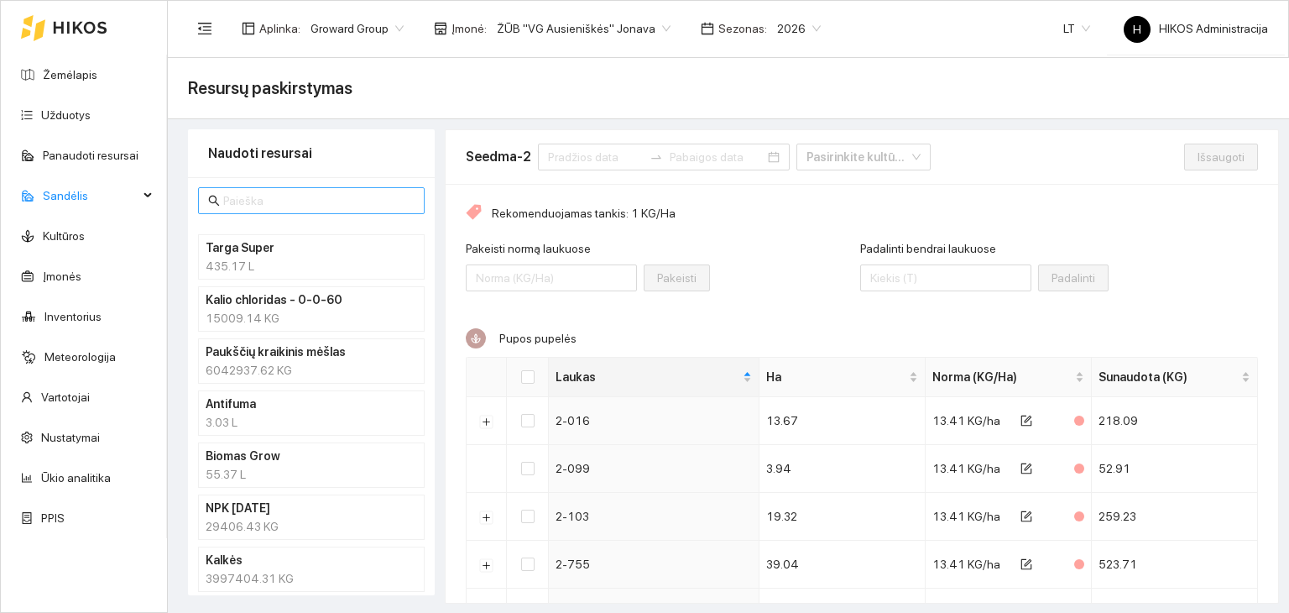
click at [300, 206] on input "text" at bounding box center [318, 200] width 191 height 18
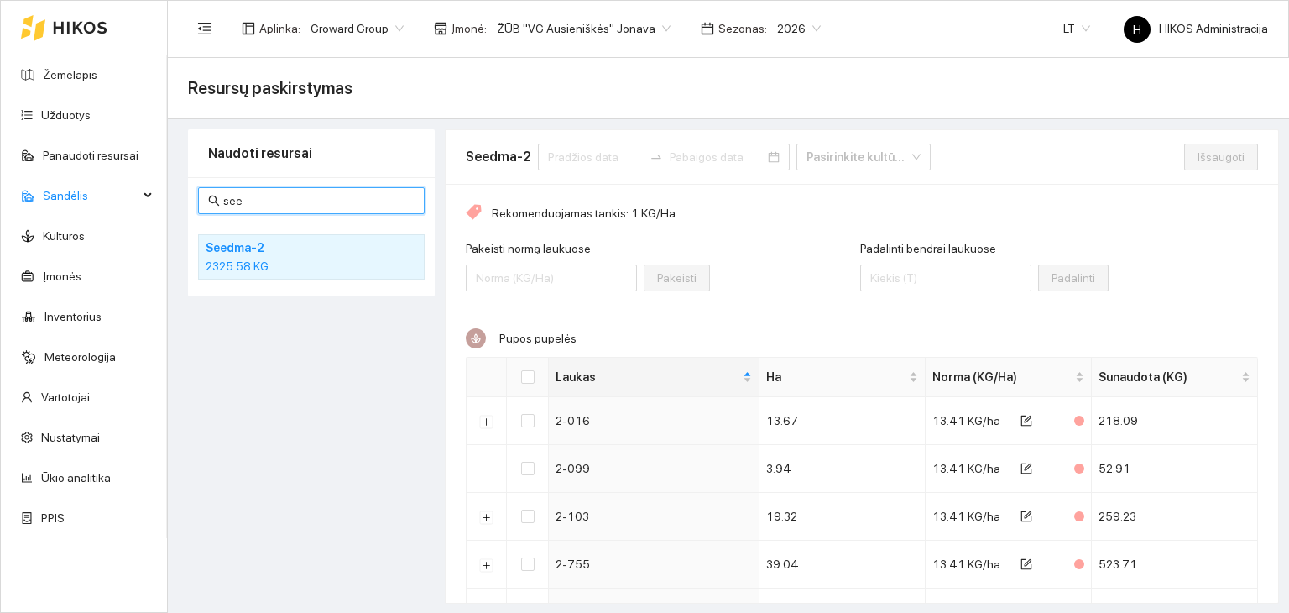
type input "see"
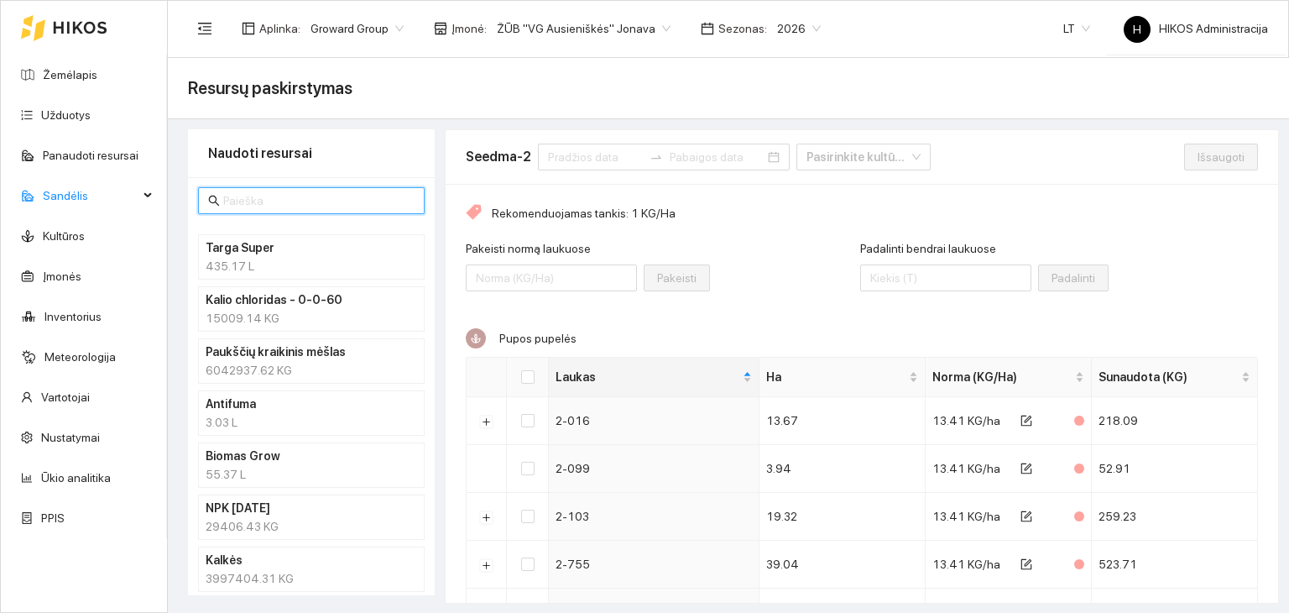
click at [273, 202] on input "text" at bounding box center [318, 200] width 191 height 18
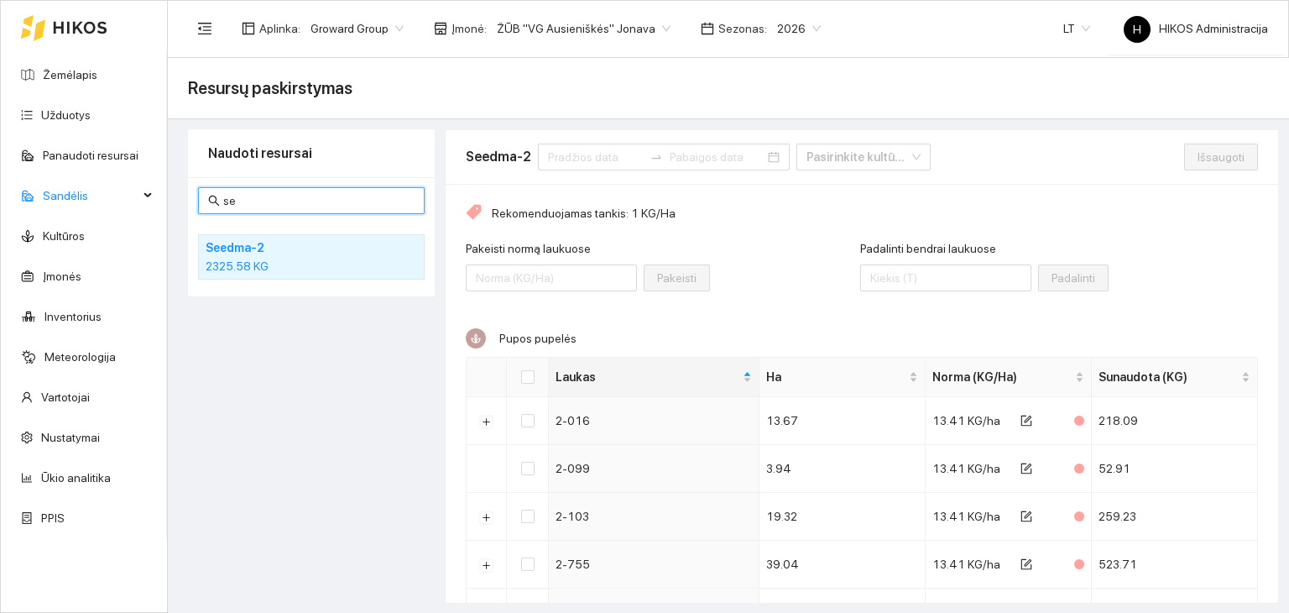
type input "se"
click at [232, 239] on h4 "Seedma-2" at bounding box center [290, 247] width 168 height 18
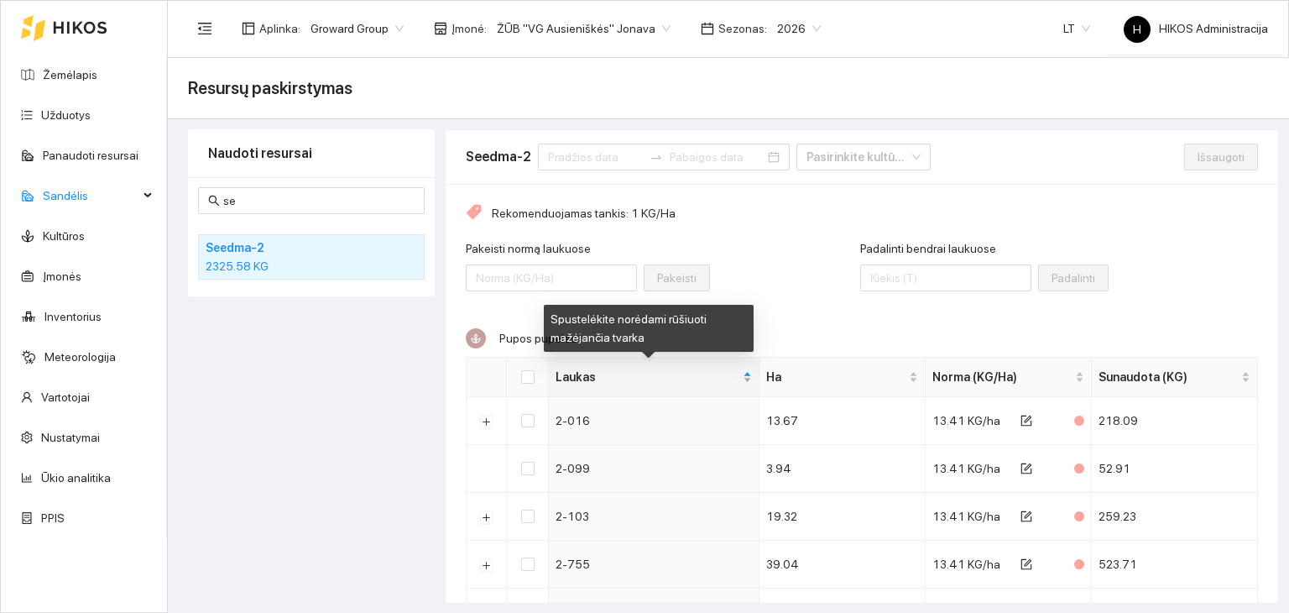
click at [641, 380] on span "Laukas" at bounding box center [648, 377] width 184 height 18
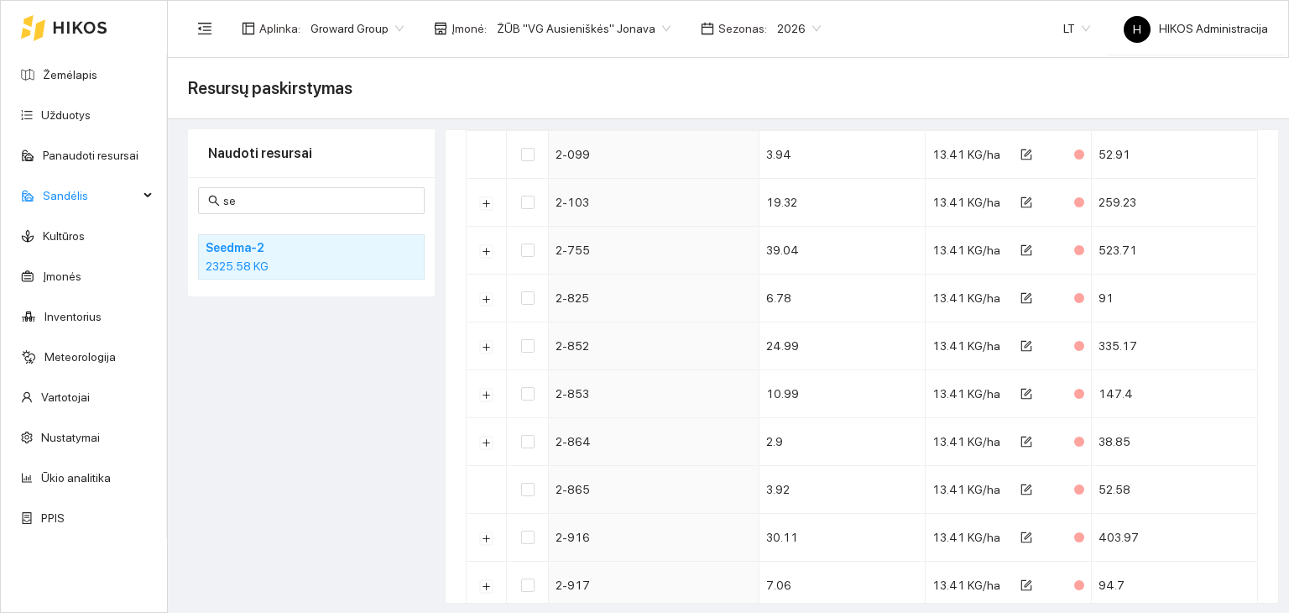
scroll to position [325, 0]
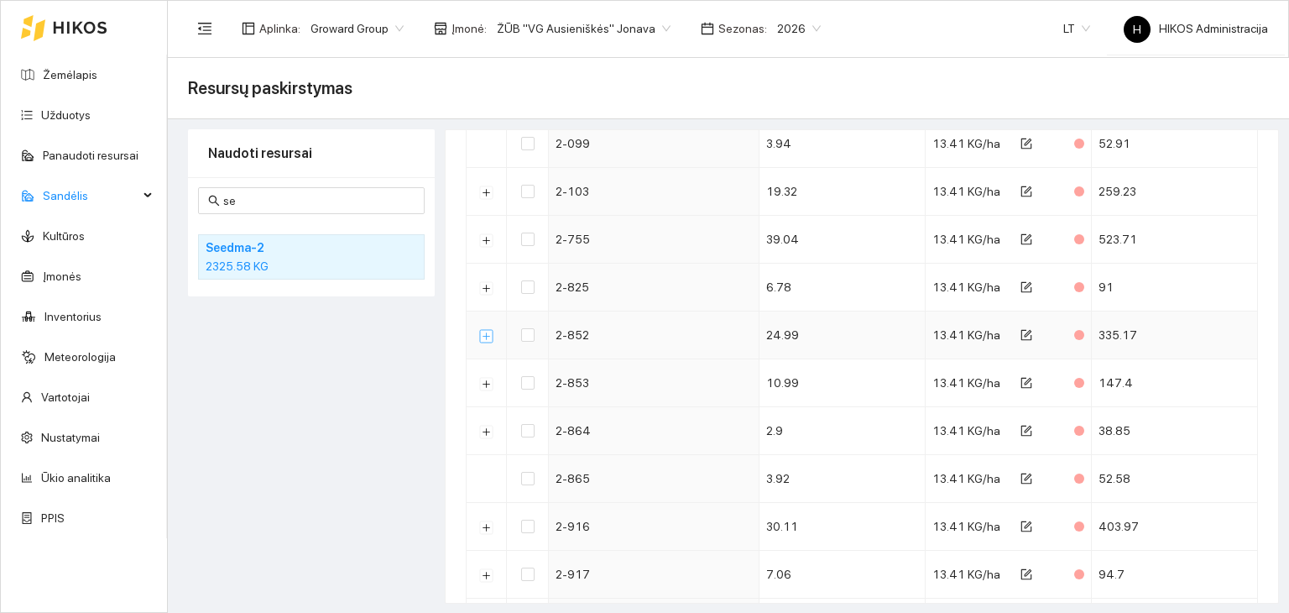
click at [489, 333] on button "Išskleisti" at bounding box center [486, 335] width 13 height 13
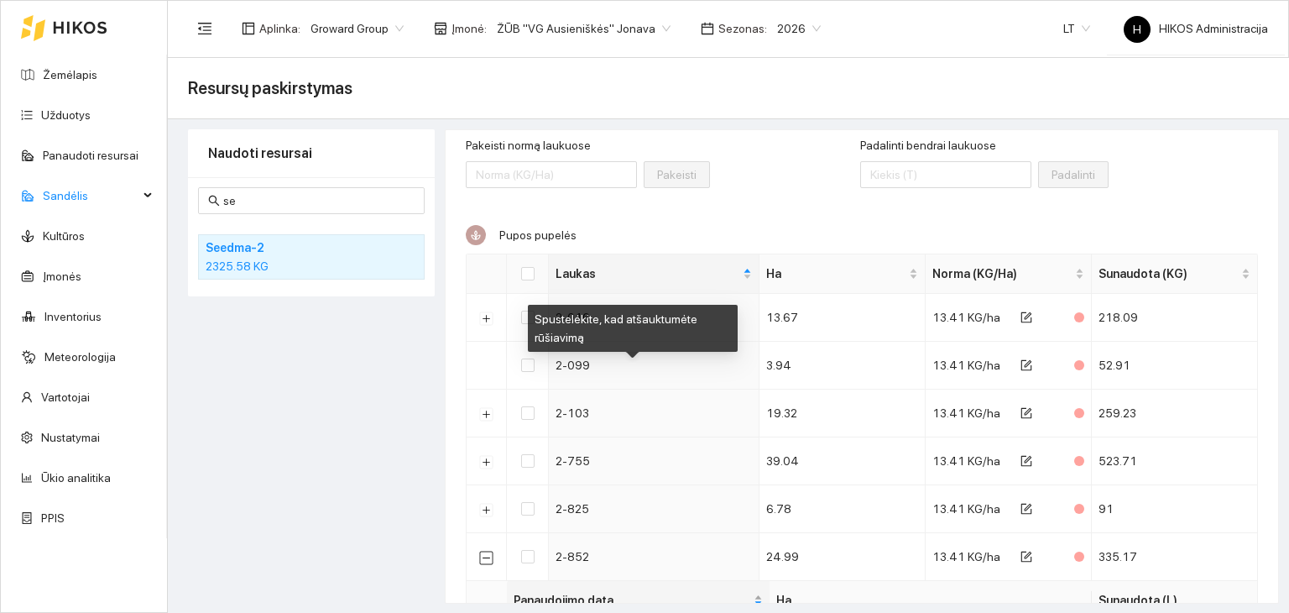
scroll to position [107, 0]
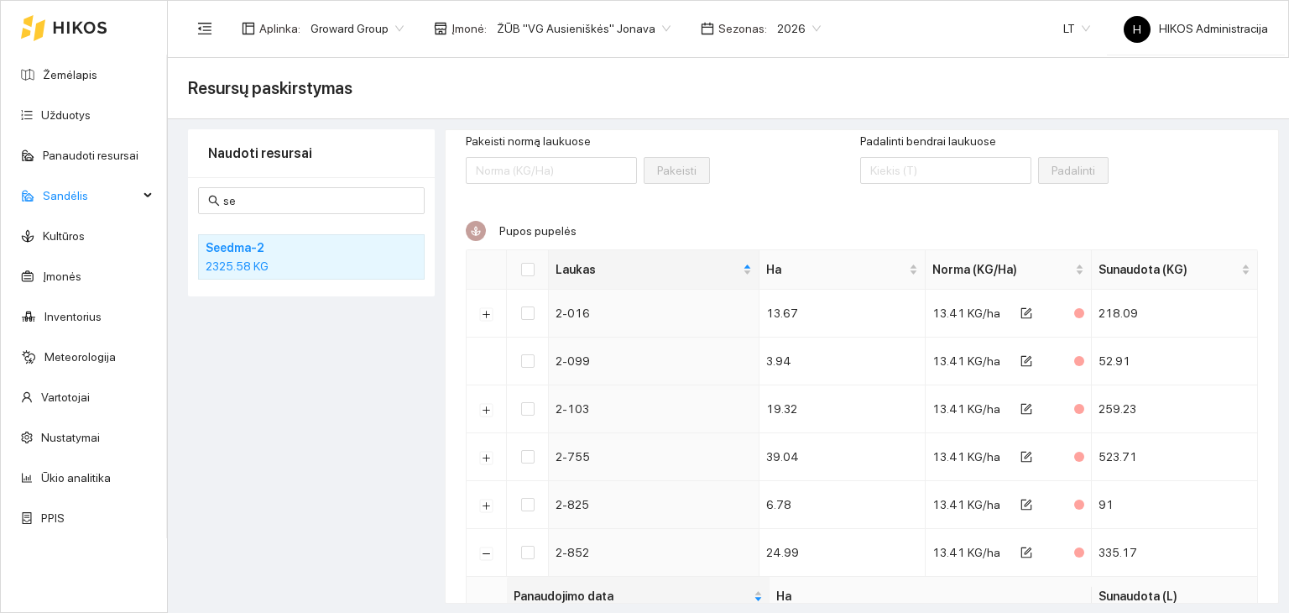
click at [726, 228] on div "Pupos pupelės Laukas Ha Norma (KG/Ha) Sunaudota (KG) 2-016 13.67 13.41 KG/ha 21…" at bounding box center [862, 582] width 792 height 722
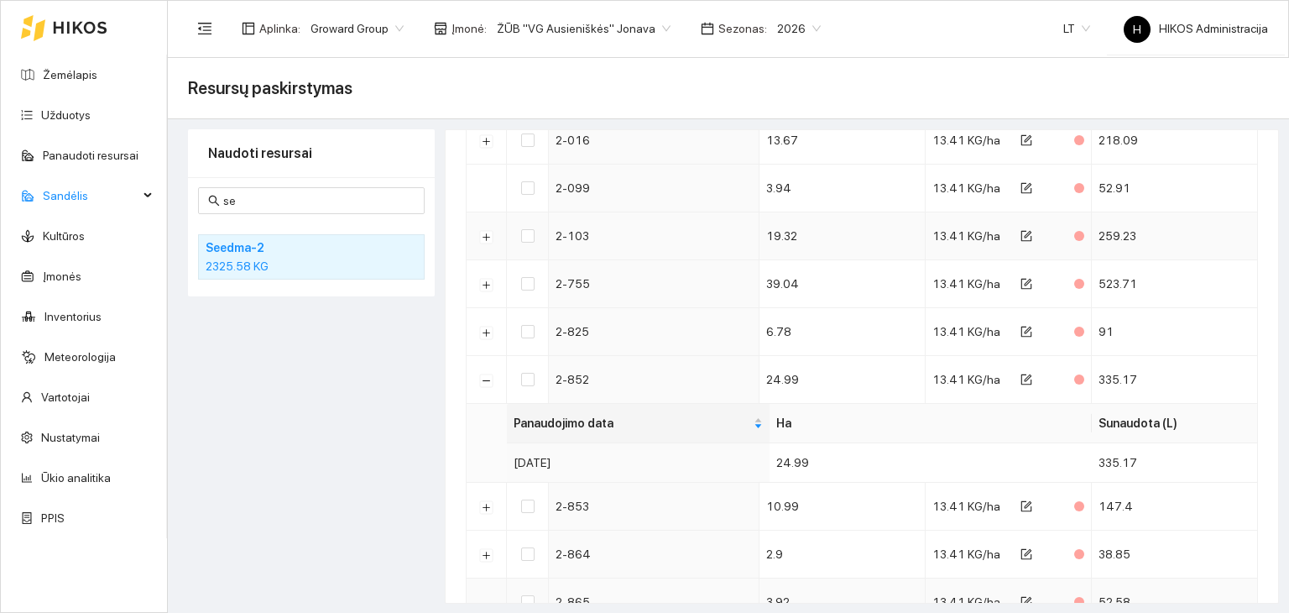
scroll to position [279, 0]
click at [483, 380] on button "Suskleisti" at bounding box center [486, 380] width 13 height 13
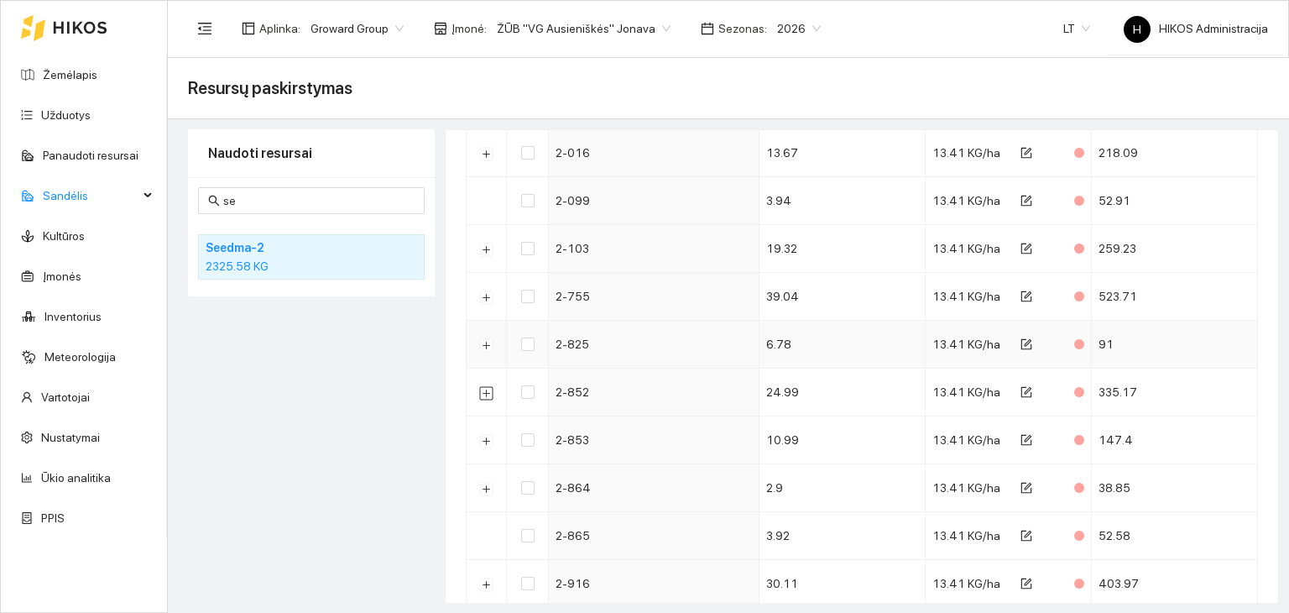
scroll to position [272, 0]
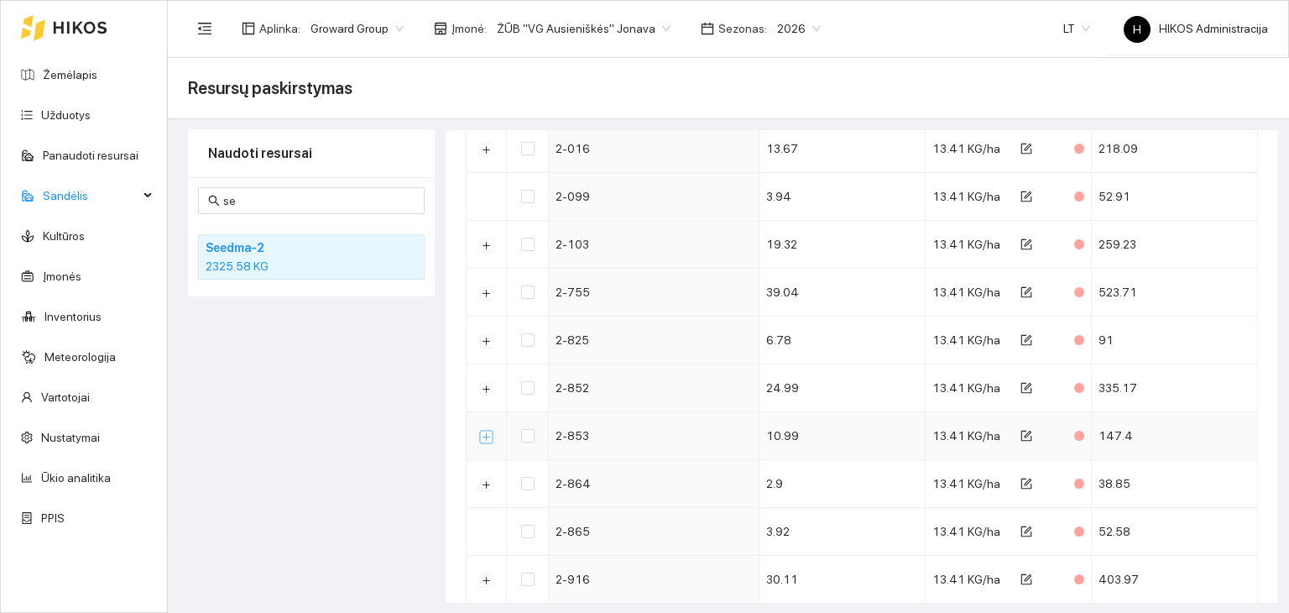
click at [483, 434] on button "Išskleisti" at bounding box center [486, 436] width 13 height 13
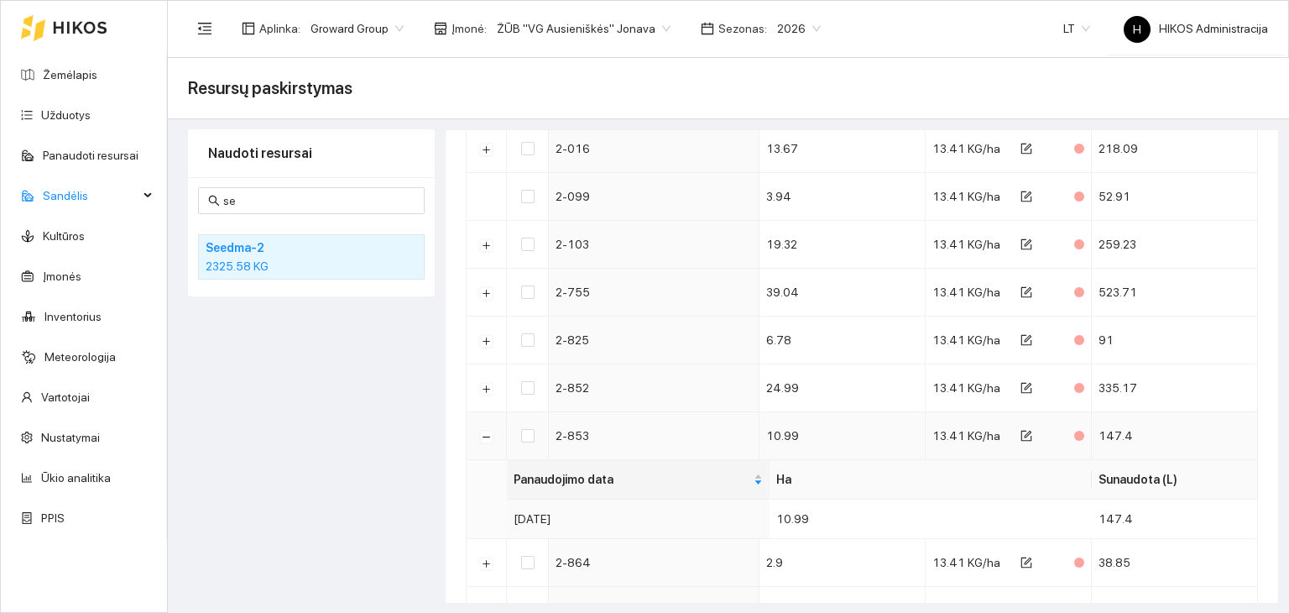
click at [565, 445] on td "2-853" at bounding box center [654, 436] width 211 height 48
copy td "853"
click at [551, 434] on td "2-853" at bounding box center [654, 436] width 211 height 48
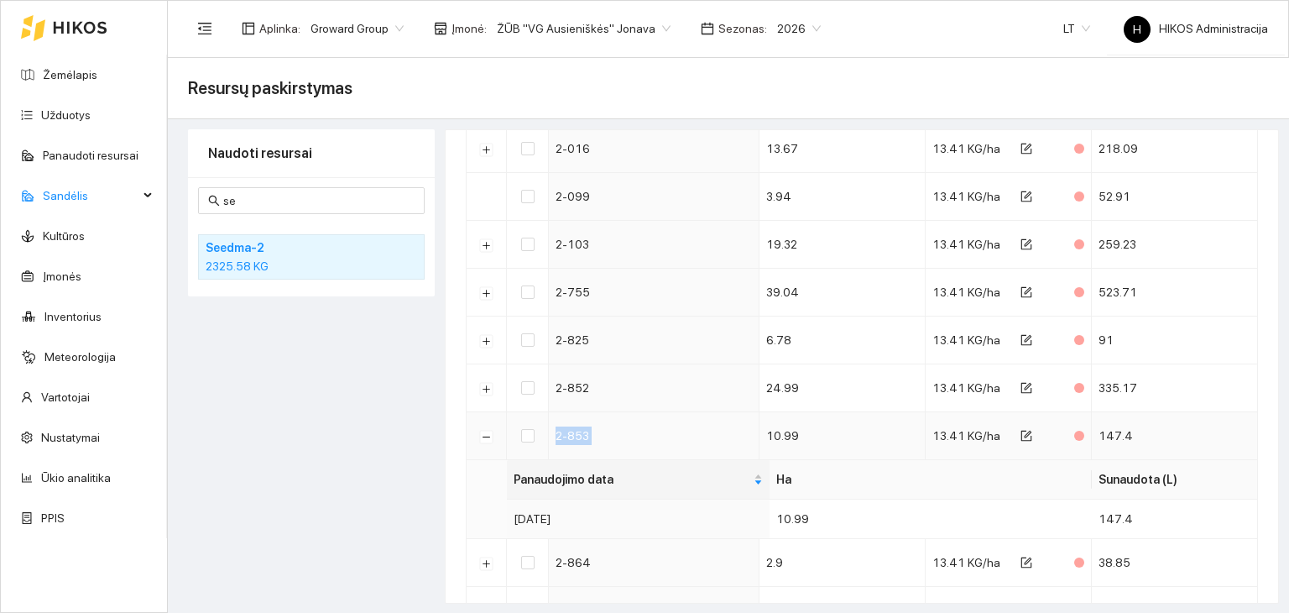
click at [551, 434] on td "2-853" at bounding box center [654, 436] width 211 height 48
copy td "2-853"
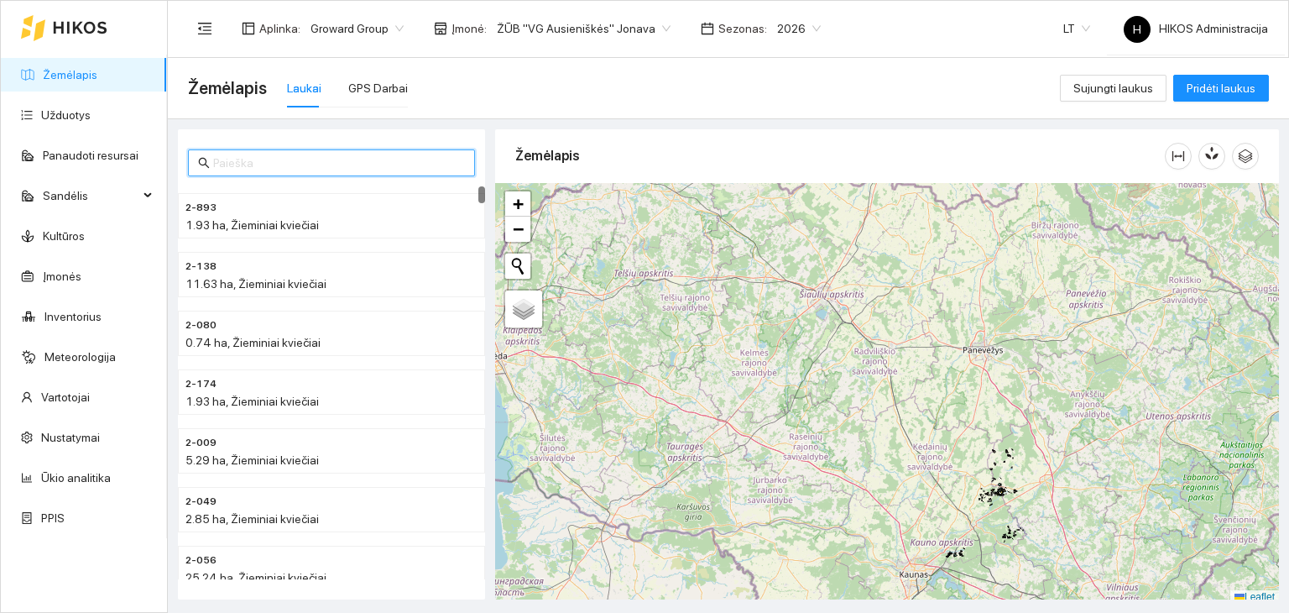
click at [258, 170] on input "text" at bounding box center [339, 163] width 252 height 18
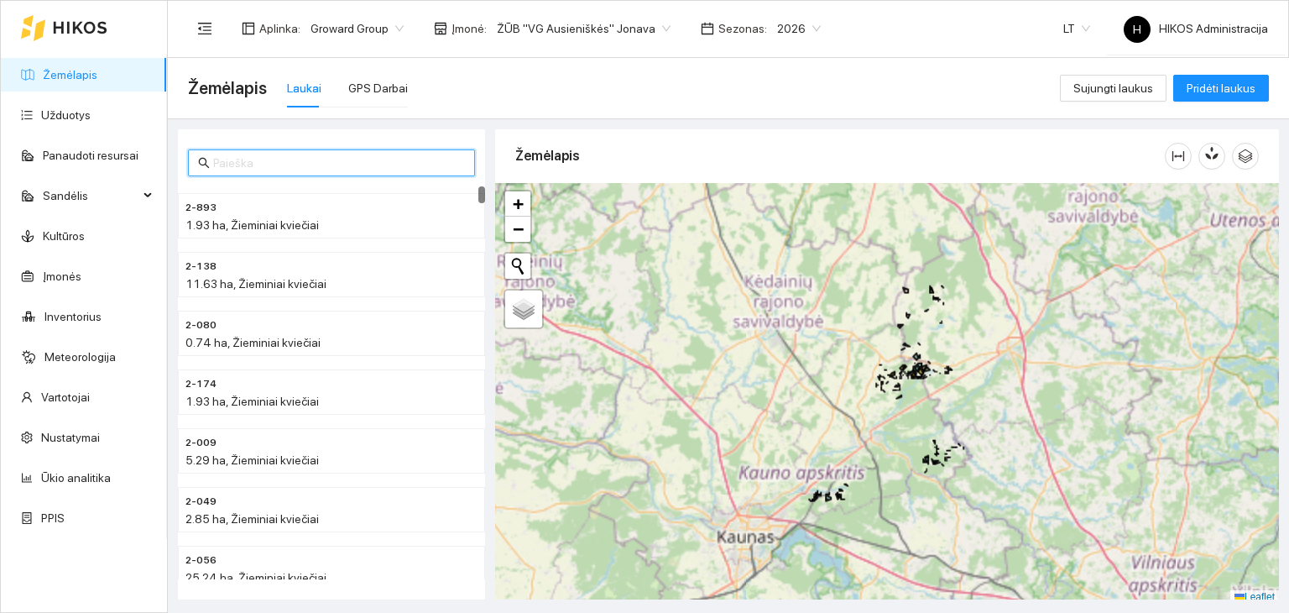
paste input "2-853"
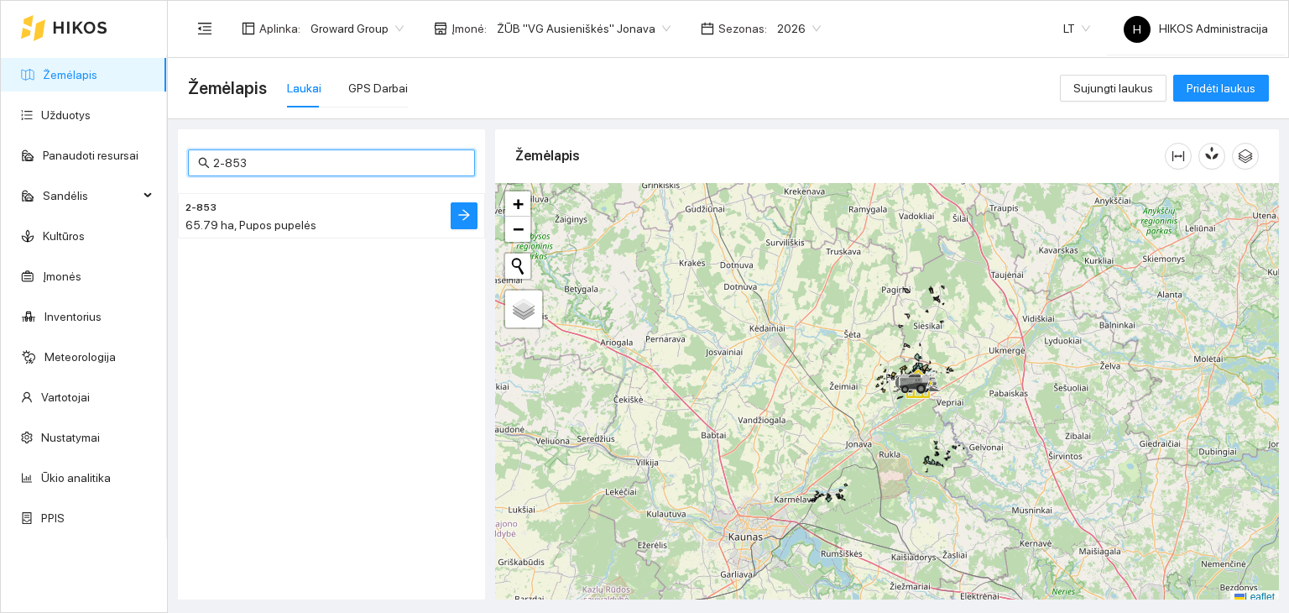
type input "2-853"
click at [250, 197] on h4 "2-853" at bounding box center [297, 206] width 225 height 18
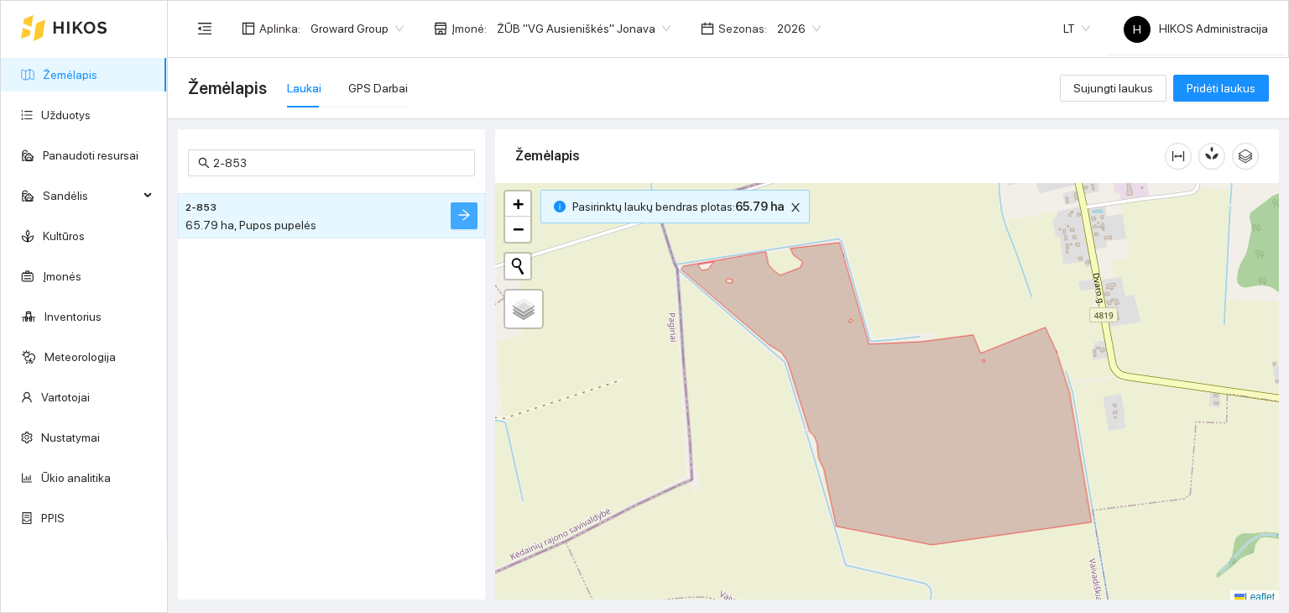
click at [460, 212] on icon "arrow-right" at bounding box center [463, 214] width 13 height 13
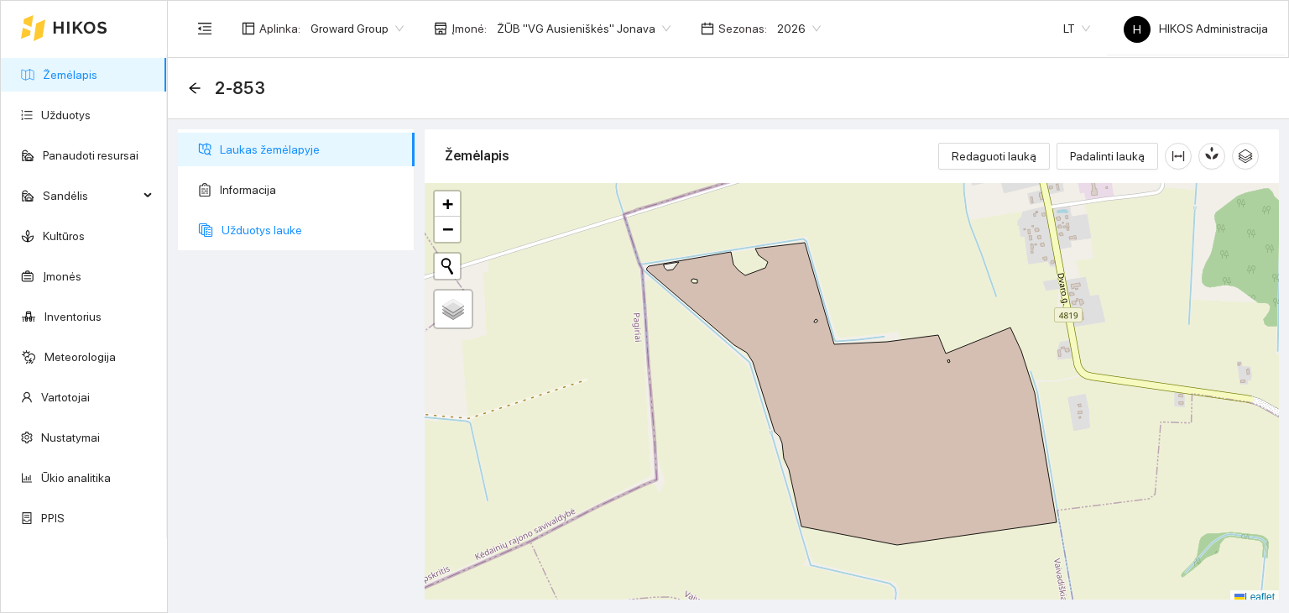
click at [244, 237] on span "Užduotys lauke" at bounding box center [312, 230] width 180 height 34
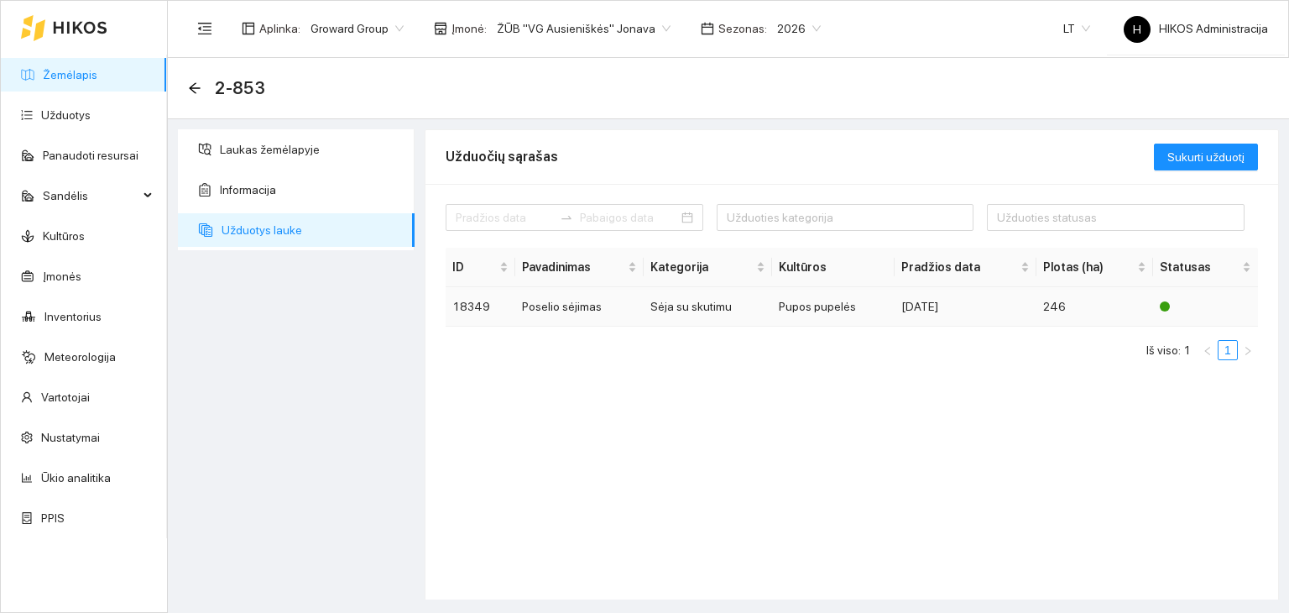
click at [613, 316] on td "Poselio sėjimas" at bounding box center [579, 306] width 128 height 39
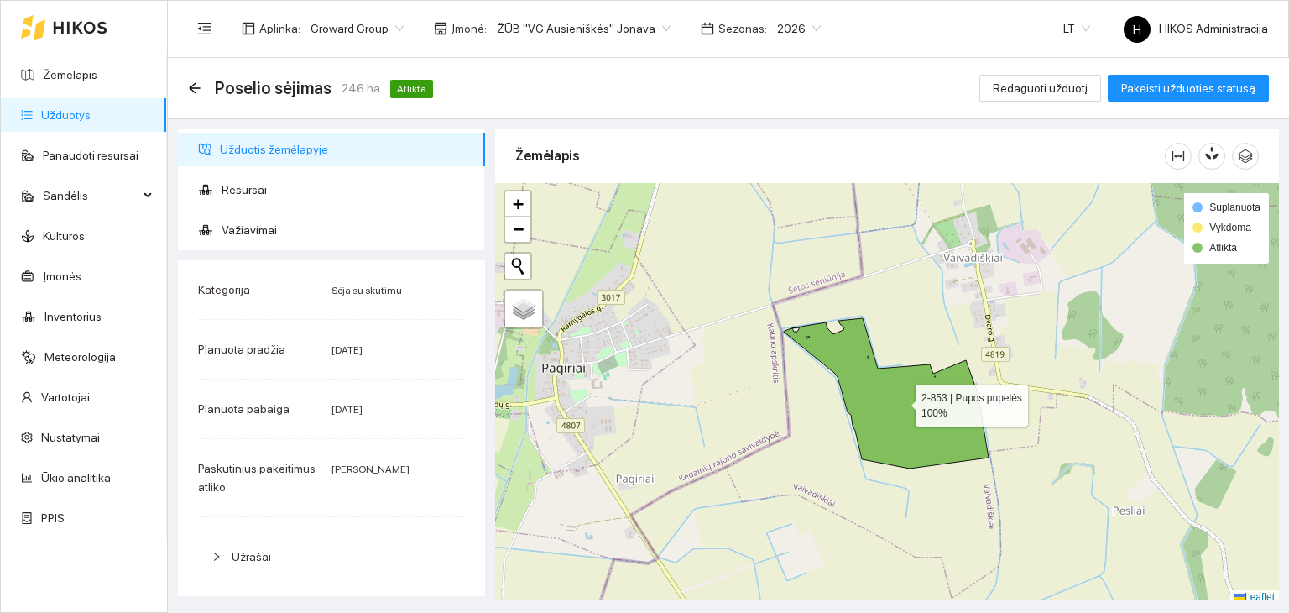
click at [885, 383] on icon at bounding box center [886, 393] width 205 height 150
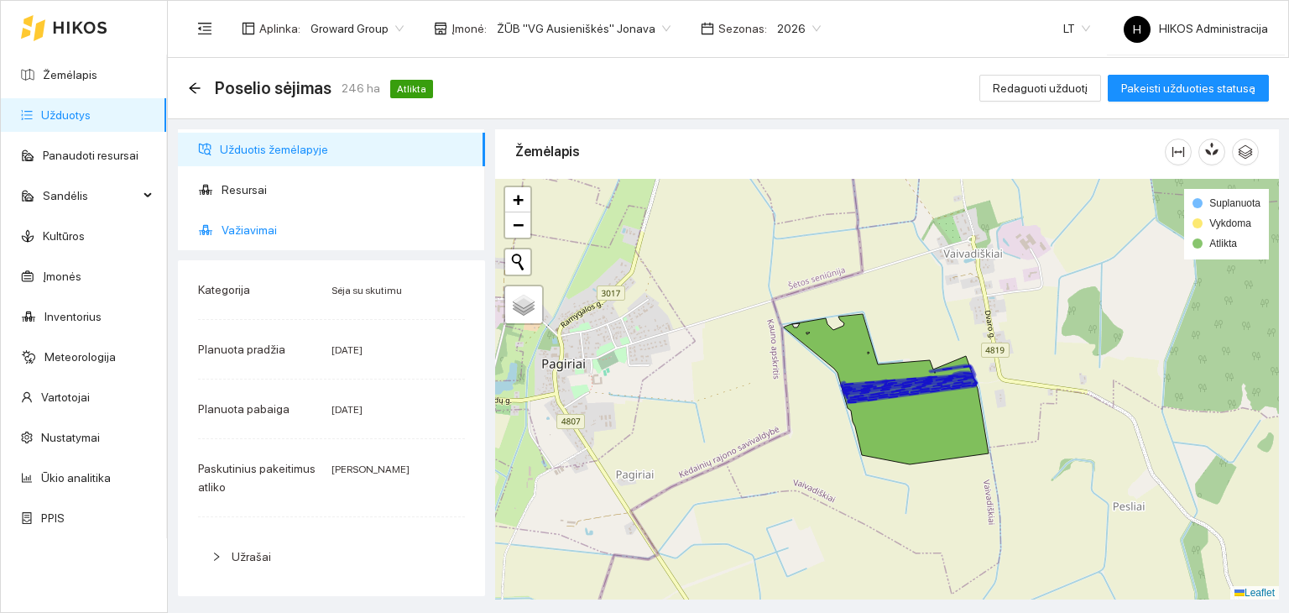
click at [274, 236] on span "Važiavimai" at bounding box center [347, 230] width 250 height 34
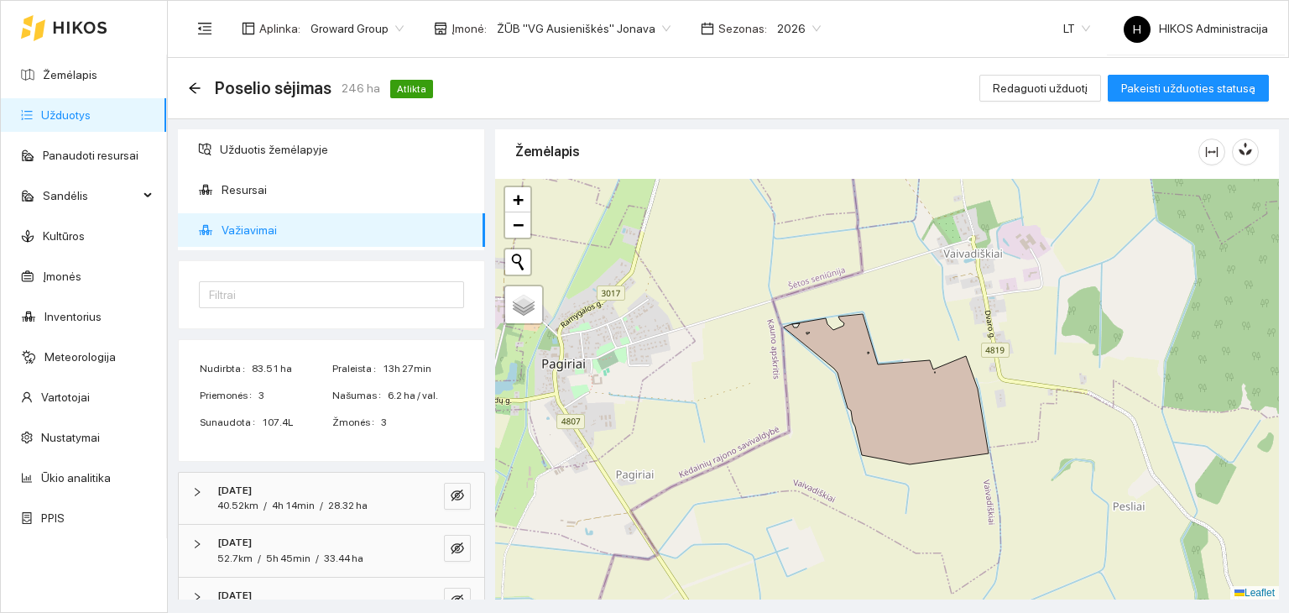
click at [913, 360] on div at bounding box center [887, 389] width 784 height 421
click at [908, 389] on icon at bounding box center [886, 389] width 205 height 150
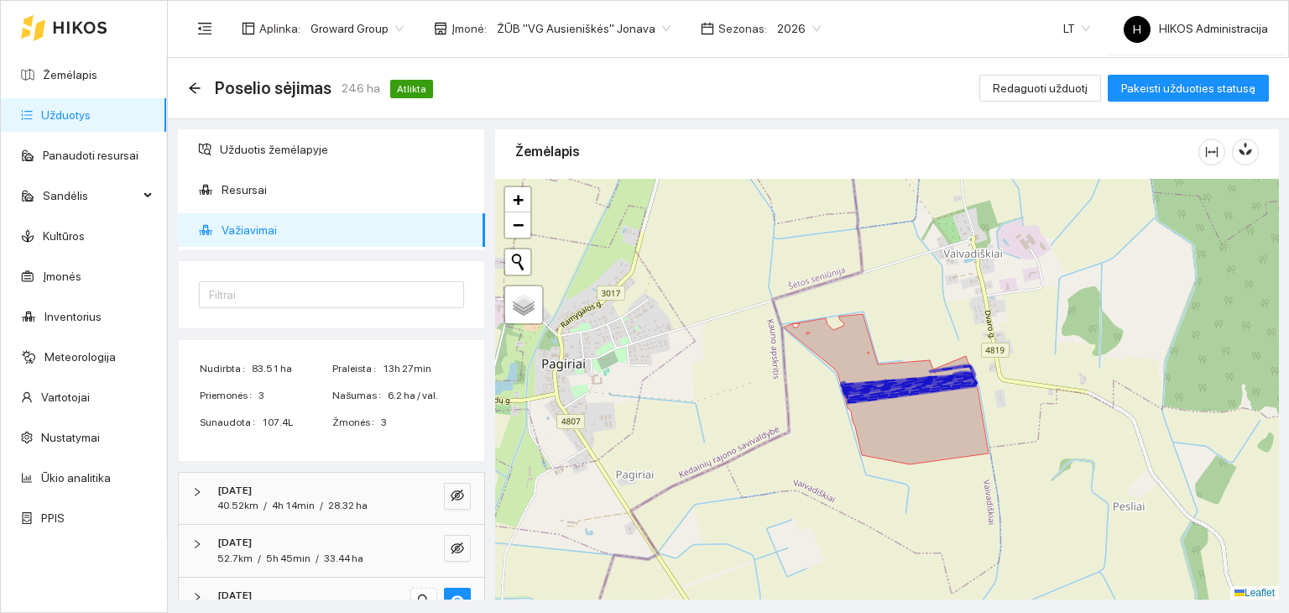
click at [908, 456] on icon at bounding box center [886, 389] width 205 height 150
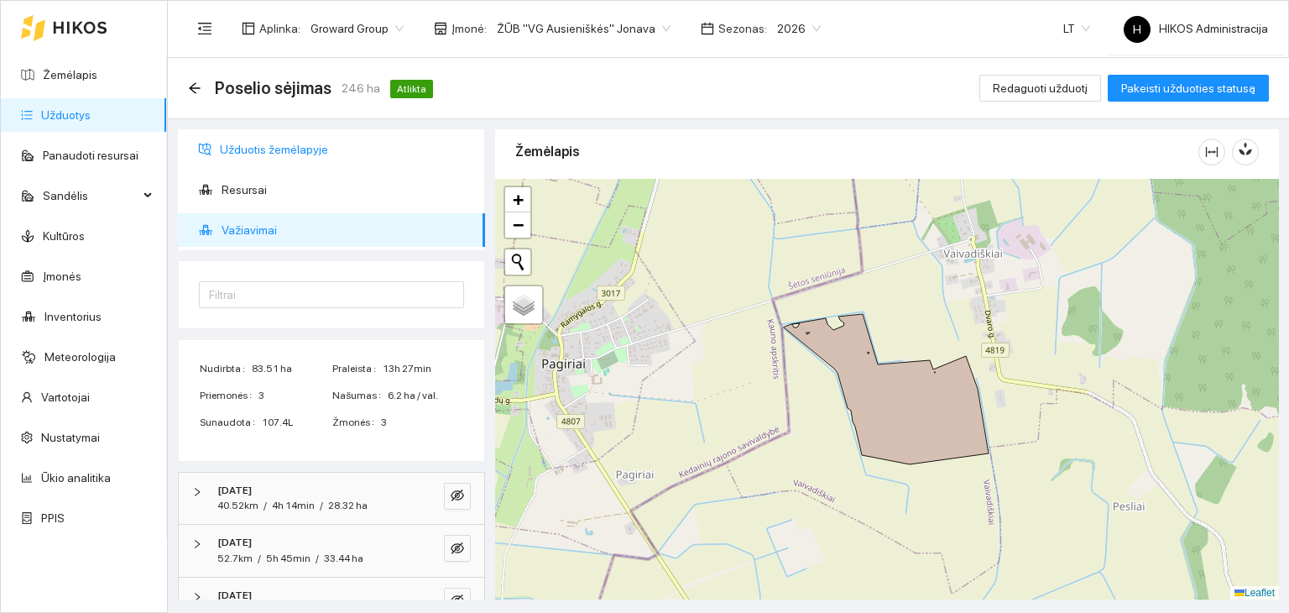
click at [326, 145] on span "Užduotis žemėlapyje" at bounding box center [346, 150] width 252 height 34
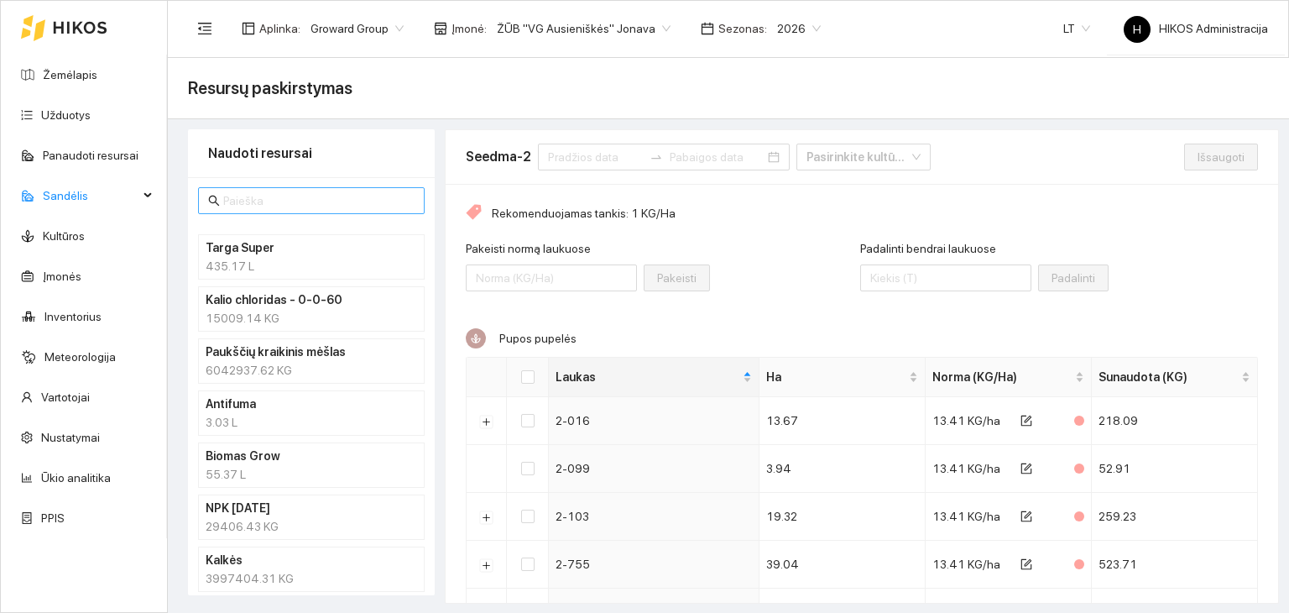
click at [312, 208] on input "text" at bounding box center [318, 200] width 191 height 18
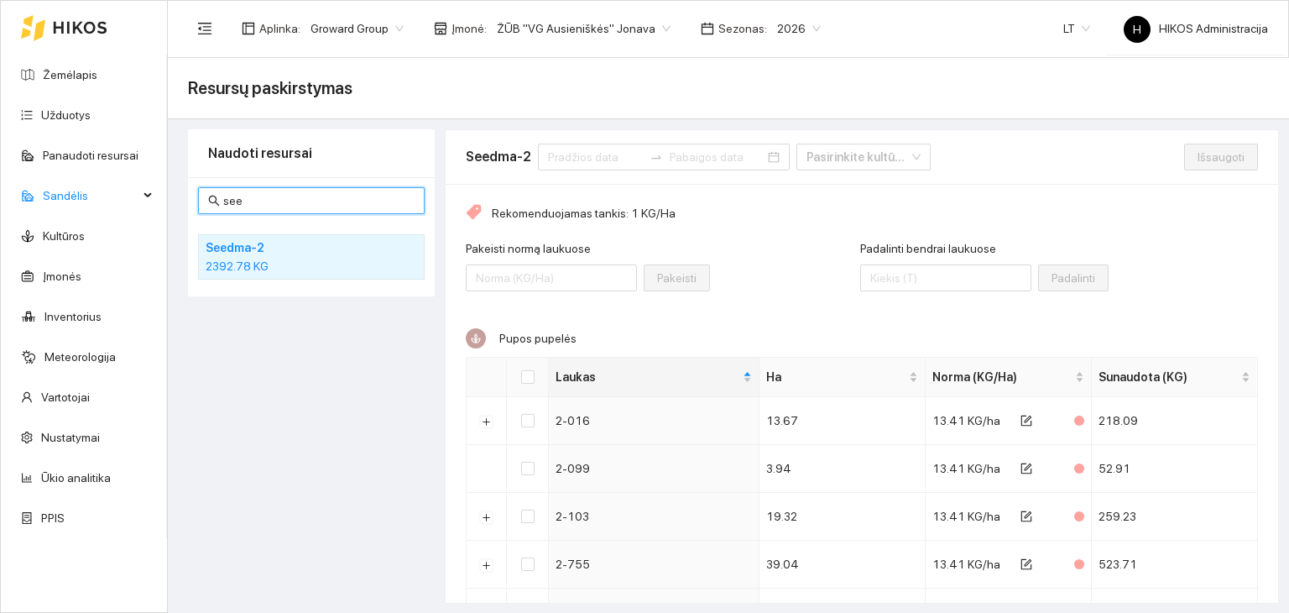
type input "see"
click at [252, 243] on h4 "Seedma-2" at bounding box center [290, 247] width 168 height 18
click at [608, 308] on div "Pakeisti normą laukuose" at bounding box center [551, 275] width 171 height 72
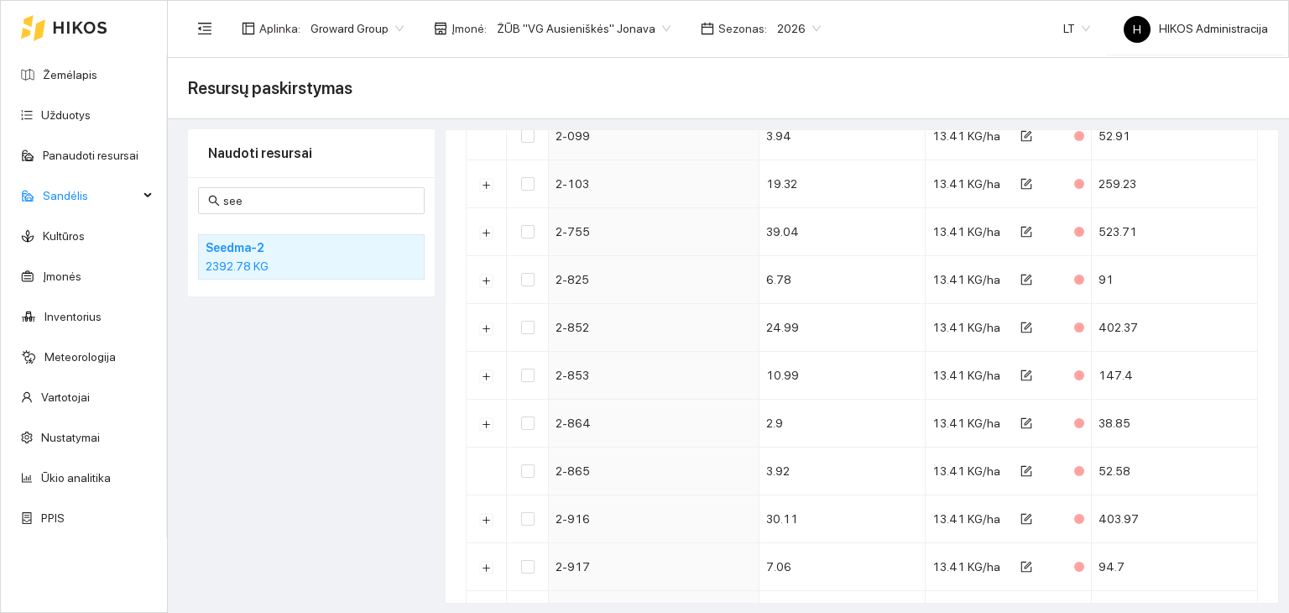
scroll to position [310, 0]
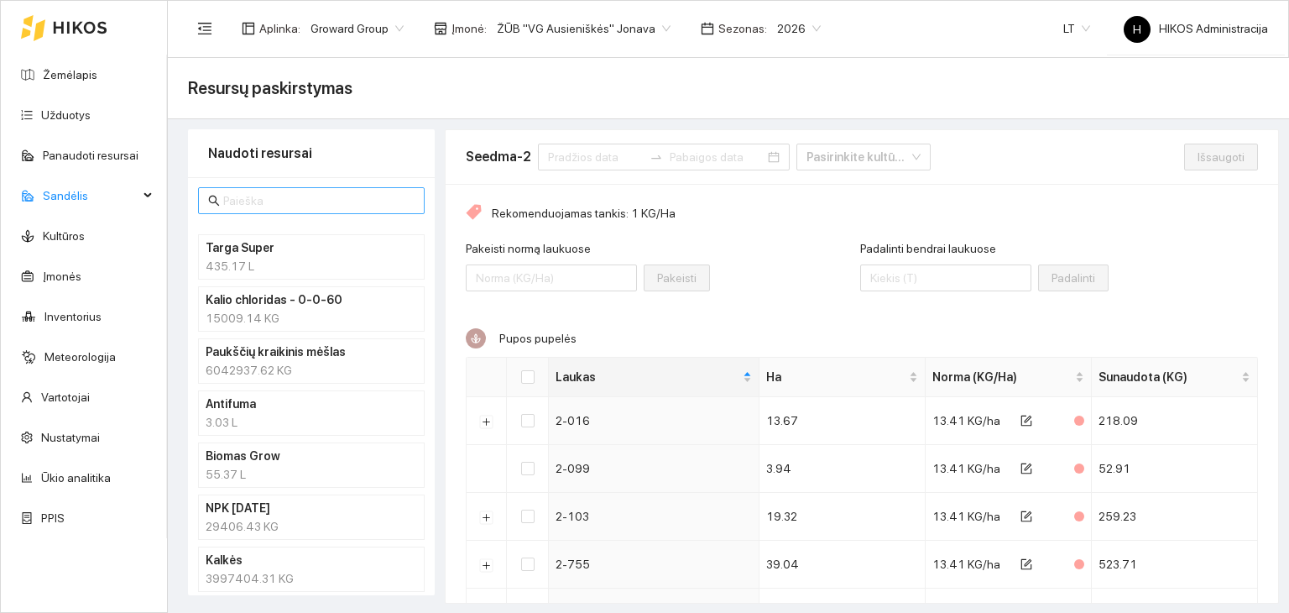
click at [242, 209] on span at bounding box center [311, 200] width 227 height 27
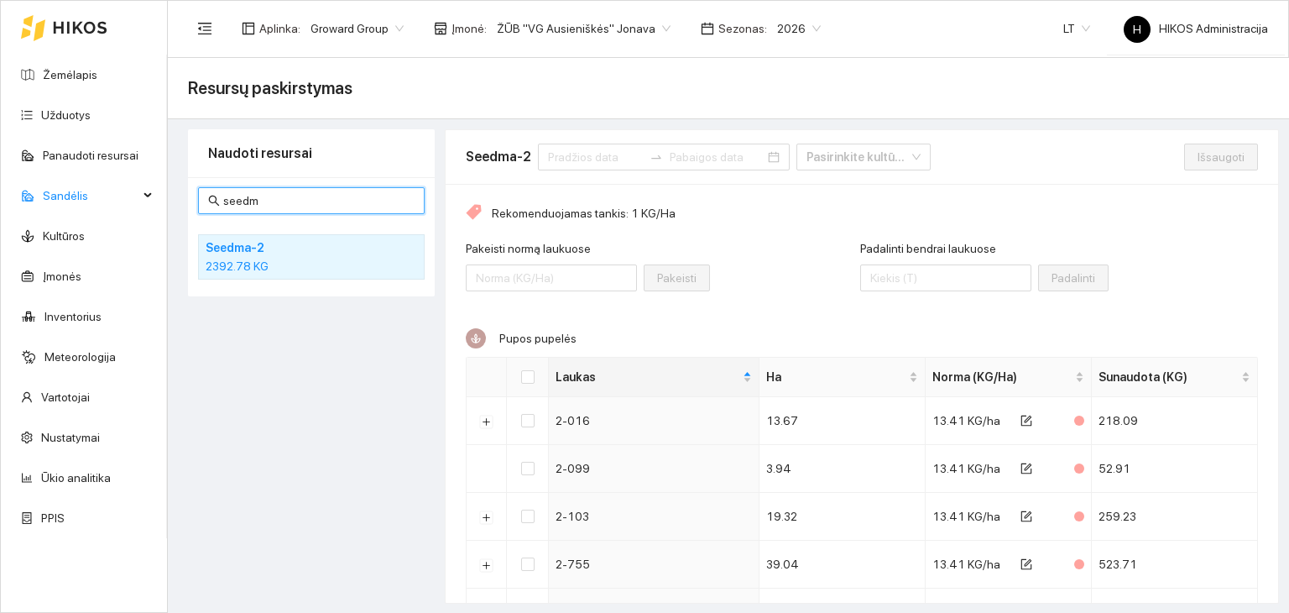
type input "seedm"
click at [248, 255] on h4 "Seedma-2" at bounding box center [290, 247] width 168 height 18
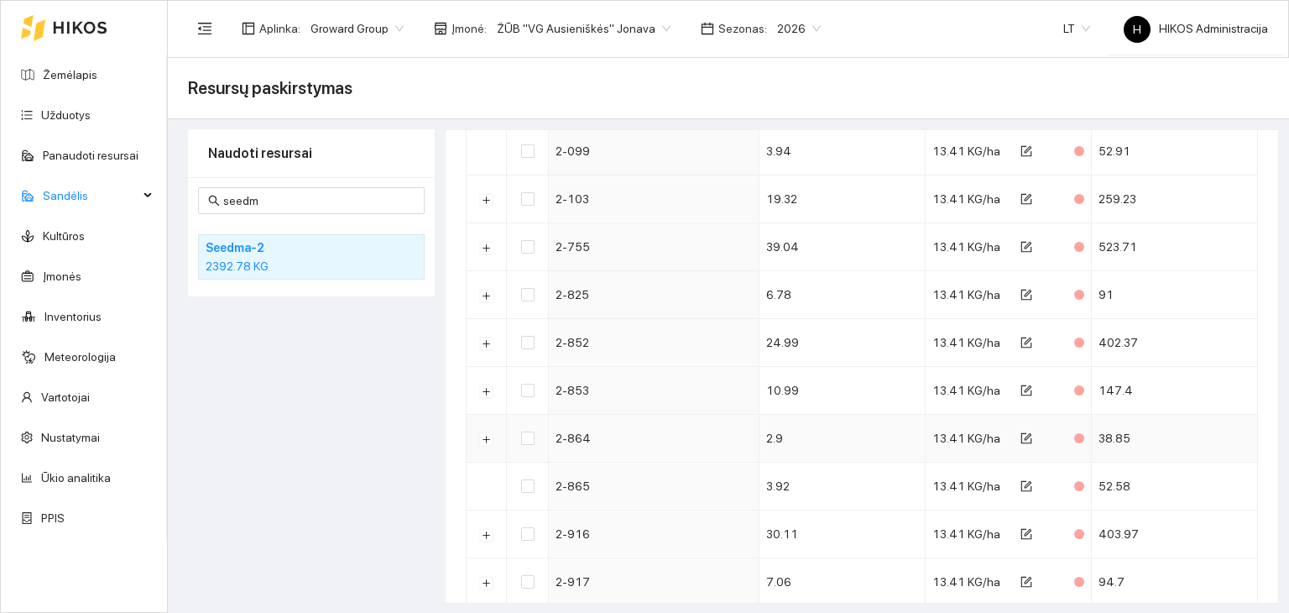
scroll to position [316, 0]
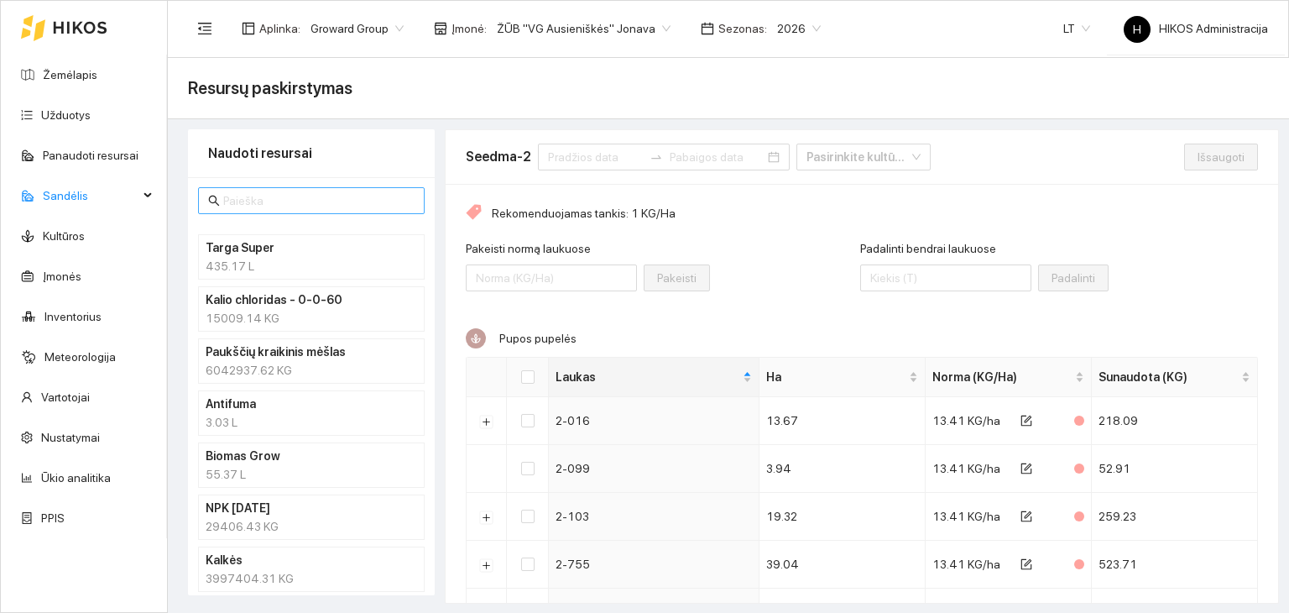
click at [282, 196] on input "text" at bounding box center [318, 200] width 191 height 18
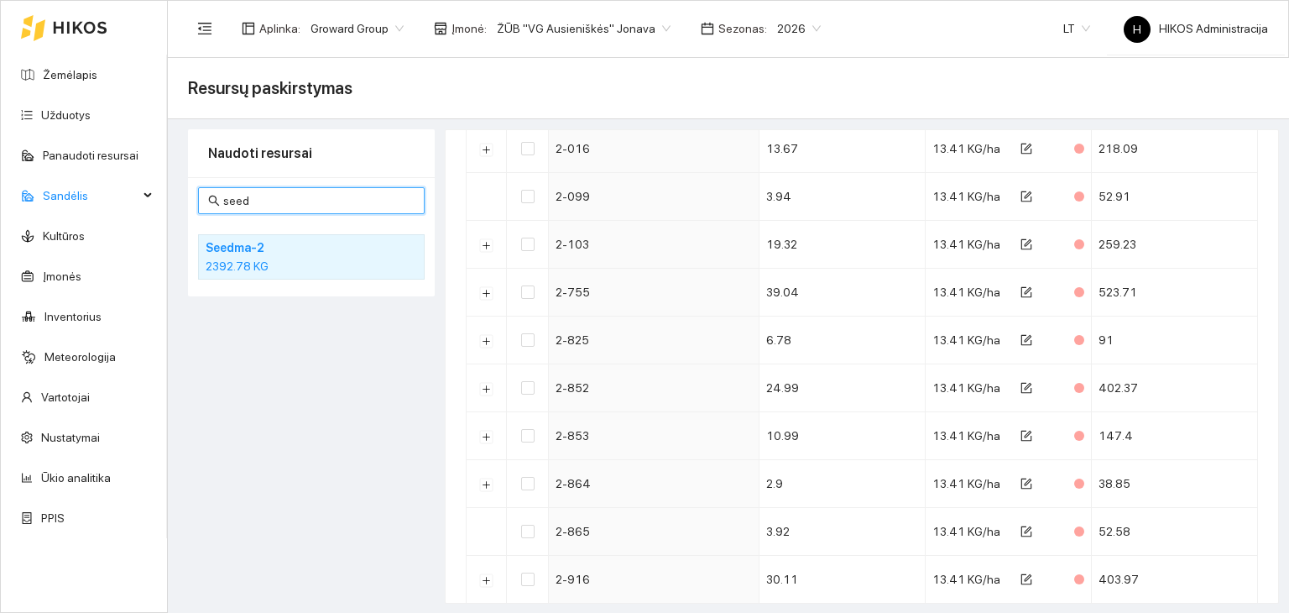
scroll to position [299, 0]
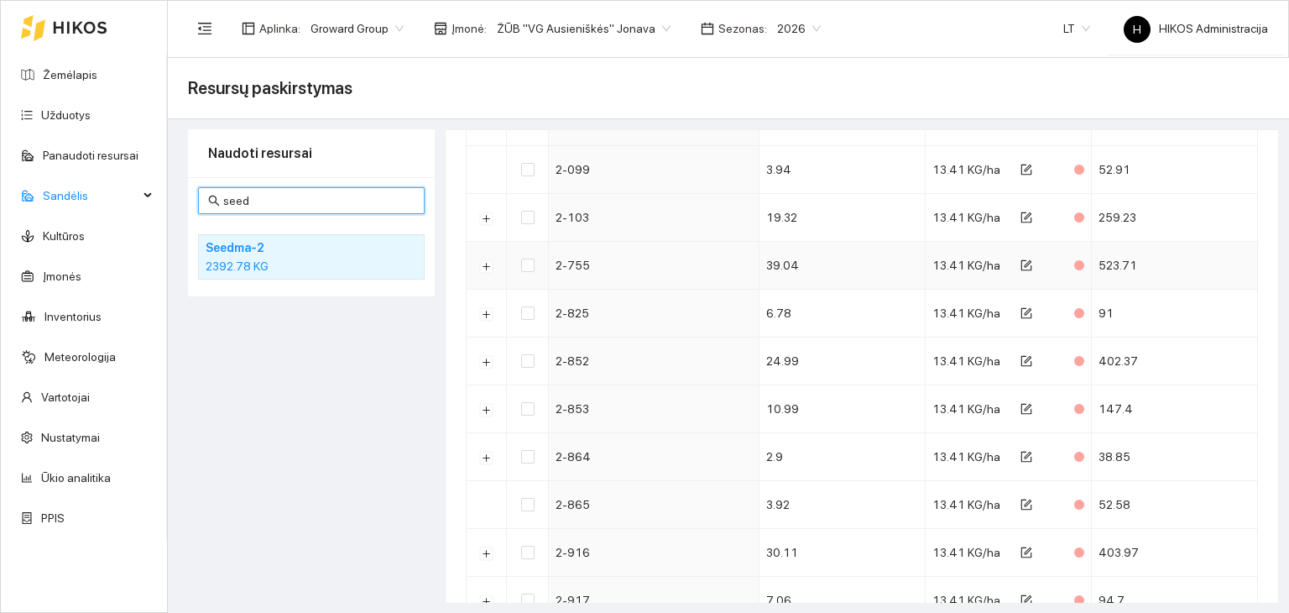
type input "seed"
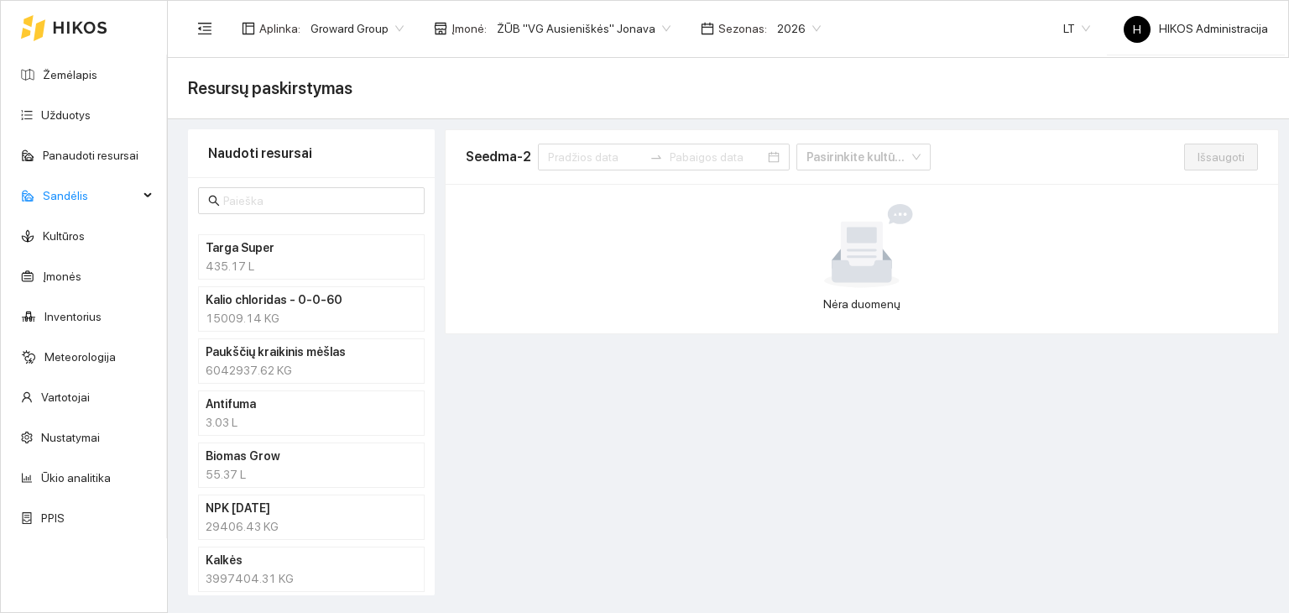
click at [274, 206] on input "text" at bounding box center [318, 200] width 191 height 18
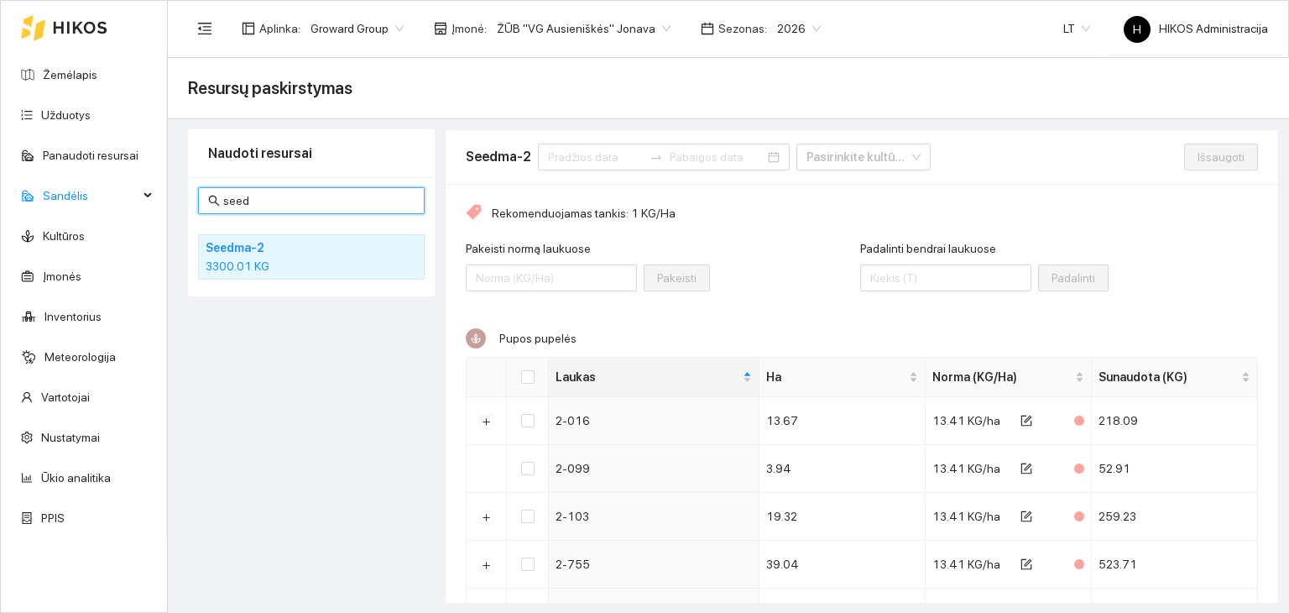
type input "seed"
click at [262, 238] on h4 "Seedma-2" at bounding box center [290, 247] width 168 height 18
click at [334, 202] on input "seed" at bounding box center [318, 200] width 191 height 18
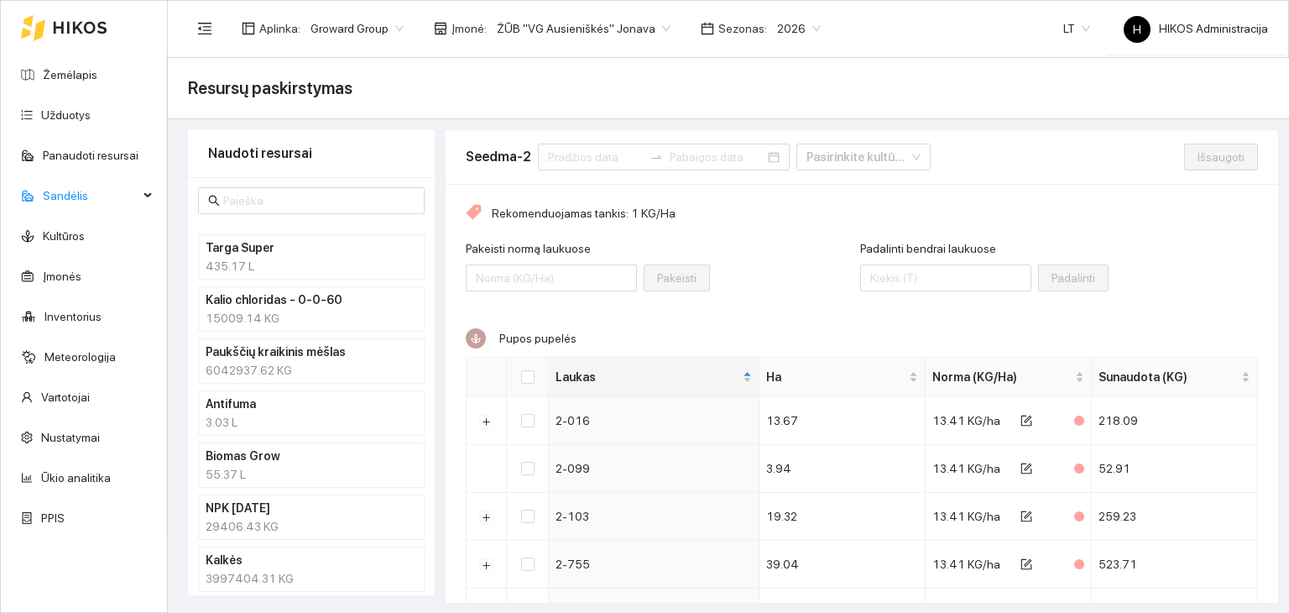
scroll to position [373, 0]
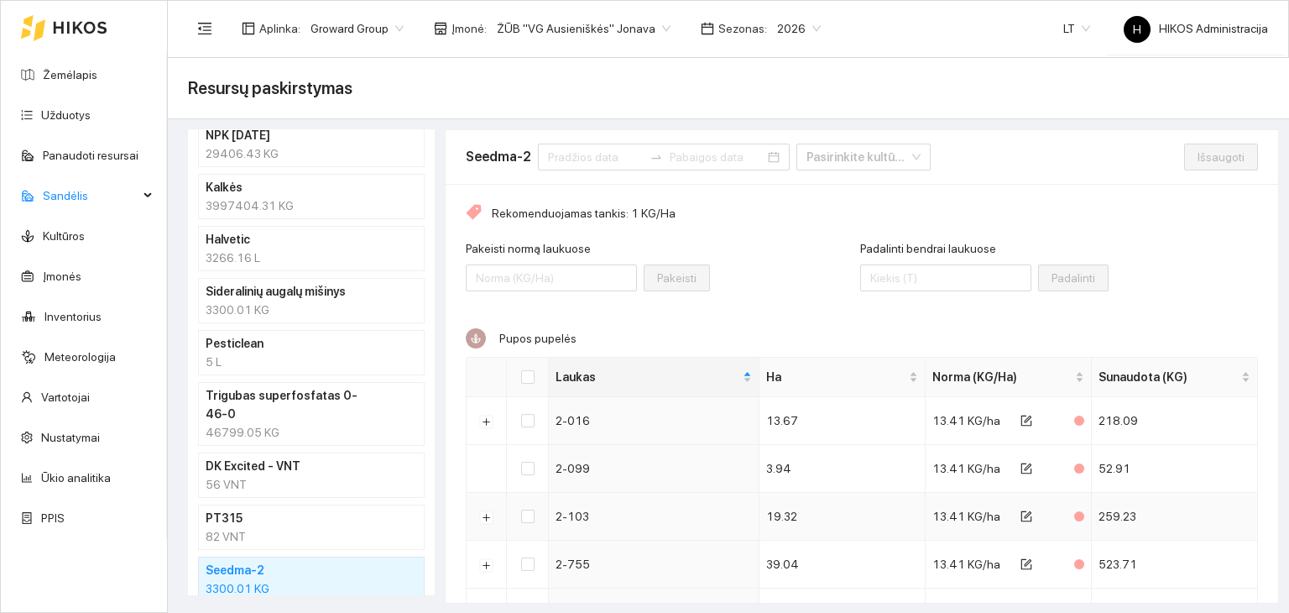
click at [888, 508] on td "19.32" at bounding box center [842, 517] width 166 height 48
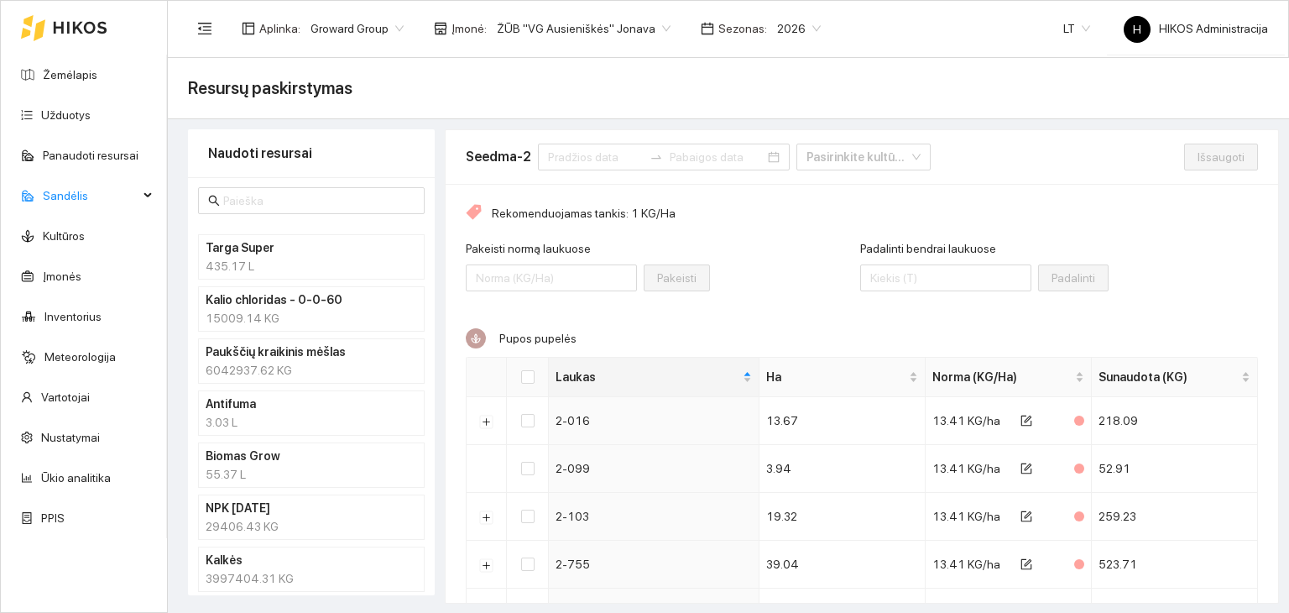
scroll to position [373, 0]
